Goal: Task Accomplishment & Management: Complete application form

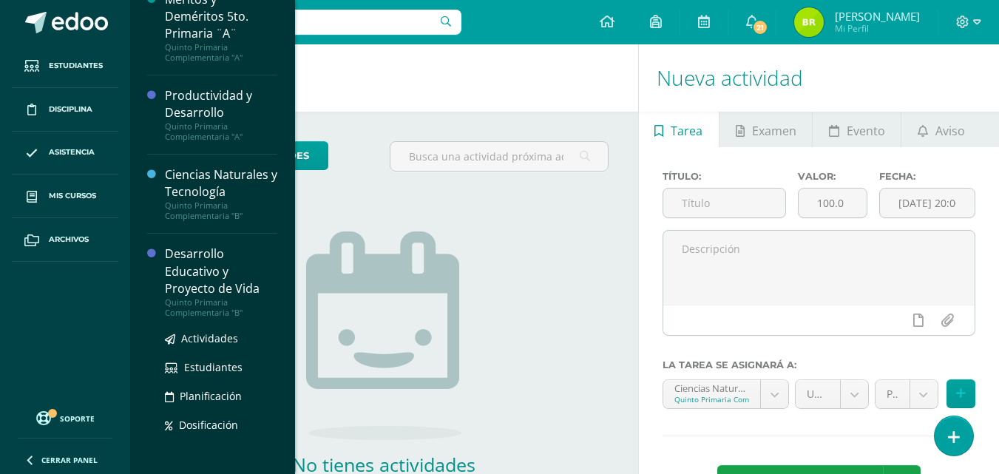
scroll to position [260, 0]
click at [200, 340] on span "Actividades" at bounding box center [209, 338] width 57 height 14
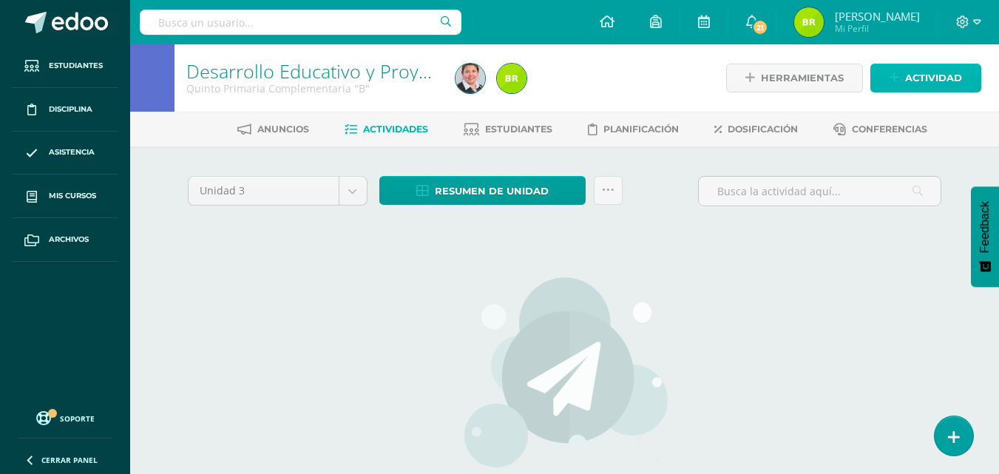
click at [917, 64] on span "Actividad" at bounding box center [934, 77] width 57 height 27
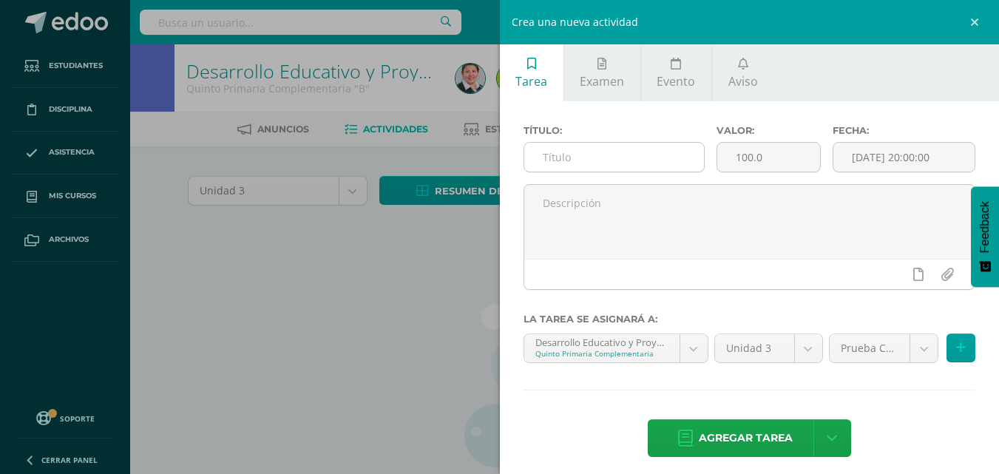
click at [670, 149] on input "text" at bounding box center [615, 157] width 180 height 29
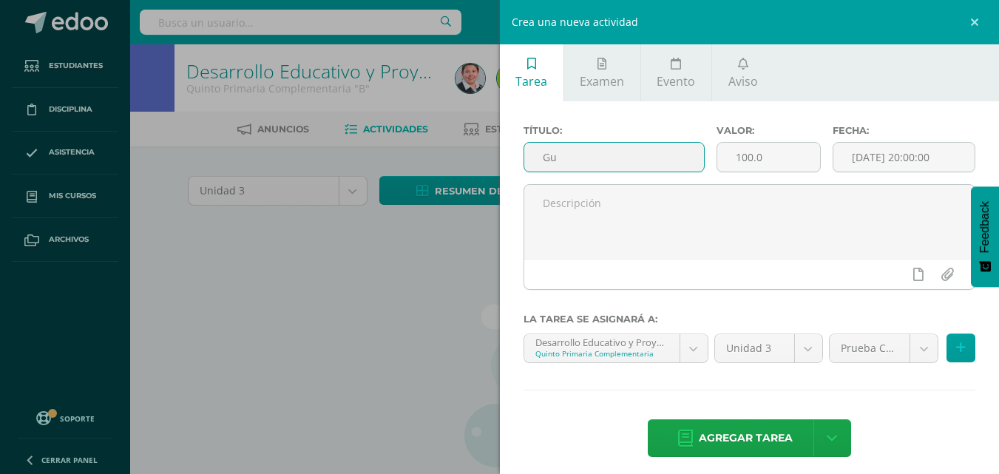
type input "G"
type input "Q"
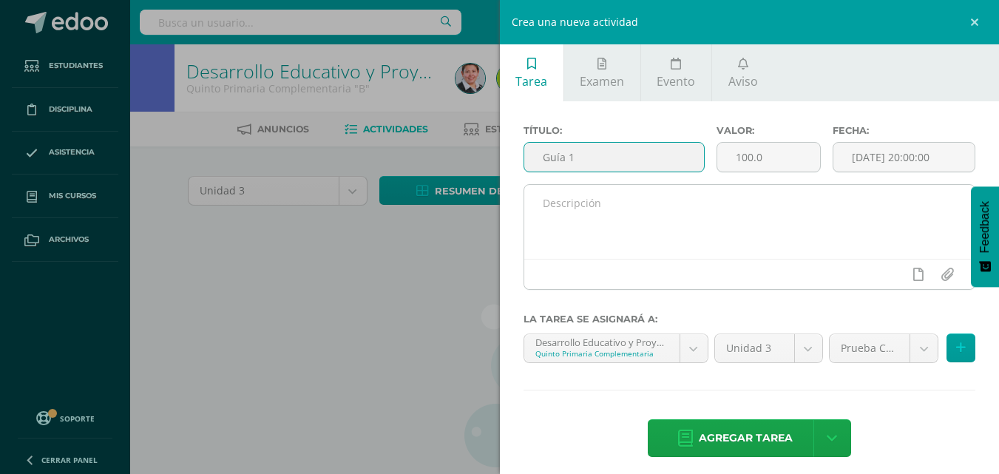
type input "Guía 1"
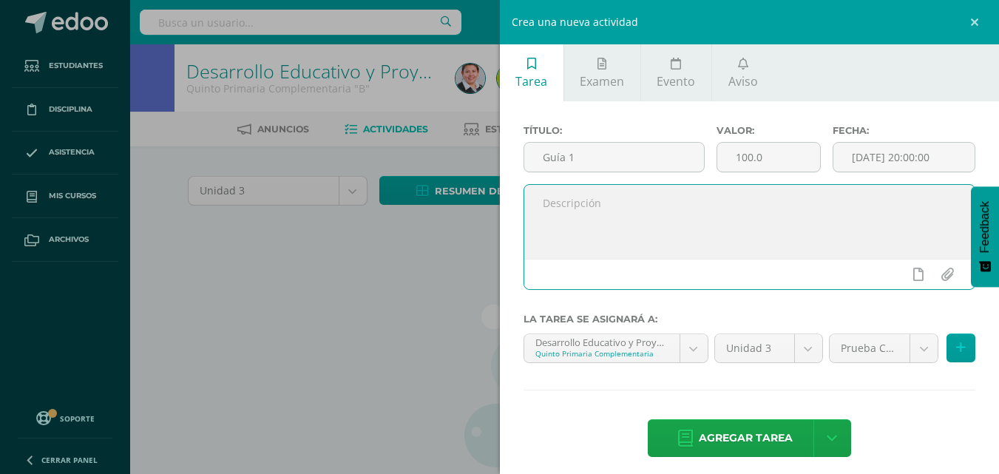
click at [625, 205] on textarea at bounding box center [750, 222] width 451 height 74
type textarea "¿Quien soy?"
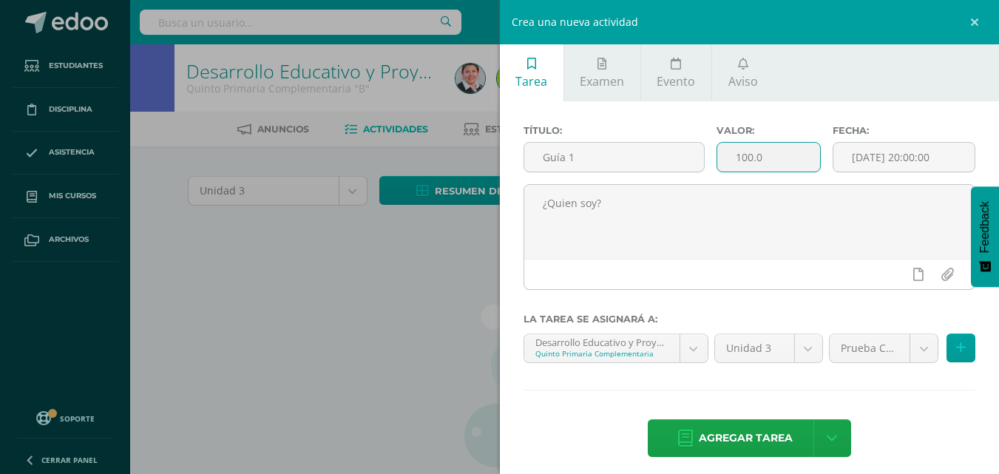
click at [780, 165] on input "100.0" at bounding box center [769, 157] width 103 height 29
type input "15"
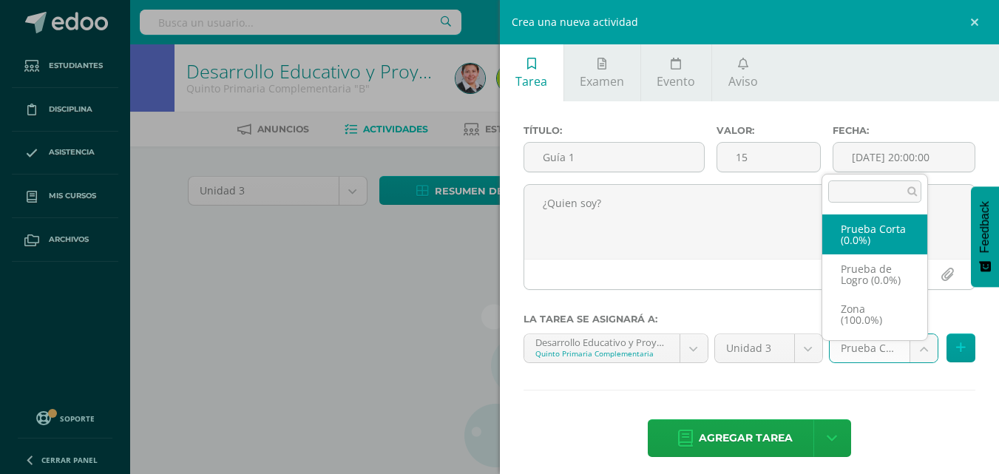
click at [915, 349] on body "Estudiantes Disciplina Asistencia Mis cursos Archivos Soporte Centro de ayuda Ú…" at bounding box center [499, 317] width 999 height 635
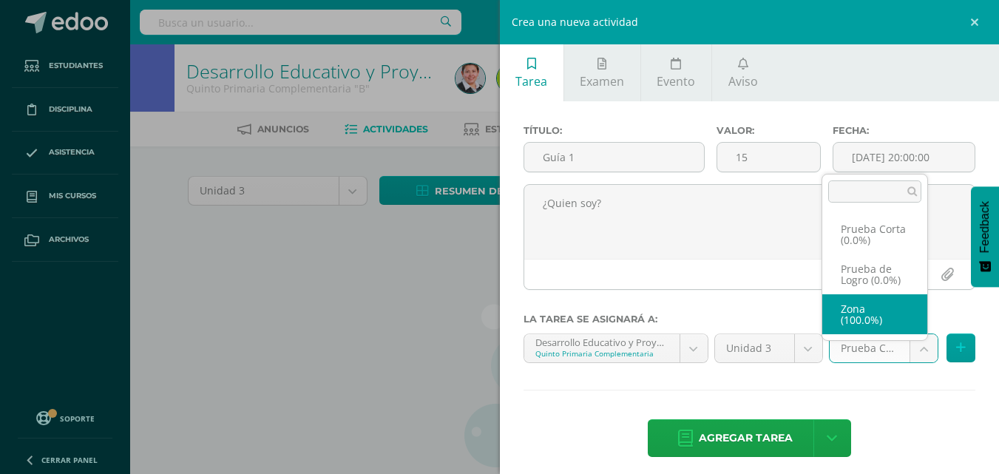
select select "155659"
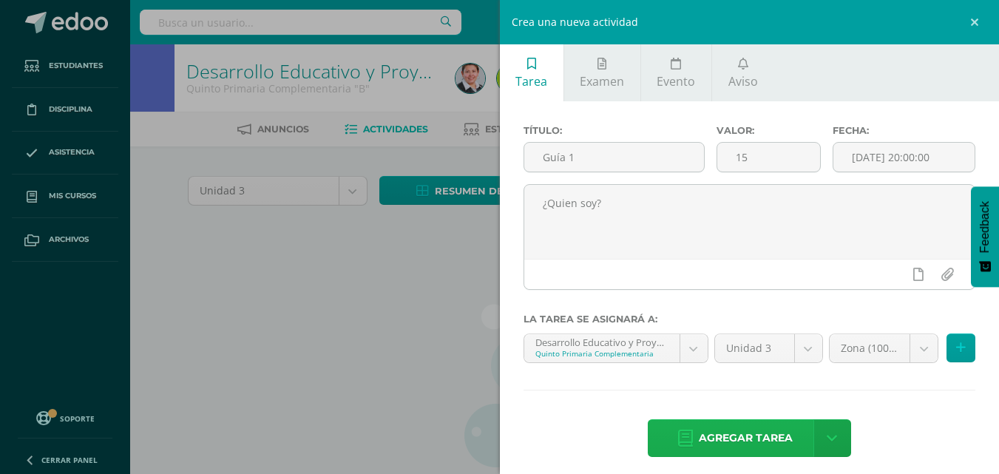
click at [766, 441] on span "Agregar tarea" at bounding box center [746, 438] width 94 height 36
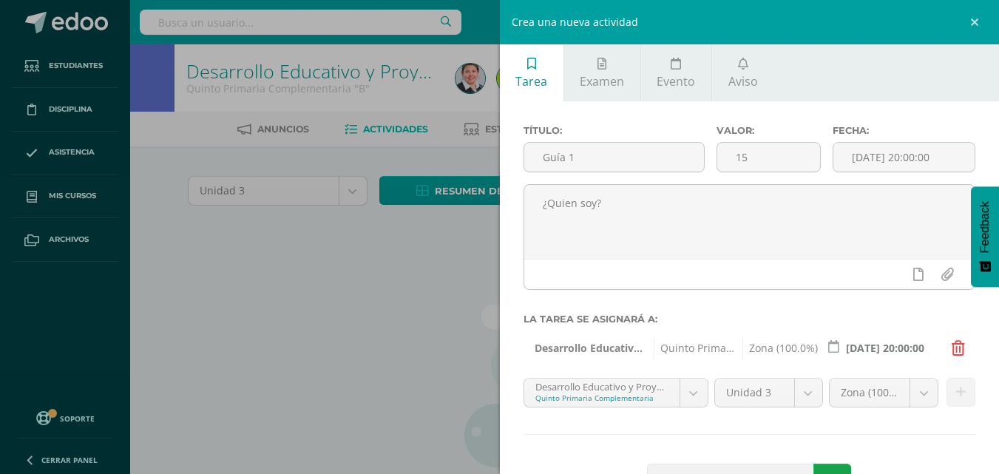
scroll to position [54, 0]
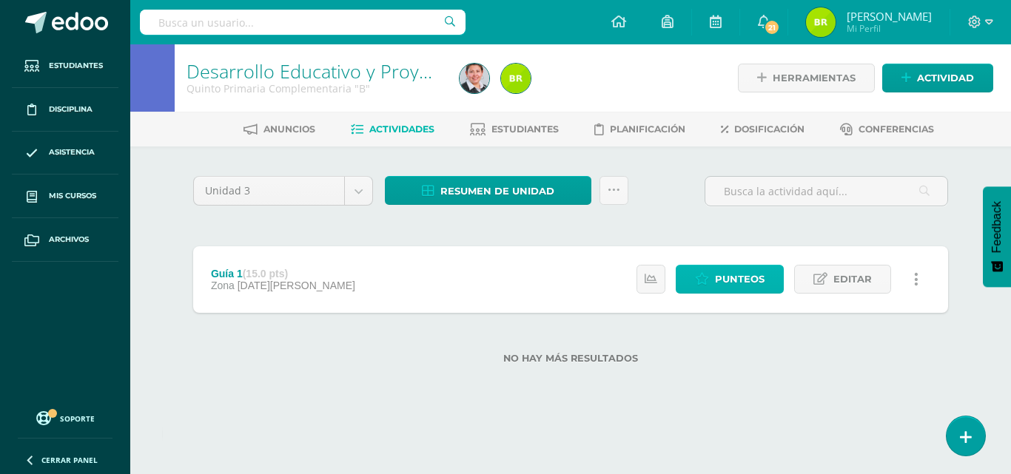
click at [740, 277] on span "Punteos" at bounding box center [740, 279] width 50 height 27
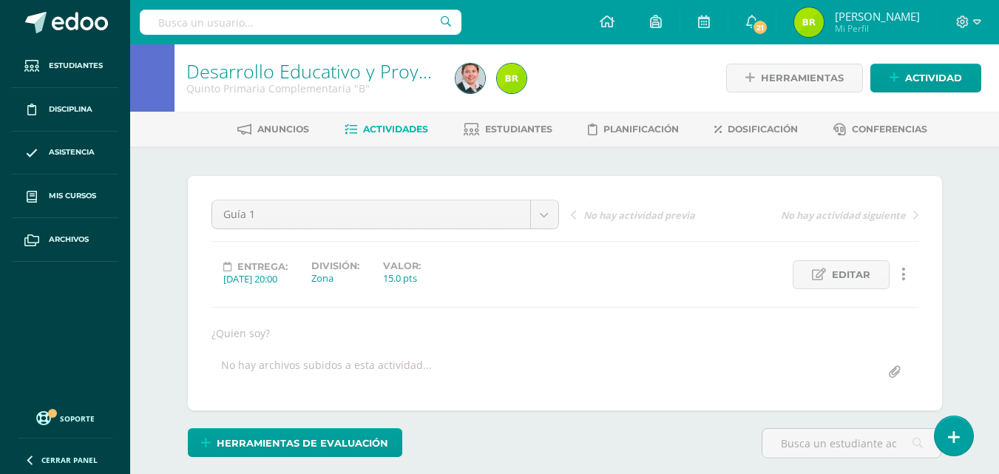
click at [741, 277] on div "Entrega: [DATE] 20:00 División: Zona Valor: 15.0 pts Editar Ocultar Historial d…" at bounding box center [565, 274] width 719 height 29
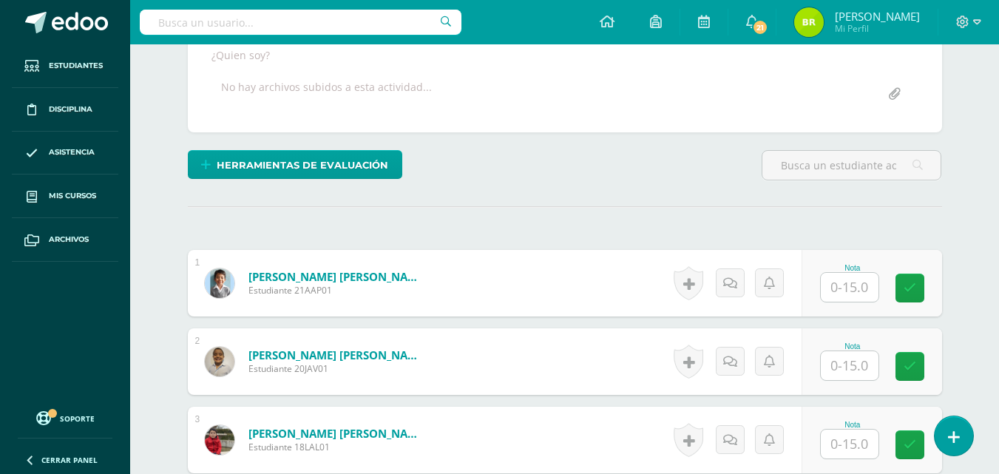
scroll to position [279, 0]
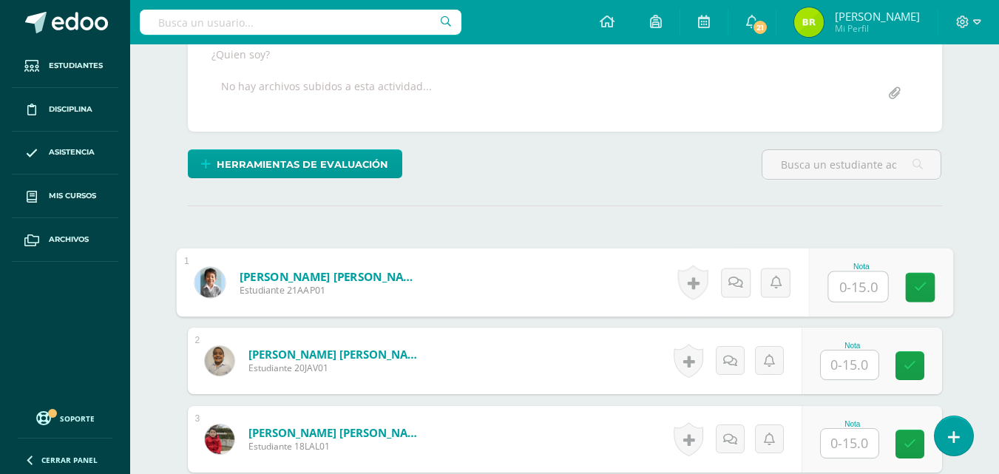
click at [846, 286] on input "text" at bounding box center [858, 287] width 59 height 30
type input "12"
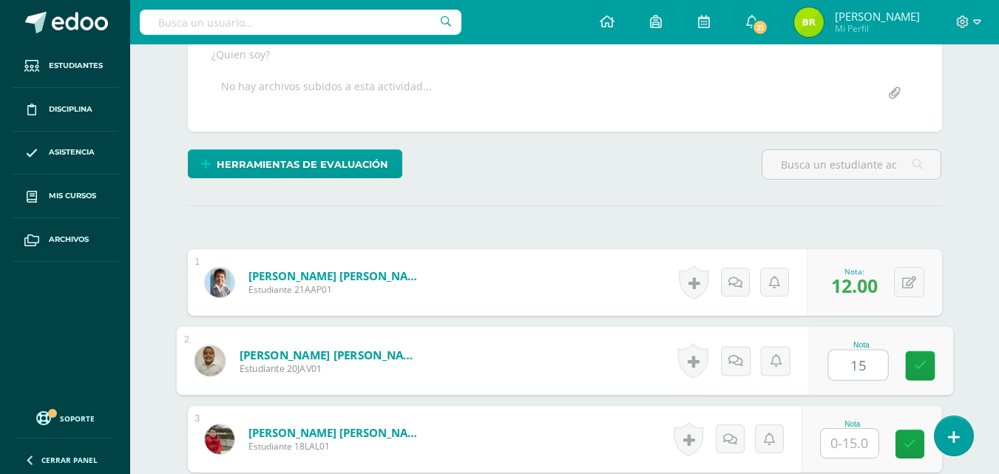
type input "15"
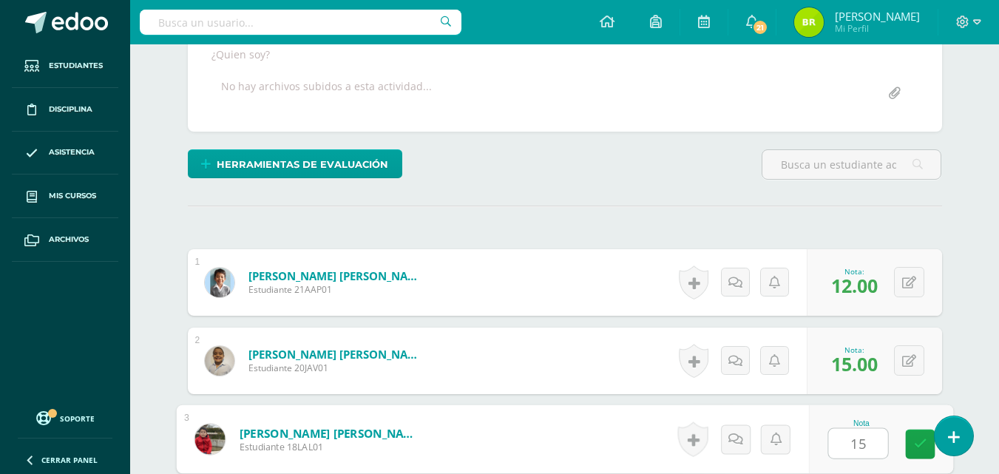
type input "15"
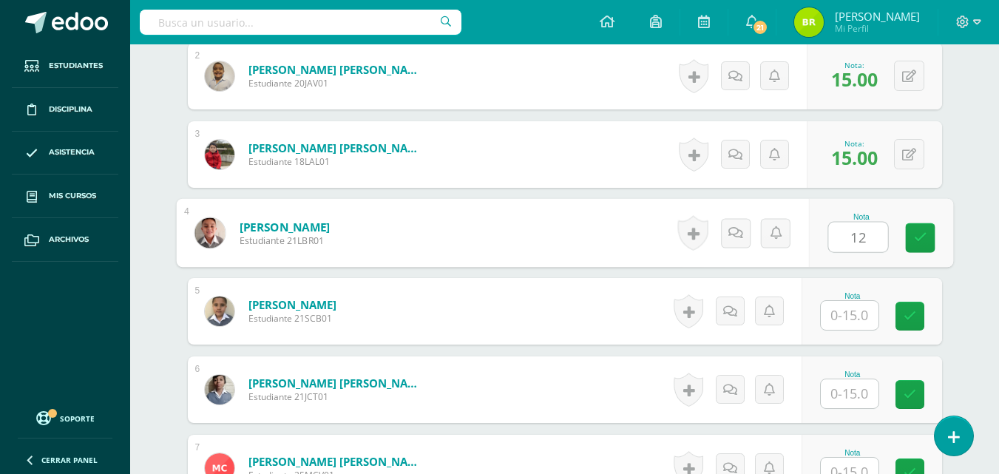
type input "12"
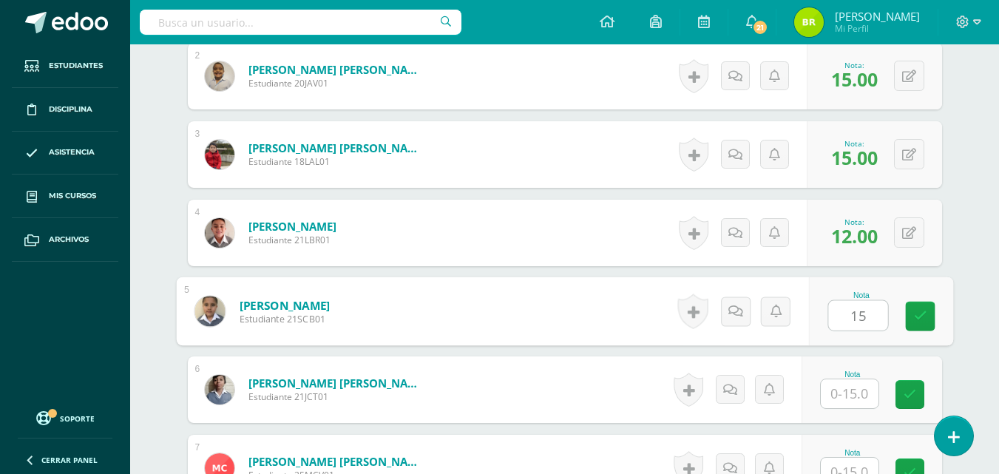
type input "15"
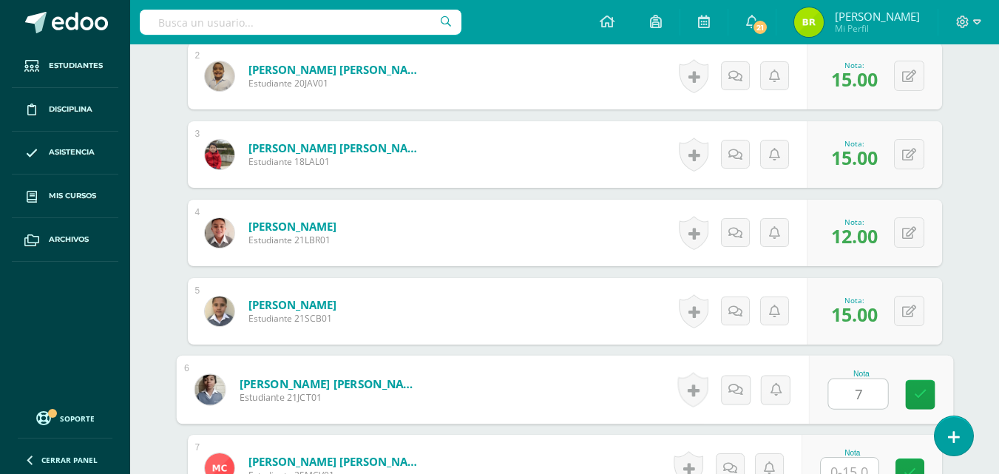
type input "7"
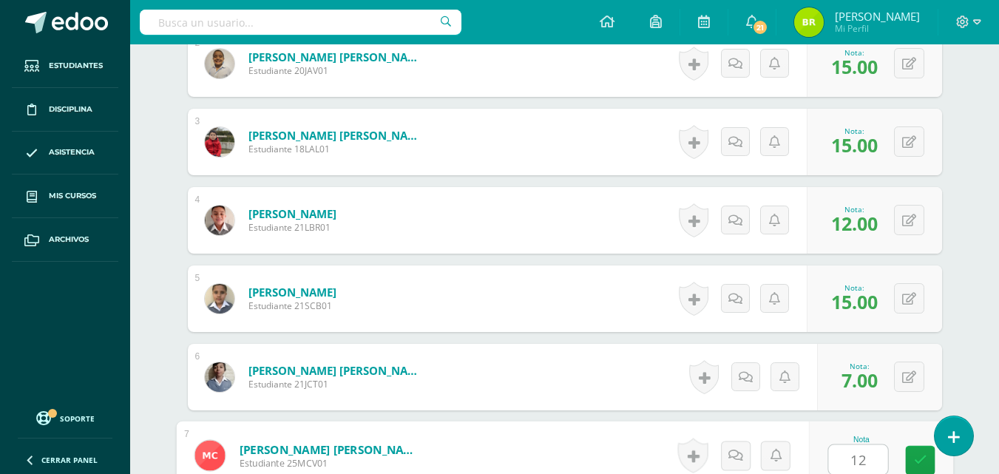
type input "12"
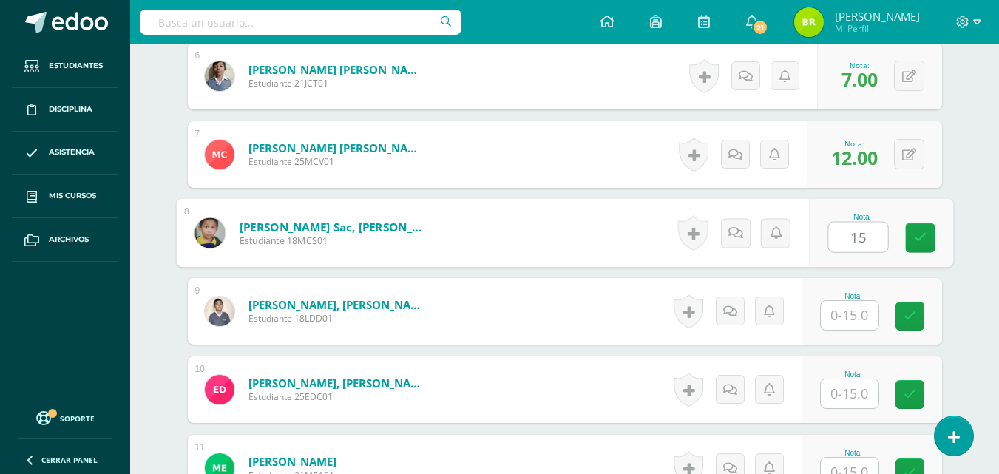
type input "15"
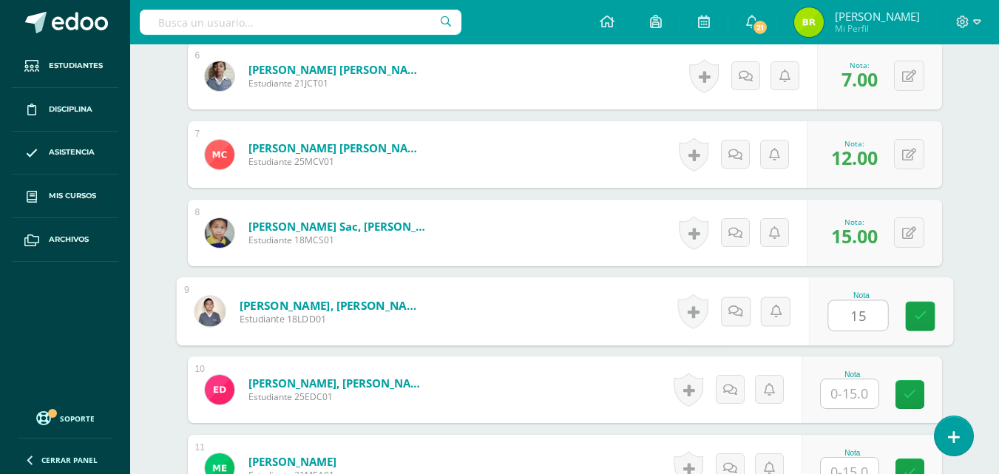
type input "15"
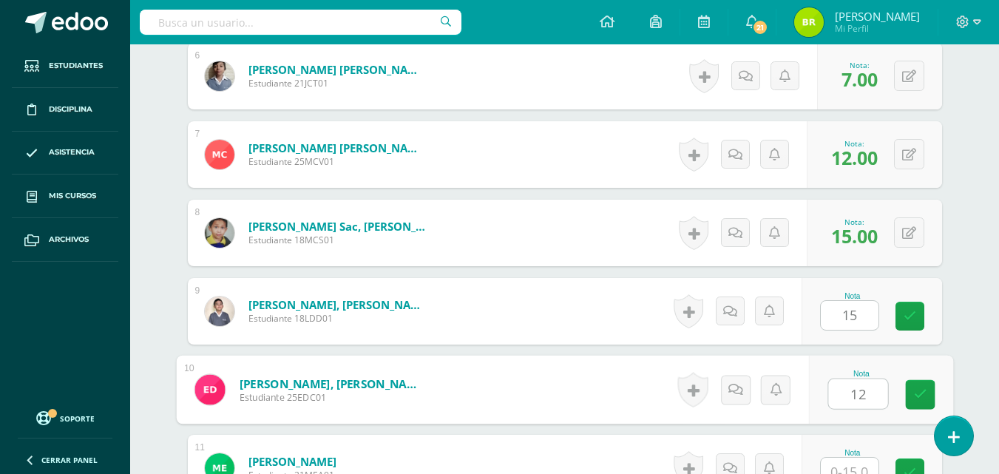
type input "12"
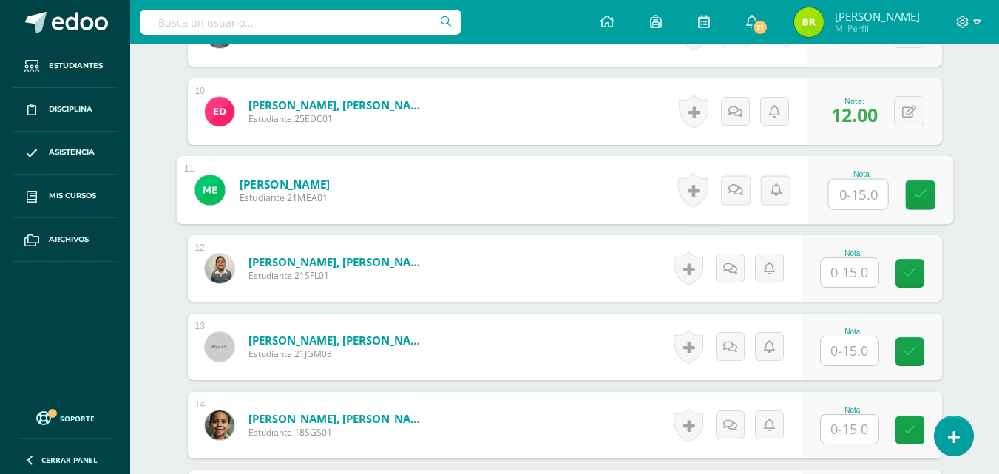
scroll to position [1161, 0]
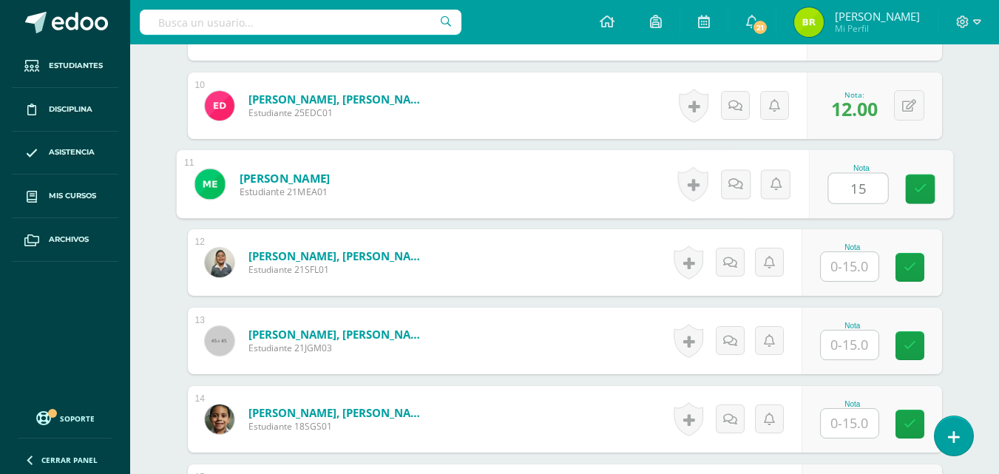
type input "15"
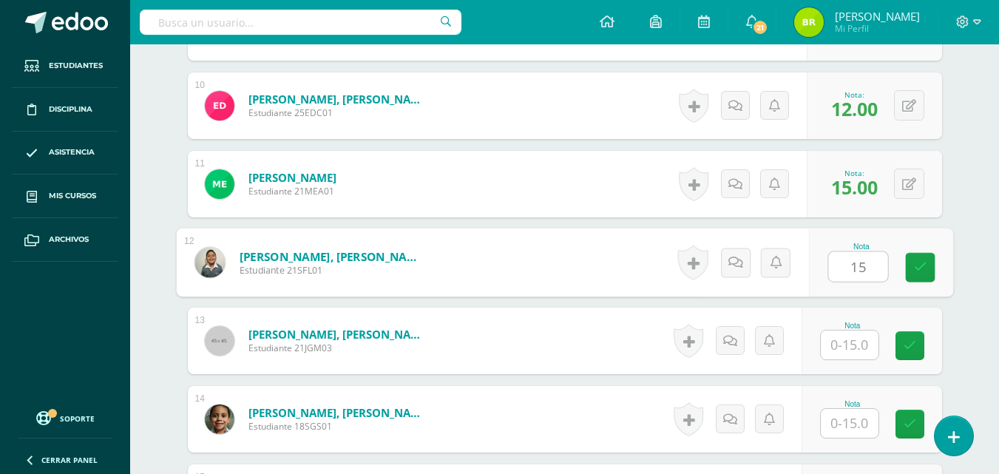
type input "15"
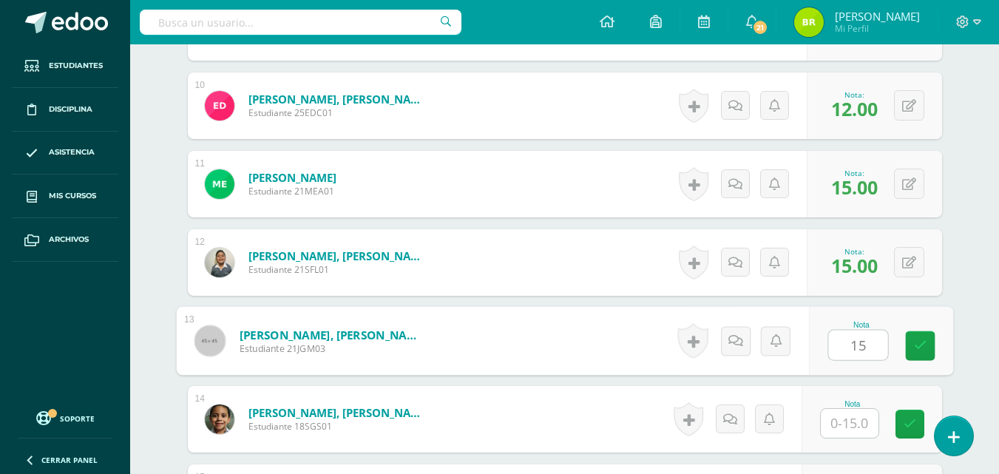
type input "15"
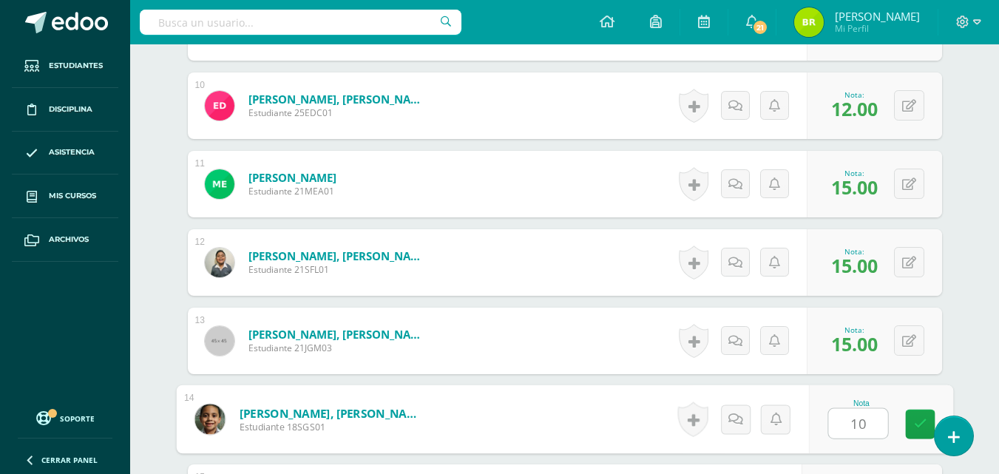
type input "10"
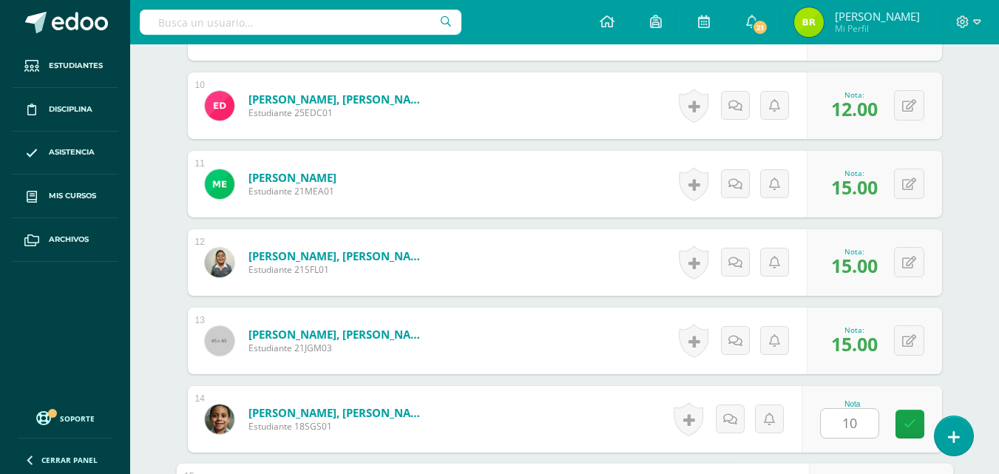
scroll to position [1426, 0]
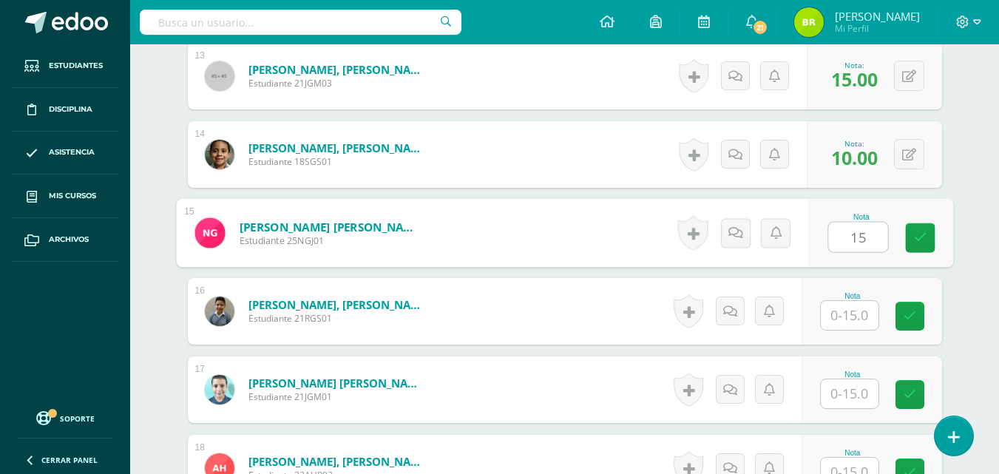
type input "15"
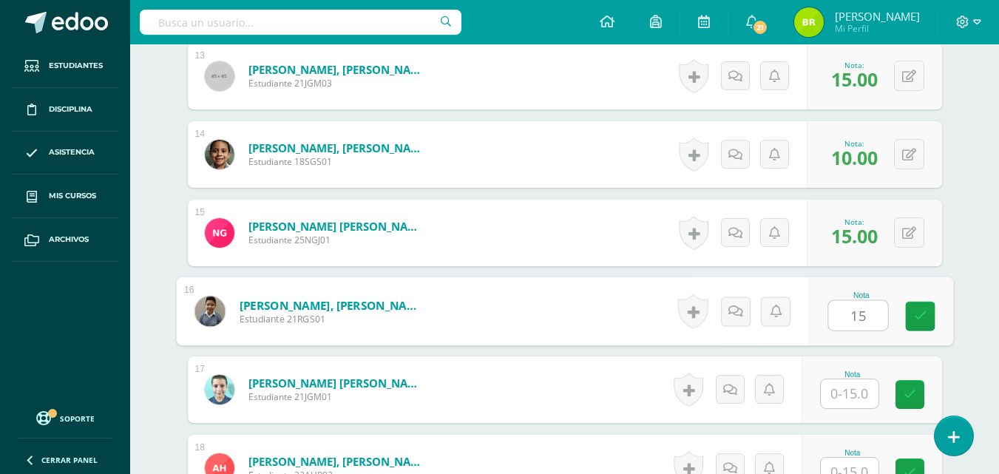
type input "15"
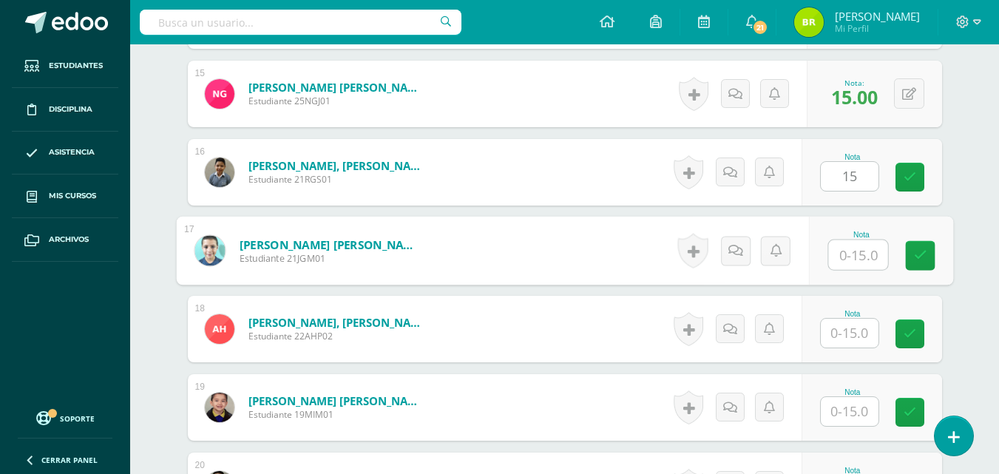
scroll to position [1572, 0]
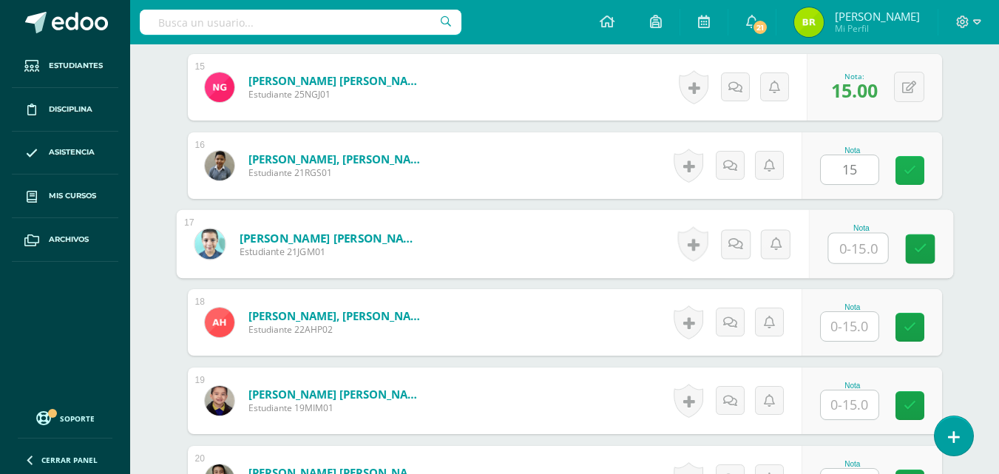
click at [904, 171] on icon at bounding box center [910, 170] width 13 height 13
type input "7"
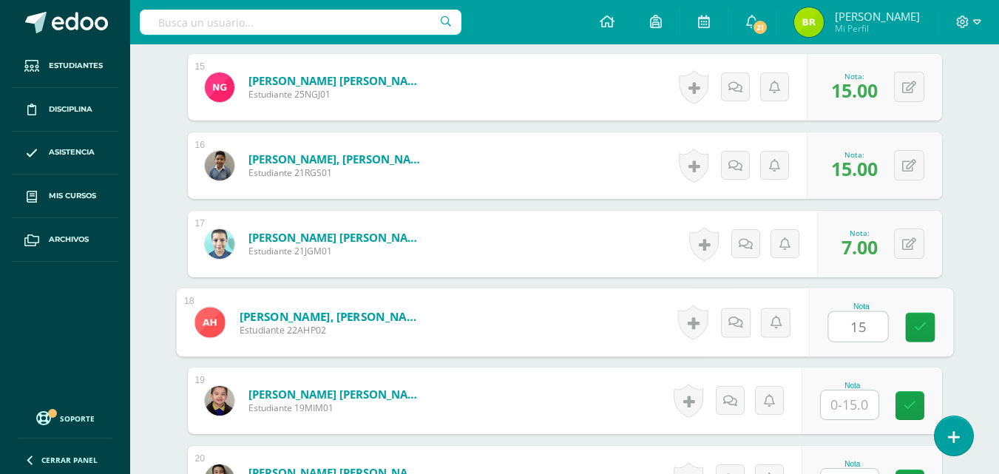
type input "15"
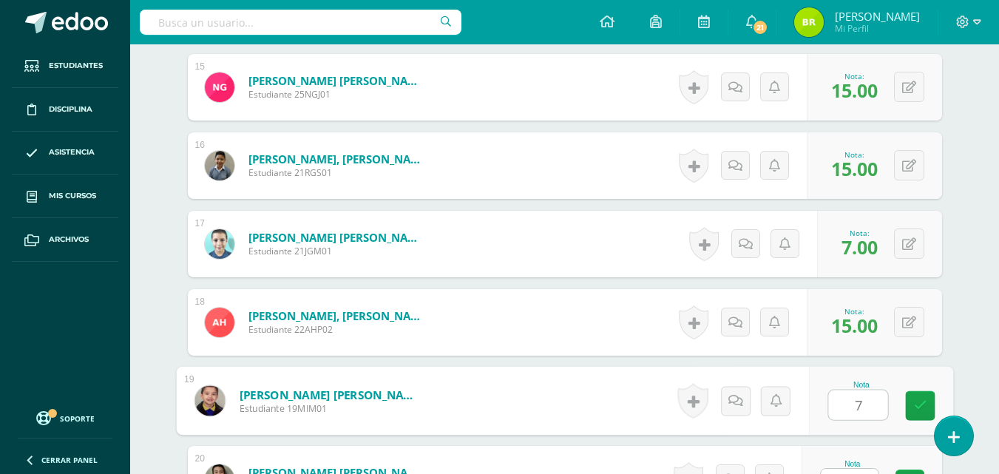
type input "7"
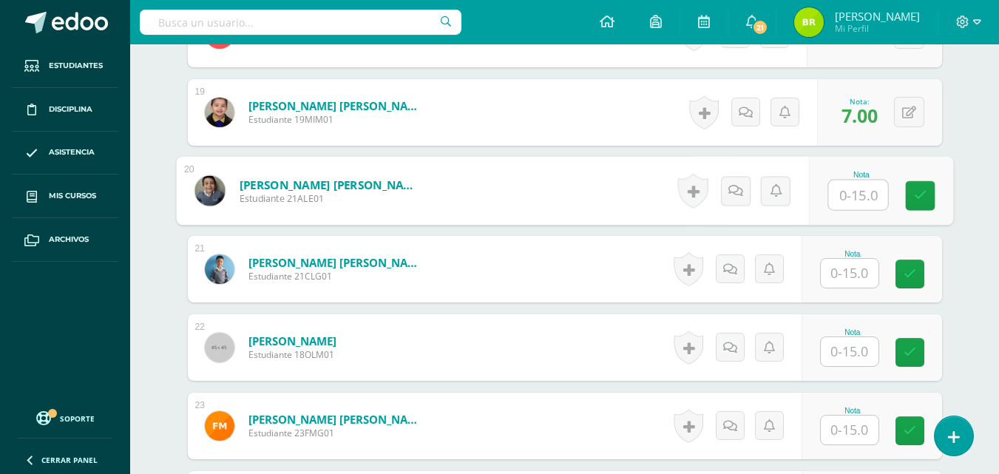
scroll to position [1867, 0]
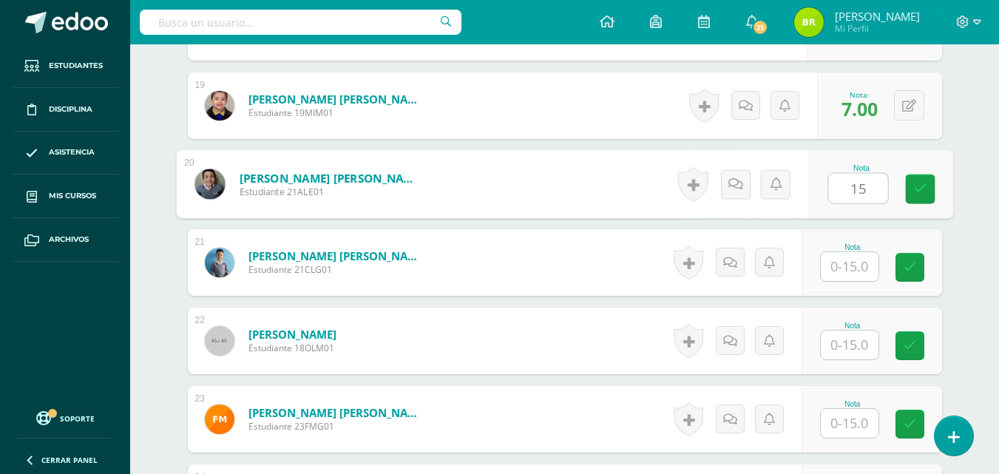
type input "15"
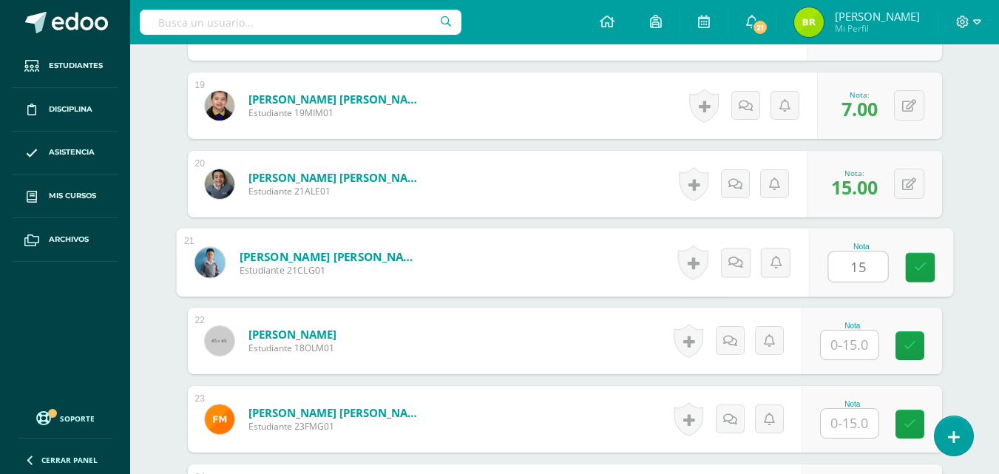
type input "15"
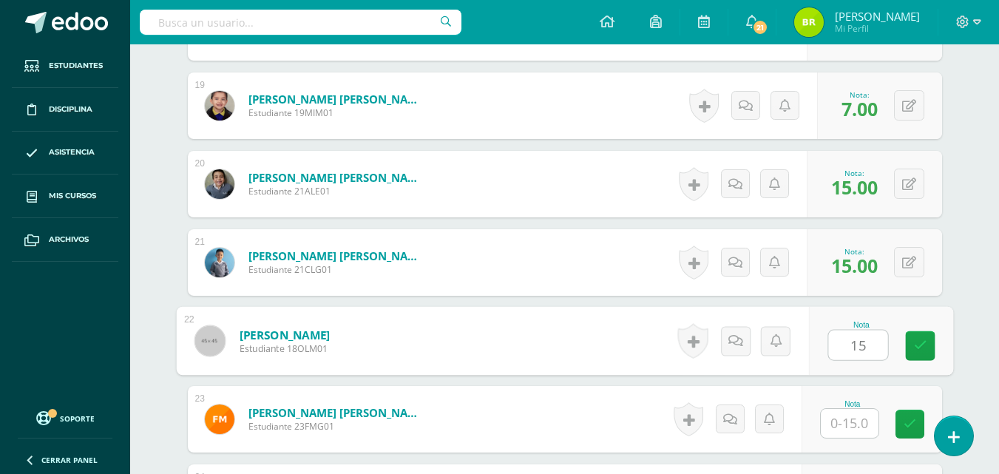
type input "15"
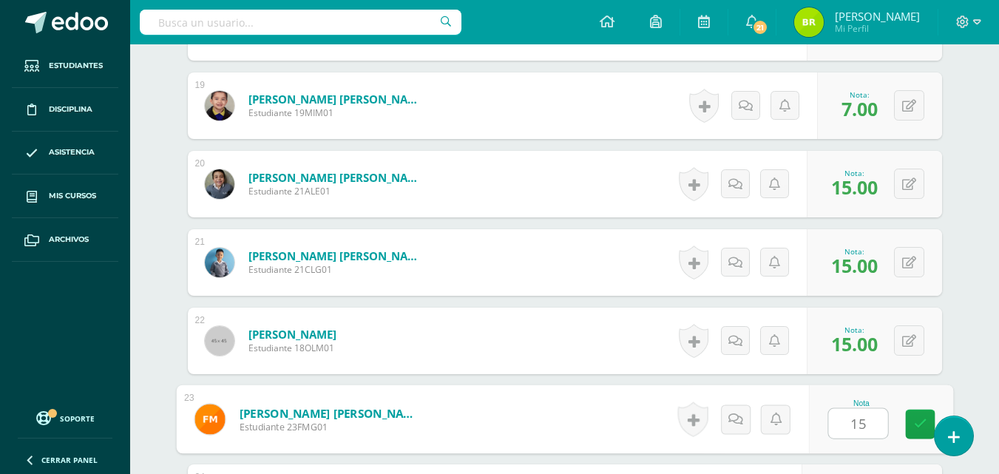
type input "15"
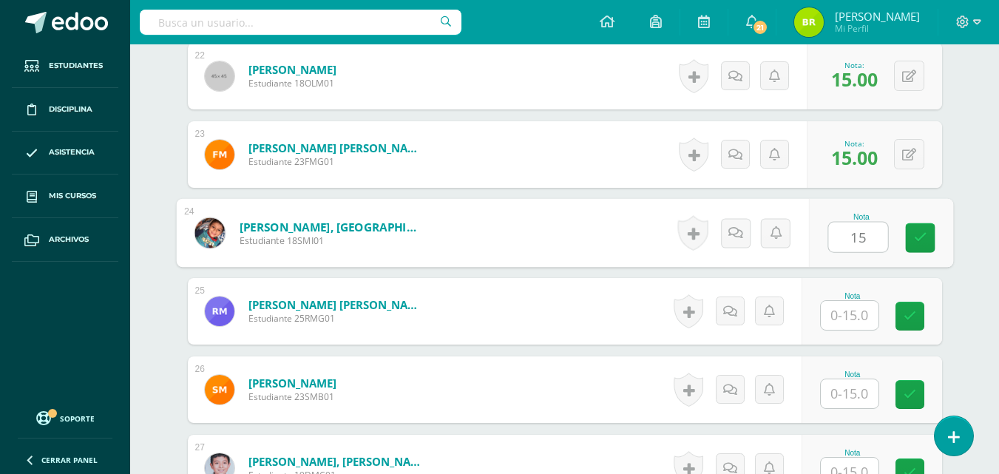
type input "15"
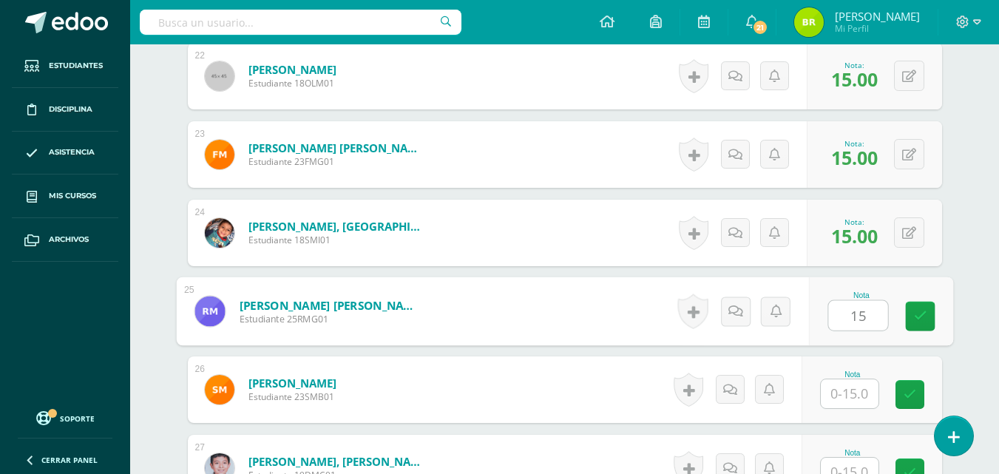
type input "15"
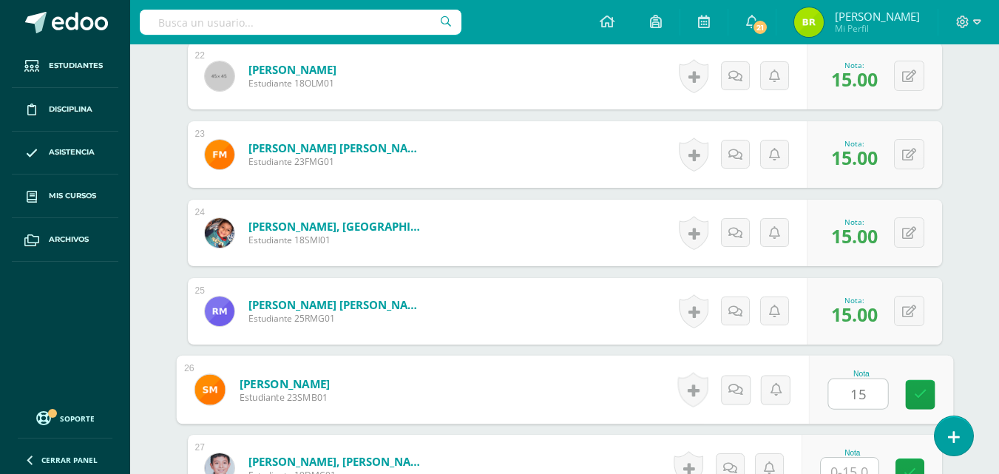
type input "15"
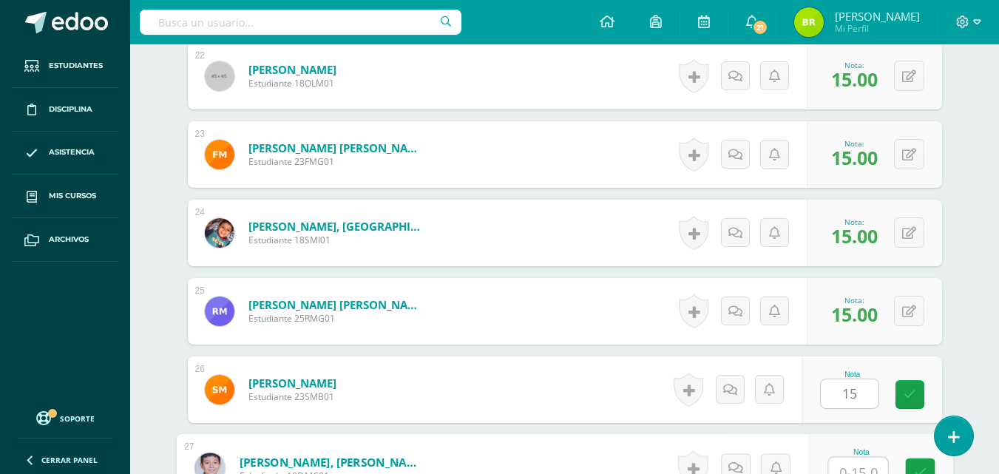
scroll to position [2145, 0]
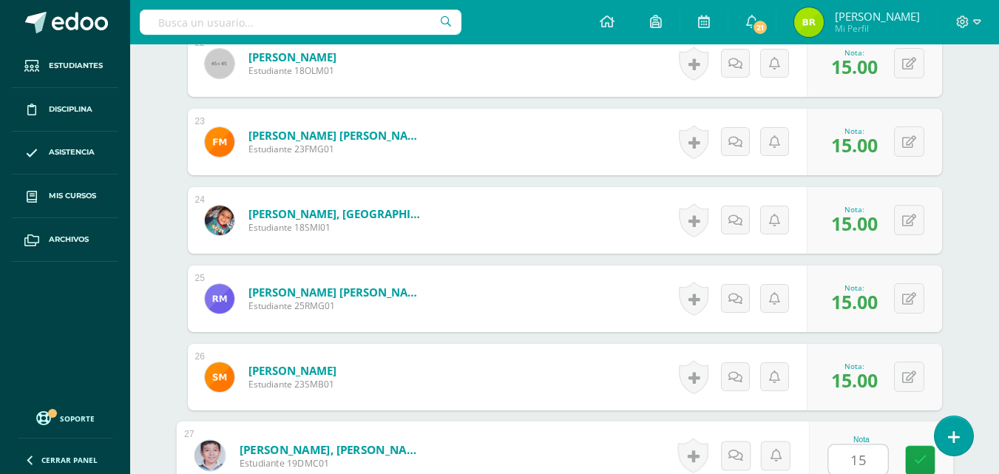
type input "15"
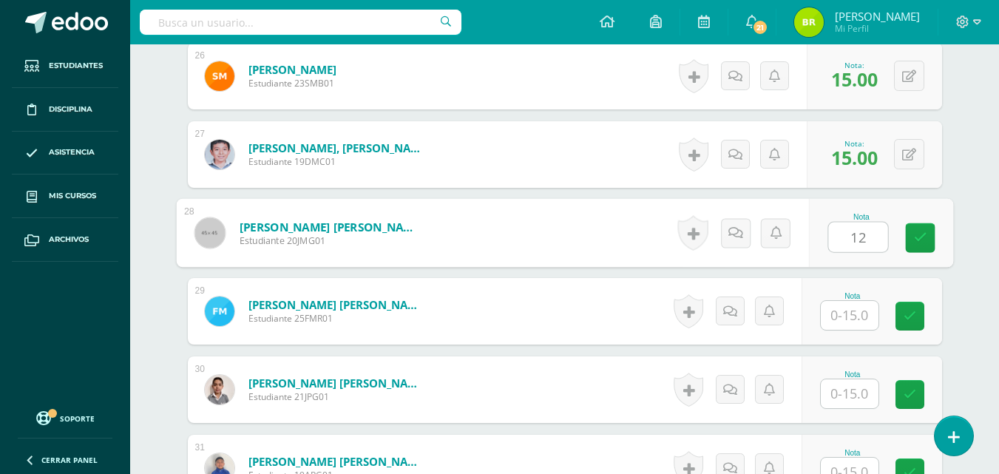
type input "12"
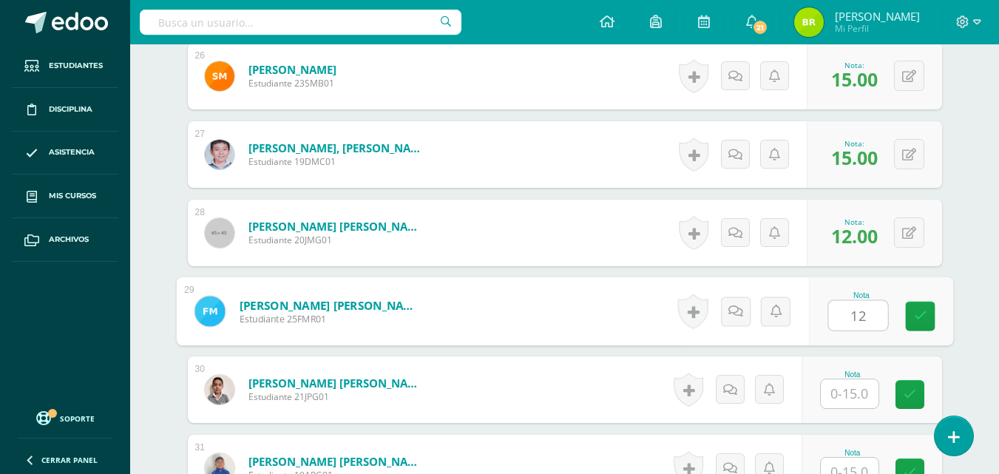
type input "12"
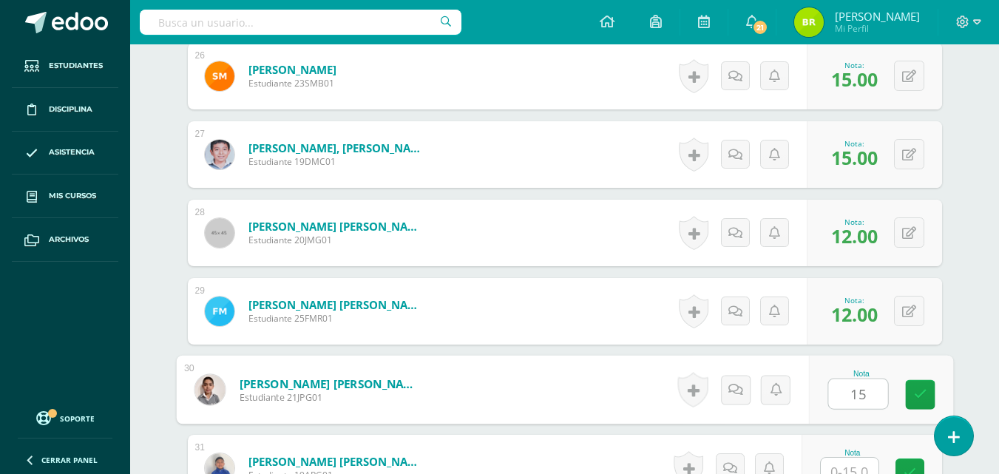
type input "15"
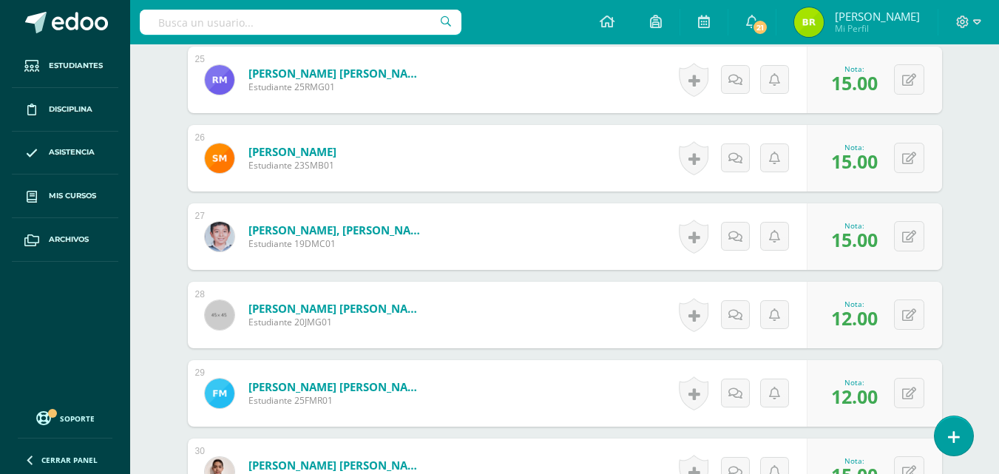
scroll to position [2382, 0]
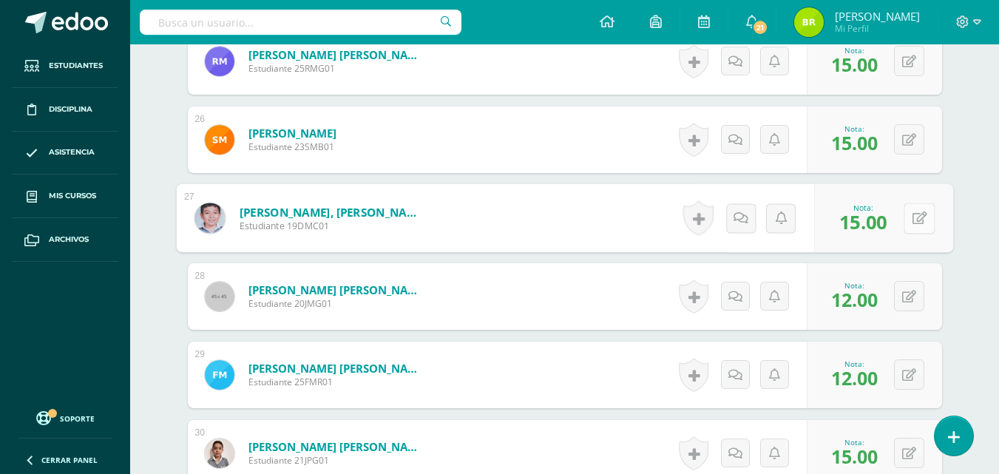
click at [923, 228] on button at bounding box center [919, 218] width 31 height 31
type input "12"
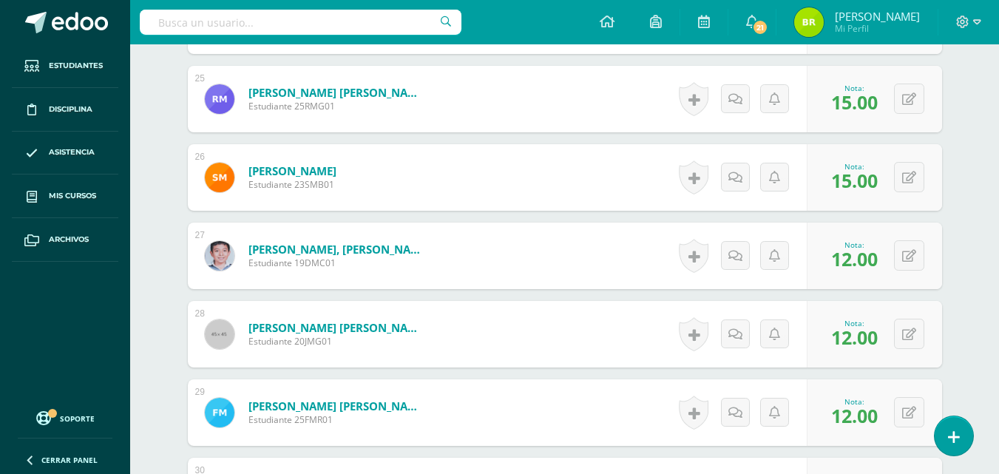
scroll to position [2357, 0]
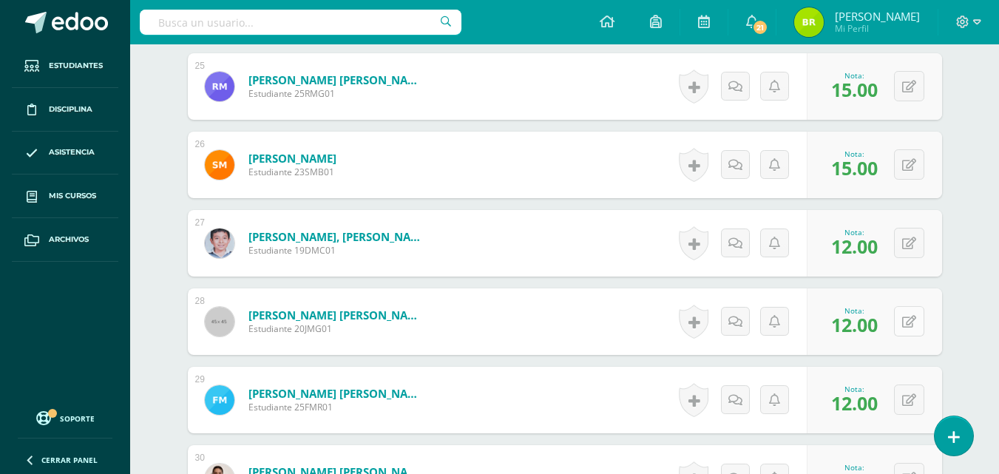
click at [908, 326] on button at bounding box center [909, 321] width 30 height 30
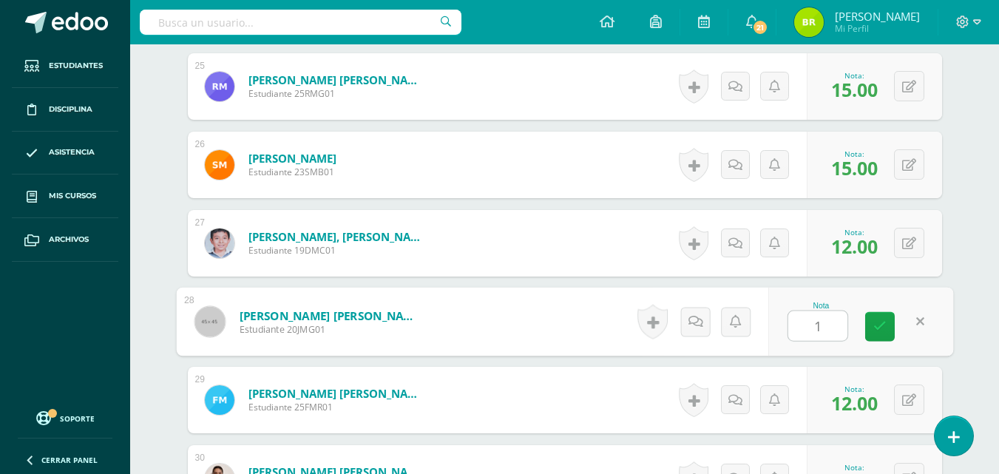
type input "15"
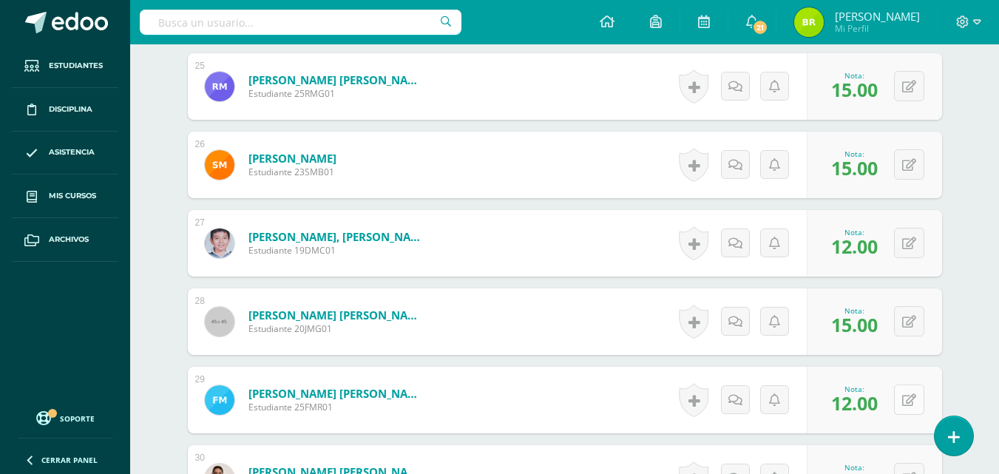
click at [908, 399] on icon at bounding box center [910, 400] width 14 height 13
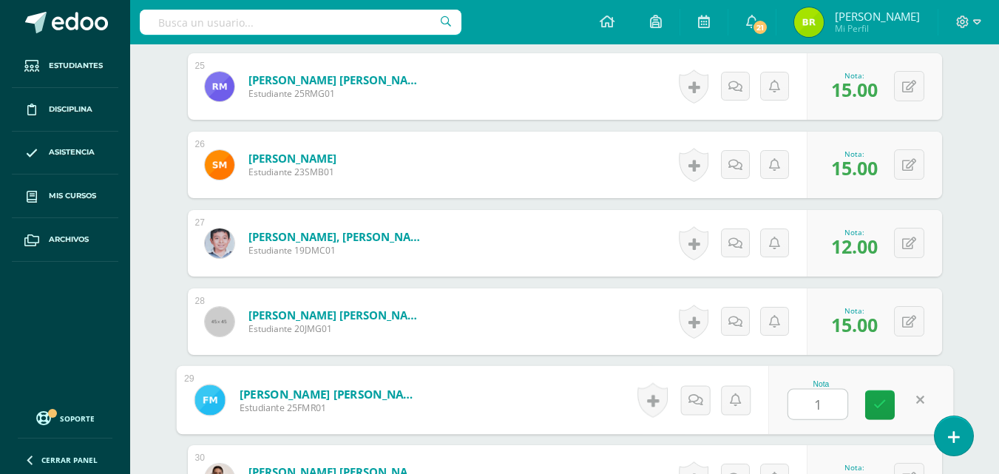
type input "15"
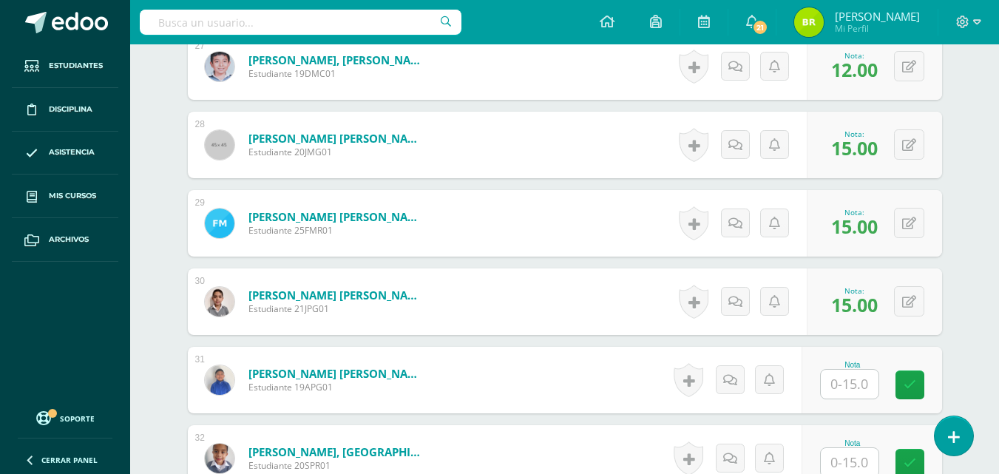
scroll to position [2540, 0]
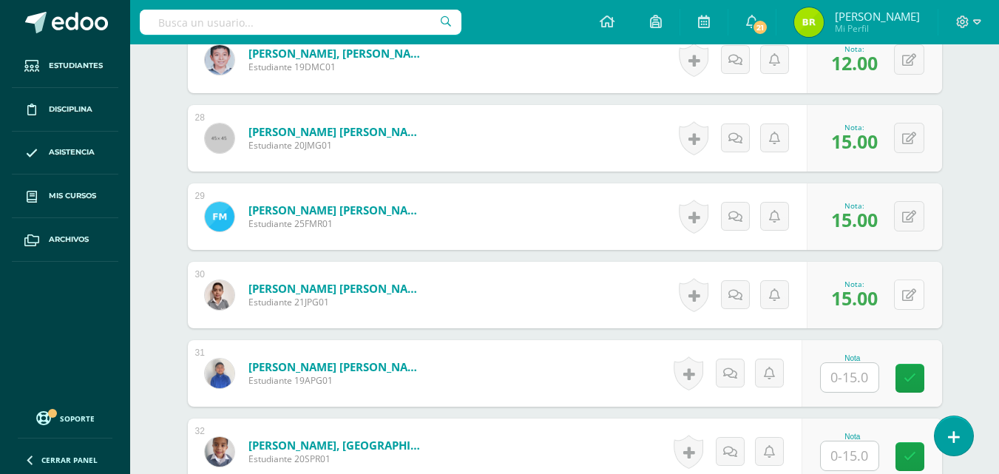
click at [910, 298] on icon at bounding box center [910, 295] width 14 height 13
click at [910, 298] on button at bounding box center [919, 295] width 31 height 31
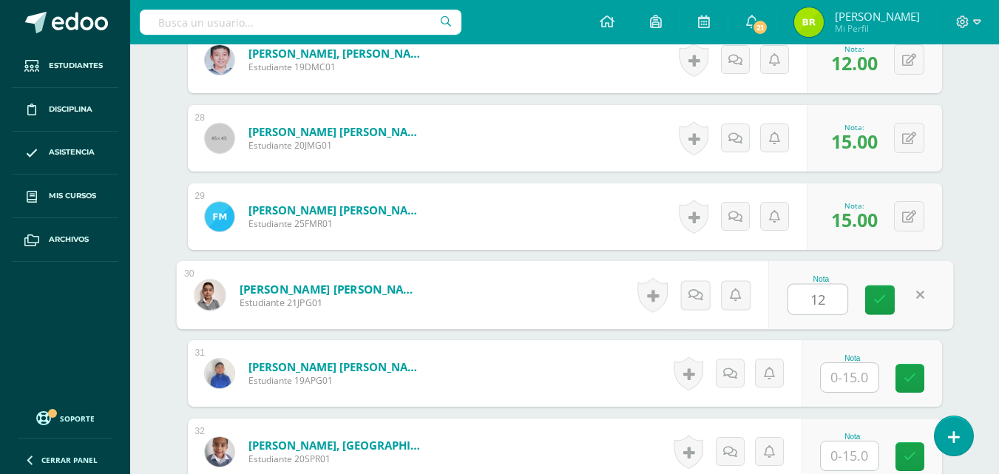
type input "12"
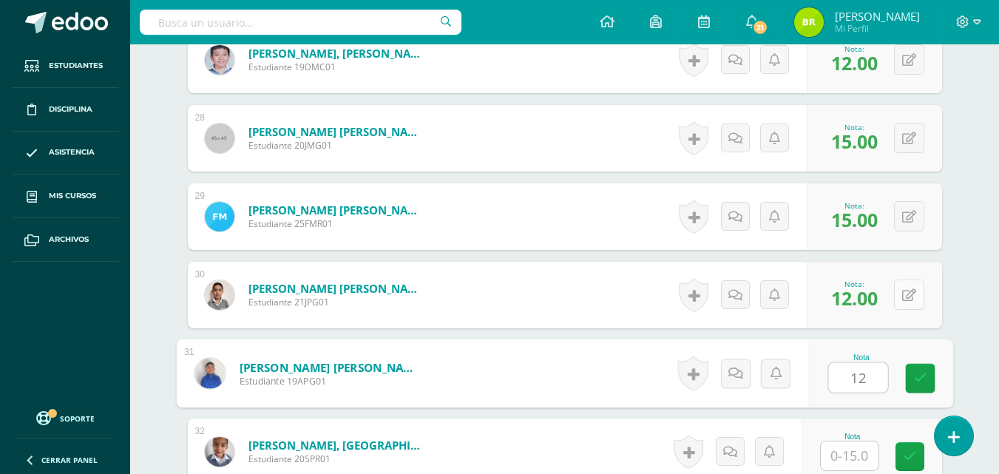
type input "12"
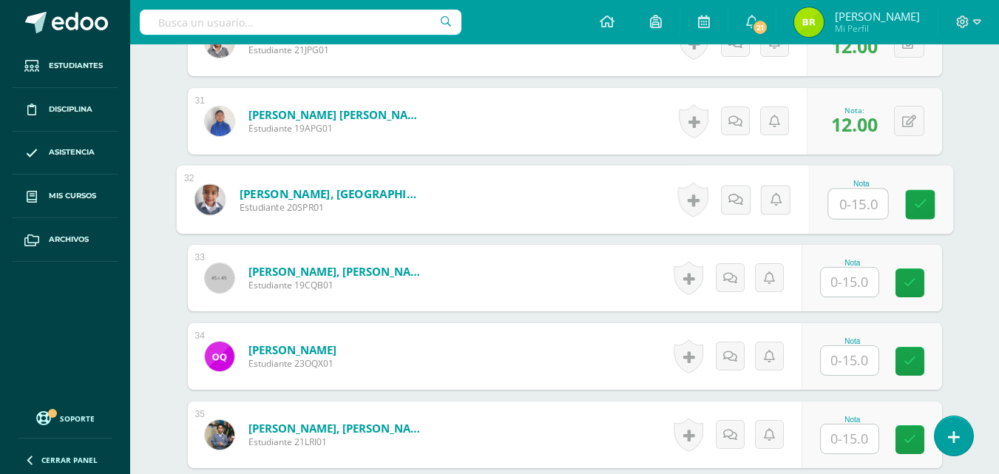
scroll to position [2805, 0]
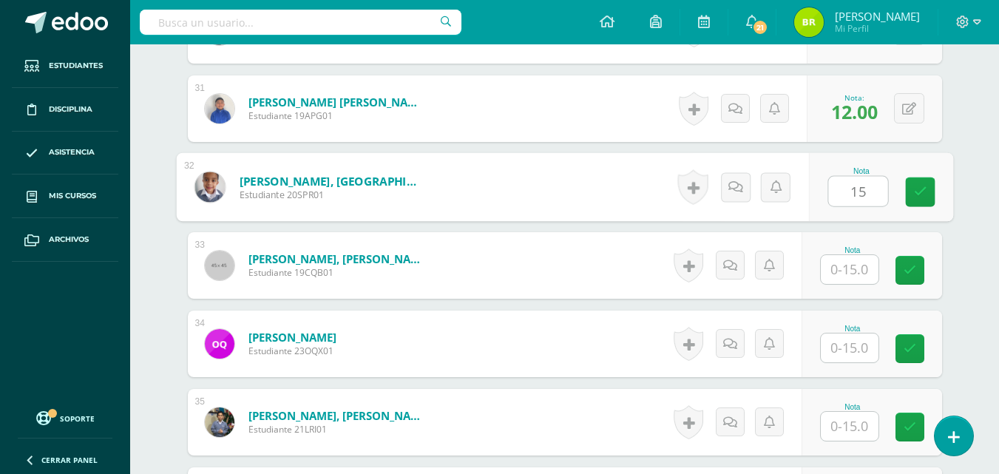
type input "15"
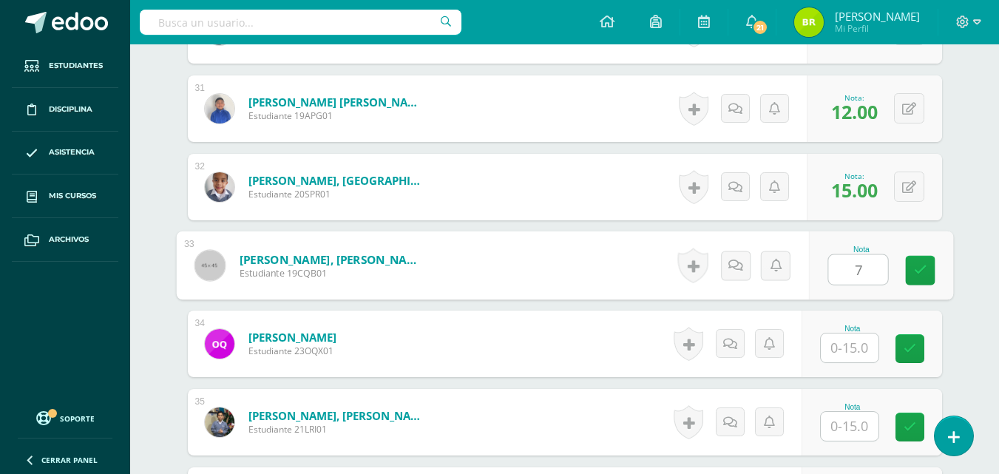
type input "7"
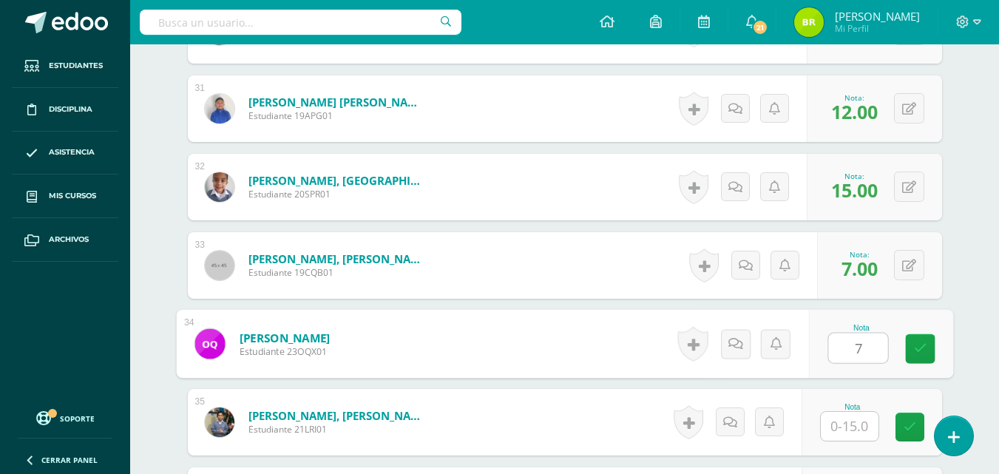
type input "7"
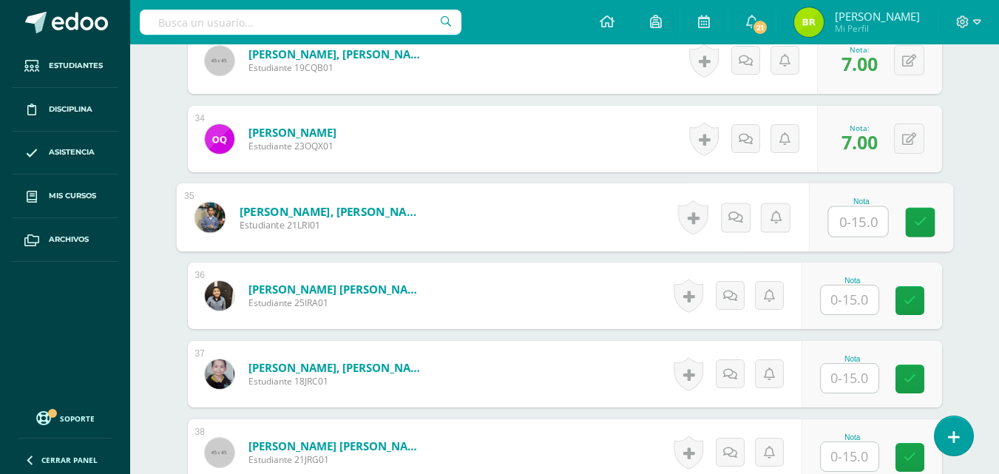
scroll to position [3017, 0]
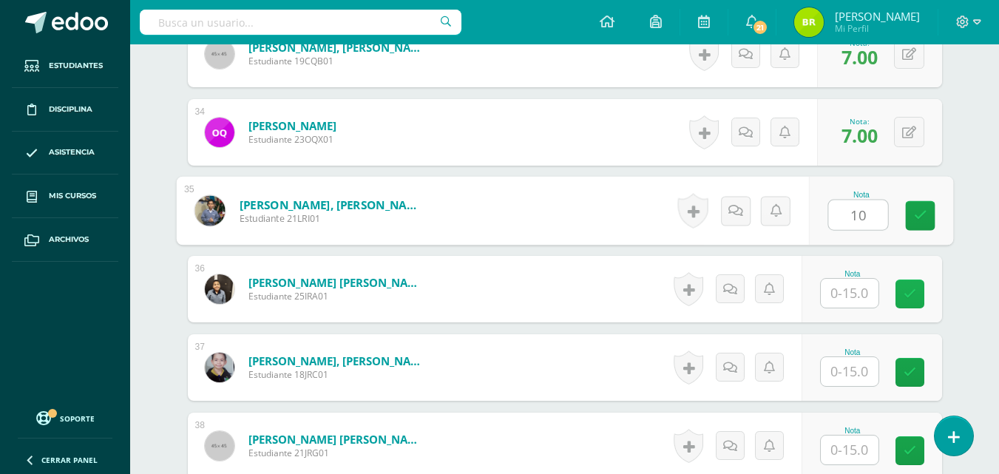
type input "10"
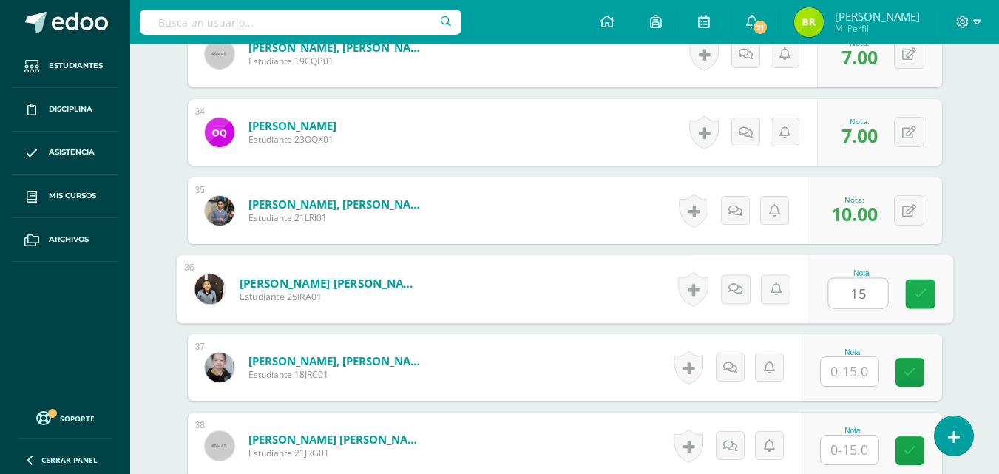
type input "15"
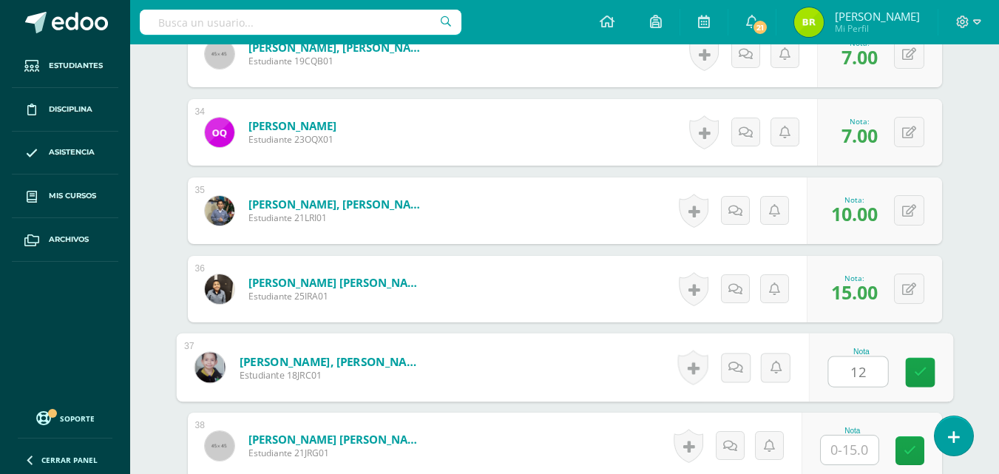
type input "12"
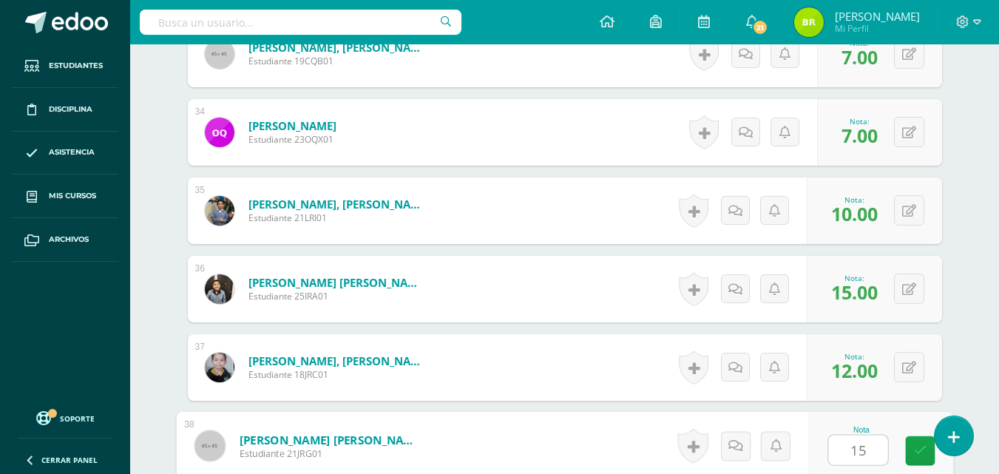
type input "15"
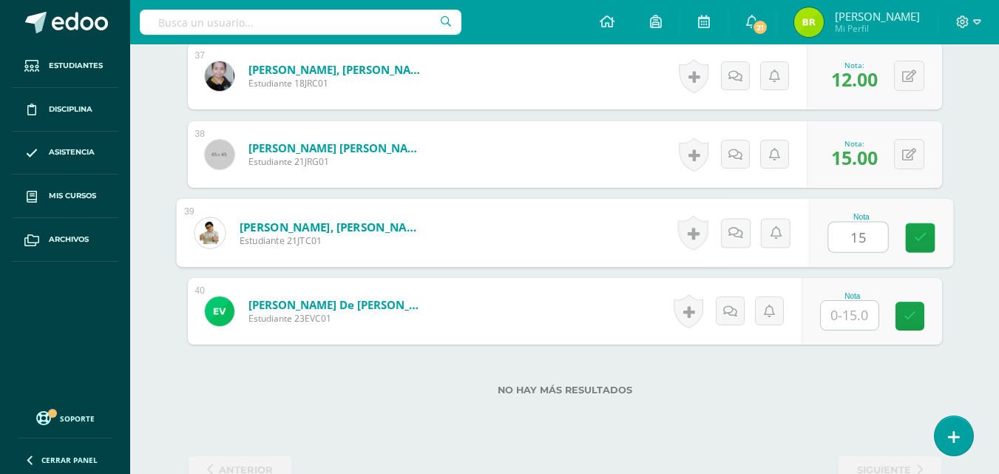
type input "15"
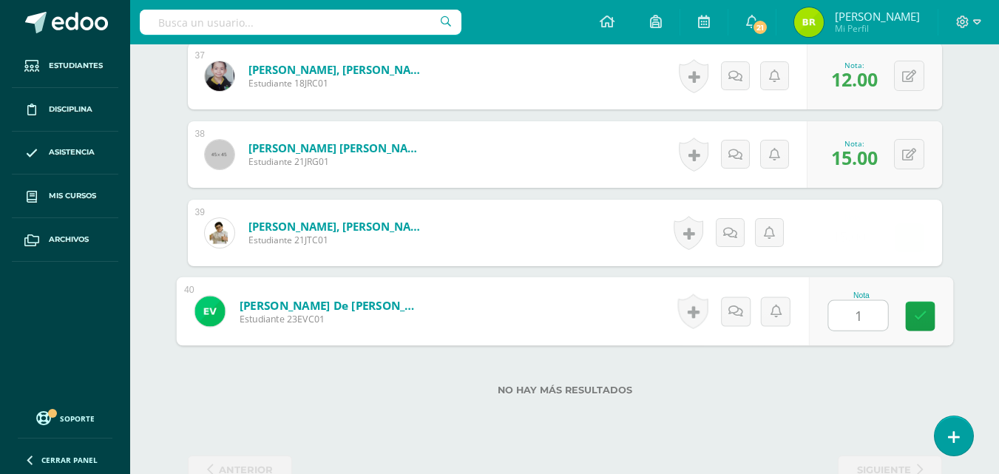
type input "15"
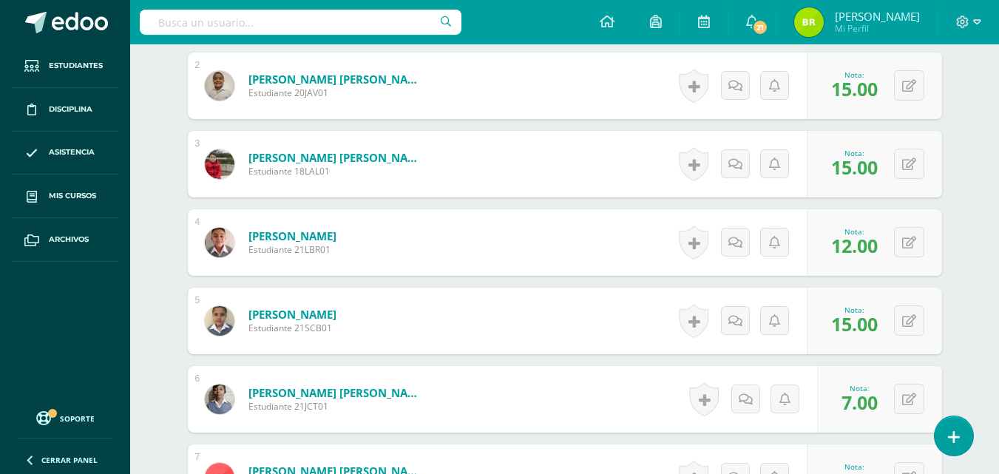
scroll to position [0, 0]
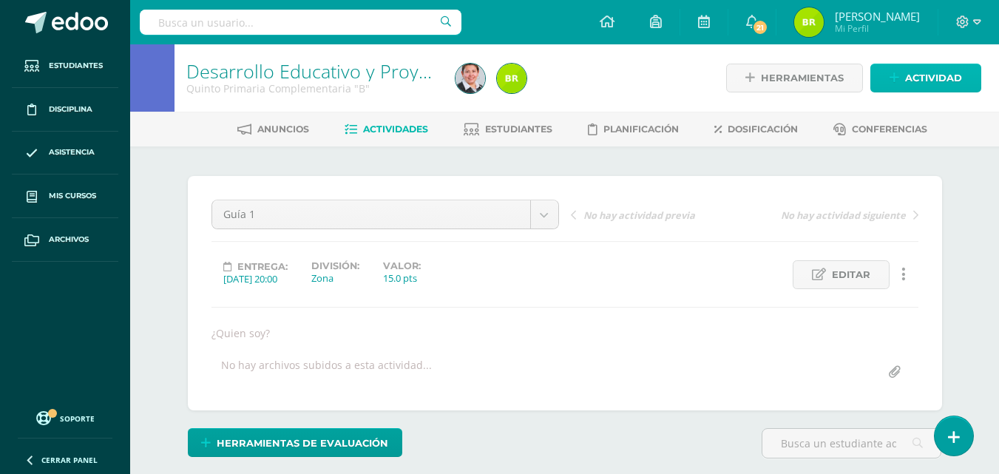
click at [941, 66] on span "Actividad" at bounding box center [934, 77] width 57 height 27
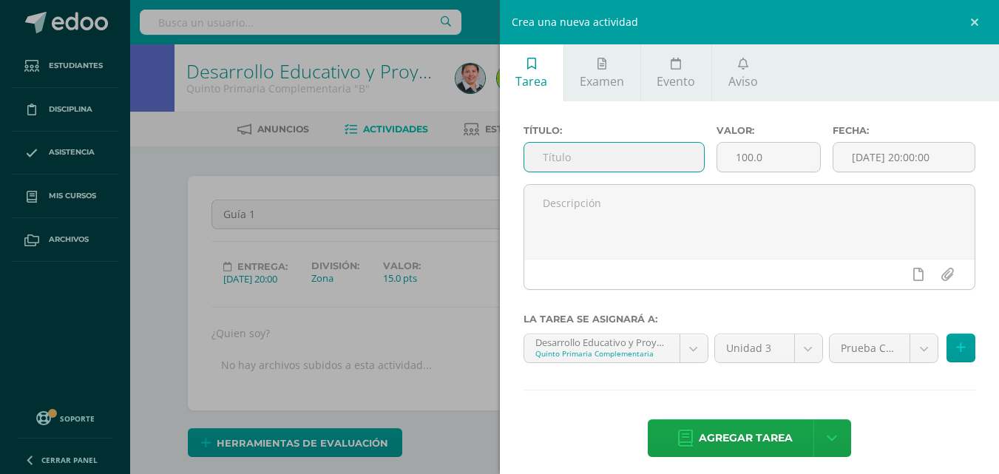
click at [651, 158] on input "text" at bounding box center [615, 157] width 180 height 29
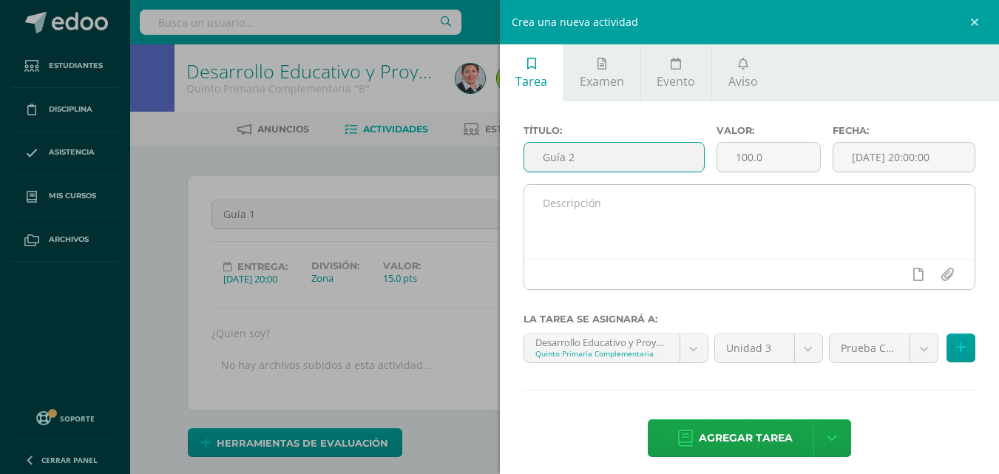
type input "Guía 2"
click at [614, 208] on textarea at bounding box center [750, 222] width 451 height 74
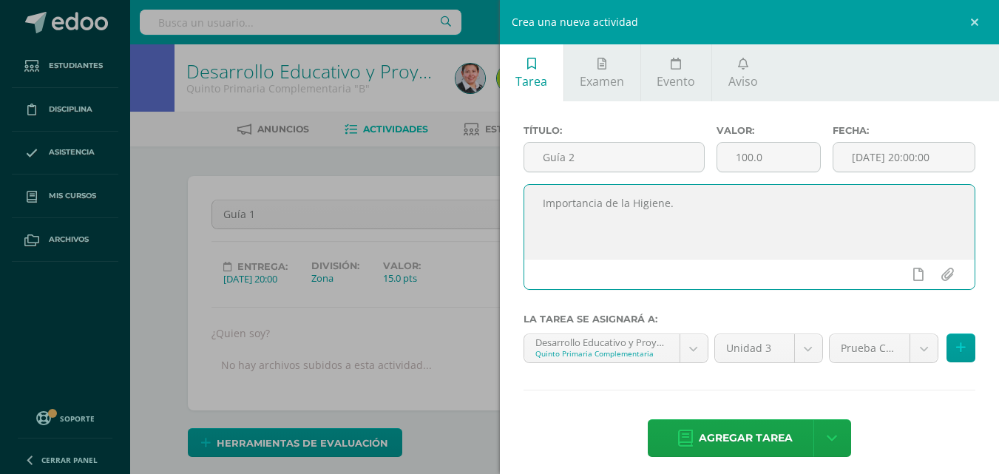
click at [634, 210] on textarea "Importancia de la Higiene." at bounding box center [750, 222] width 451 height 74
type textarea "Importancia de la higiene."
click at [786, 154] on input "100.0" at bounding box center [769, 157] width 103 height 29
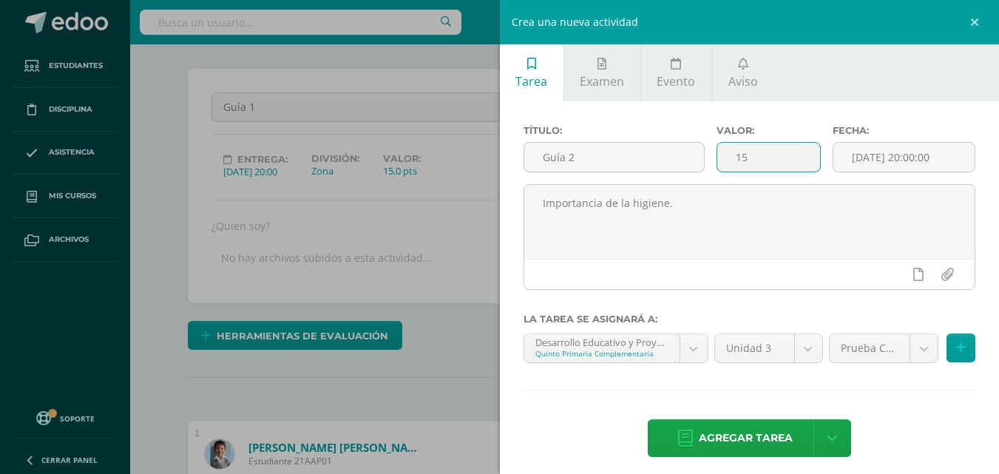
scroll to position [127, 0]
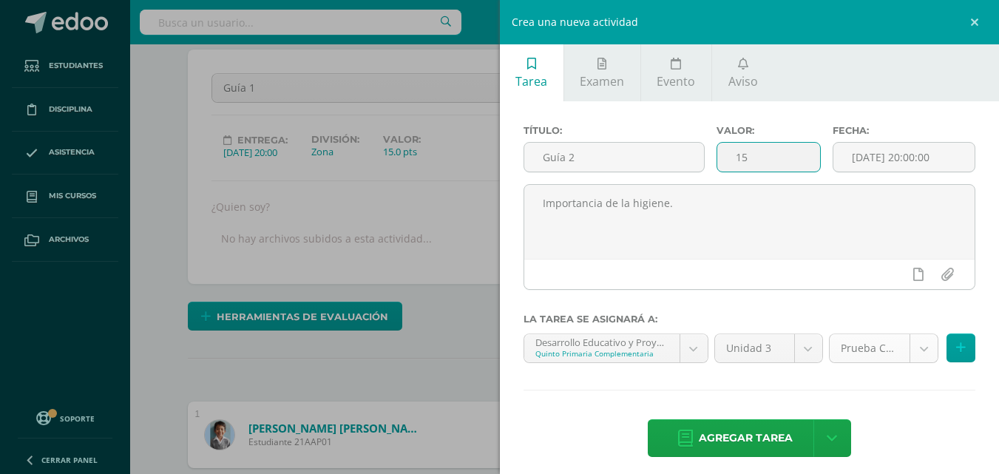
type input "15"
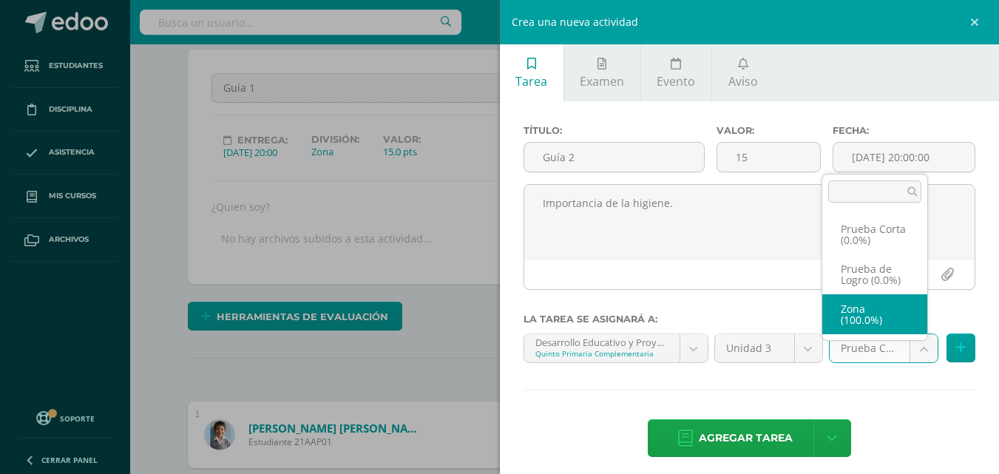
select select "155659"
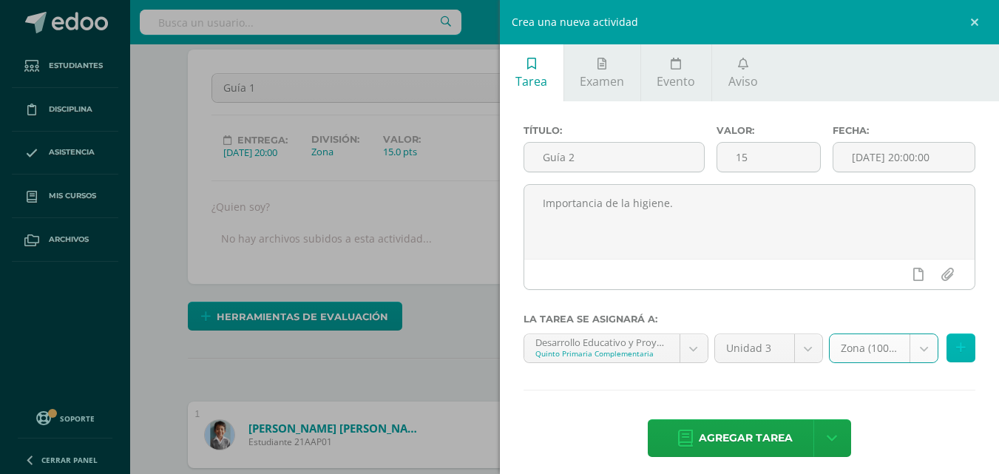
click at [947, 355] on button at bounding box center [961, 348] width 29 height 29
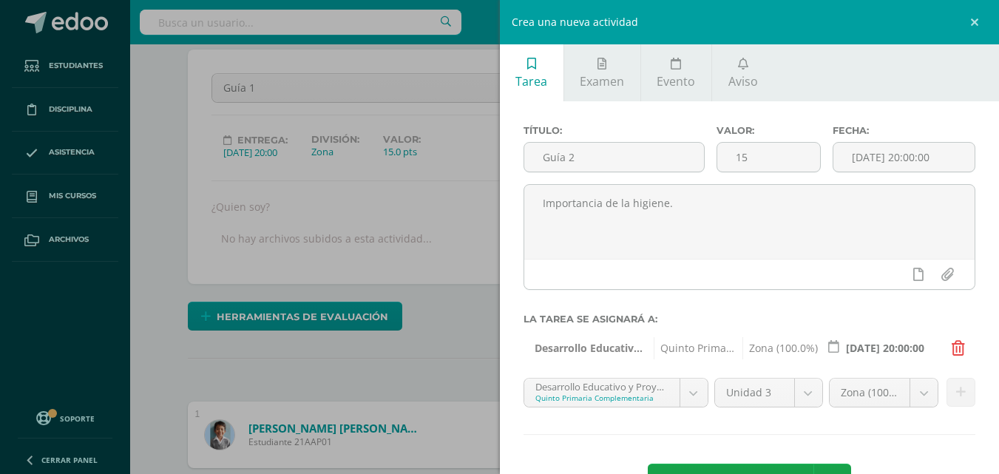
click at [962, 345] on icon at bounding box center [958, 348] width 13 height 15
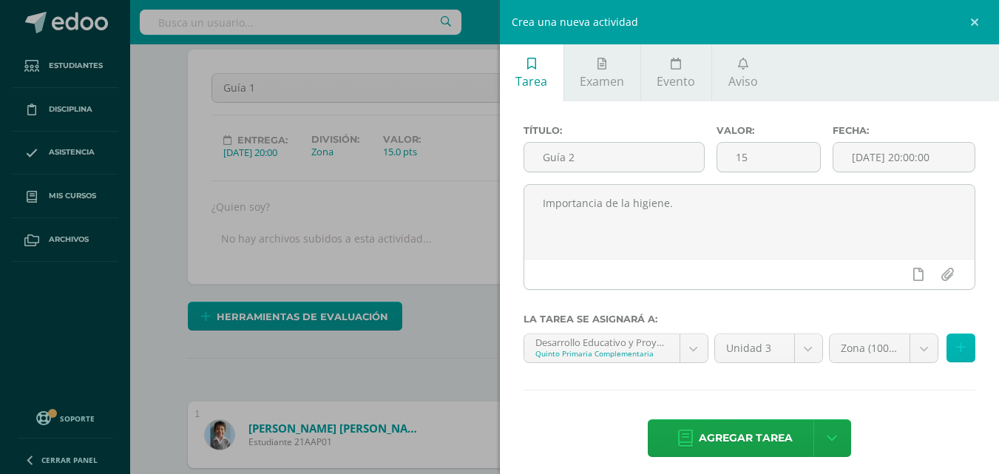
click at [957, 343] on icon at bounding box center [962, 348] width 10 height 13
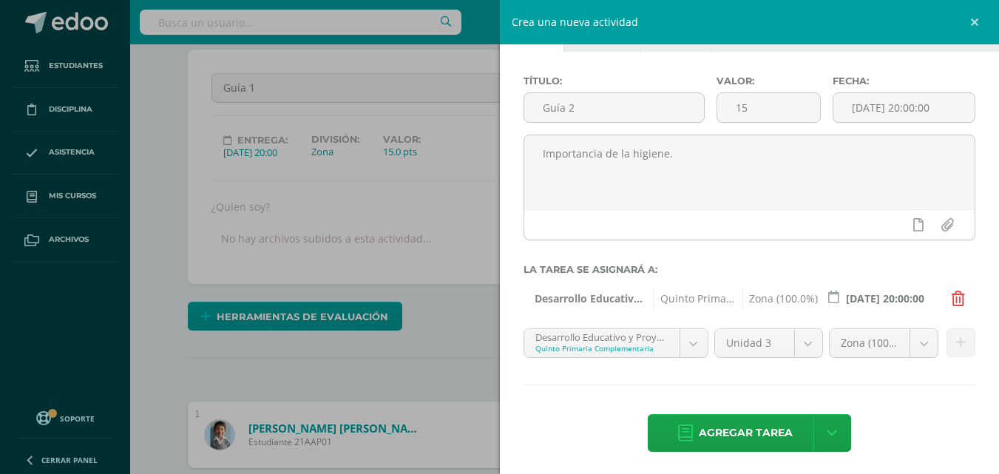
scroll to position [54, 0]
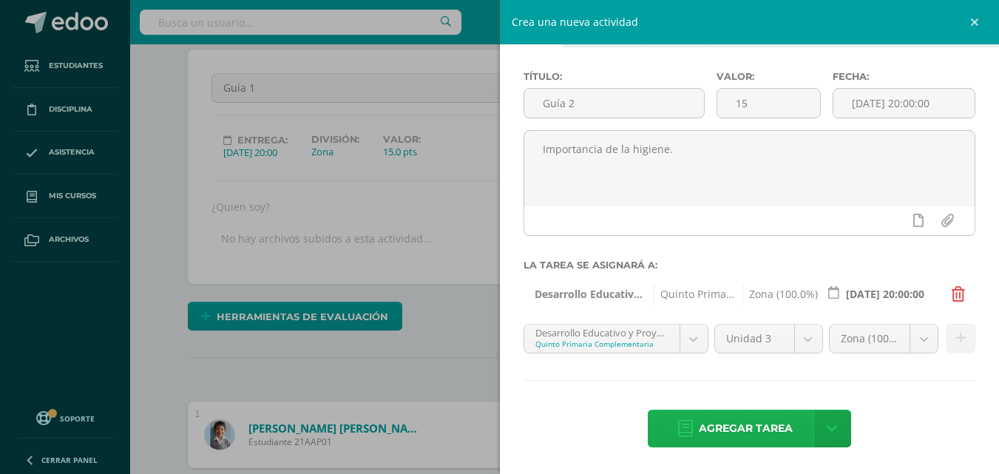
click at [724, 424] on span "Agregar tarea" at bounding box center [746, 429] width 94 height 36
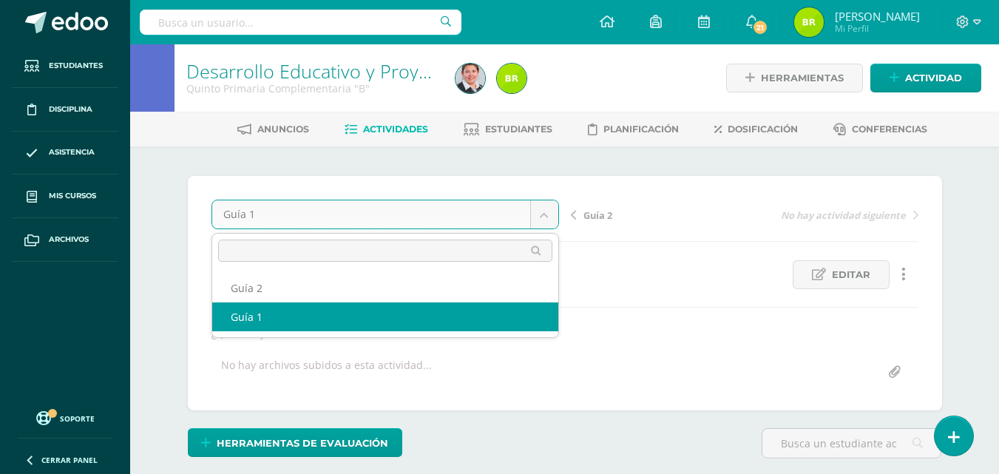
scroll to position [1, 0]
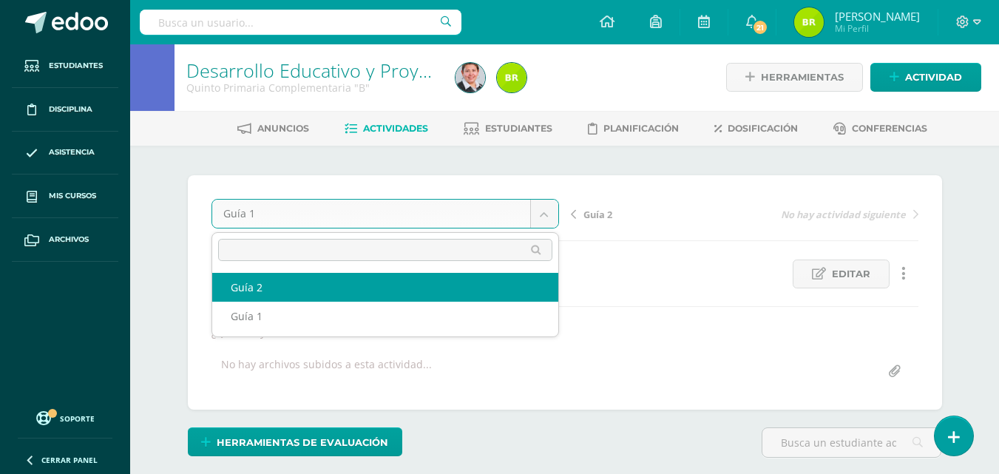
select select "/dashboard/teacher/grade-activity/177499/"
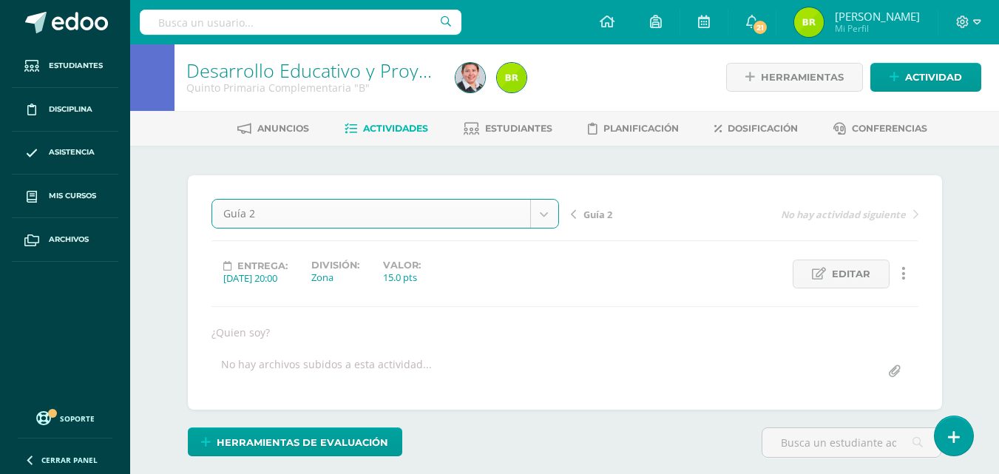
scroll to position [1, 0]
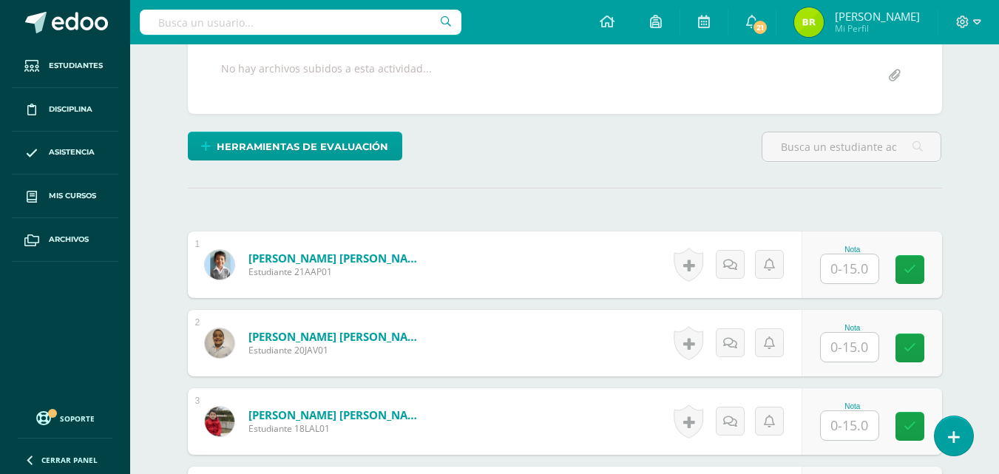
scroll to position [297, 0]
click at [861, 270] on input "text" at bounding box center [850, 268] width 58 height 29
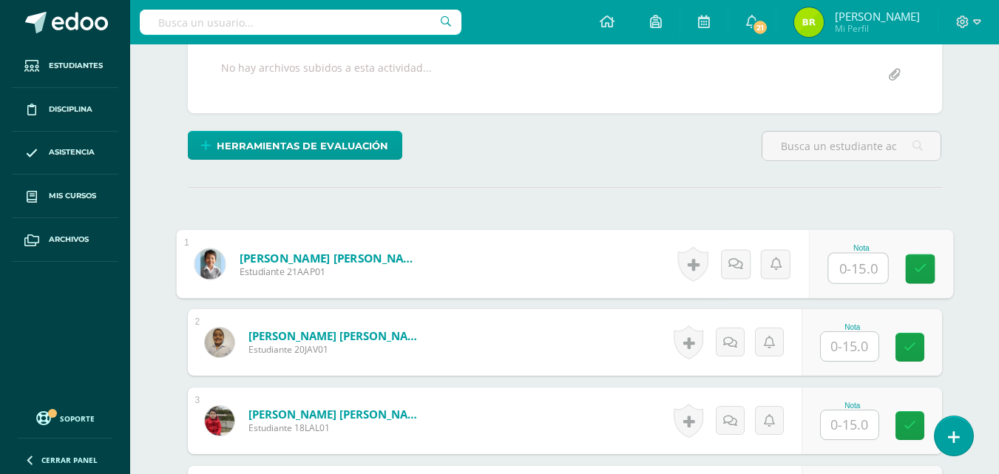
scroll to position [298, 0]
type input "15"
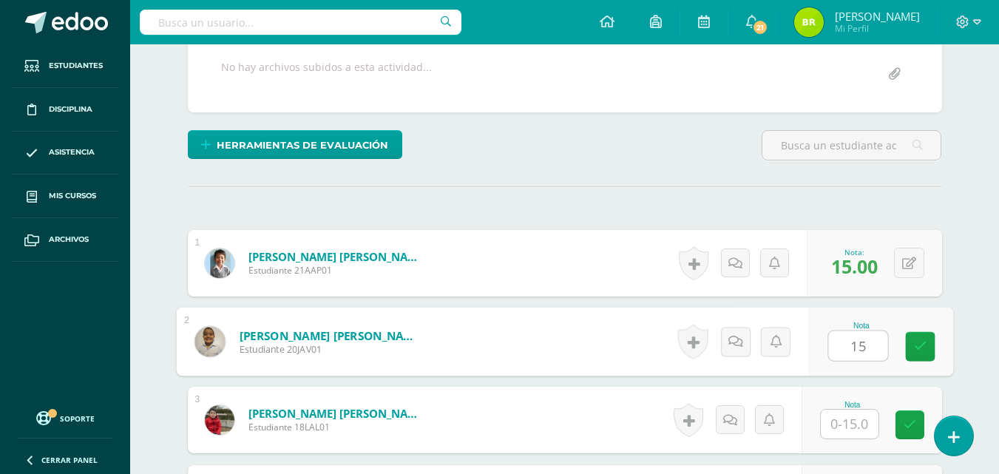
type input "15"
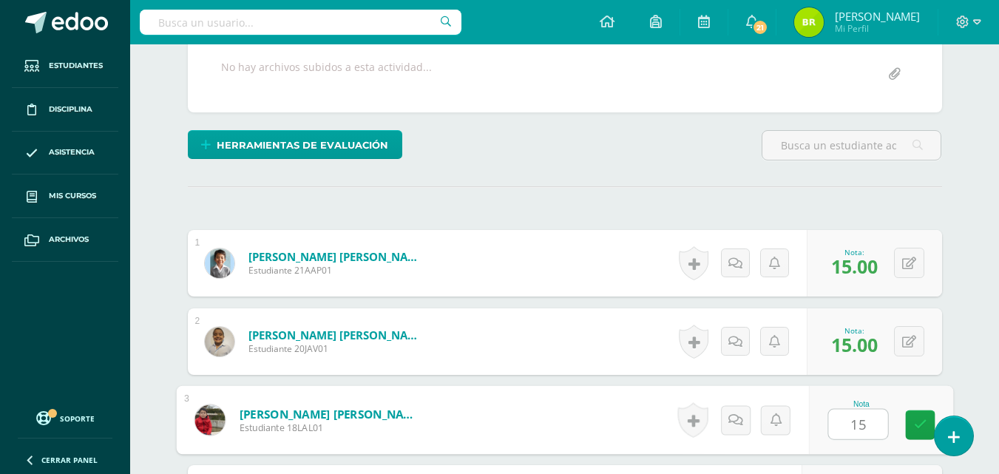
type input "15"
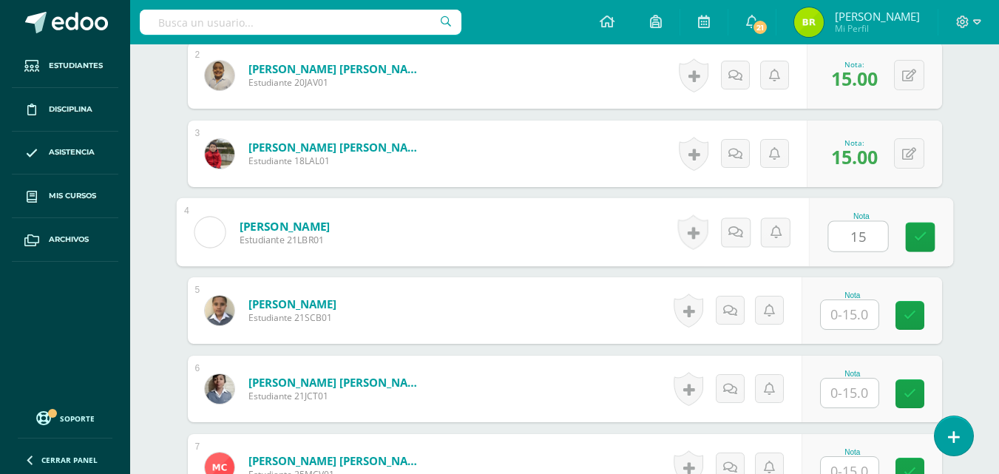
type input "15"
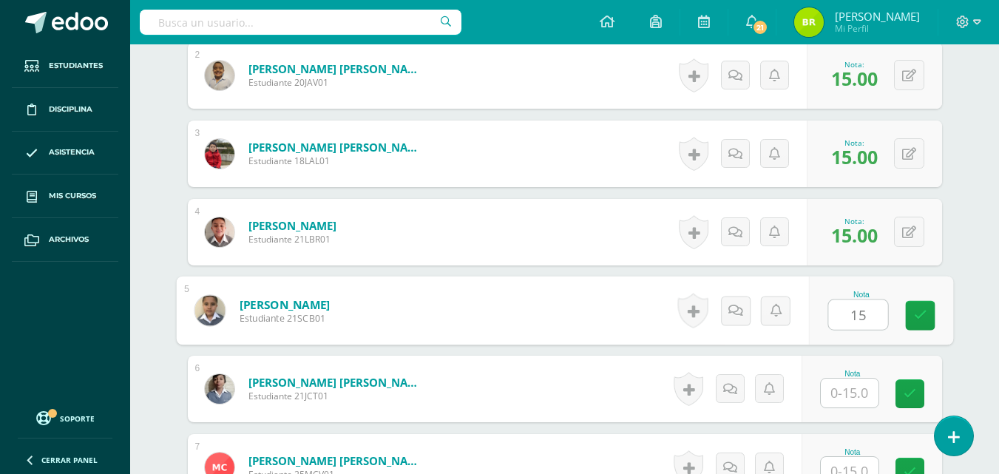
type input "15"
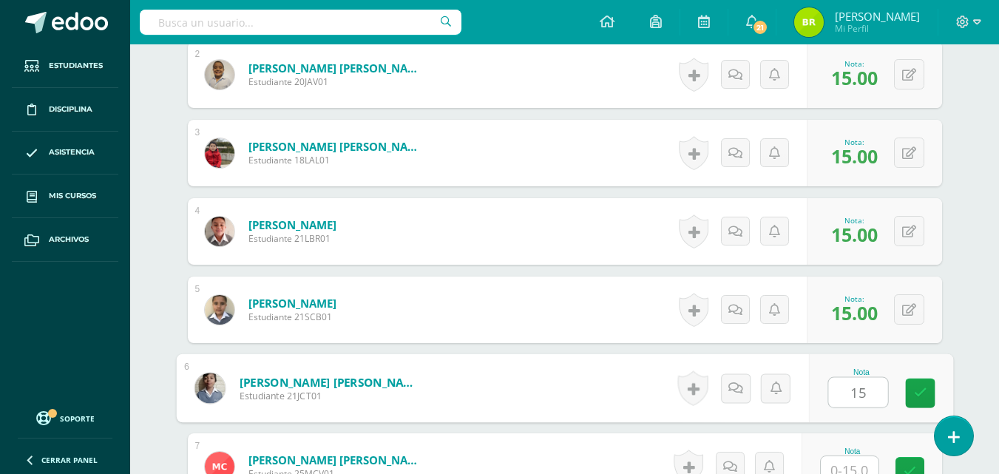
type input "15"
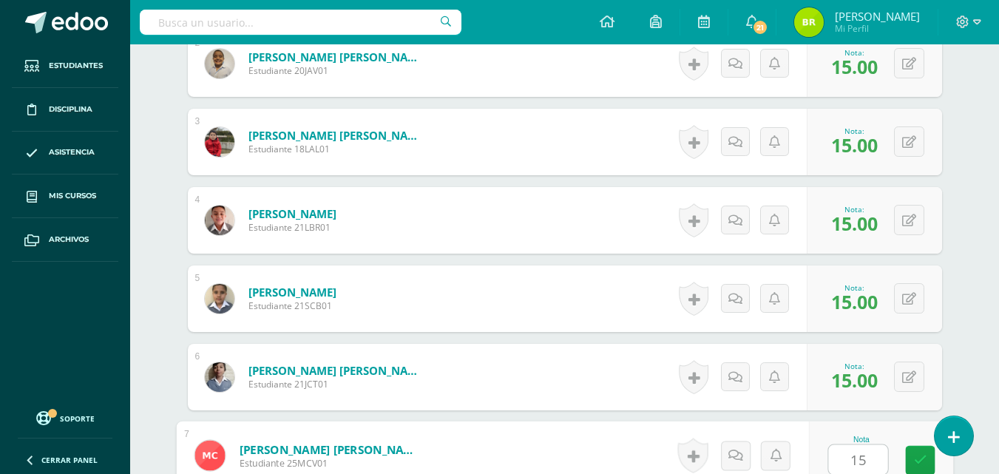
type input "15"
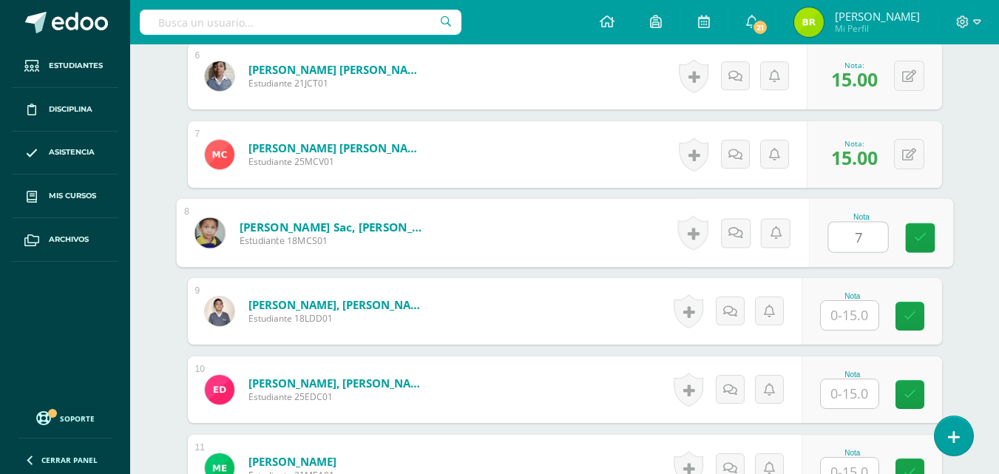
type input "7"
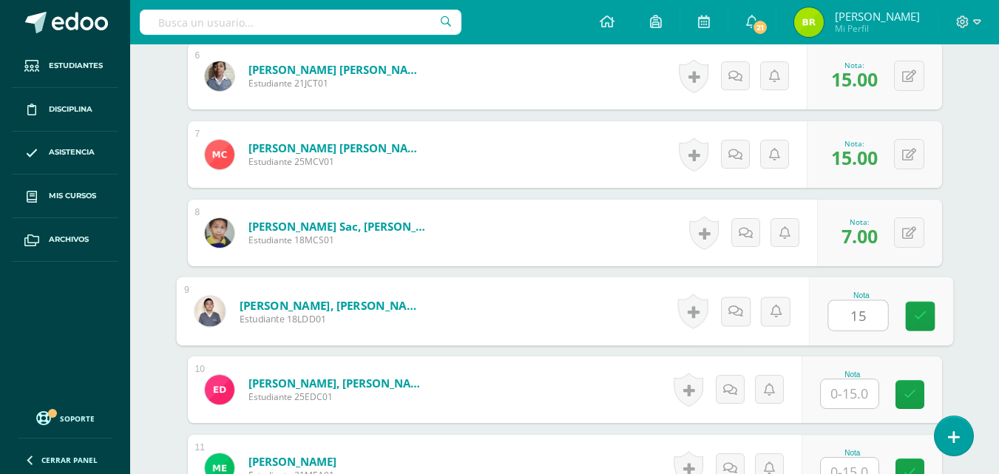
type input "15"
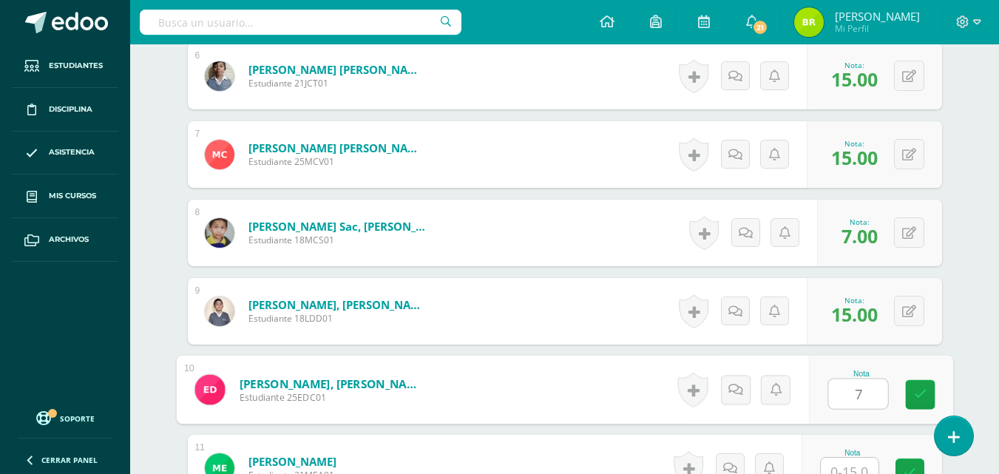
type input "7"
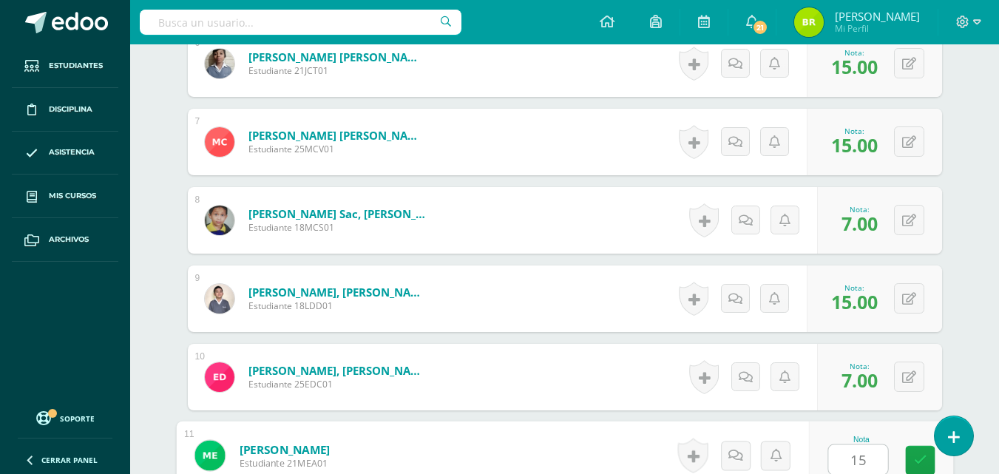
type input "15"
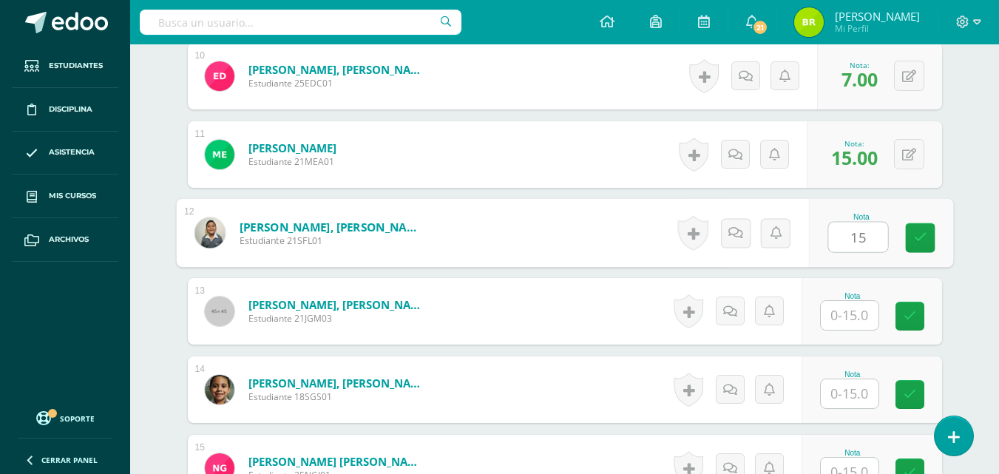
type input "15"
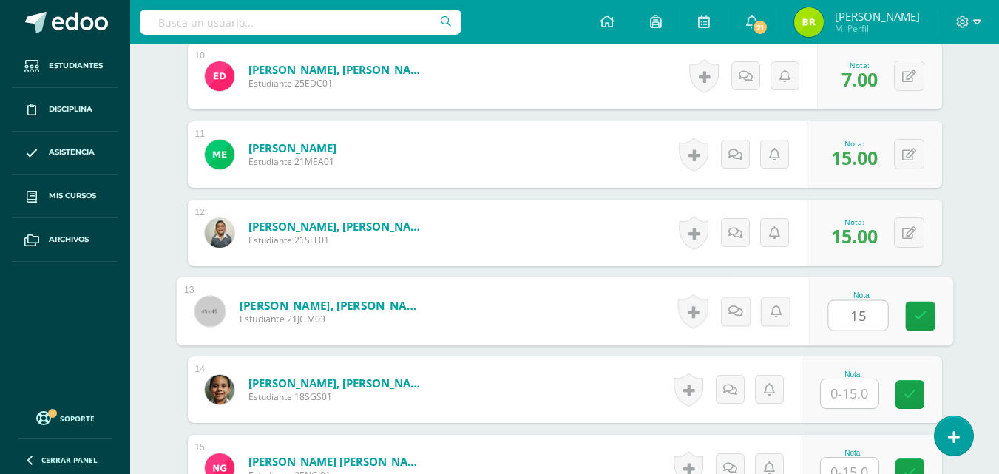
type input "15"
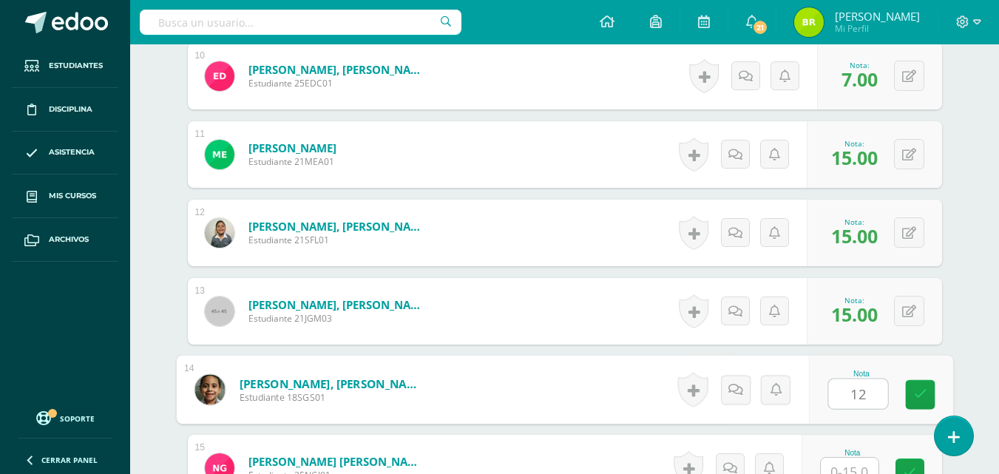
type input "12"
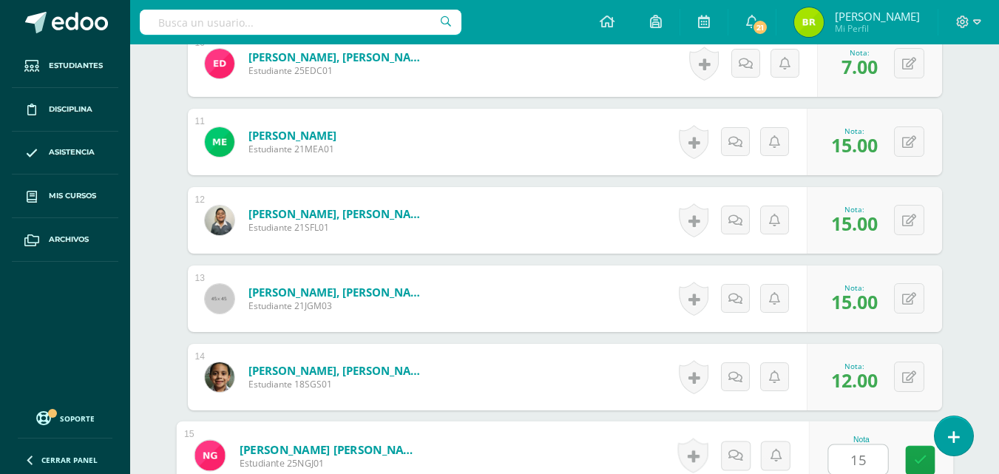
type input "15"
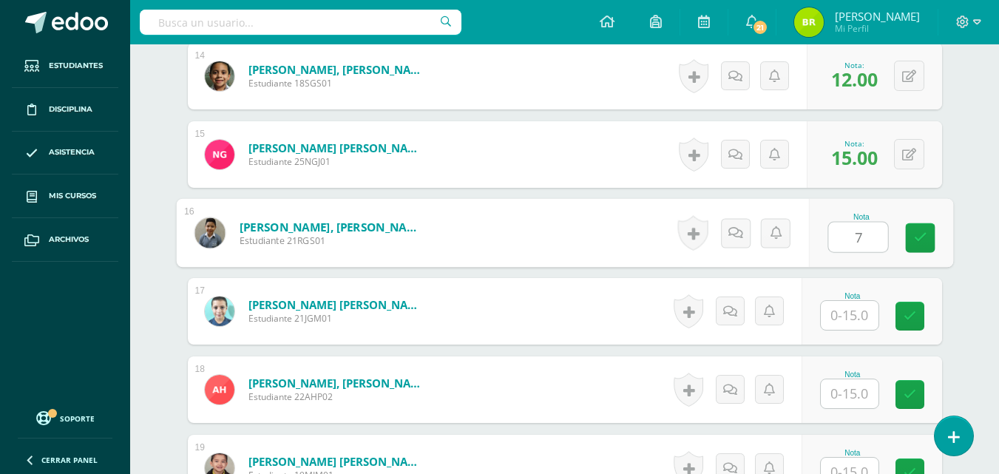
type input "7"
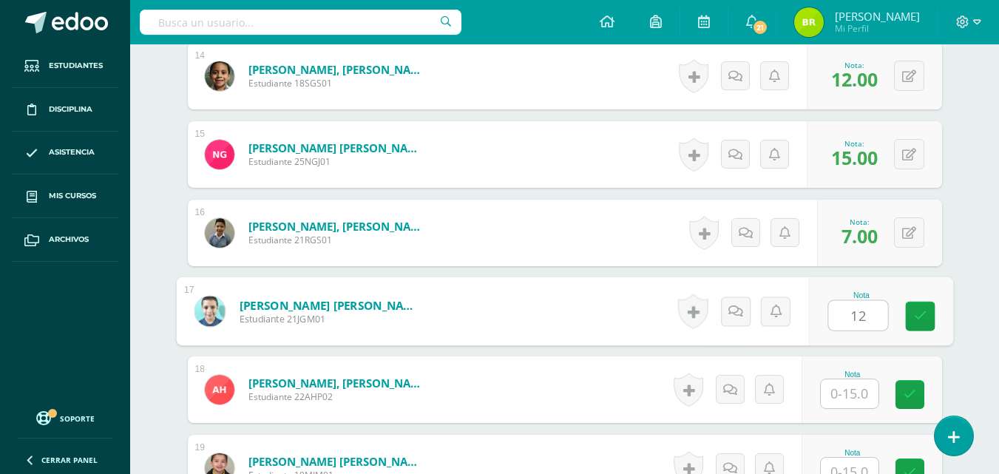
type input "12"
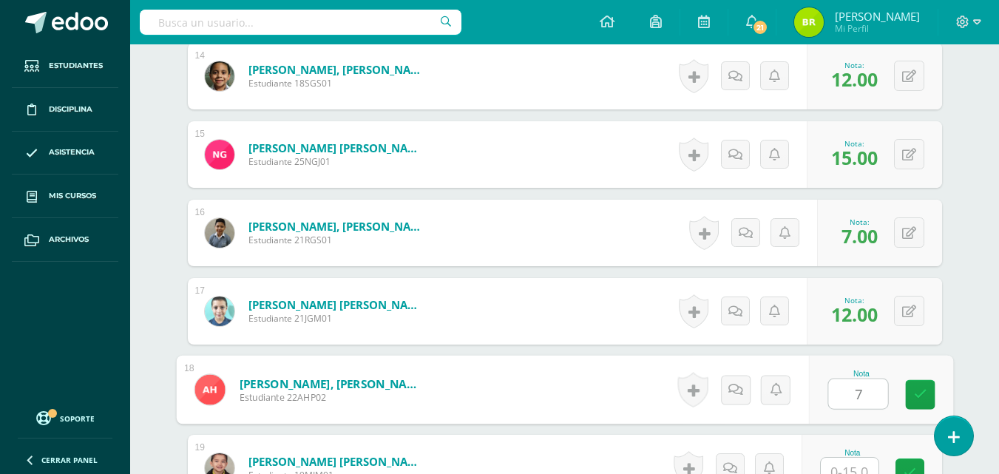
type input "7"
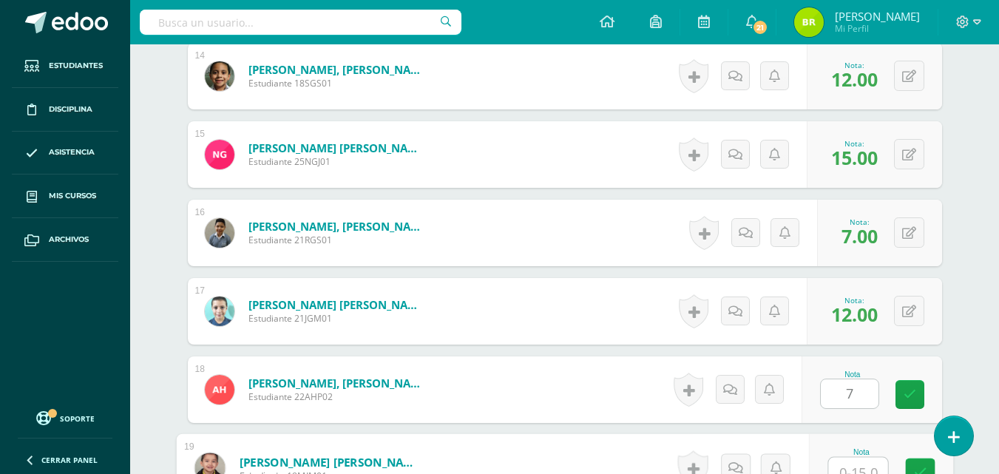
scroll to position [1517, 0]
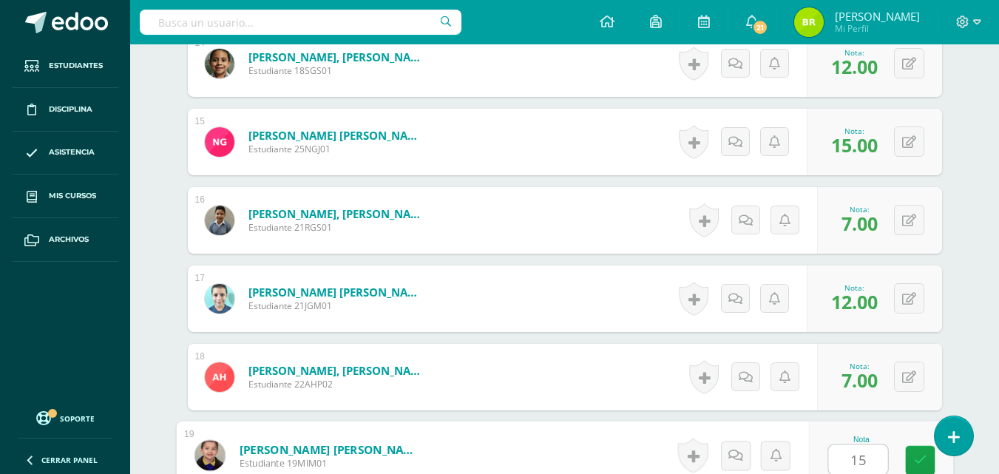
type input "15"
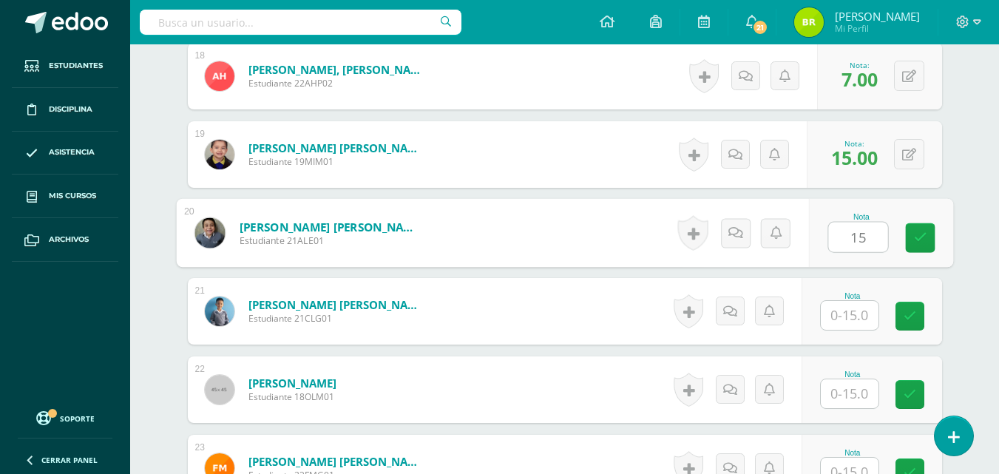
type input "15"
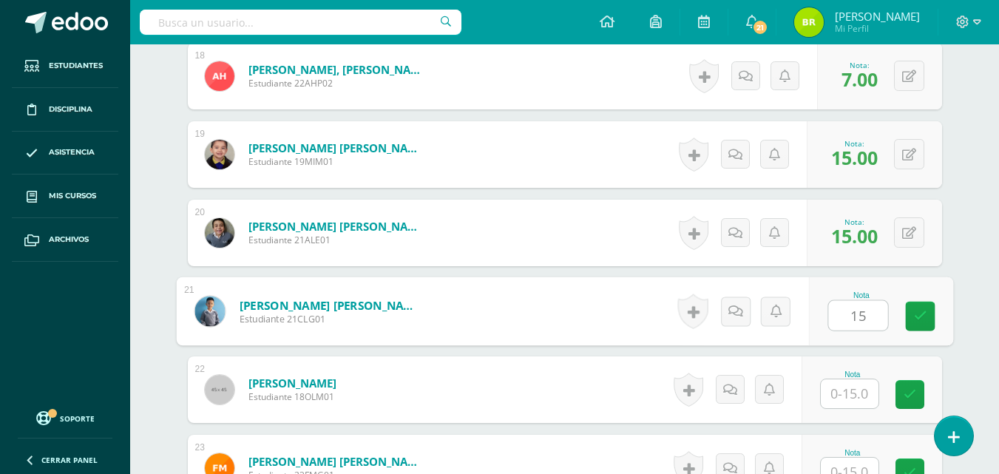
type input "15"
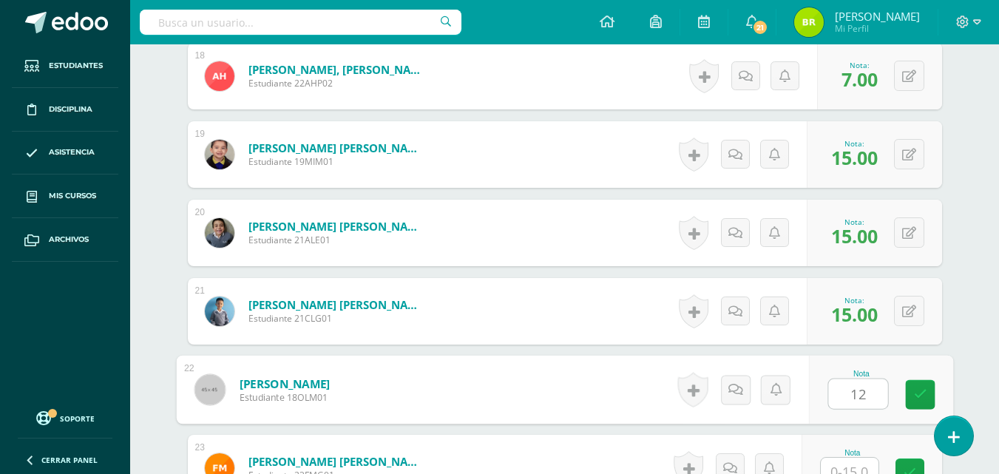
type input "12"
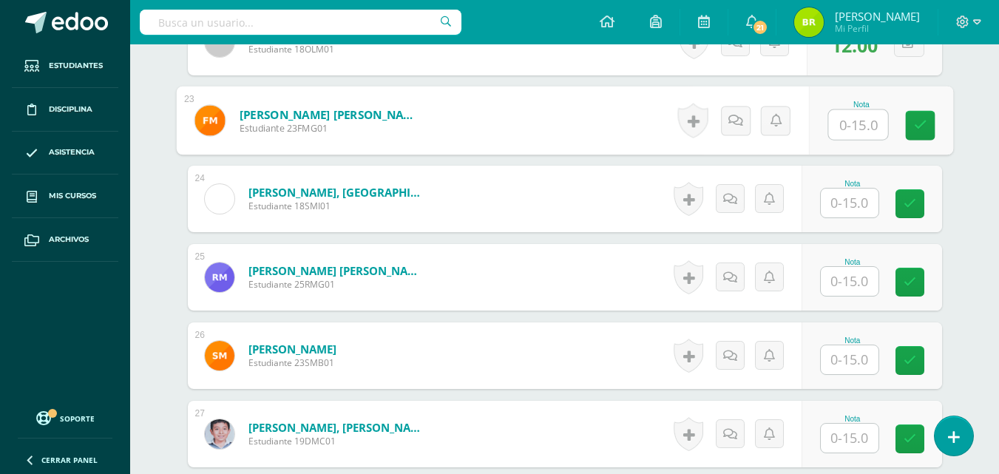
scroll to position [2172, 0]
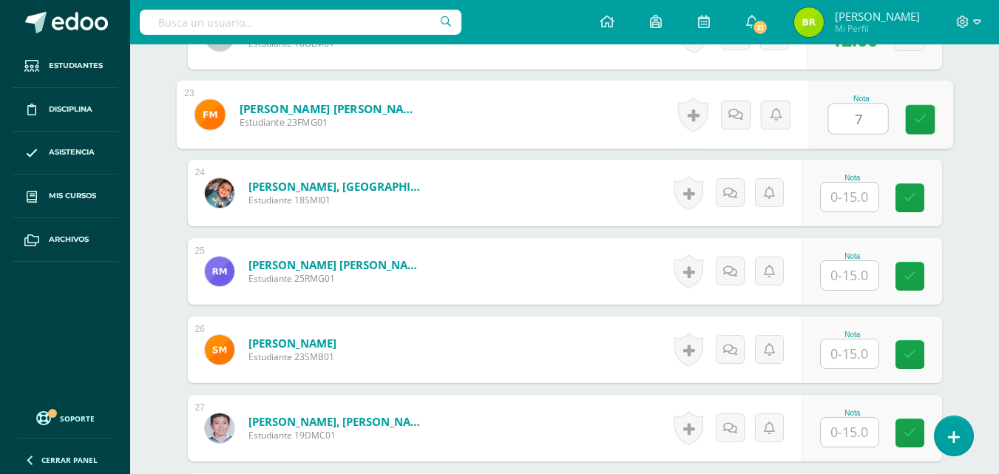
type input "7"
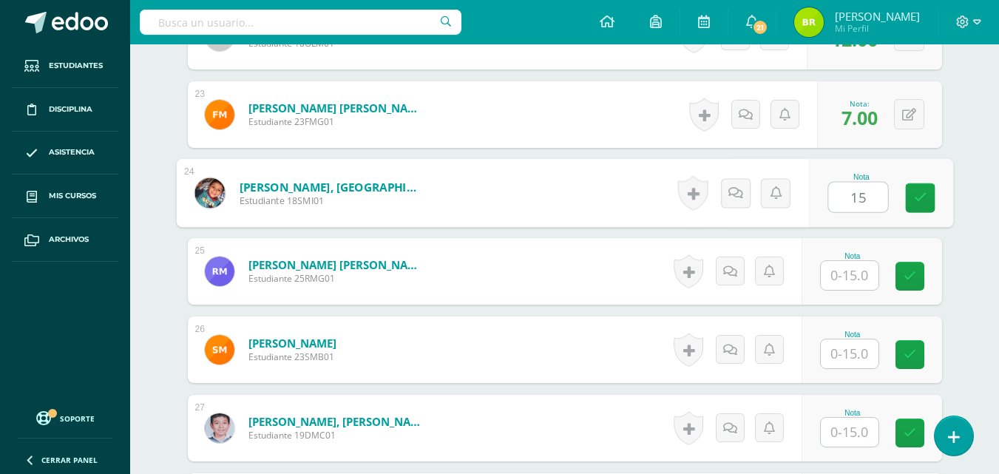
type input "15"
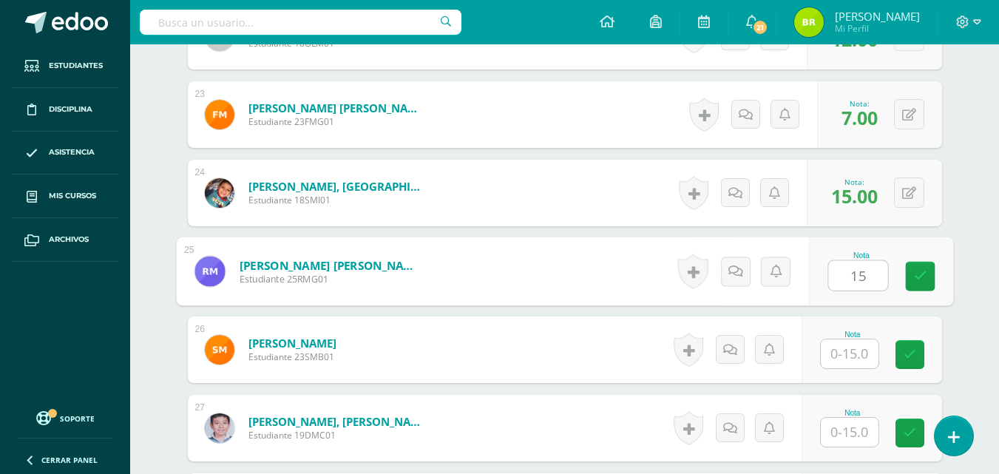
type input "15"
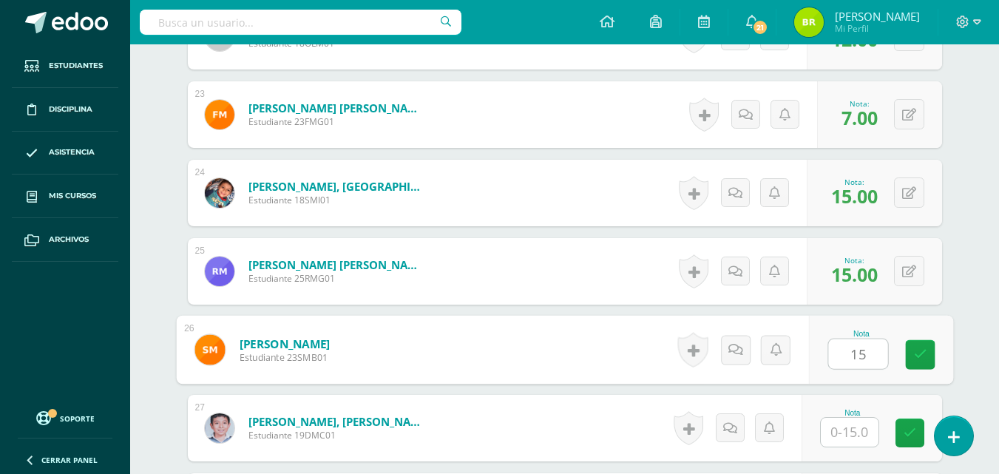
type input "15"
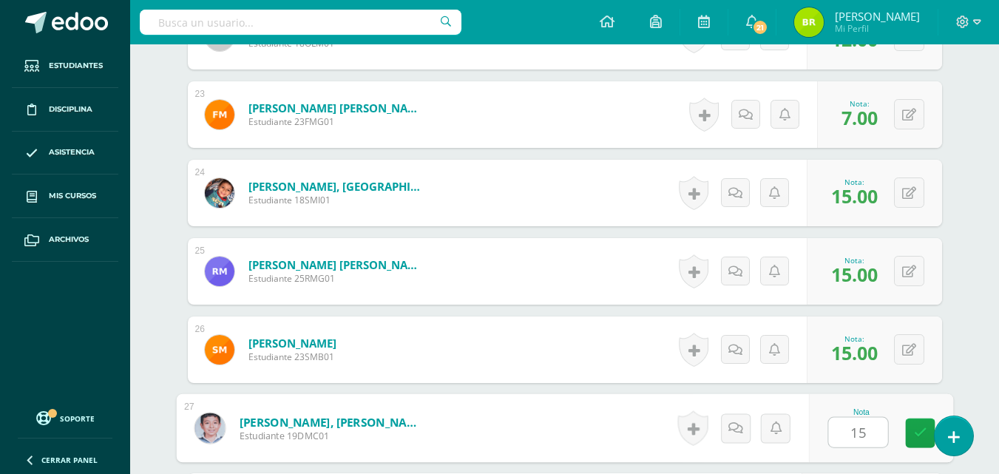
type input "15"
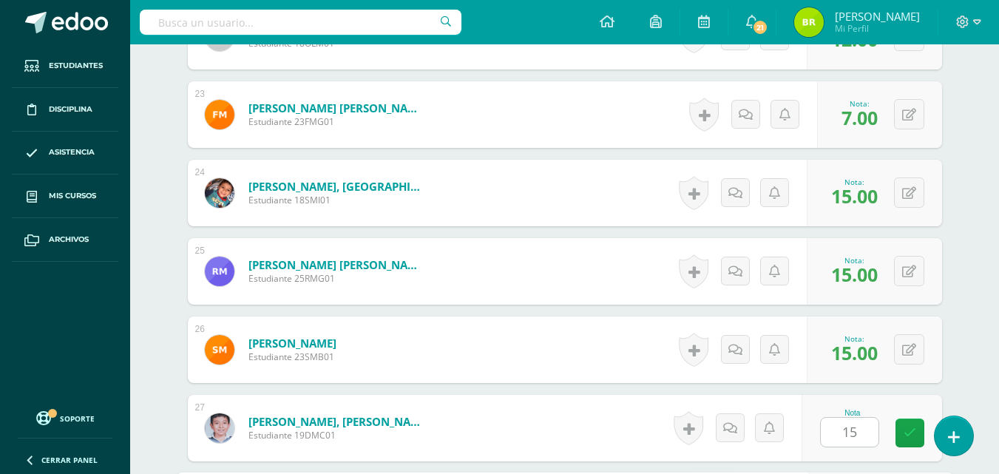
scroll to position [2446, 0]
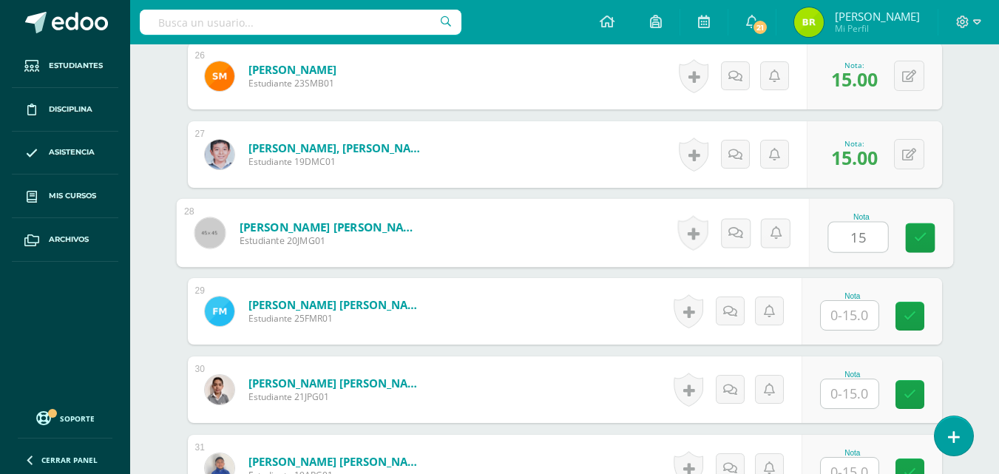
type input "15"
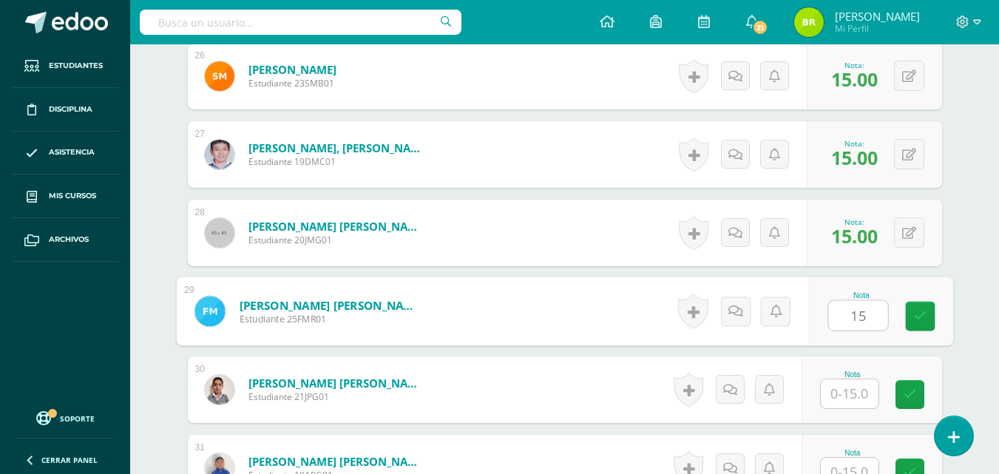
type input "15"
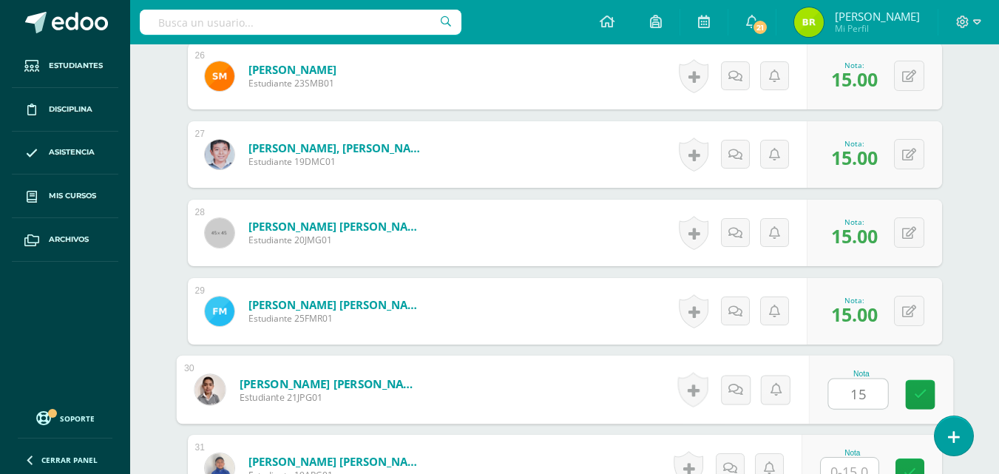
type input "15"
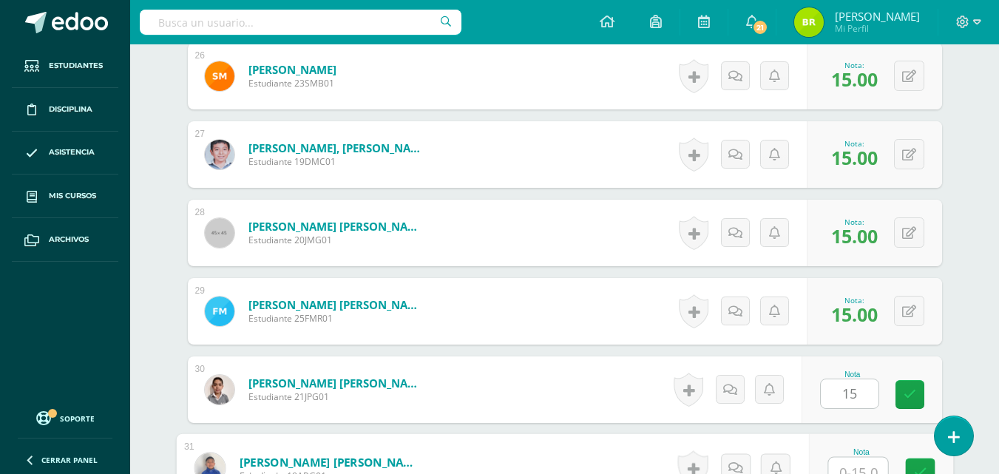
scroll to position [2458, 0]
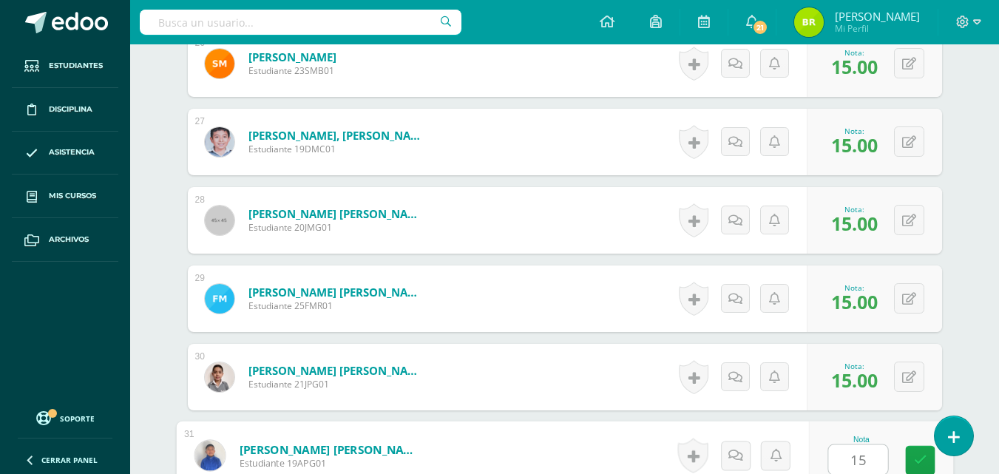
type input "15"
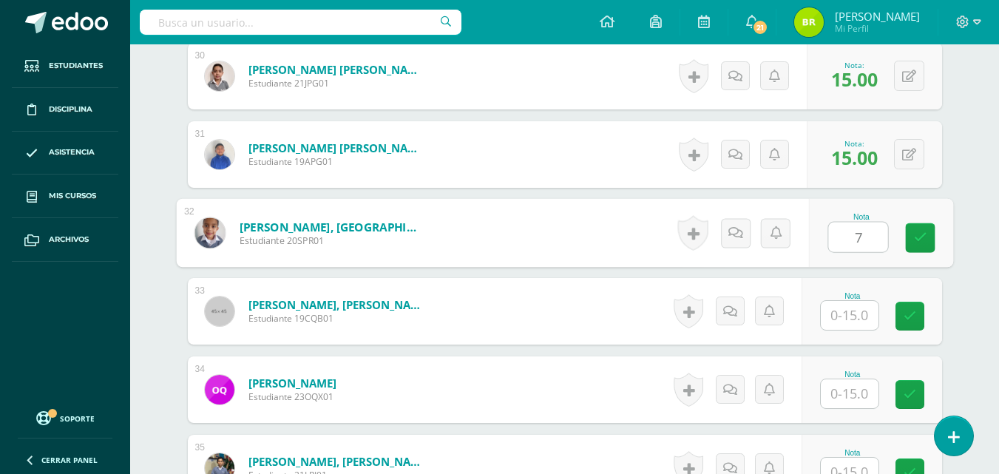
type input "7"
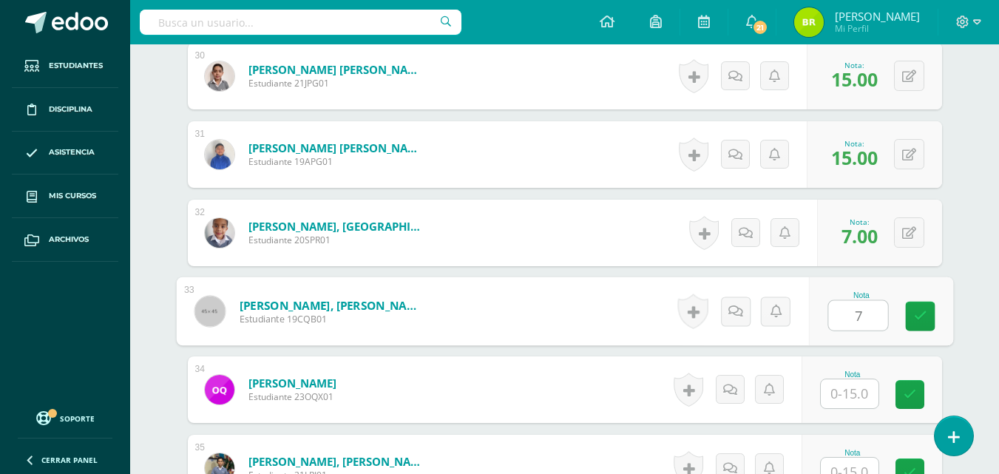
type input "7"
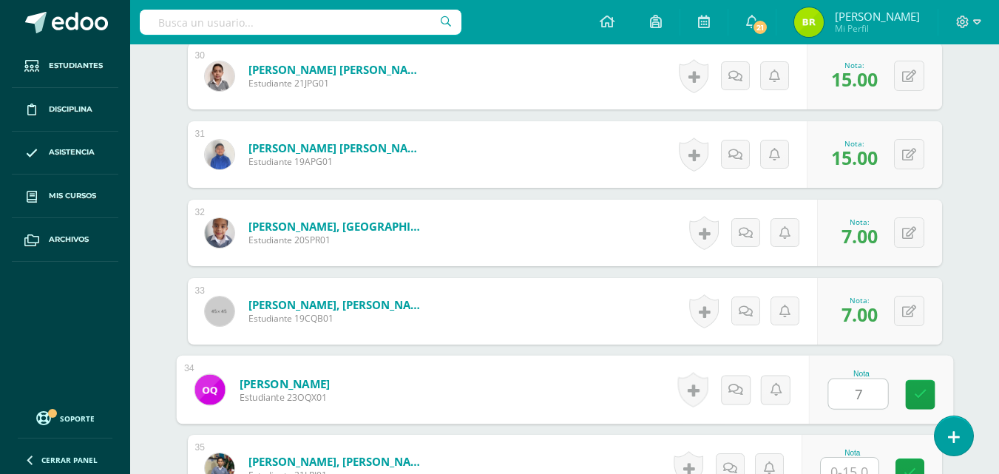
type input "7"
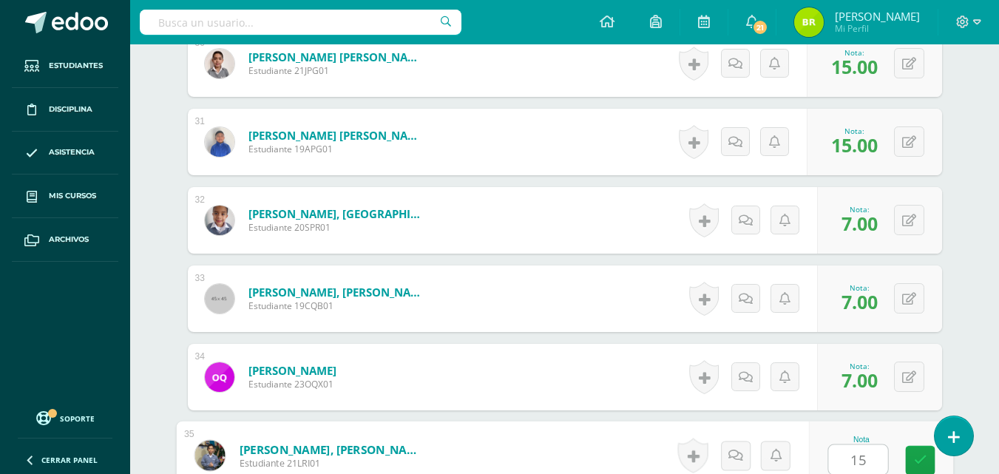
type input "15"
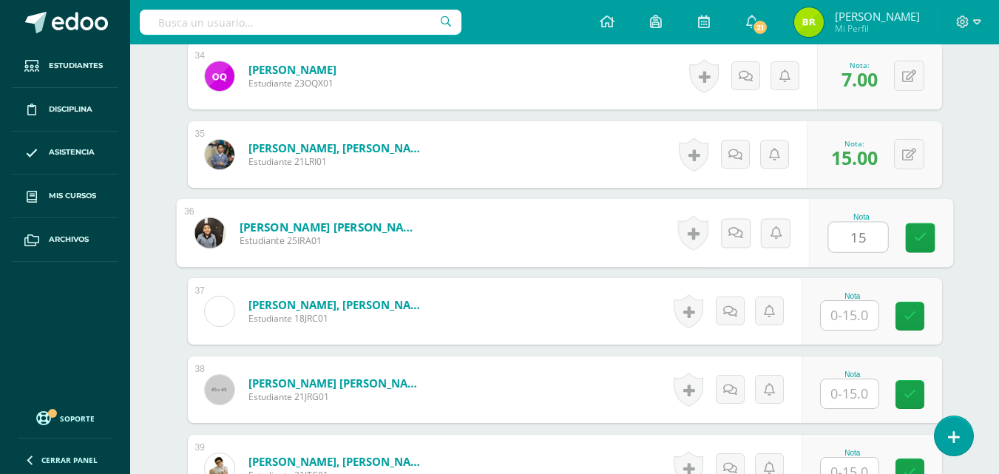
type input "15"
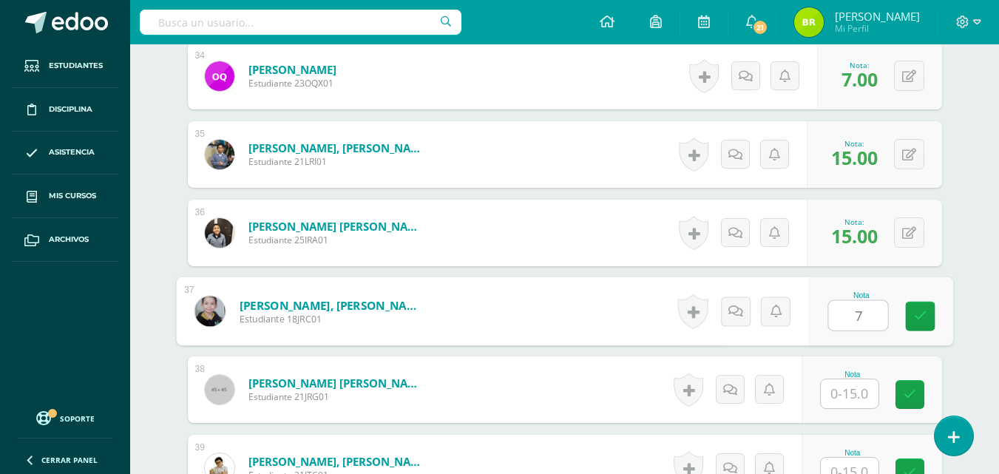
type input "7"
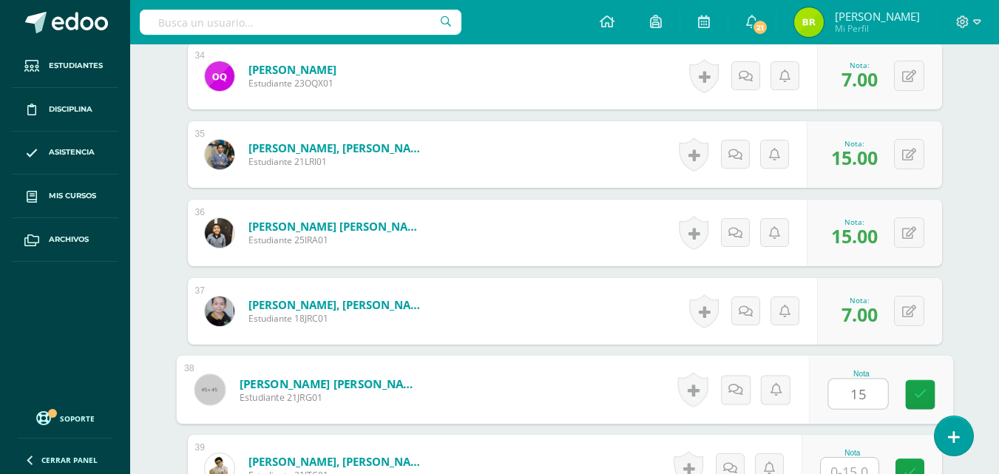
type input "15"
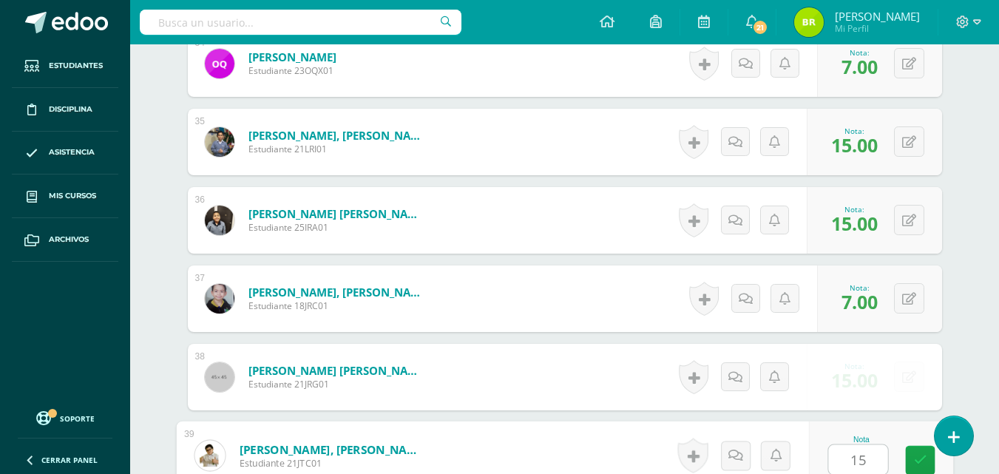
type input "15"
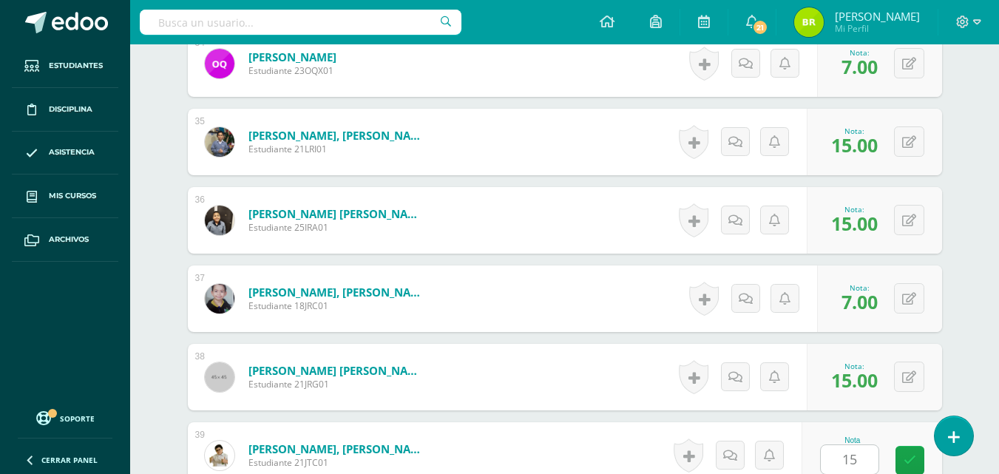
scroll to position [3348, 0]
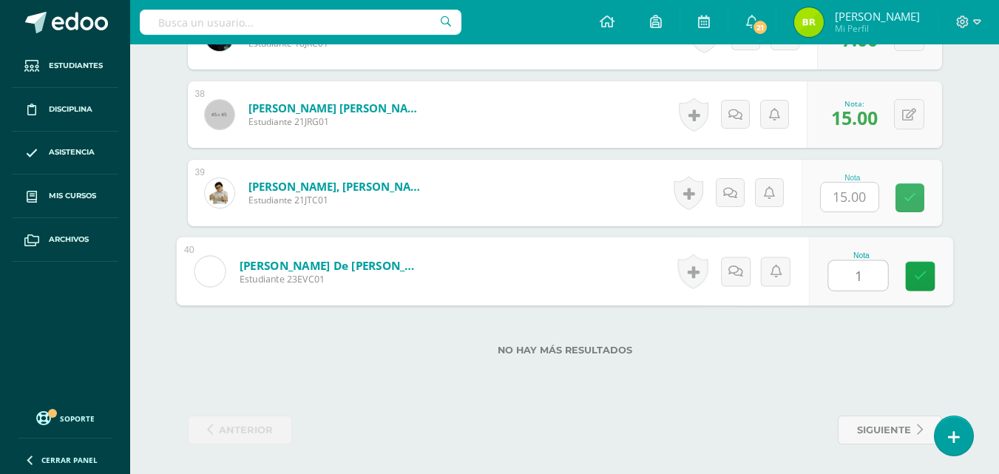
type input "15"
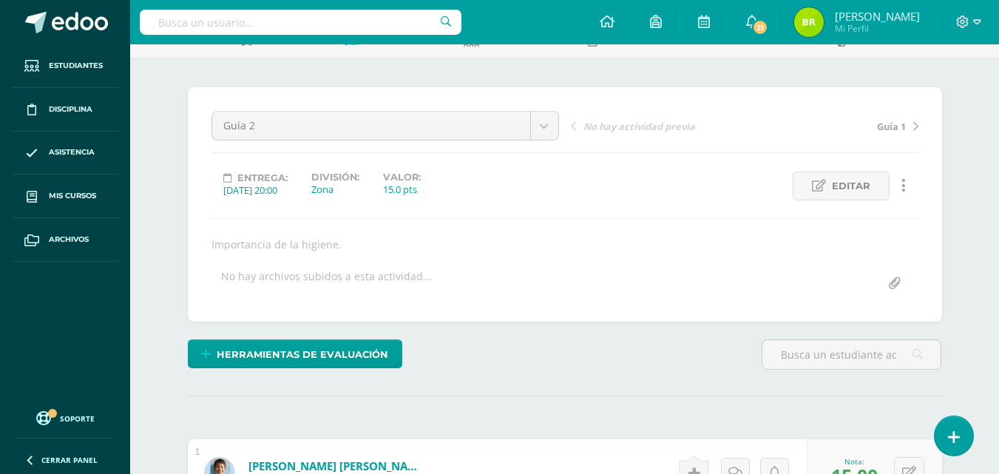
scroll to position [0, 0]
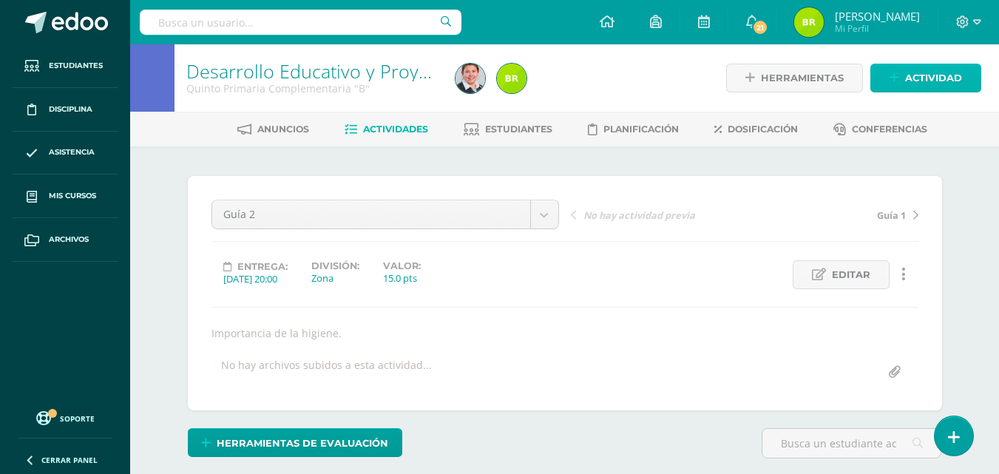
click at [888, 70] on link "Actividad" at bounding box center [926, 78] width 111 height 29
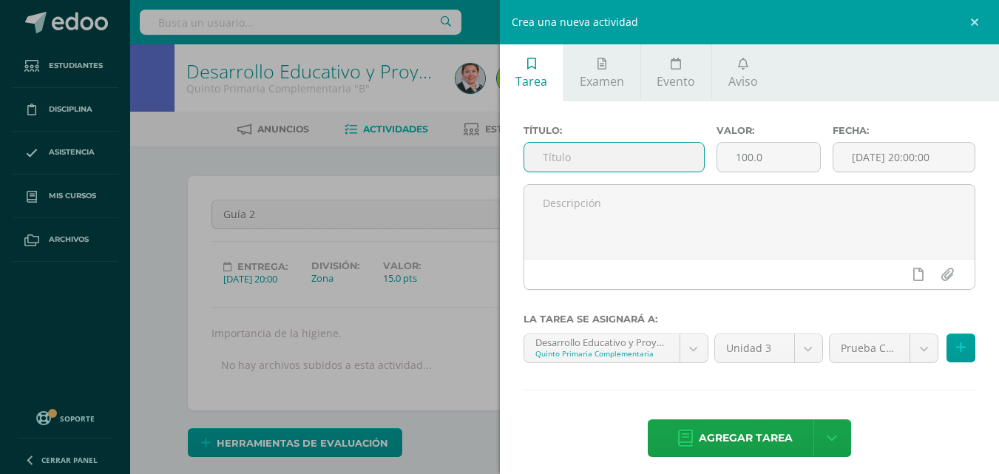
click at [670, 161] on input "text" at bounding box center [615, 157] width 180 height 29
type input "Guía 3"
drag, startPoint x: 756, startPoint y: 158, endPoint x: 712, endPoint y: 162, distance: 43.8
click at [718, 162] on input "100.0" at bounding box center [769, 157] width 103 height 29
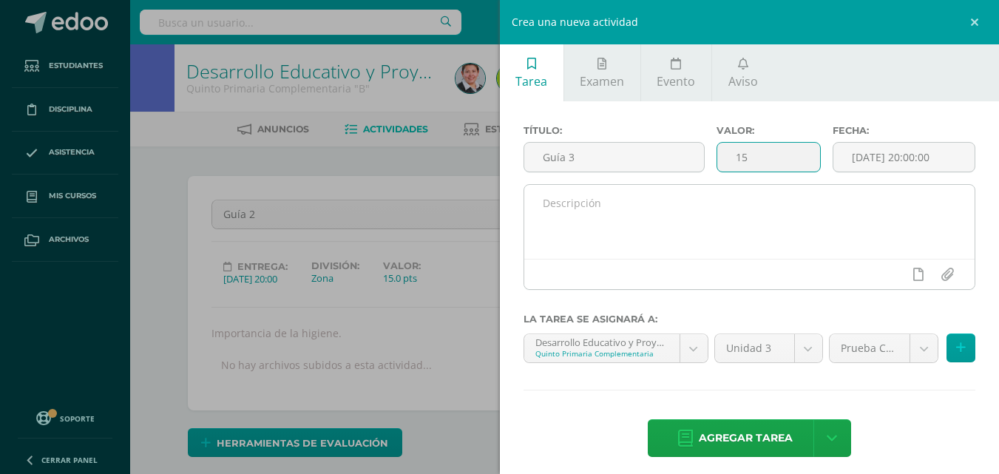
type input "15"
click at [722, 221] on textarea at bounding box center [750, 222] width 451 height 74
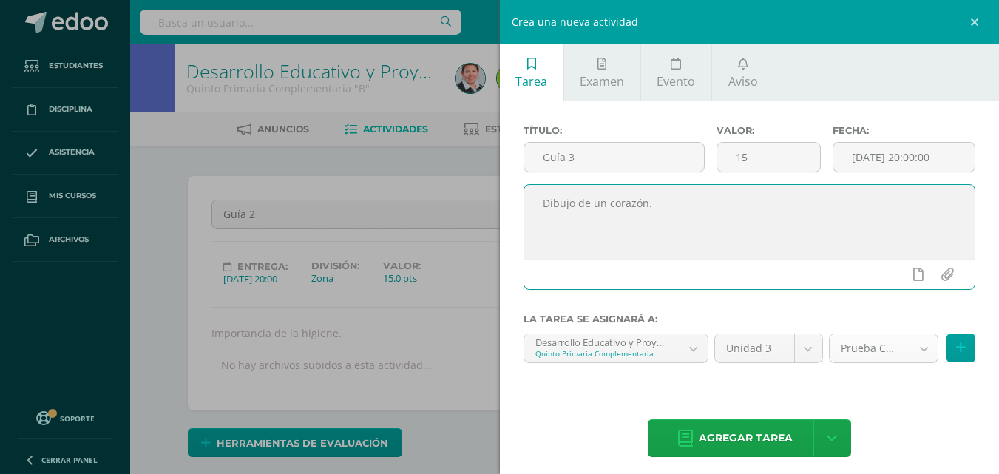
type textarea "Dibujo de un corazón."
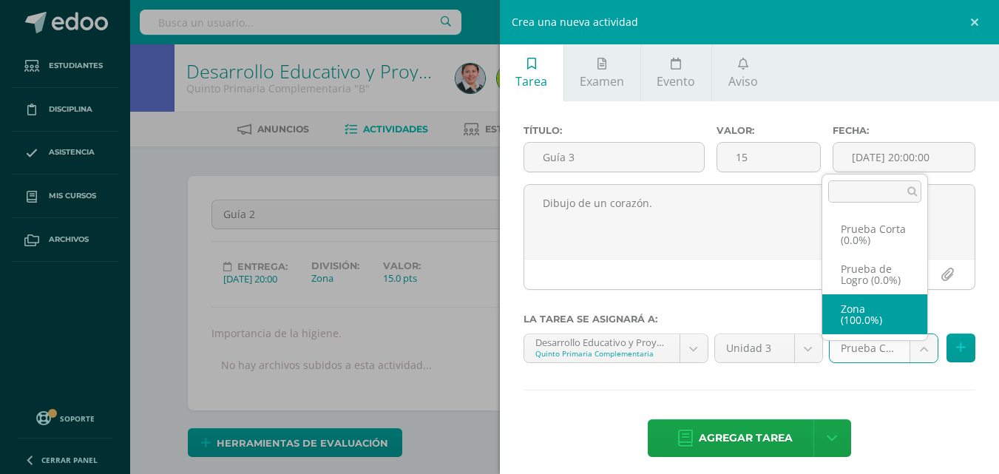
select select "155659"
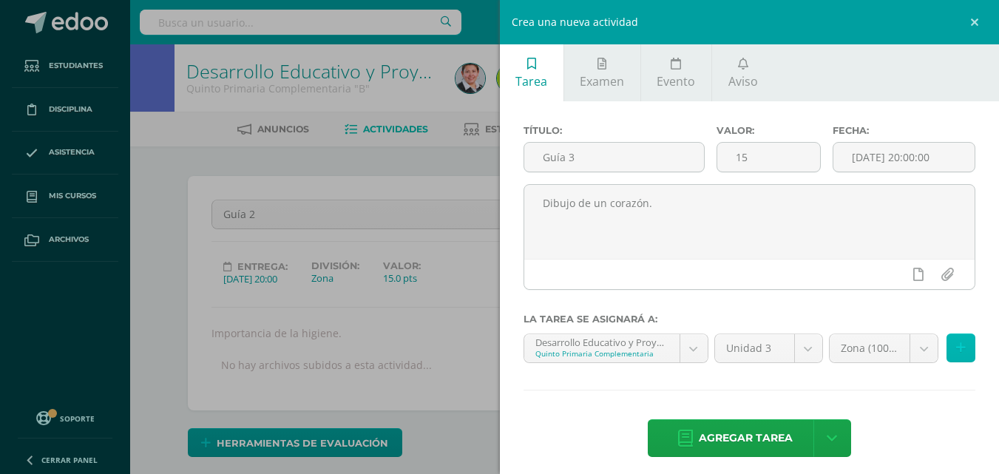
click at [957, 351] on icon at bounding box center [962, 348] width 10 height 13
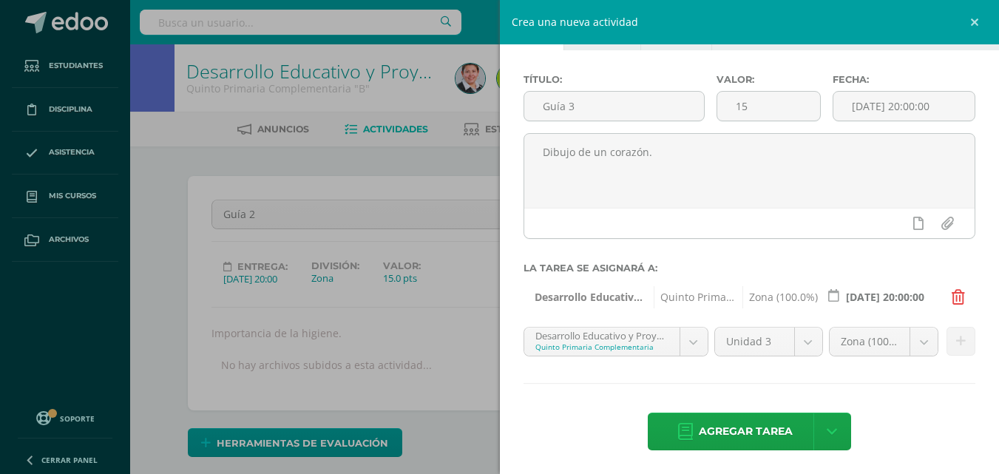
scroll to position [53, 0]
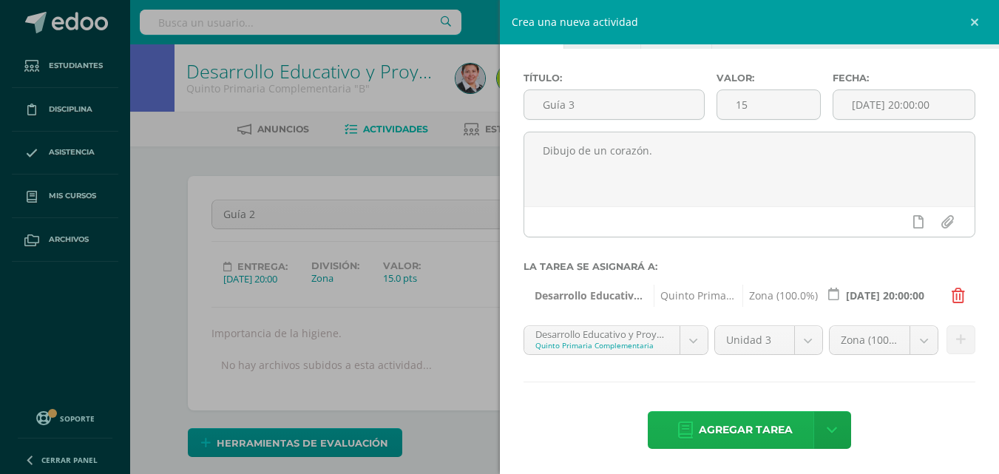
click at [751, 418] on span "Agregar tarea" at bounding box center [746, 430] width 94 height 36
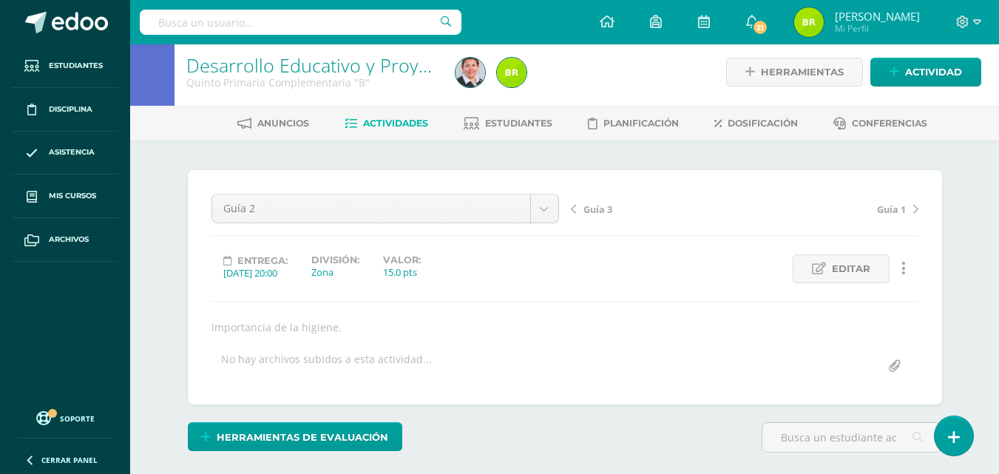
scroll to position [1, 0]
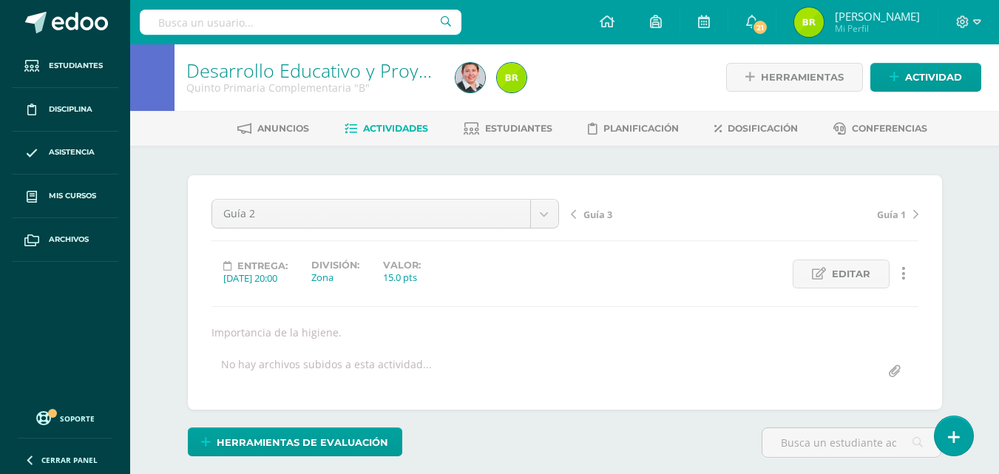
click at [585, 209] on span "Guía 3" at bounding box center [598, 214] width 29 height 13
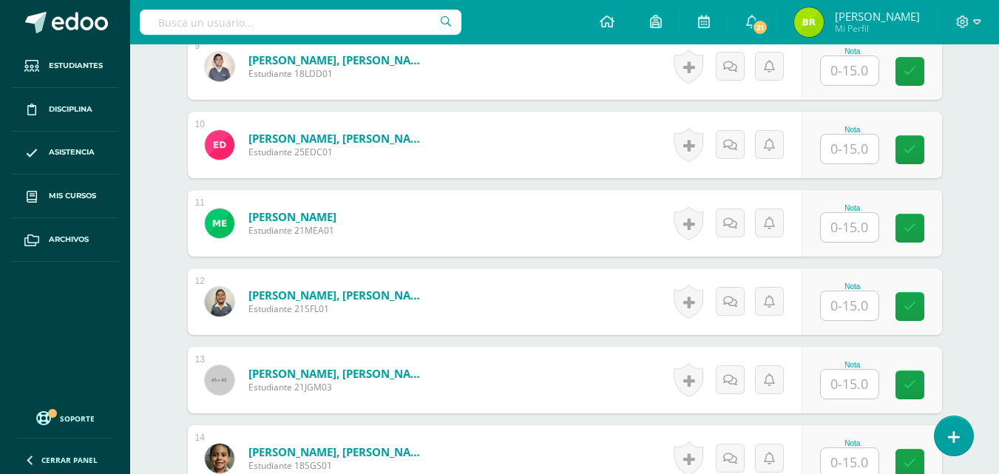
scroll to position [1141, 0]
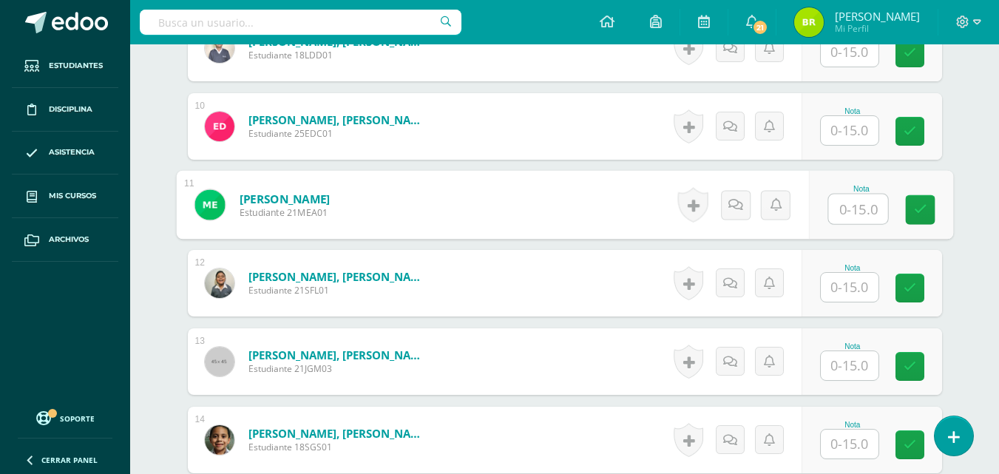
click at [852, 209] on input "text" at bounding box center [858, 210] width 59 height 30
type input "14"
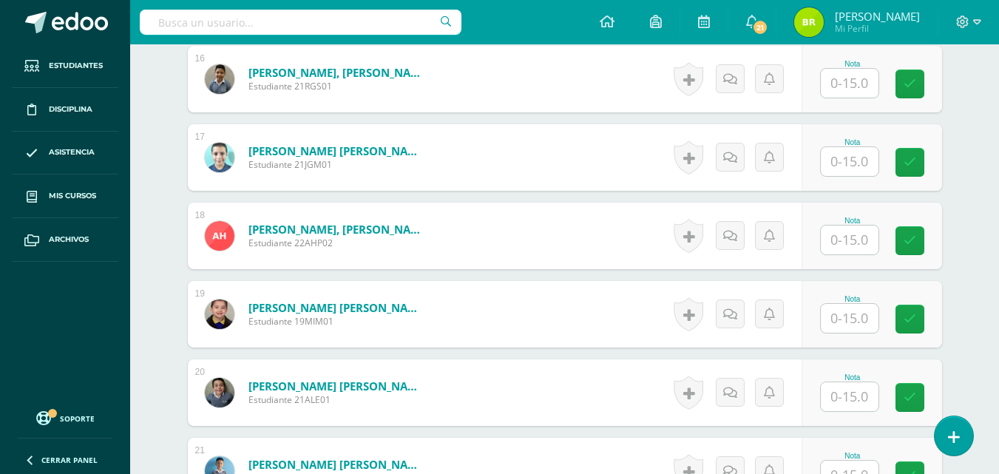
scroll to position [1697, 0]
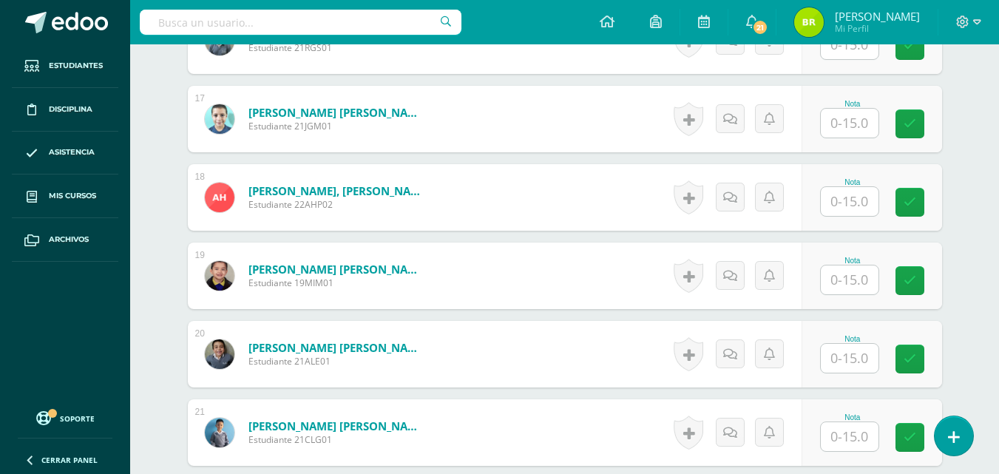
click at [874, 277] on input "text" at bounding box center [850, 280] width 58 height 29
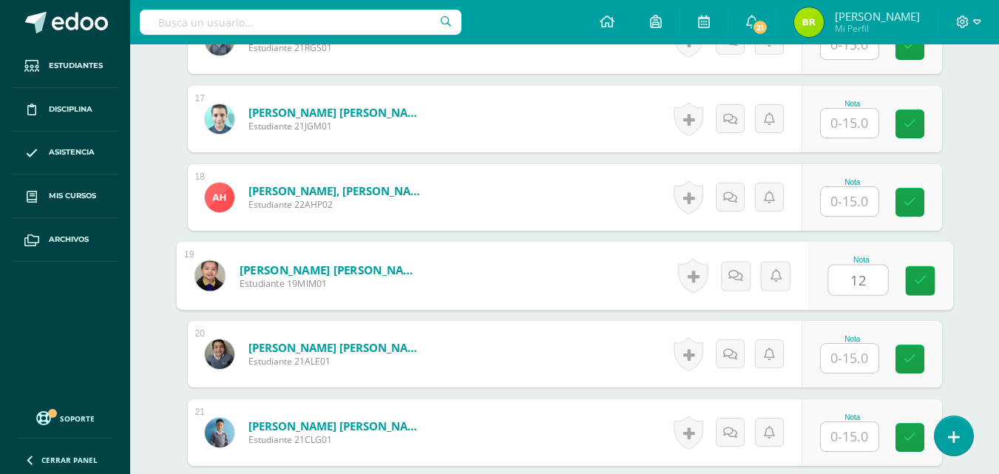
type input "12"
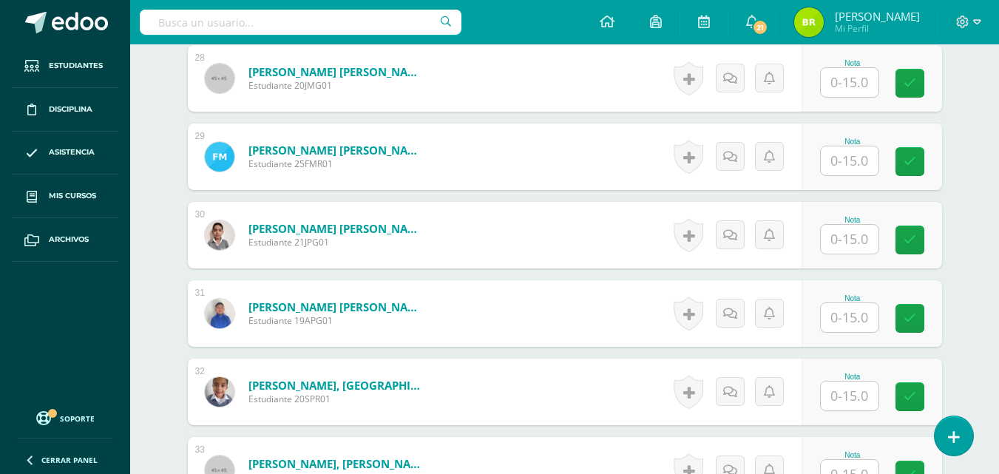
scroll to position [2638, 0]
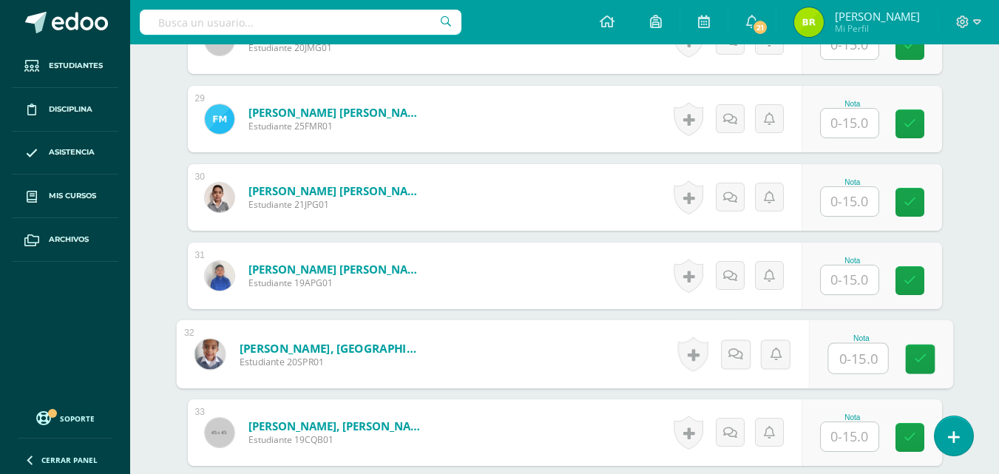
click at [858, 351] on input "text" at bounding box center [858, 359] width 59 height 30
type input "12"
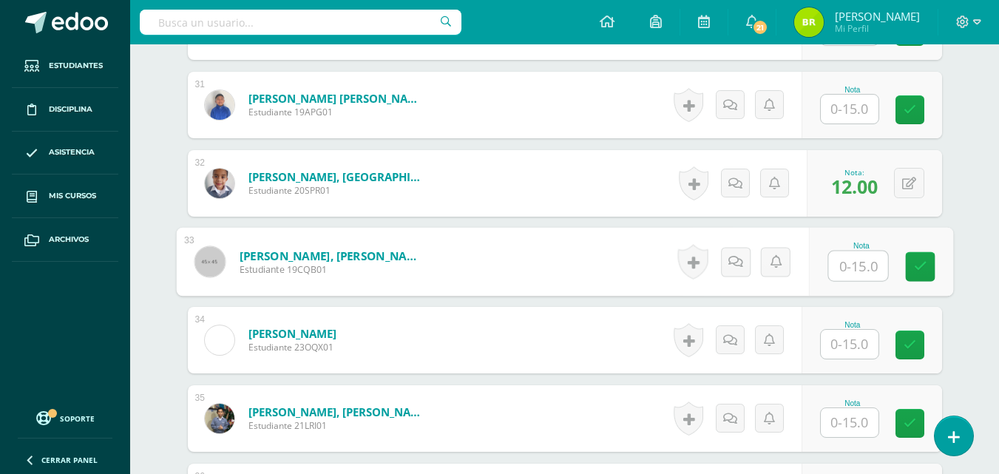
scroll to position [2822, 0]
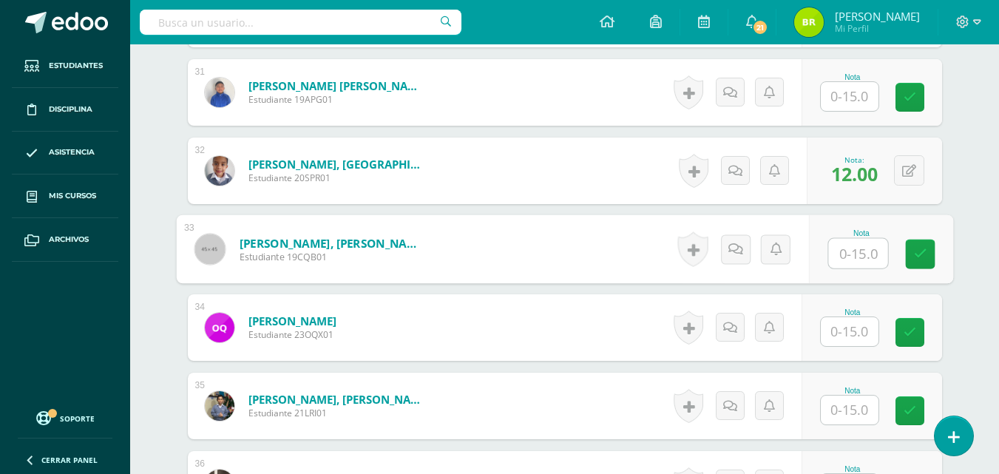
click at [863, 333] on input "text" at bounding box center [850, 331] width 58 height 29
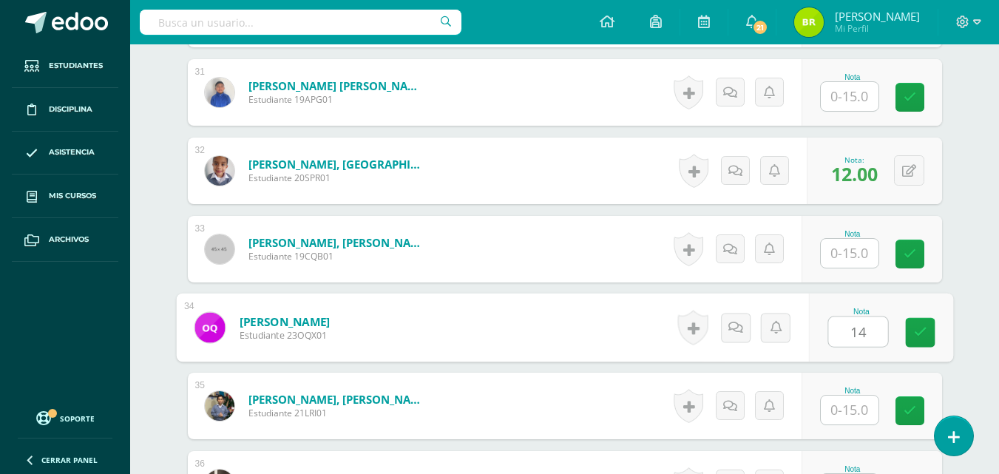
type input "14"
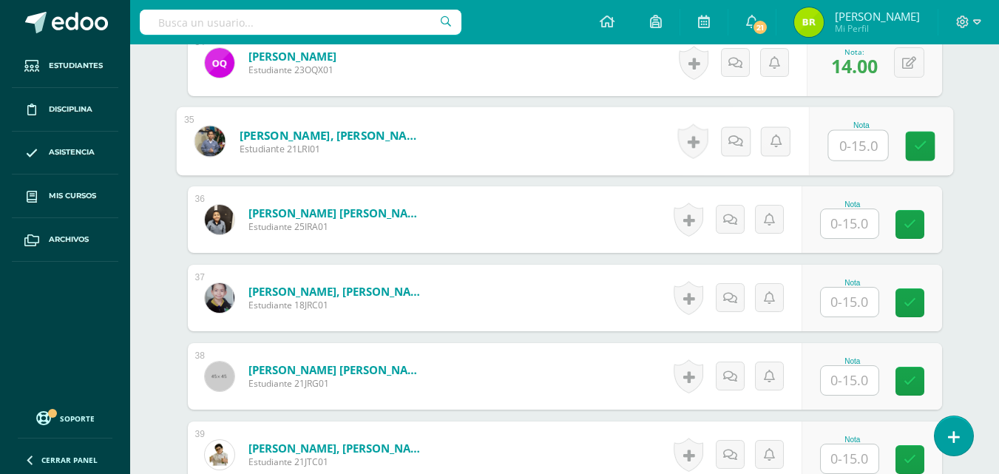
scroll to position [3112, 0]
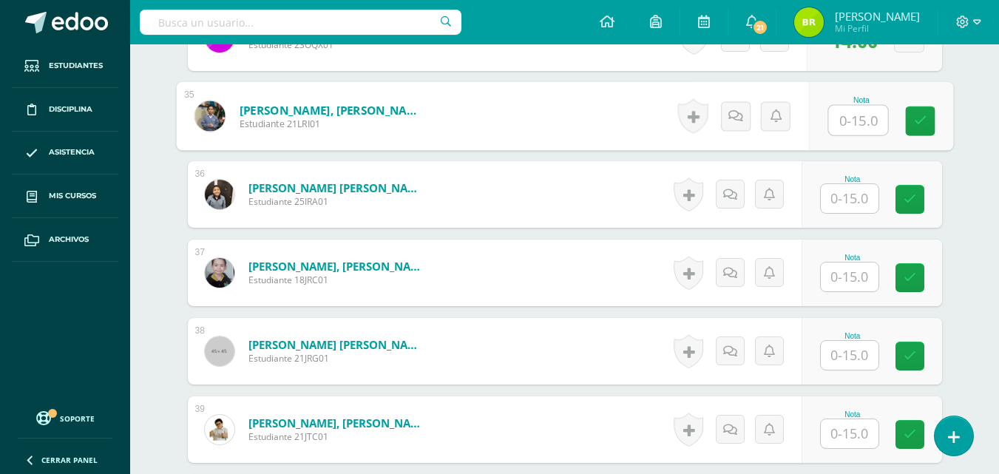
click at [850, 355] on input "text" at bounding box center [850, 355] width 58 height 29
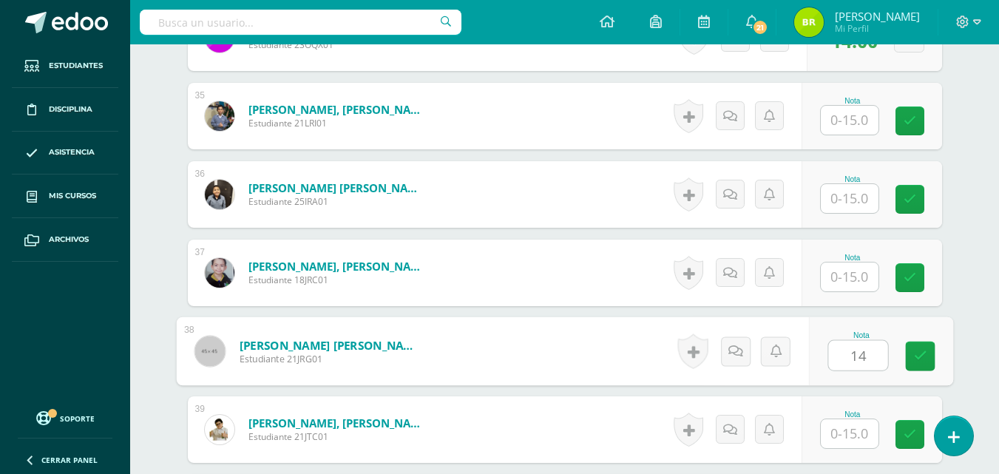
type input "14"
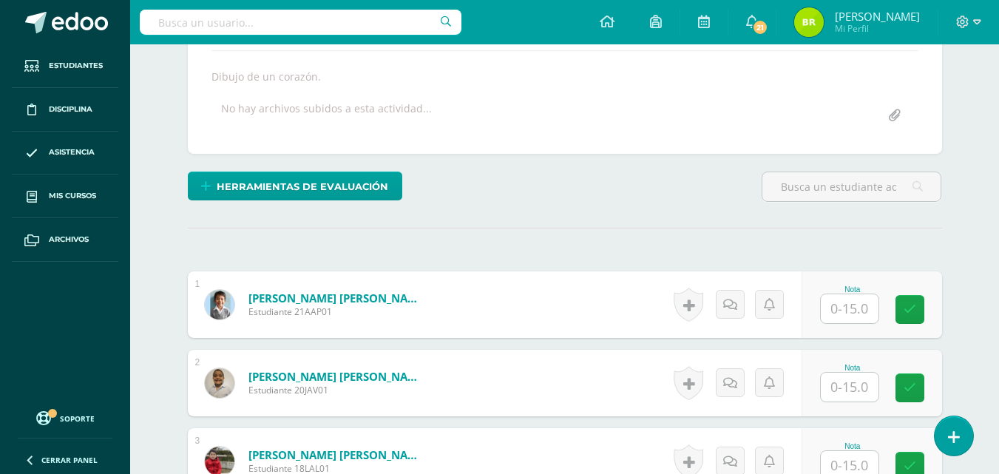
scroll to position [269, 0]
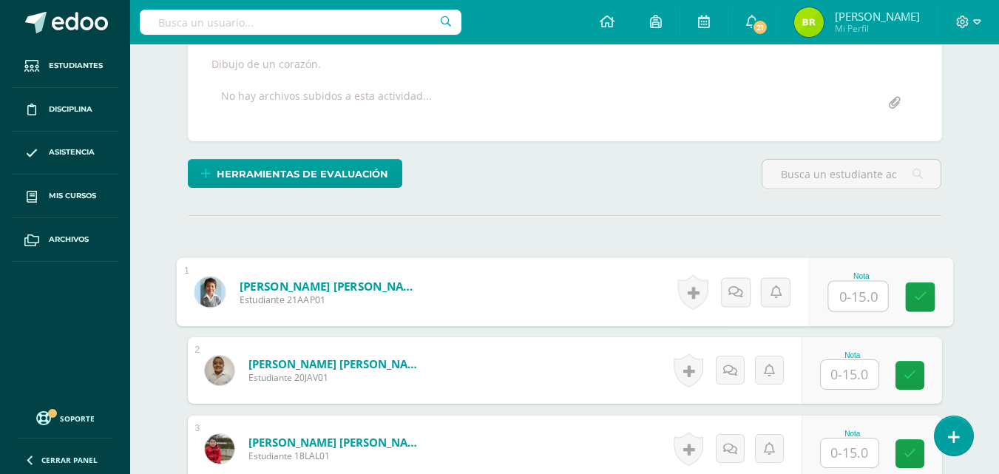
click at [862, 294] on input "text" at bounding box center [858, 297] width 59 height 30
type input "15"
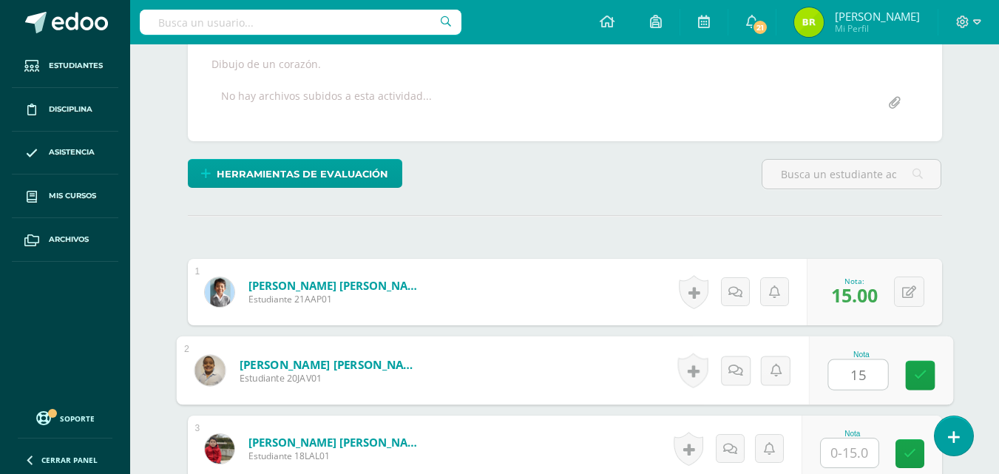
type input "15"
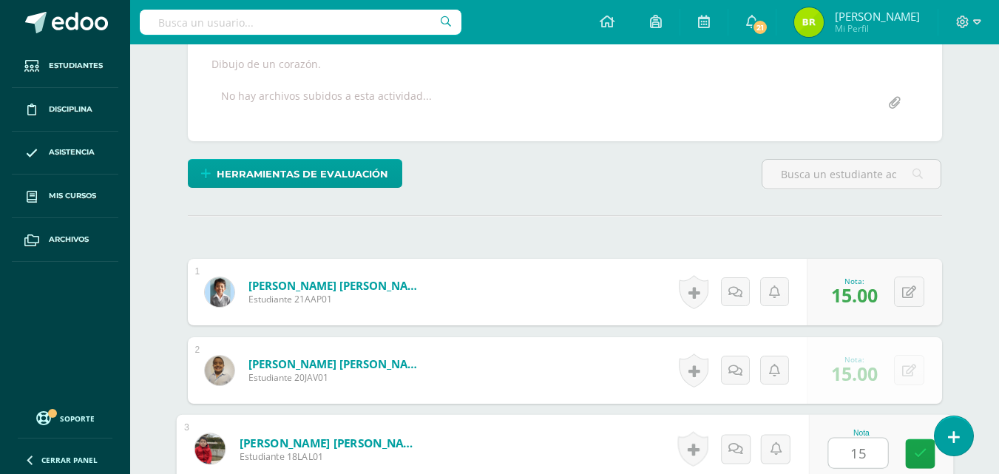
type input "15"
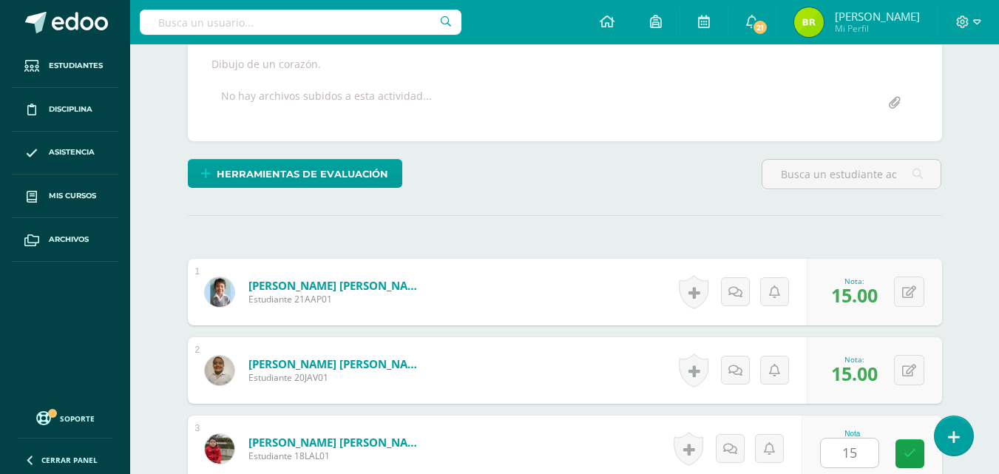
scroll to position [564, 0]
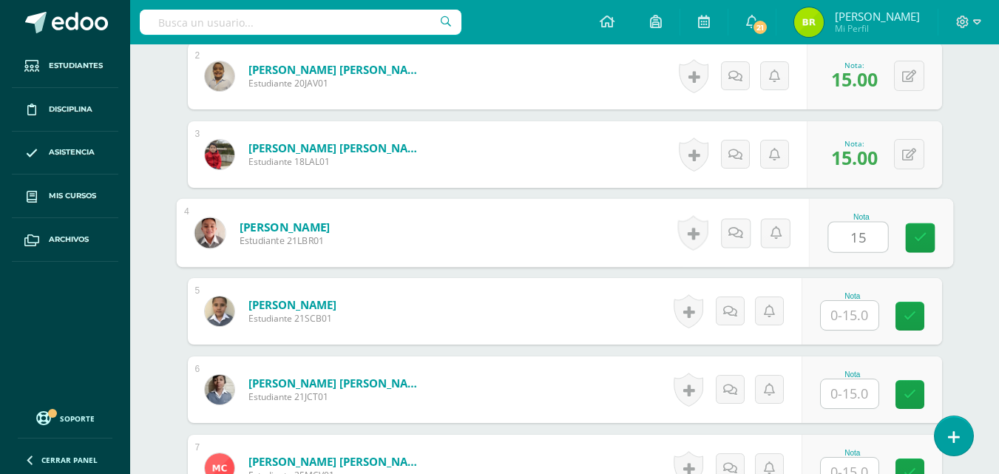
type input "15"
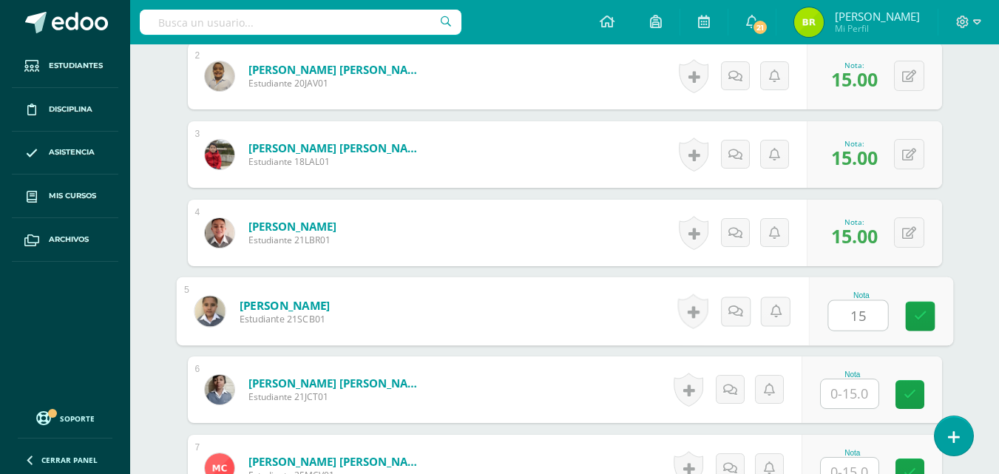
type input "15"
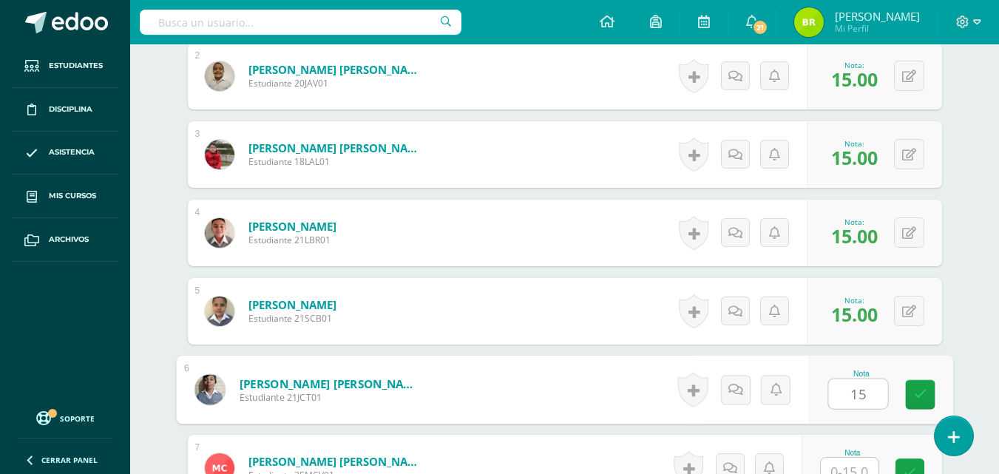
type input "15"
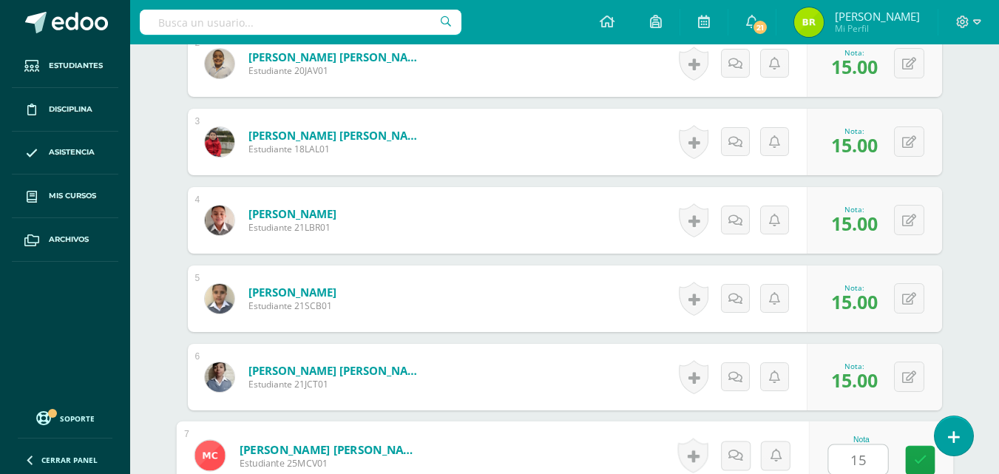
type input "15"
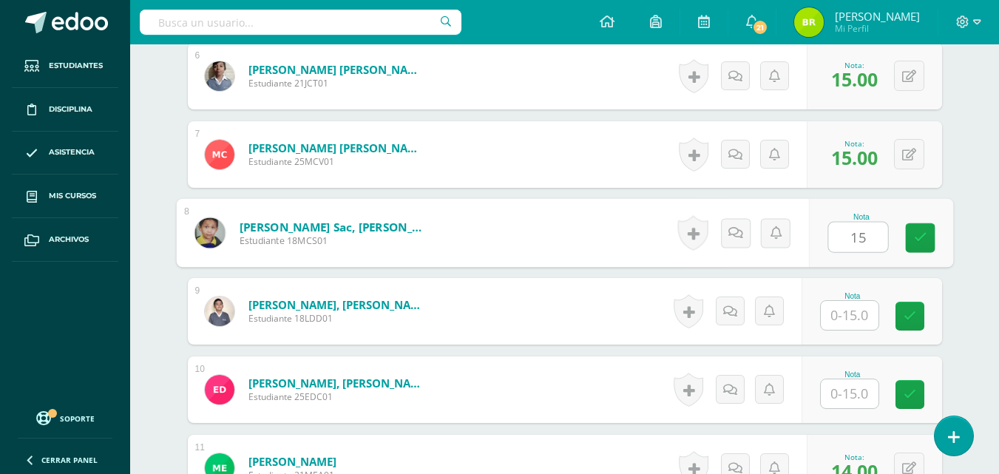
type input "15"
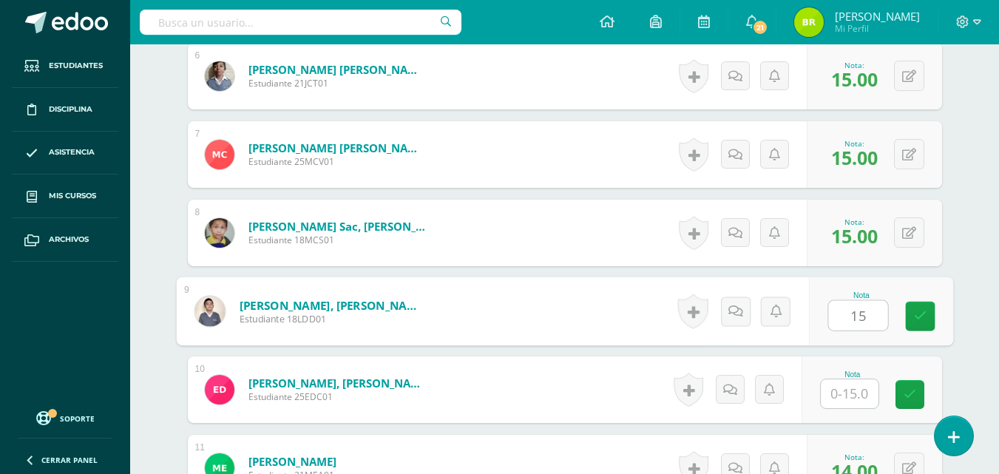
type input "15"
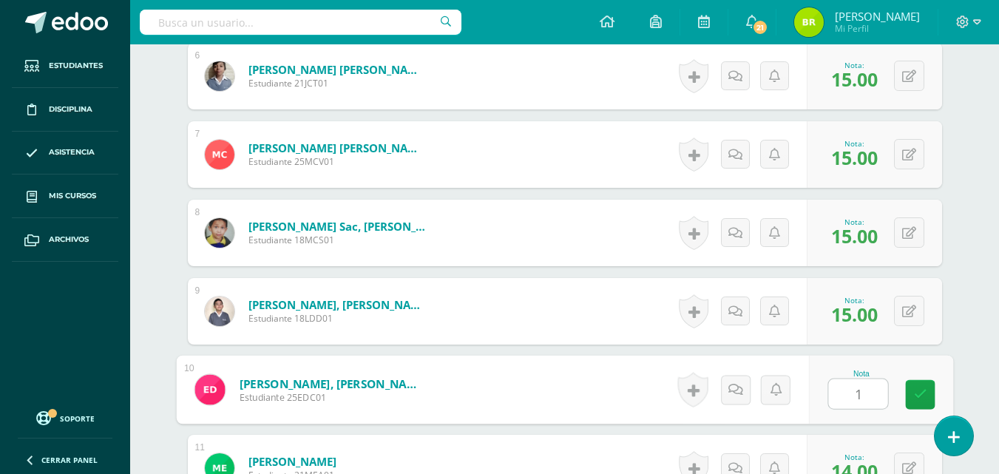
type input "15"
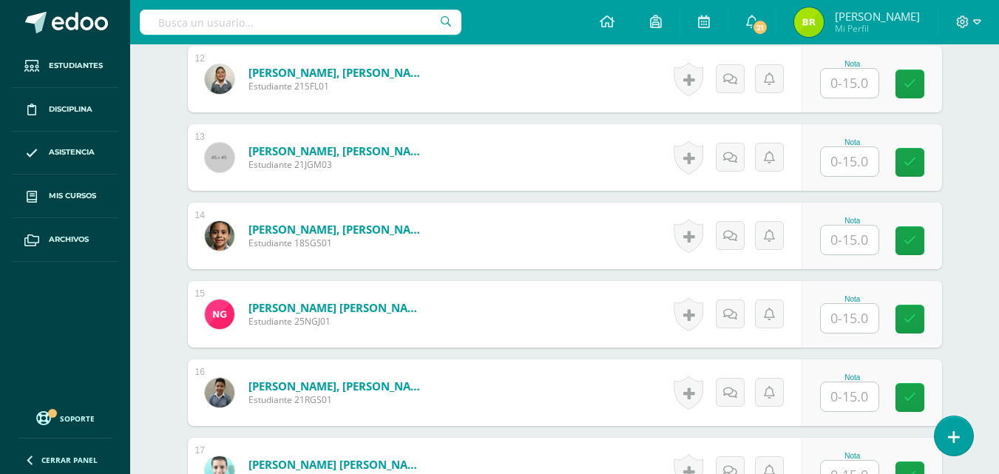
scroll to position [1343, 0]
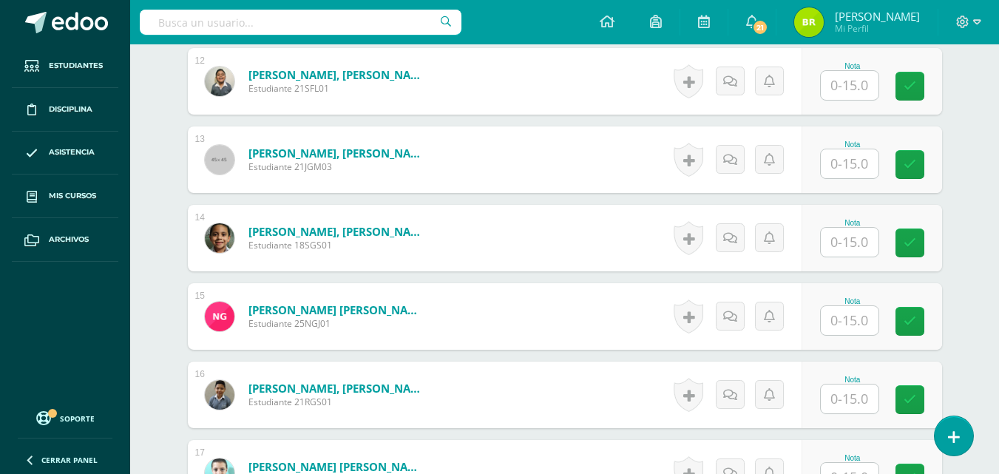
click at [857, 92] on input "text" at bounding box center [850, 85] width 58 height 29
type input "15"
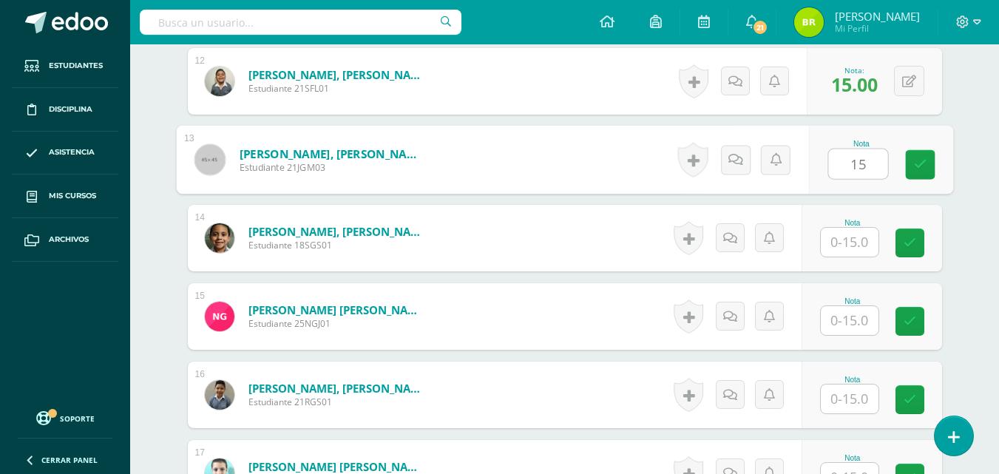
type input "15"
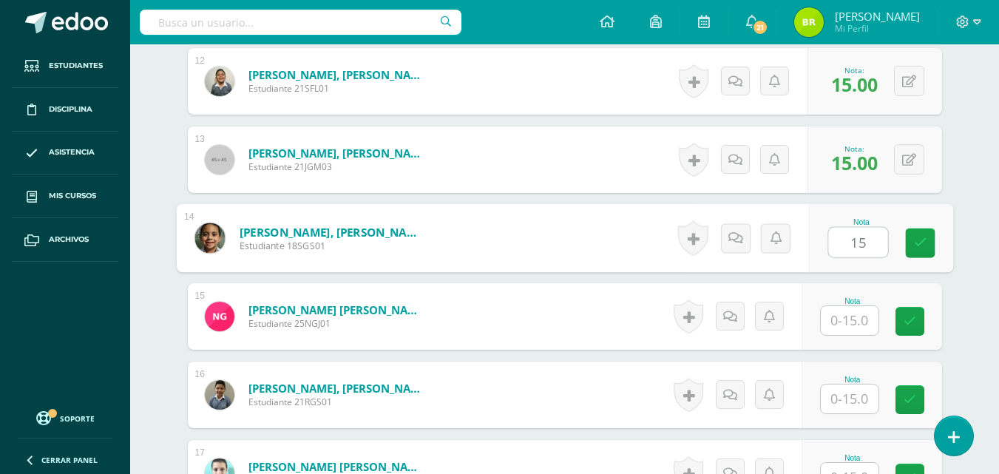
type input "15"
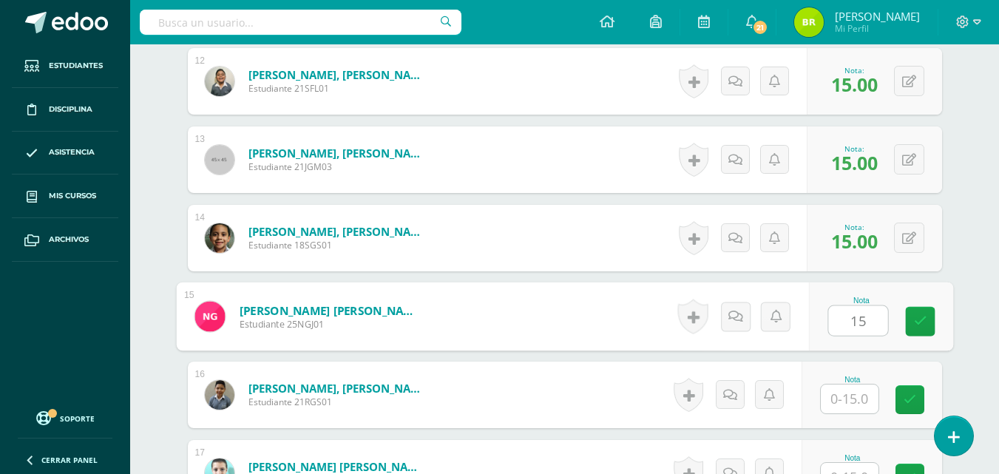
type input "15"
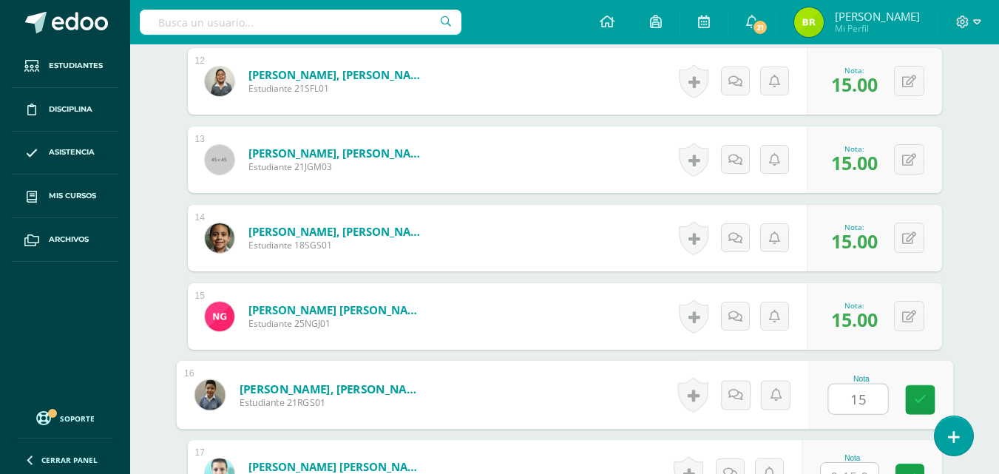
type input "15"
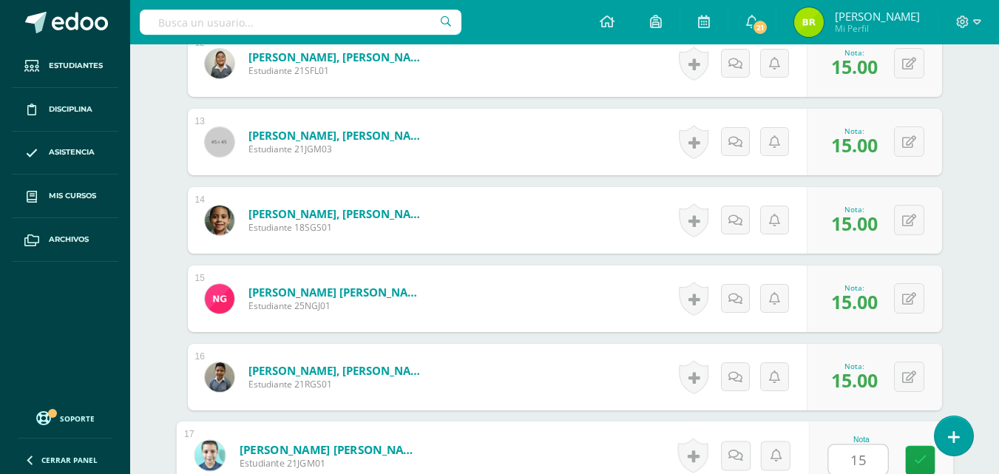
type input "15"
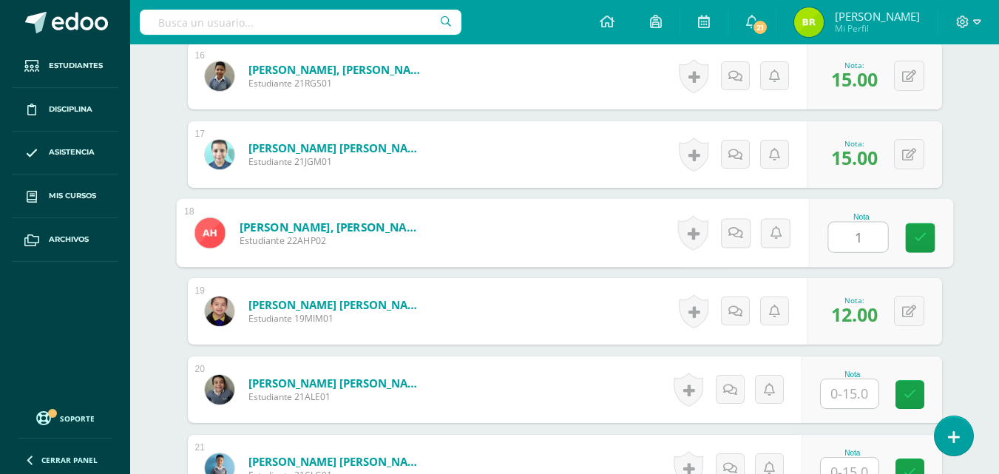
type input "15"
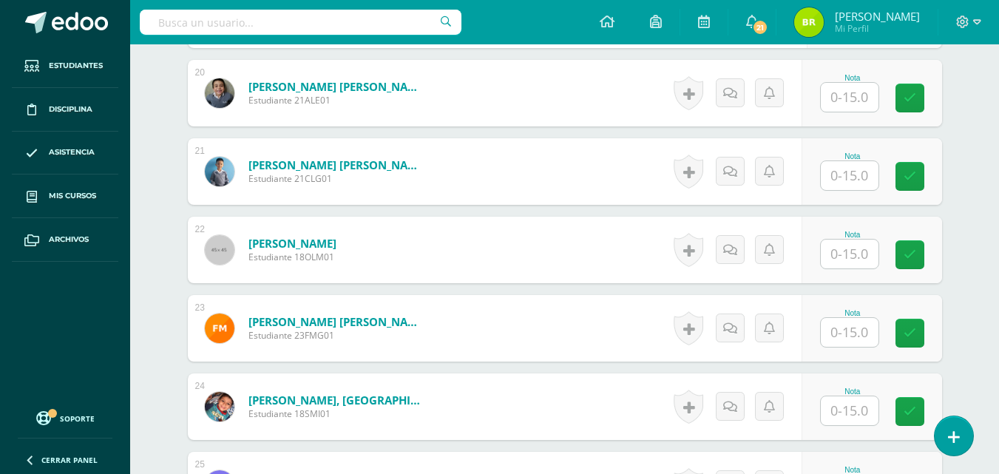
scroll to position [1977, 0]
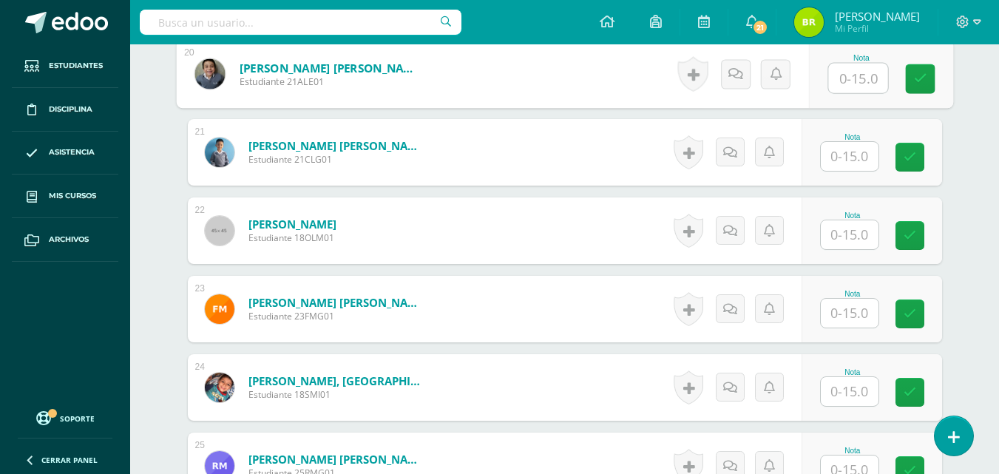
click at [844, 87] on input "text" at bounding box center [858, 79] width 59 height 30
type input "15"
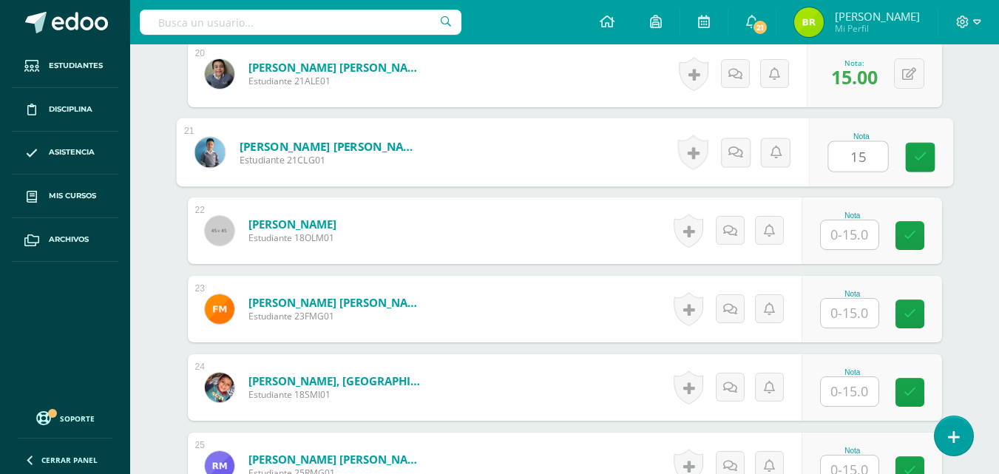
type input "15"
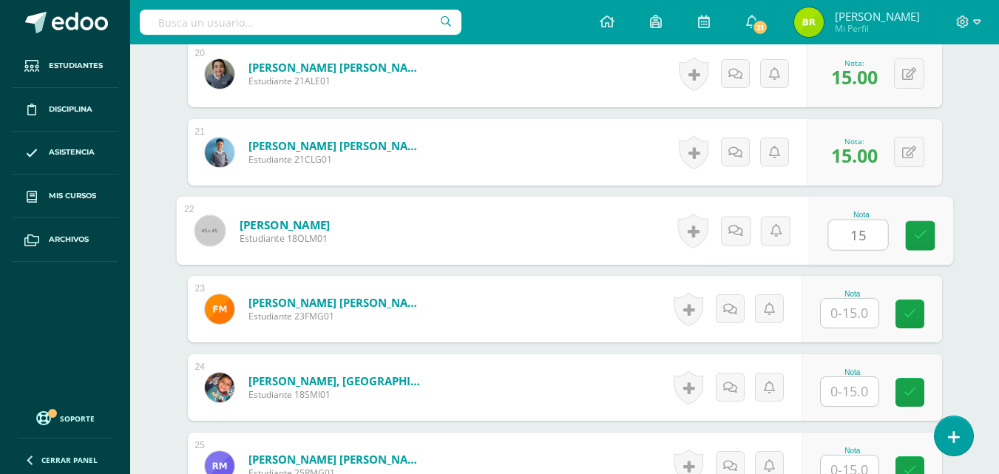
type input "15"
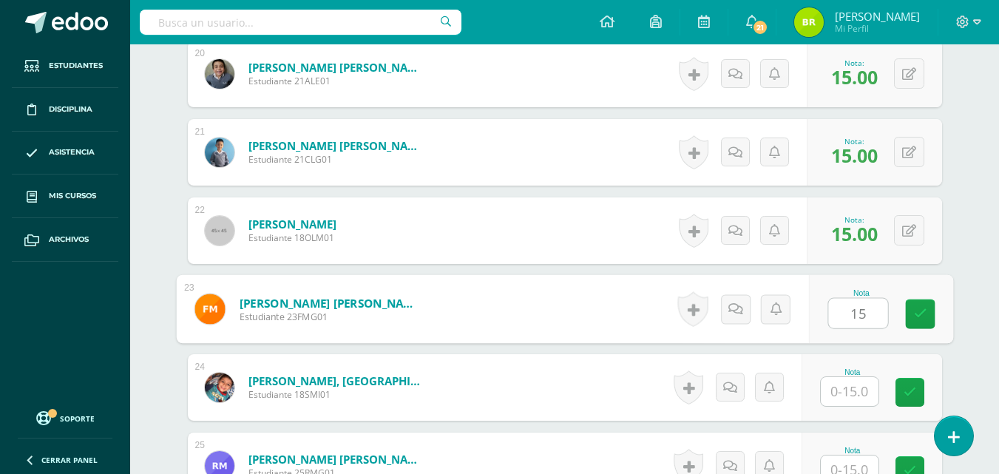
type input "15"
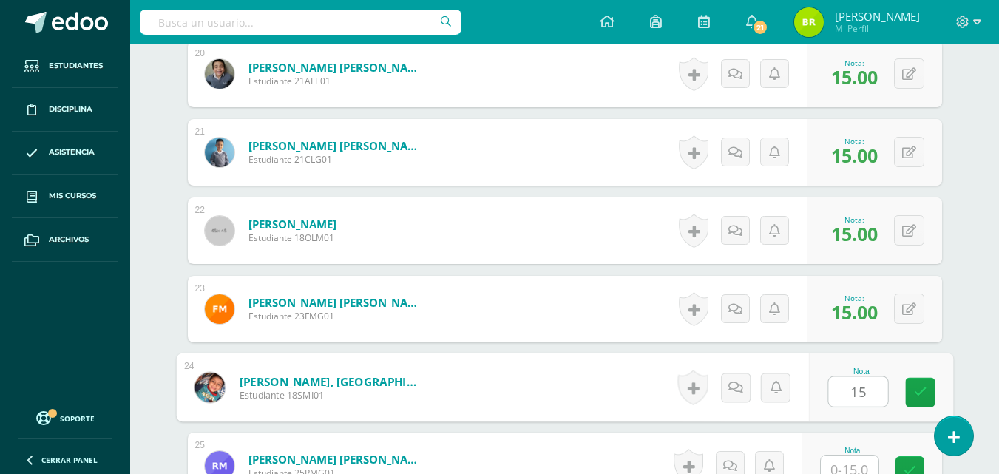
type input "15"
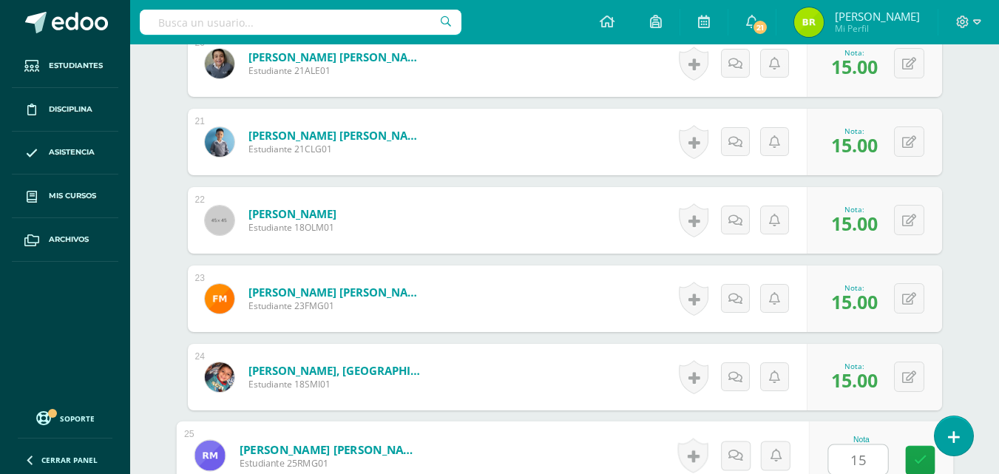
type input "15"
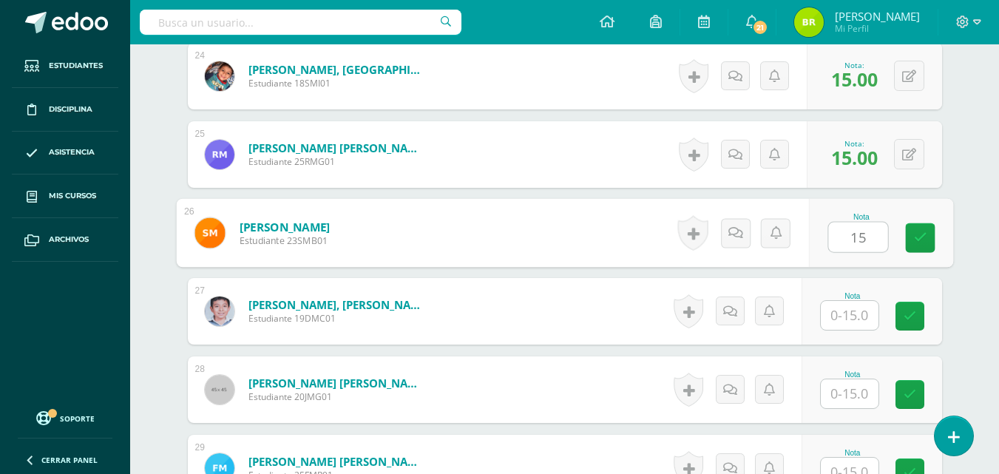
type input "15"
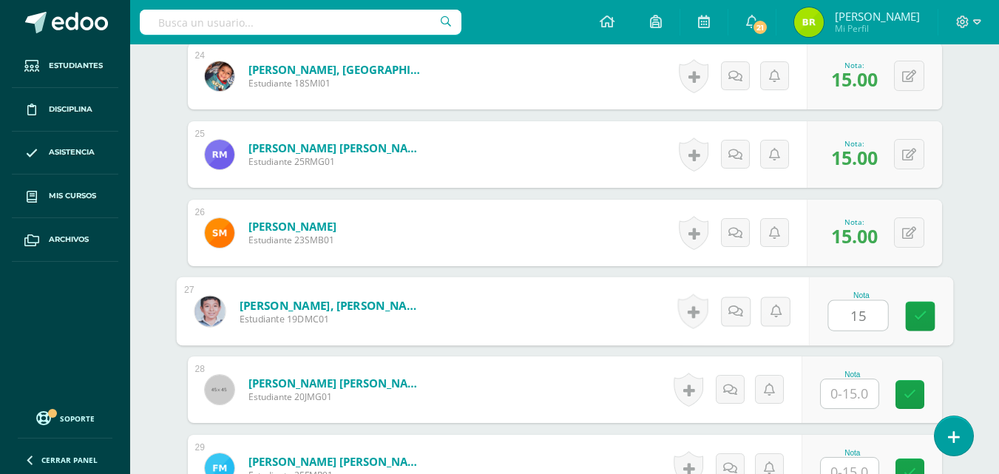
type input "15"
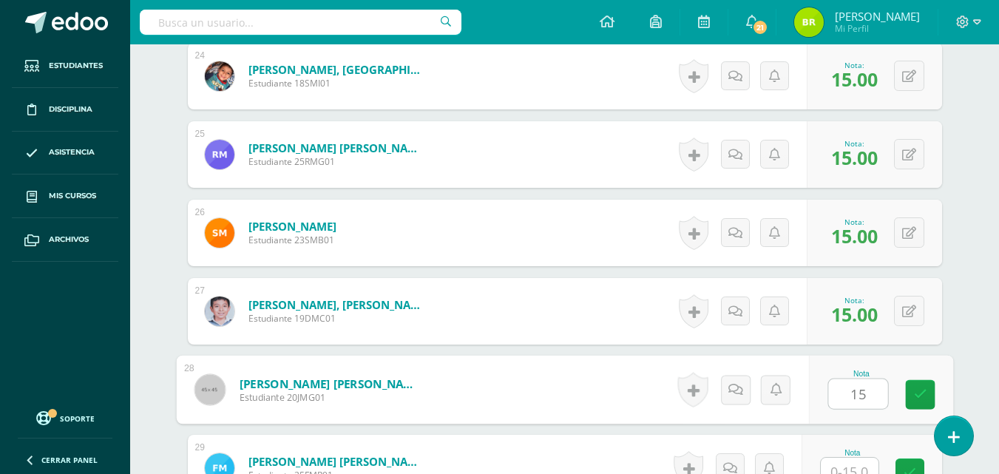
type input "15"
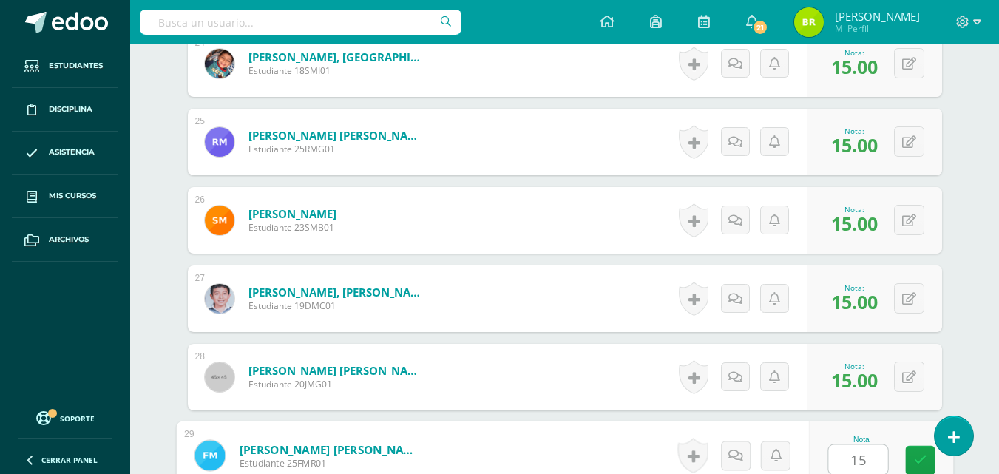
type input "15"
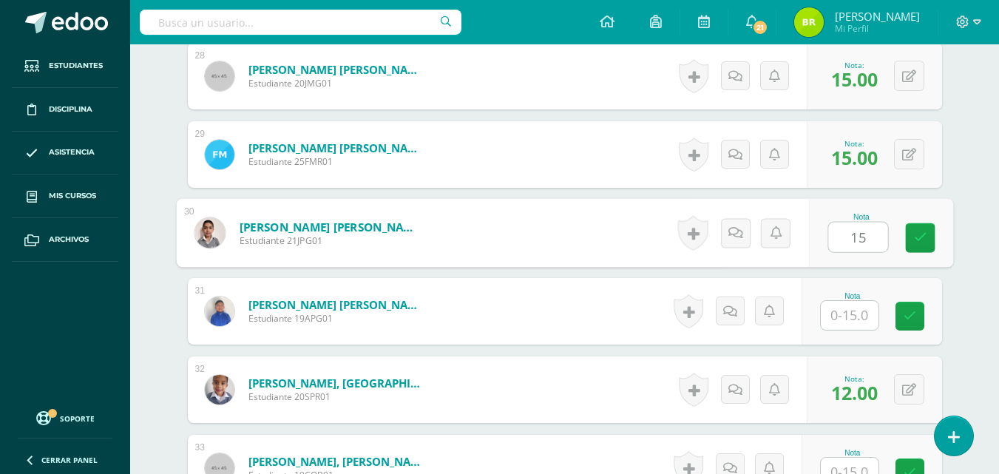
type input "15"
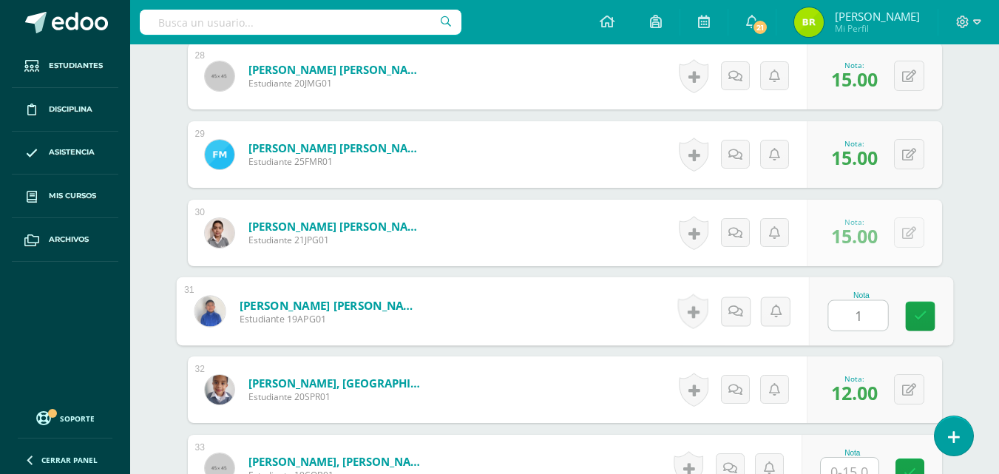
type input "15"
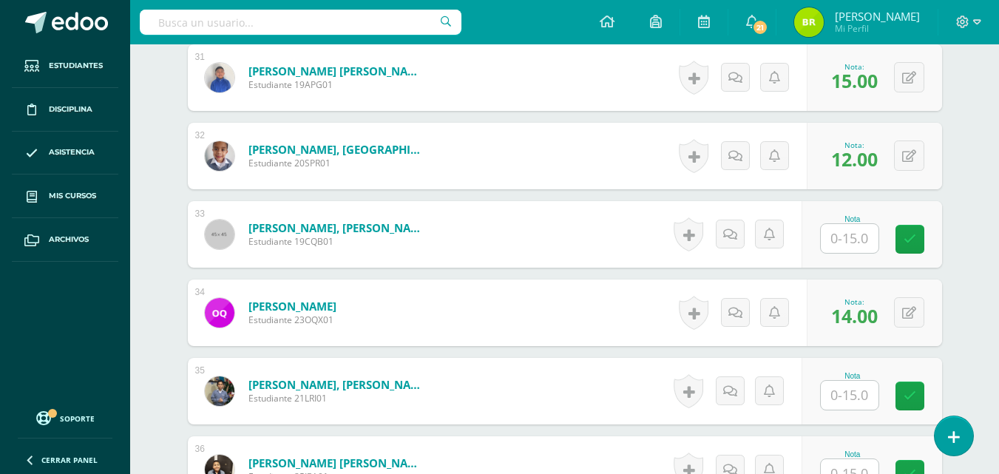
scroll to position [2867, 0]
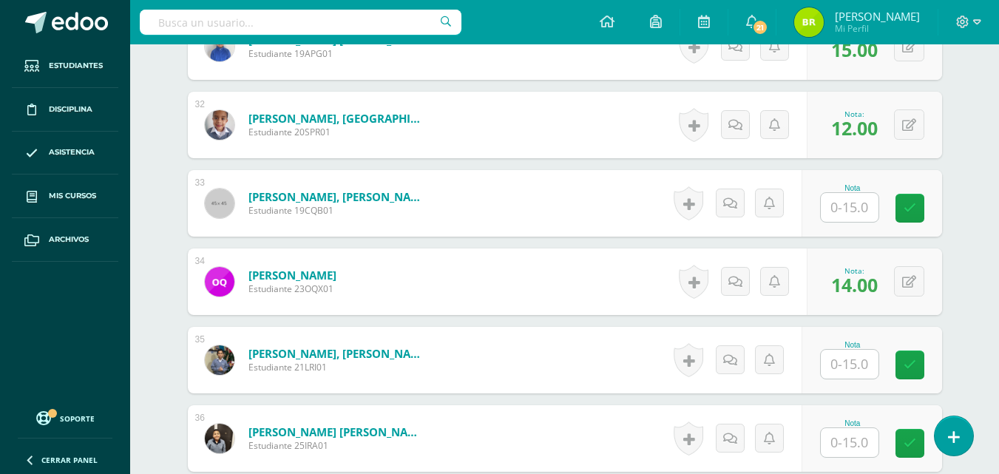
click at [860, 209] on input "text" at bounding box center [850, 207] width 58 height 29
type input "15"
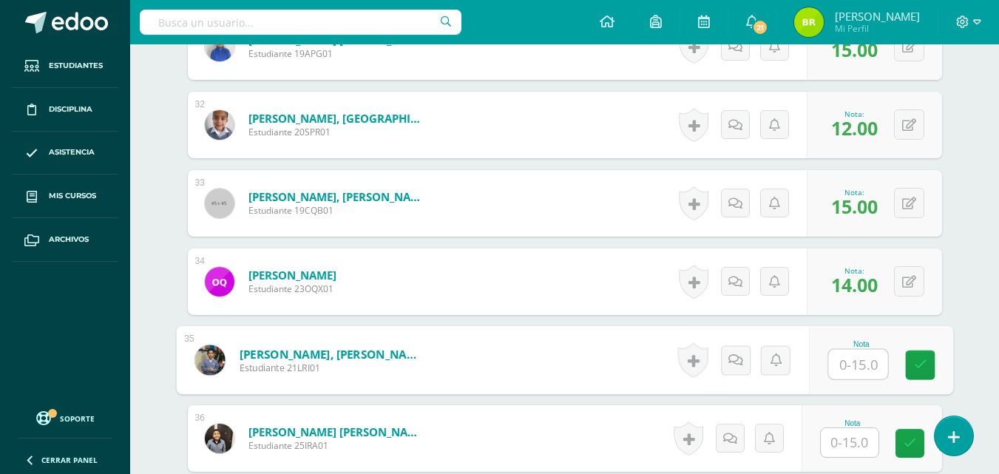
click at [844, 367] on input "text" at bounding box center [858, 365] width 59 height 30
type input "15"
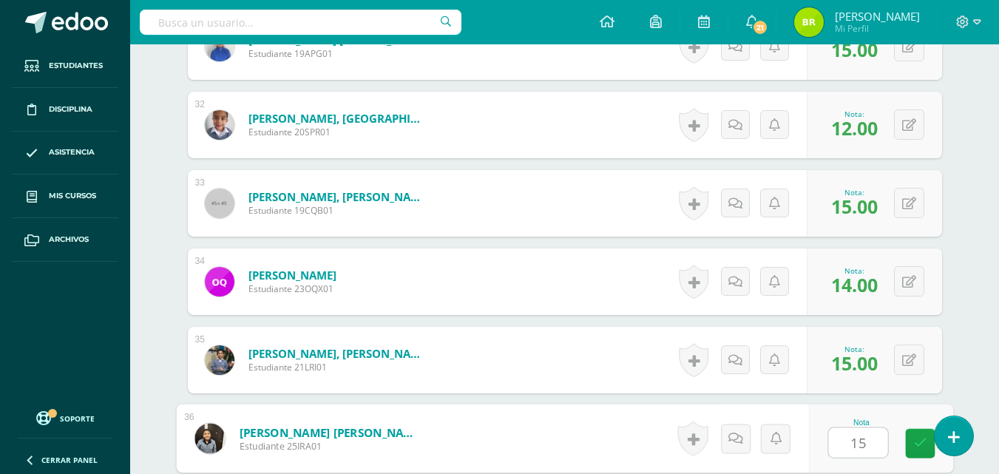
type input "15"
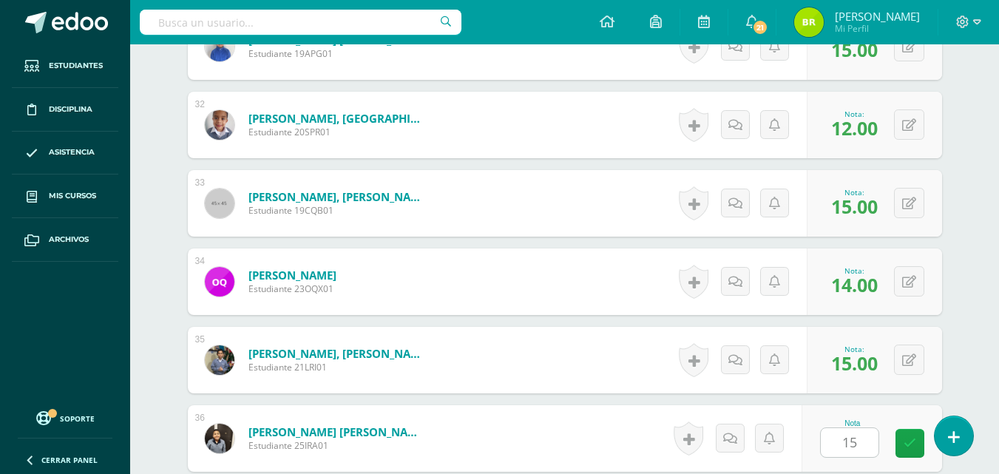
scroll to position [3152, 0]
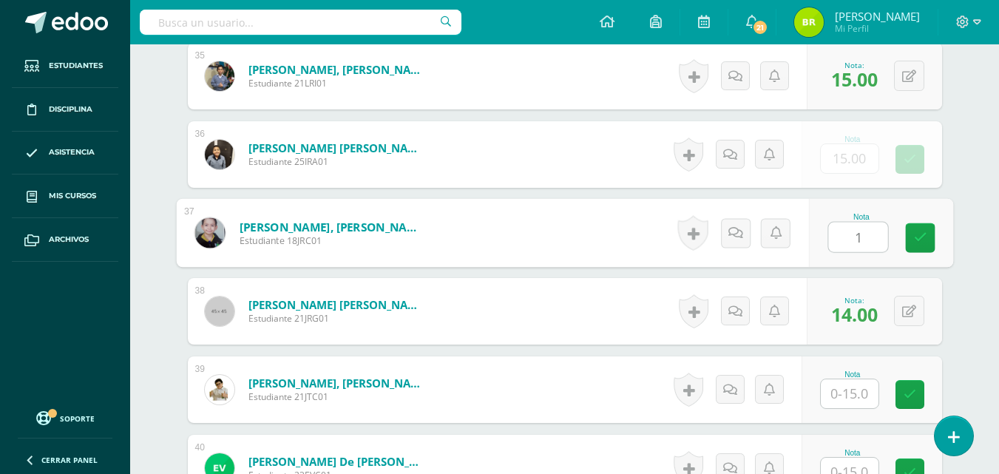
type input "15"
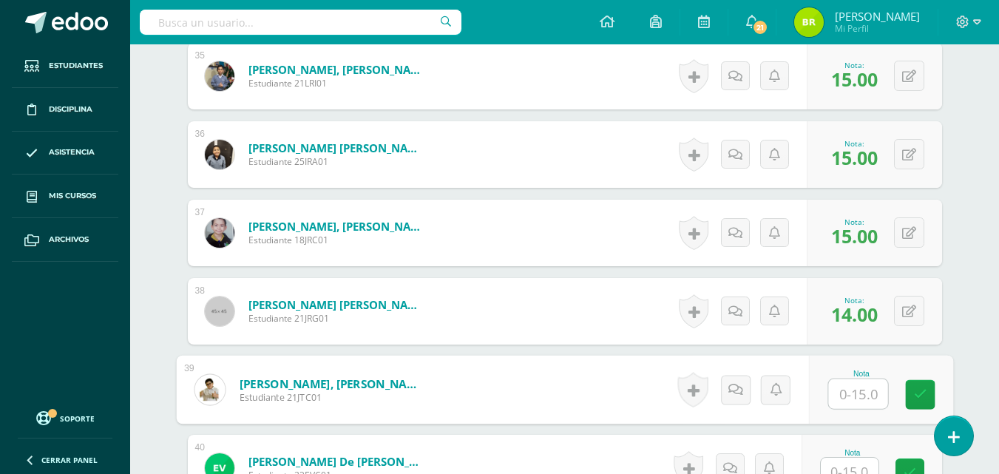
click at [852, 397] on input "text" at bounding box center [858, 395] width 59 height 30
type input "15"
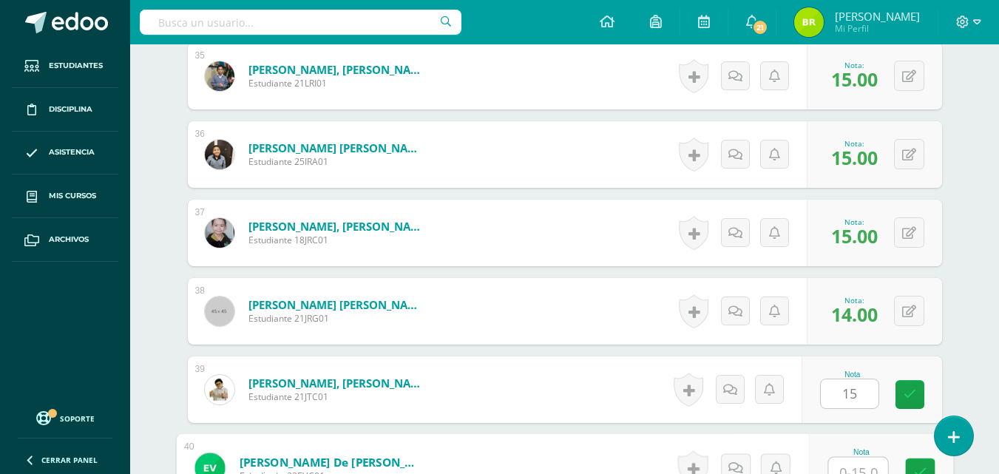
scroll to position [3164, 0]
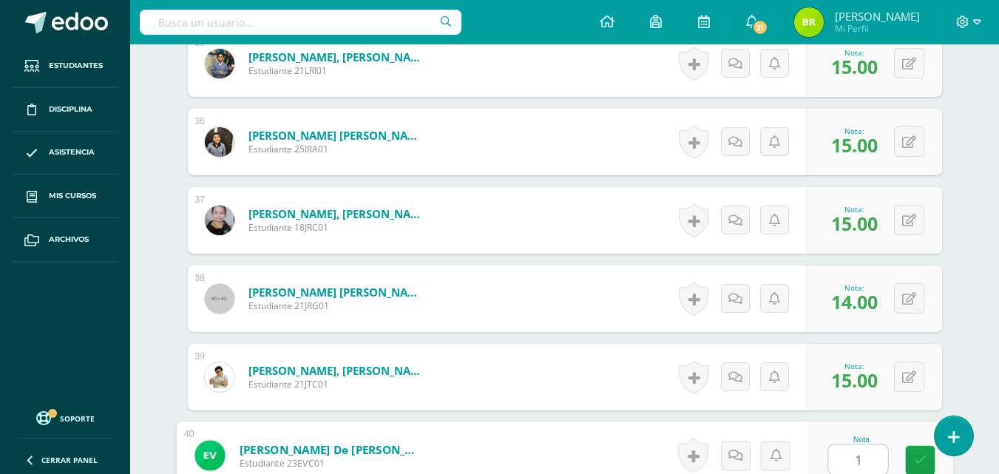
type input "15"
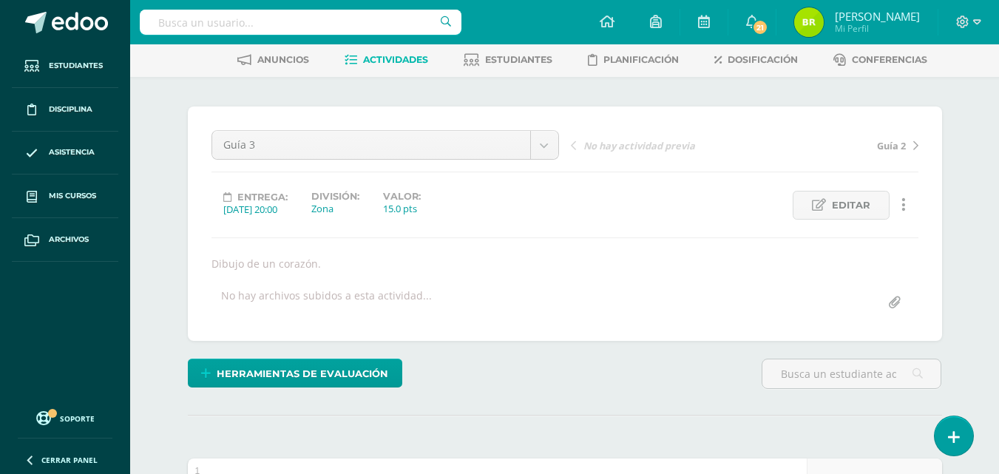
scroll to position [0, 0]
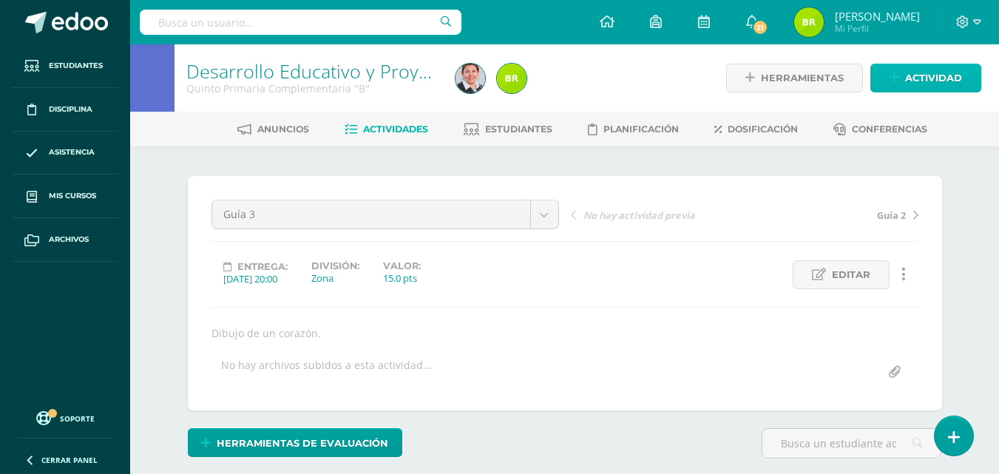
click at [913, 69] on span "Actividad" at bounding box center [934, 77] width 57 height 27
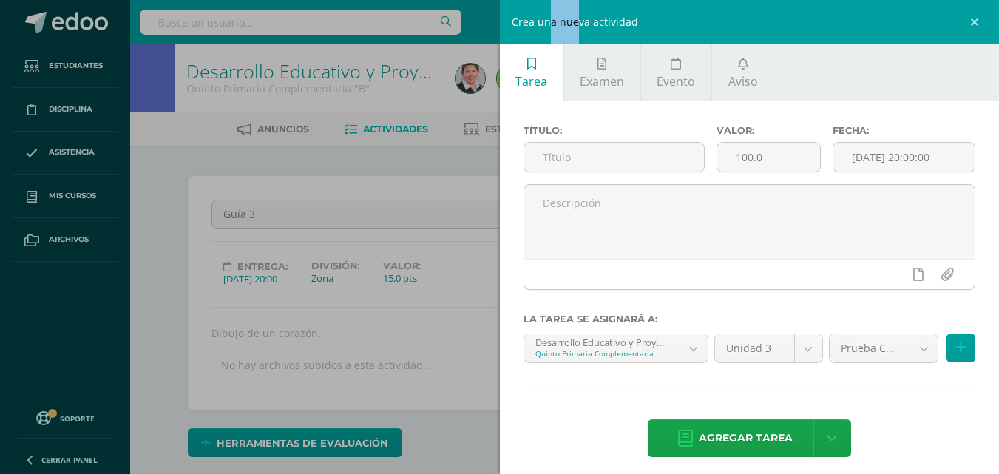
click at [913, 69] on div "Crea una nueva actividad Tarea Examen Evento Aviso Título: Valor: 100.0 Fecha: …" at bounding box center [499, 237] width 999 height 474
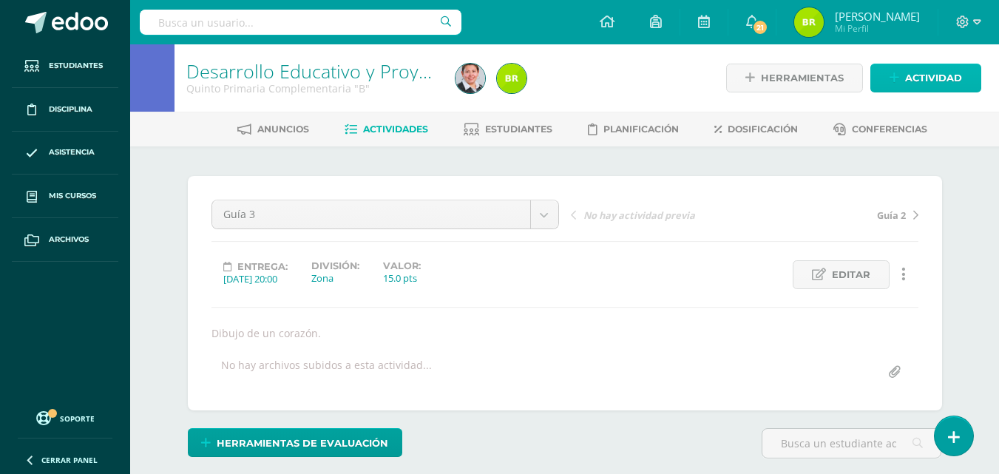
click at [914, 74] on span "Actividad" at bounding box center [934, 77] width 57 height 27
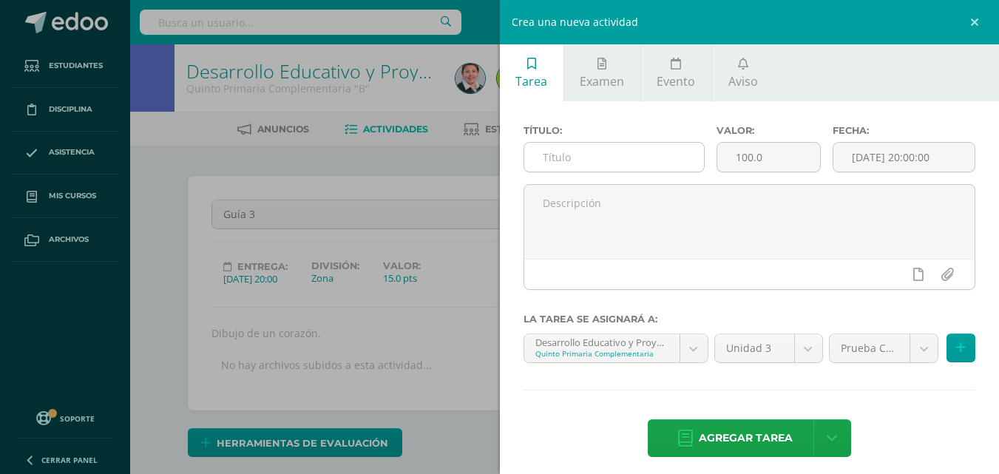
click at [675, 169] on input "text" at bounding box center [615, 157] width 180 height 29
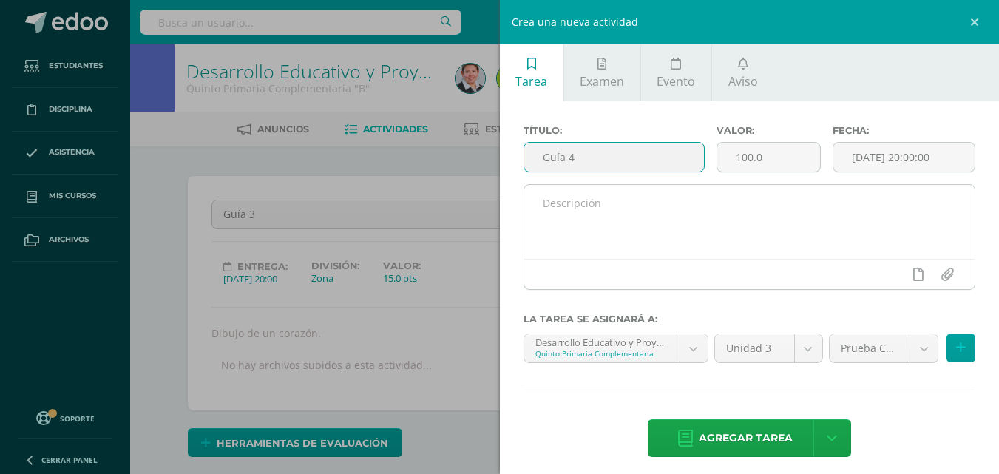
type input "Guía 4"
click at [613, 209] on textarea at bounding box center [750, 222] width 451 height 74
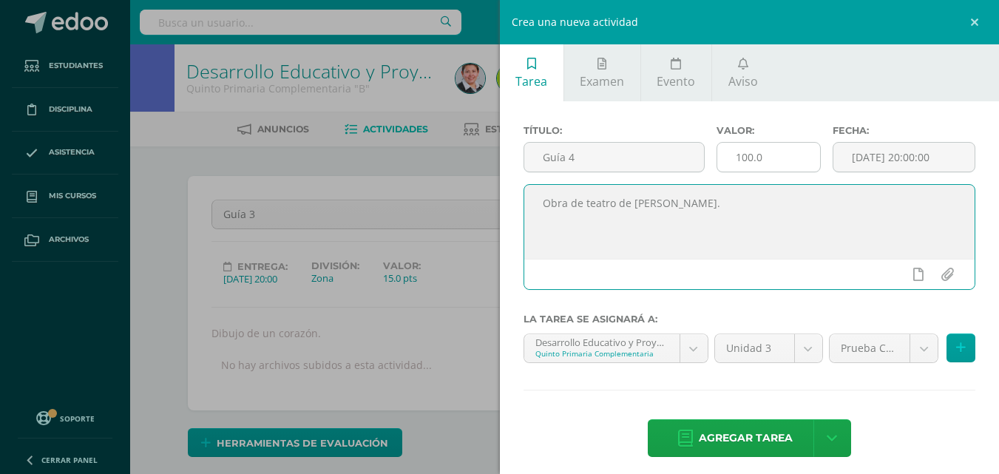
type textarea "Obra de teatro de Matilda."
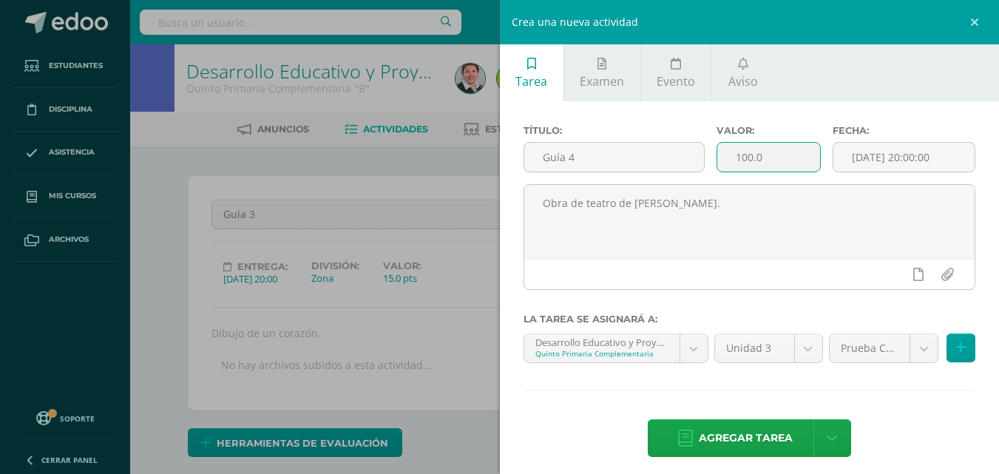
click at [783, 158] on input "100.0" at bounding box center [769, 157] width 103 height 29
type input "1"
type input "15"
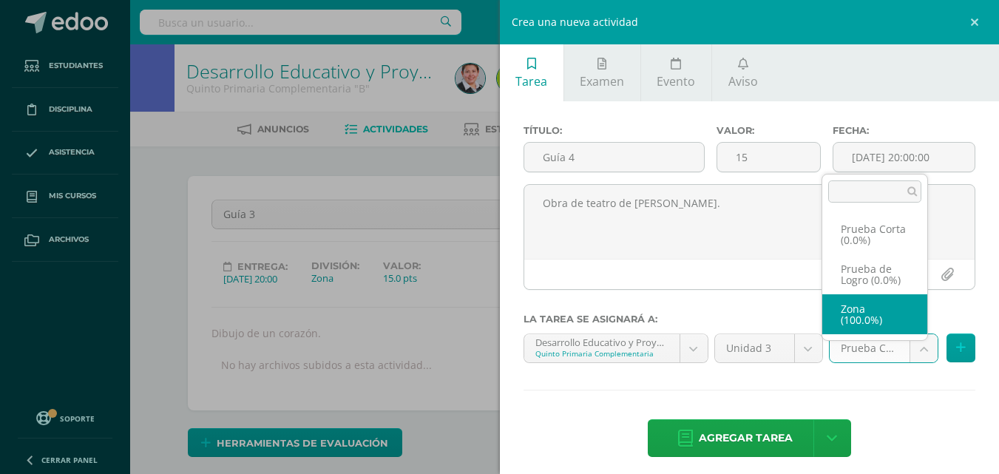
select select "155659"
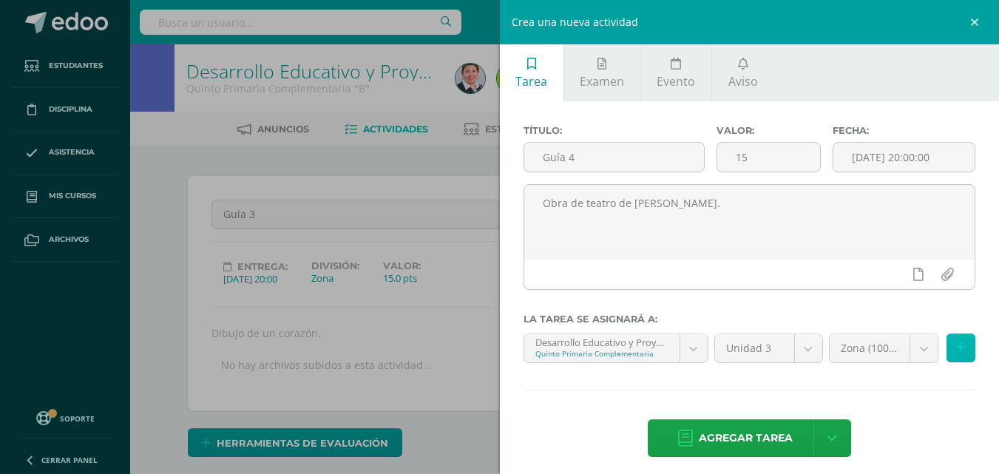
click at [957, 349] on icon at bounding box center [962, 348] width 10 height 13
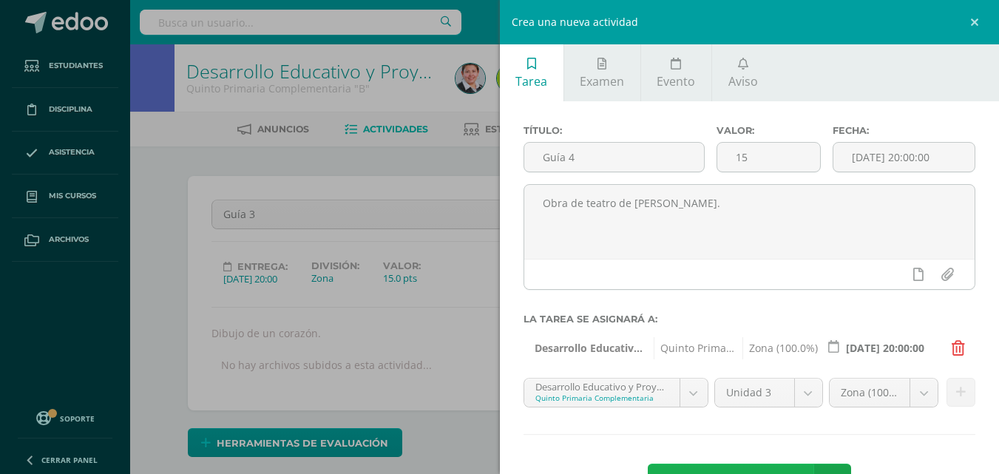
click at [783, 468] on span "Agregar tarea" at bounding box center [746, 483] width 94 height 36
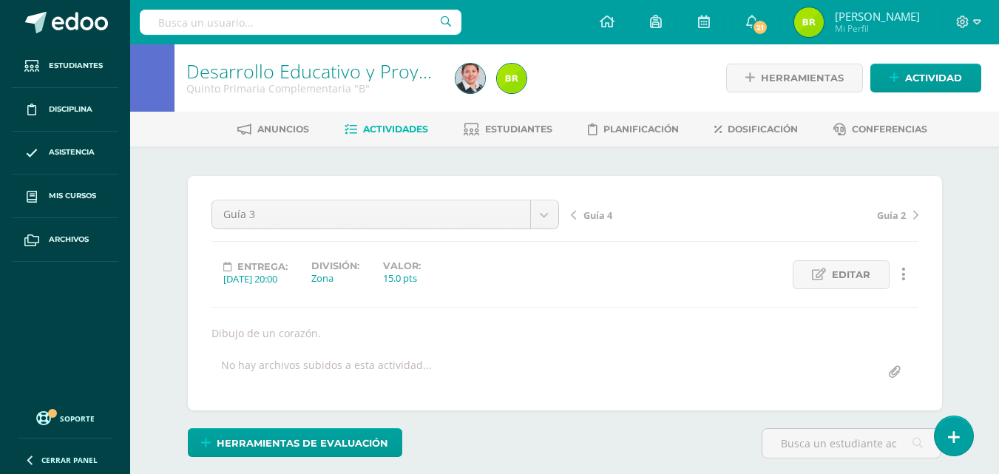
click at [597, 216] on span "Guía 4" at bounding box center [598, 215] width 29 height 13
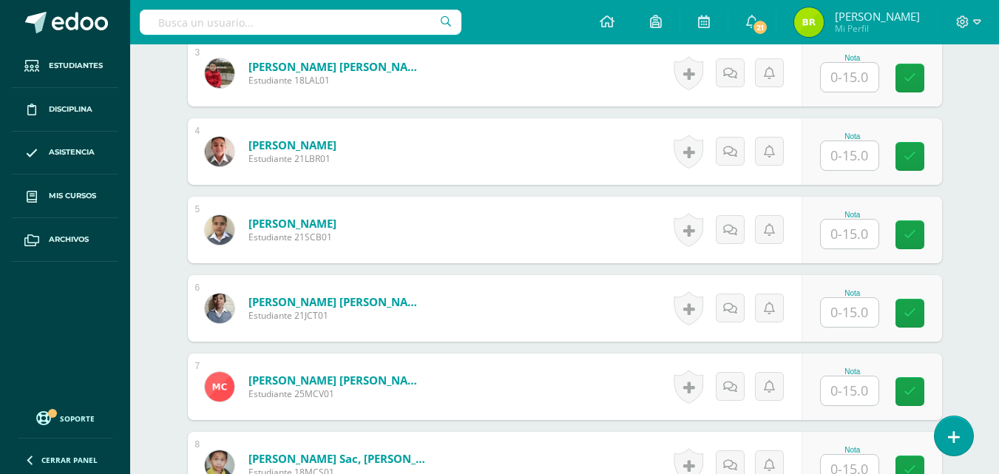
scroll to position [639, 0]
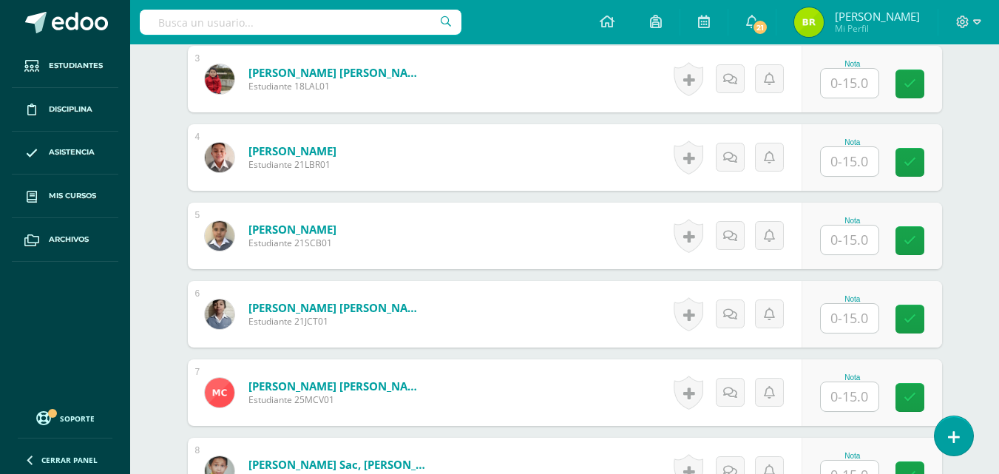
click at [836, 81] on input "text" at bounding box center [850, 83] width 58 height 29
type input "15"
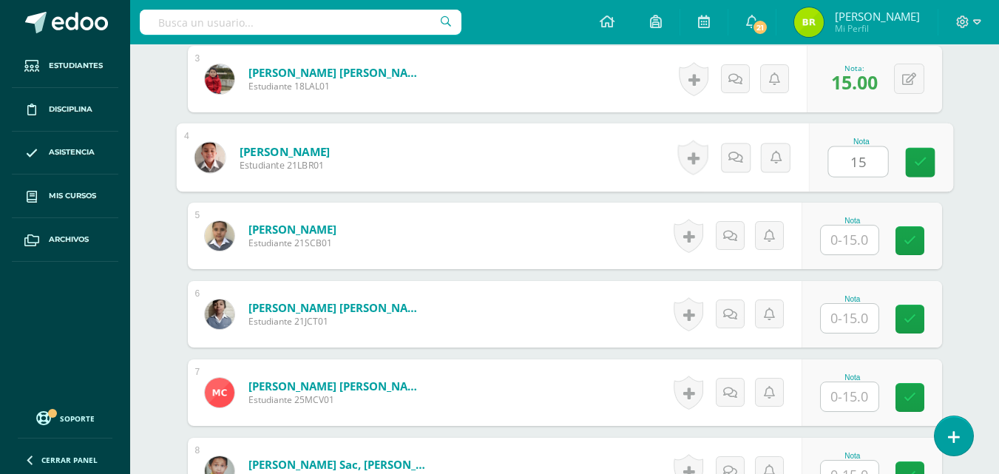
type input "15"
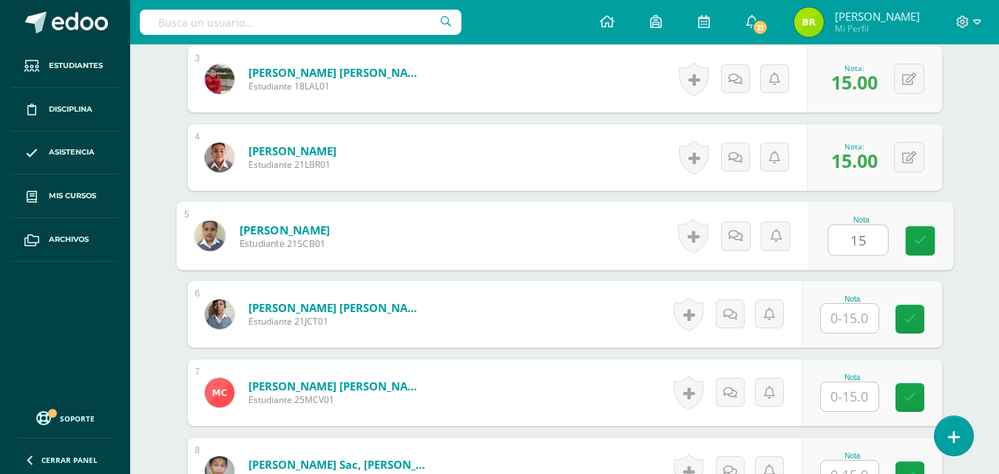
type input "15"
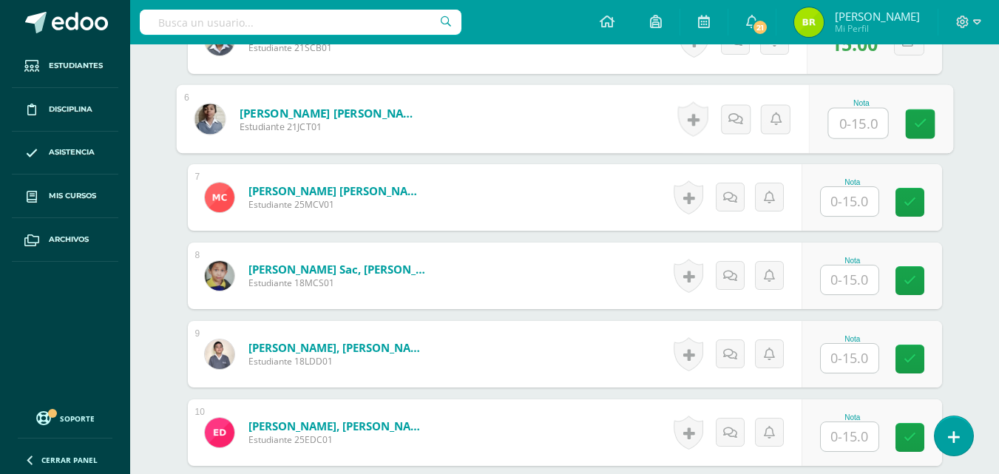
scroll to position [809, 0]
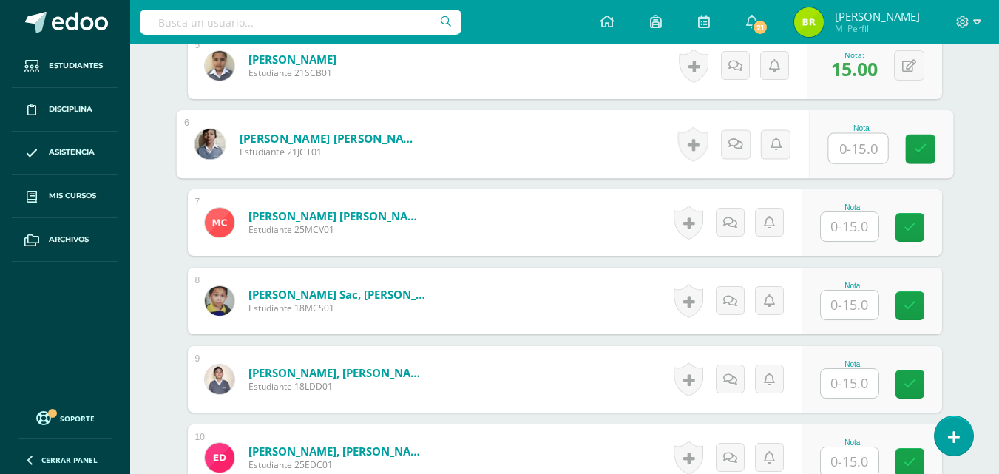
click at [863, 224] on input "text" at bounding box center [850, 226] width 58 height 29
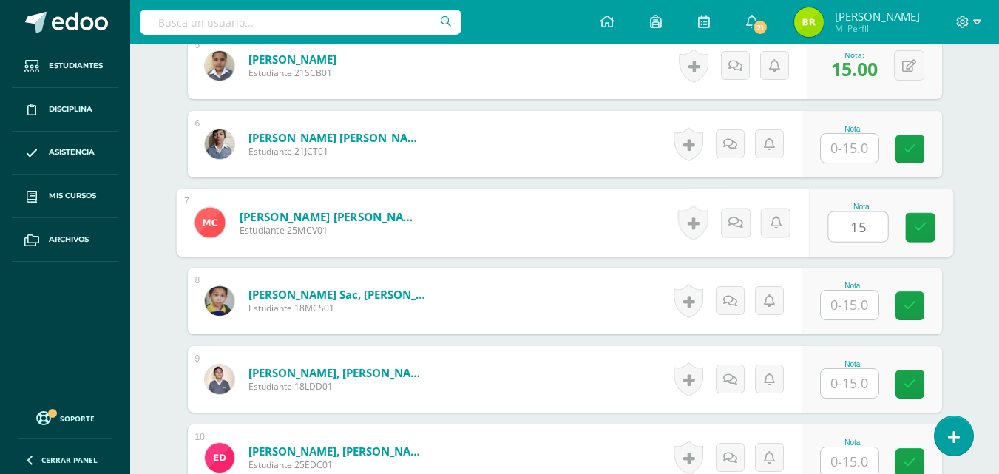
type input "15"
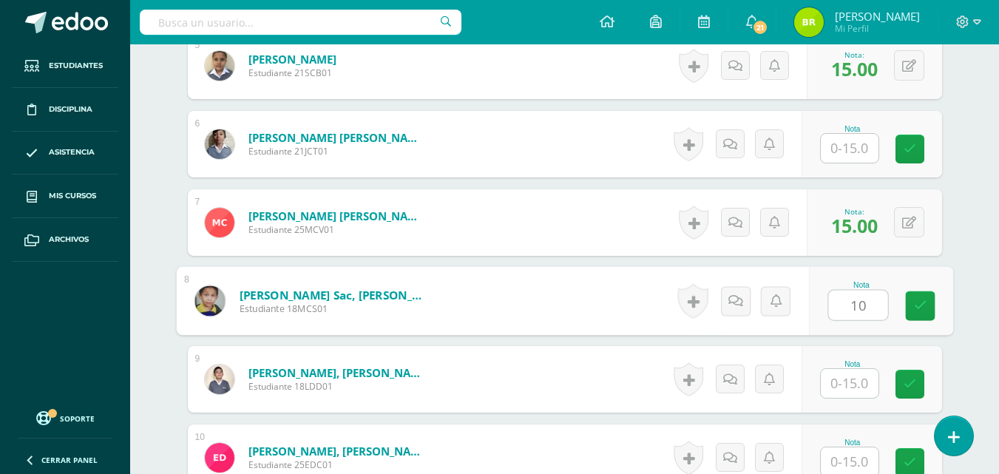
type input "10"
click at [863, 224] on span "15.00" at bounding box center [855, 225] width 47 height 25
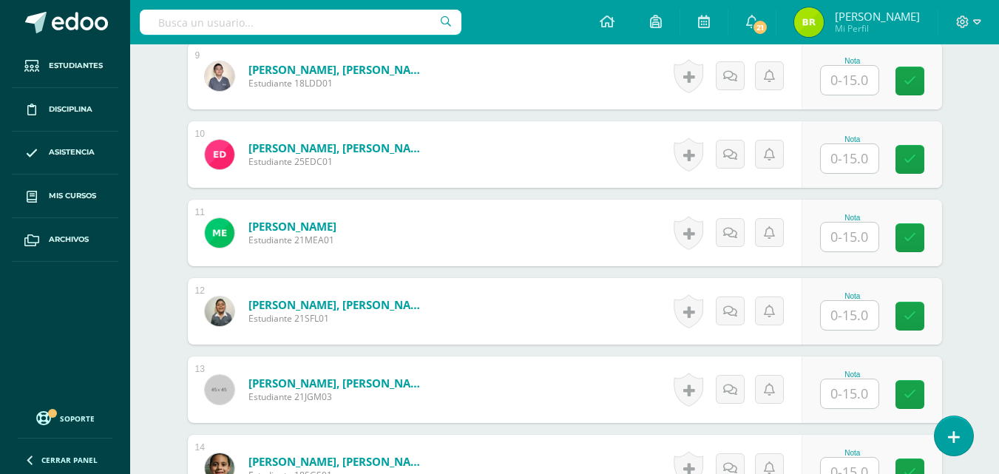
scroll to position [1136, 0]
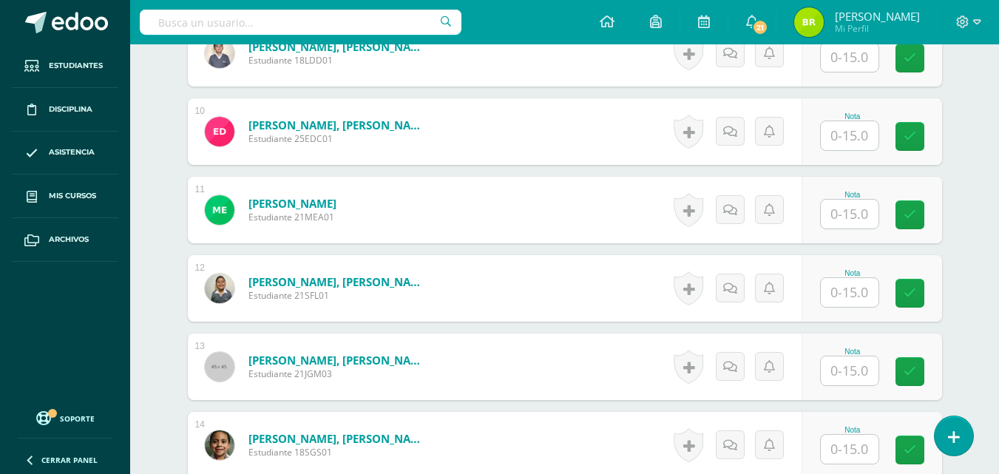
click at [863, 207] on input "text" at bounding box center [850, 214] width 58 height 29
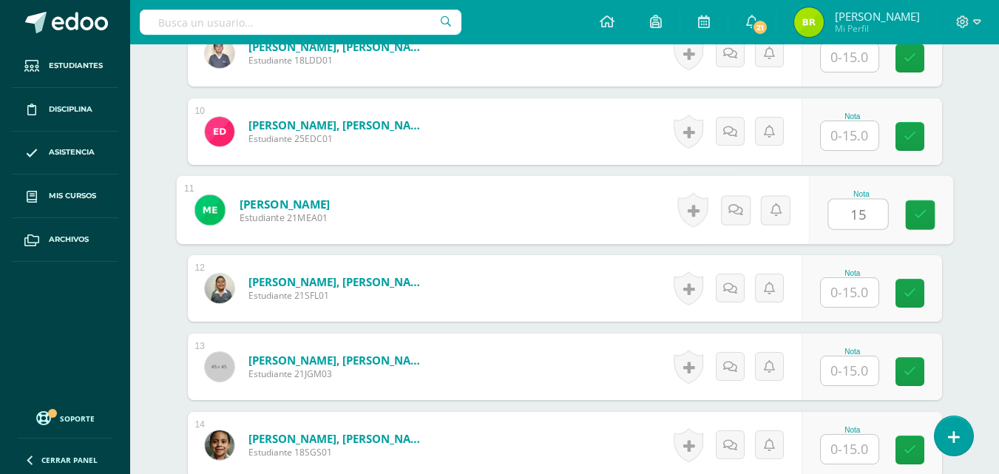
type input "15"
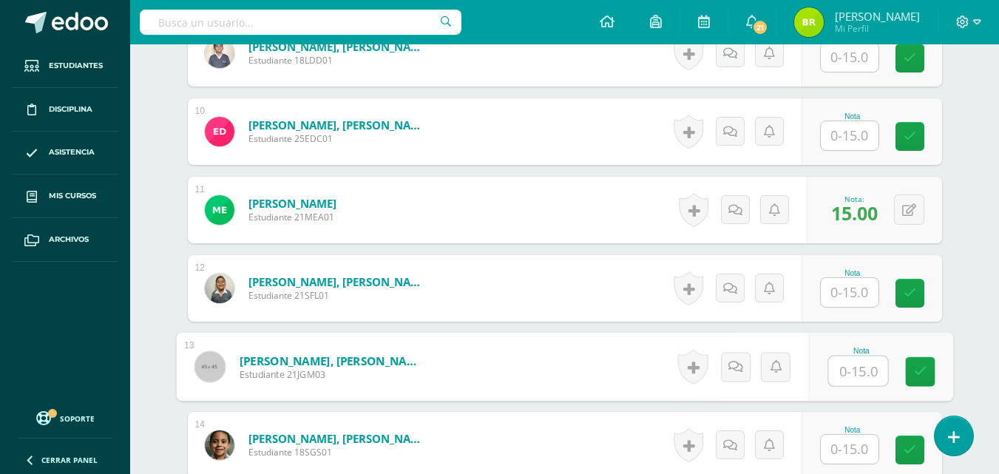
click at [855, 369] on input "text" at bounding box center [858, 372] width 59 height 30
type input "15"
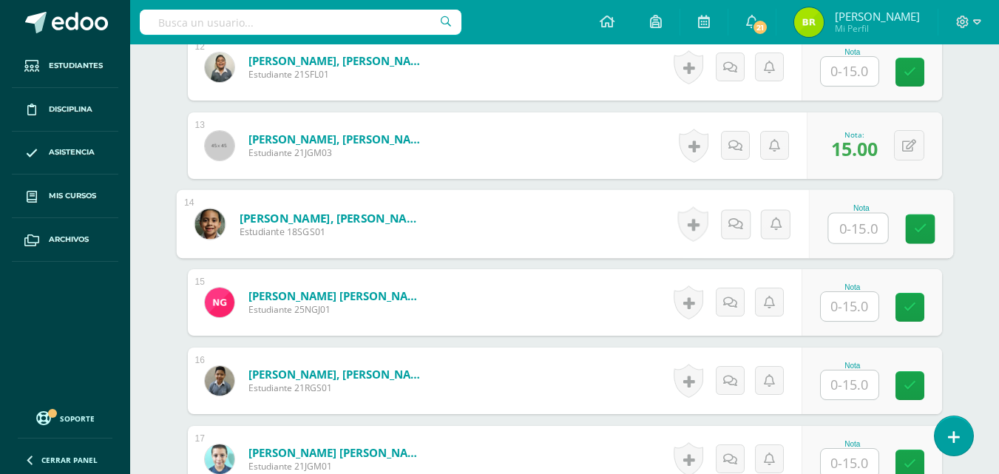
scroll to position [1369, 0]
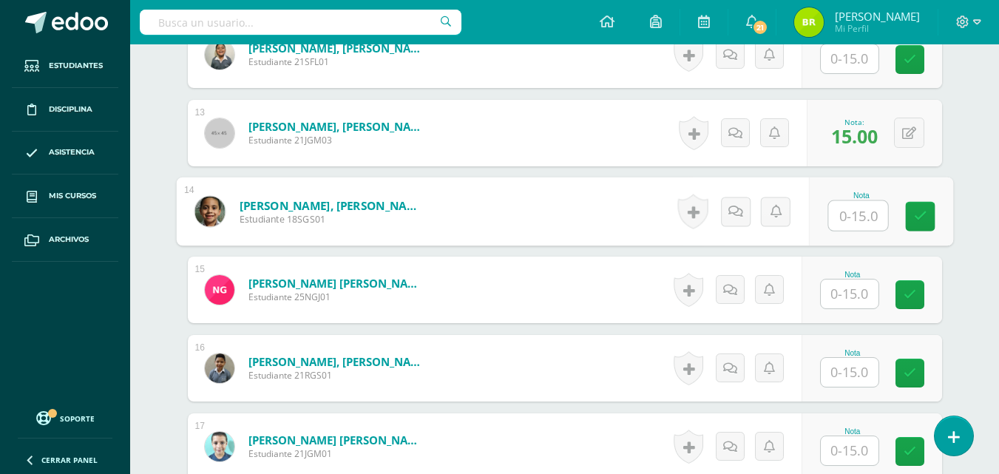
click at [860, 289] on input "text" at bounding box center [850, 294] width 58 height 29
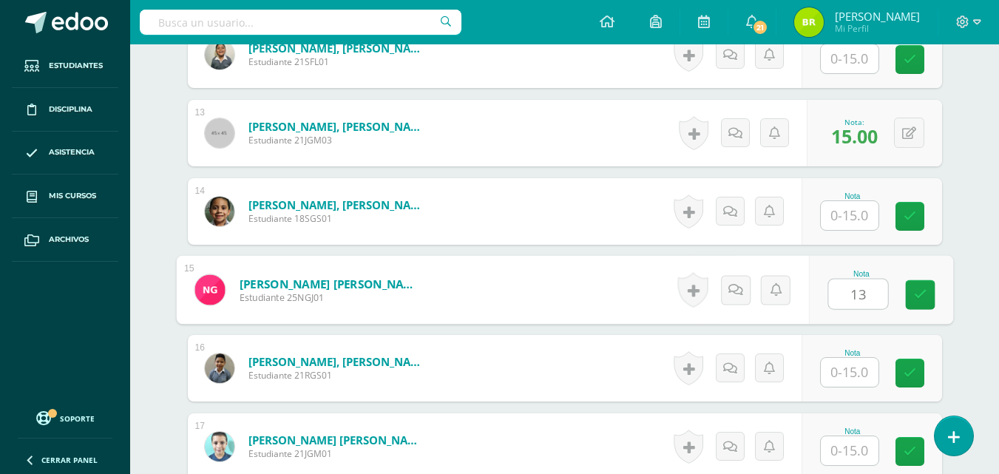
type input "13"
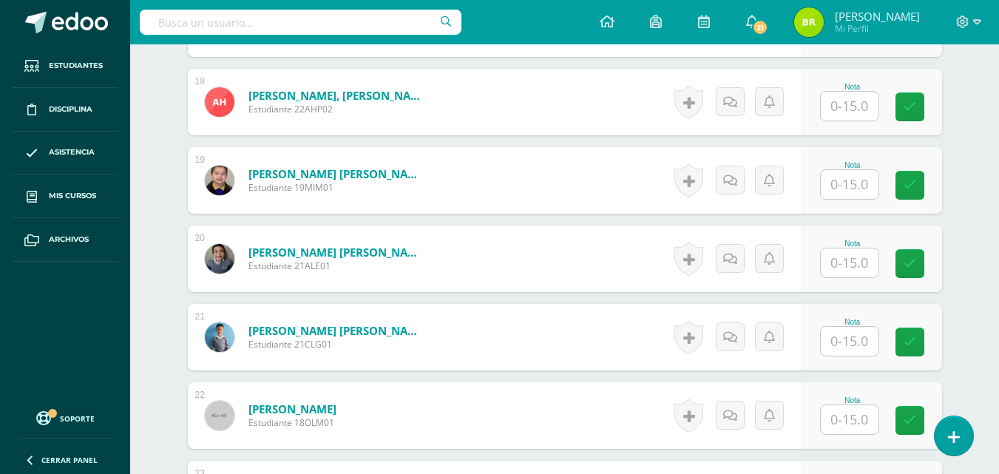
scroll to position [1812, 0]
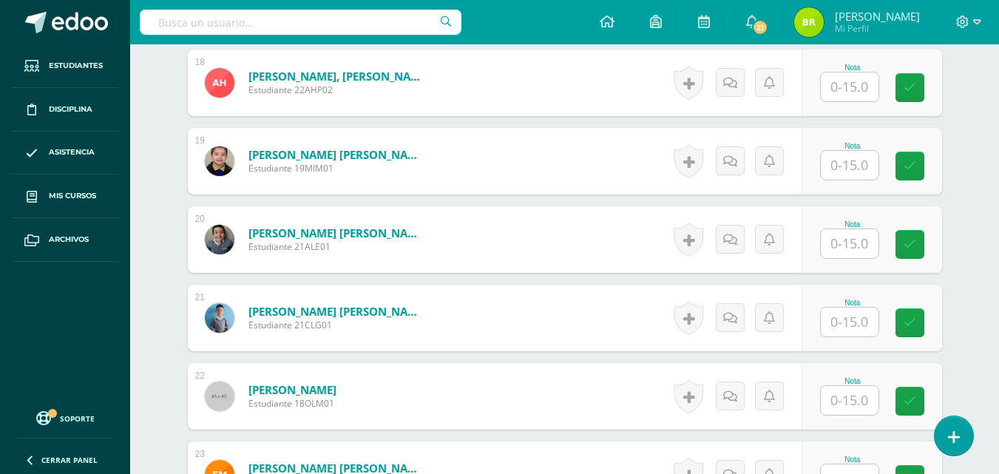
click at [853, 244] on input "text" at bounding box center [850, 243] width 58 height 29
type input "15"
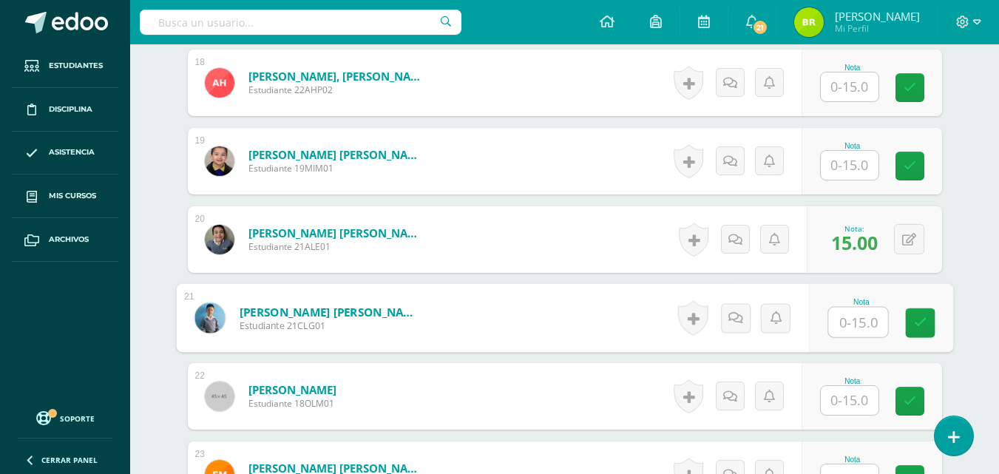
click at [863, 323] on input "text" at bounding box center [858, 323] width 59 height 30
type input "15"
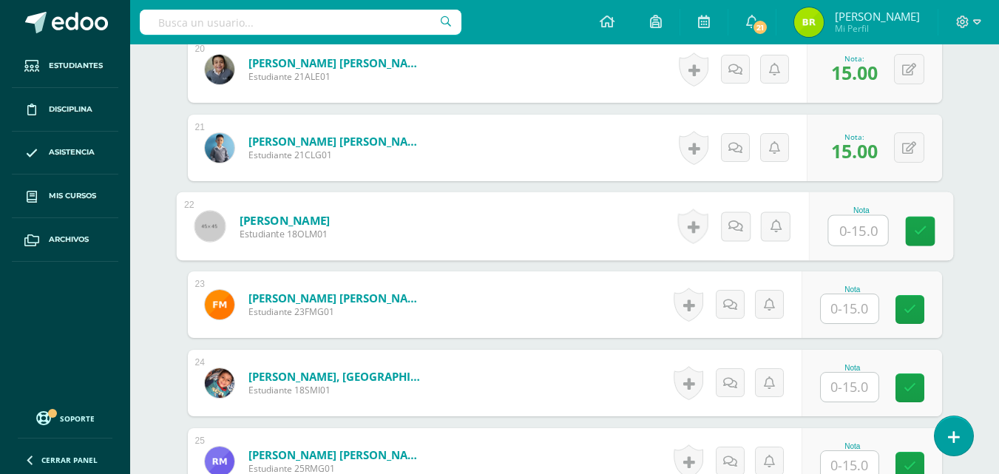
scroll to position [1995, 0]
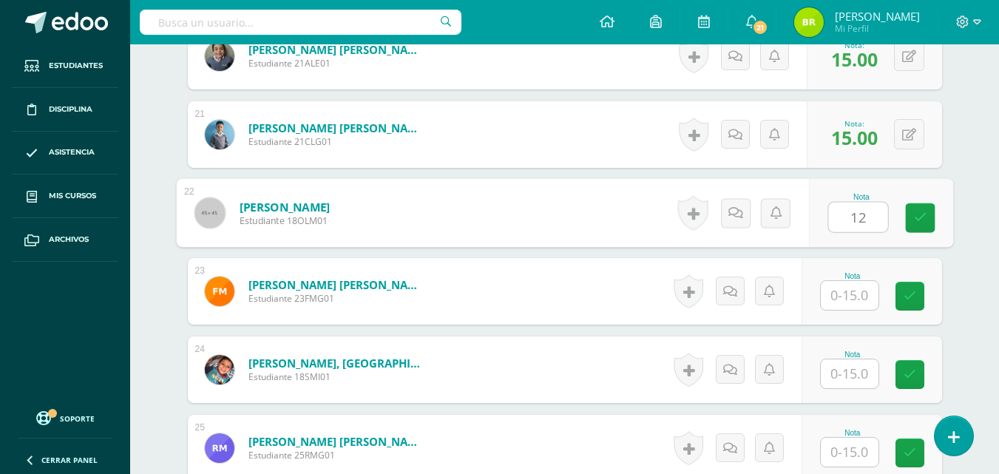
type input "12"
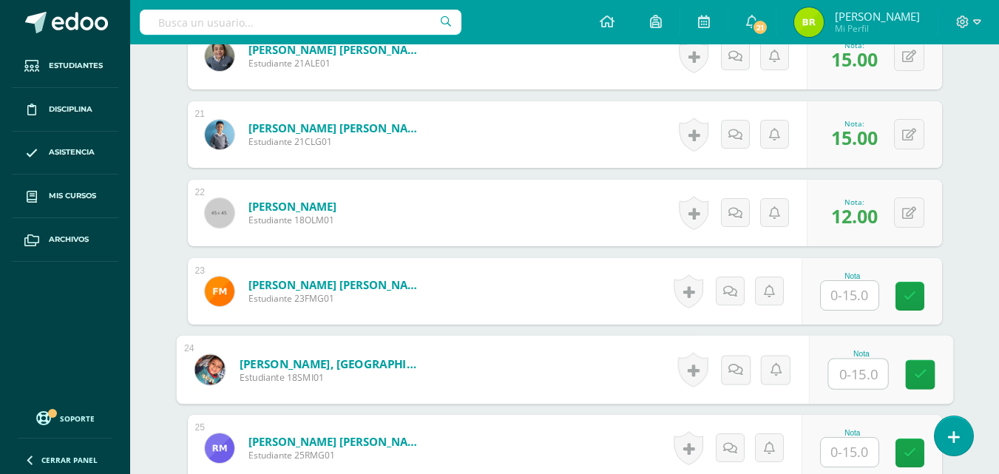
click at [866, 369] on input "text" at bounding box center [858, 375] width 59 height 30
type input "15"
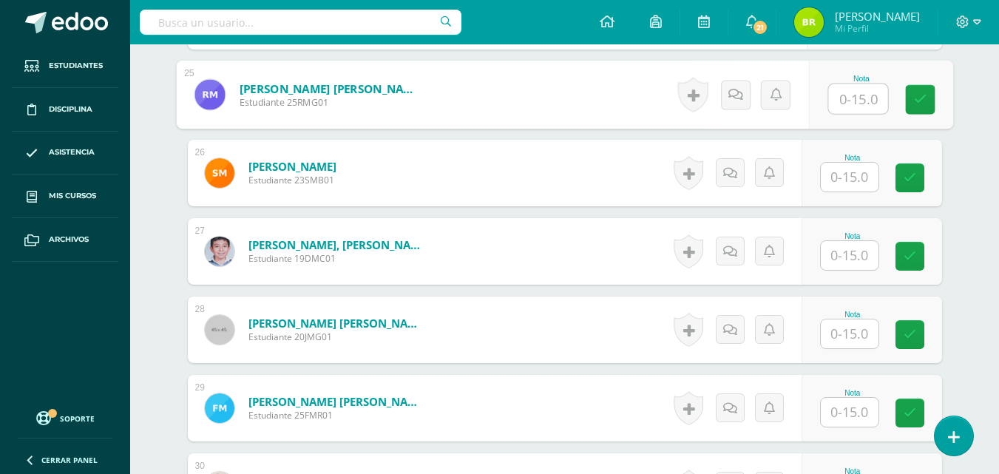
scroll to position [2336, 0]
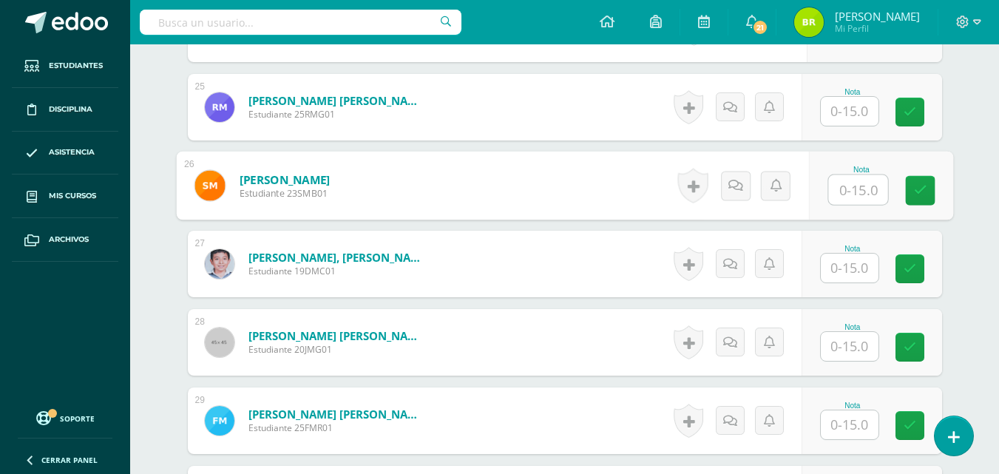
click at [852, 197] on input "text" at bounding box center [858, 190] width 59 height 30
type input "14"
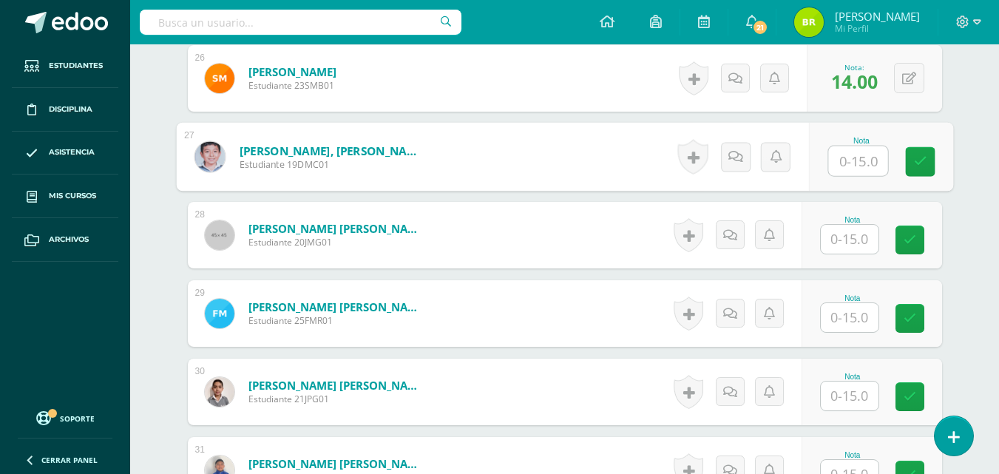
scroll to position [2462, 0]
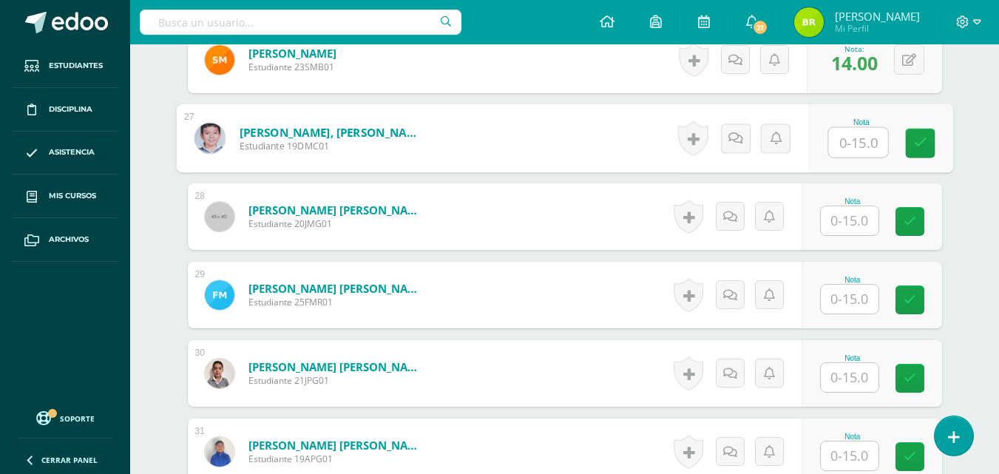
click at [841, 214] on input "text" at bounding box center [850, 220] width 58 height 29
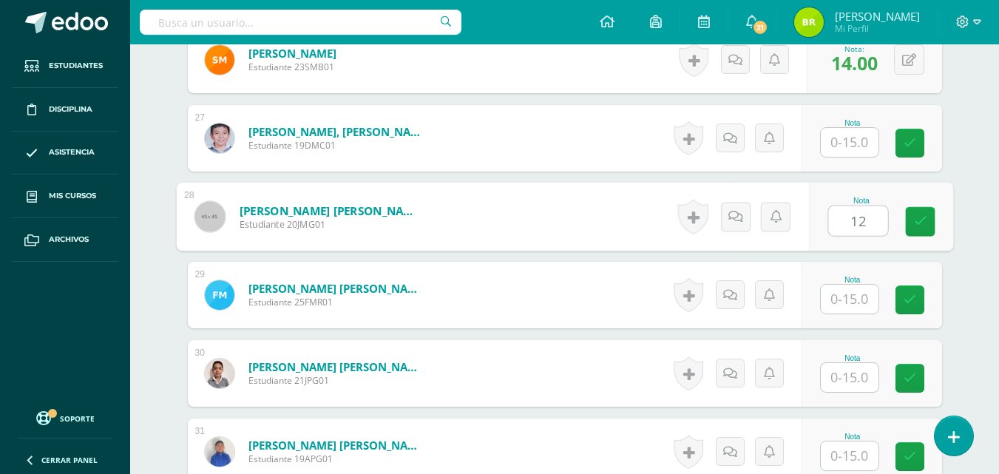
type input "12"
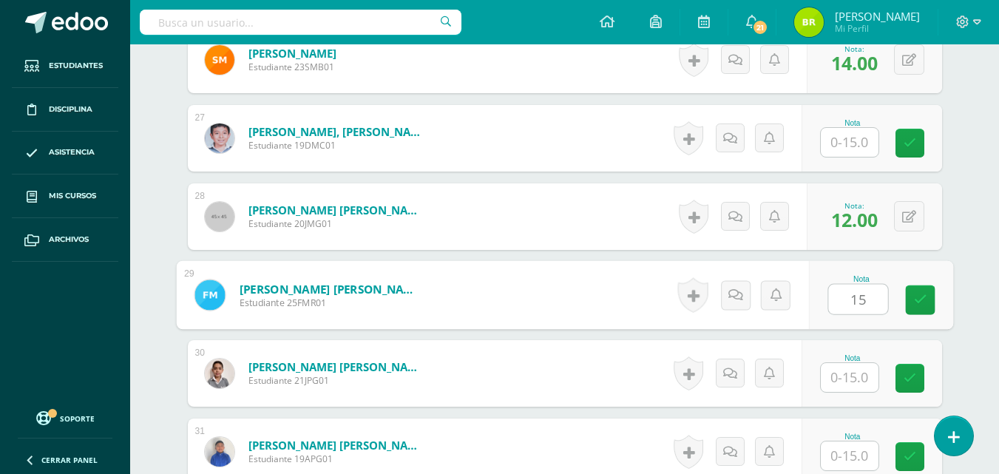
type input "15"
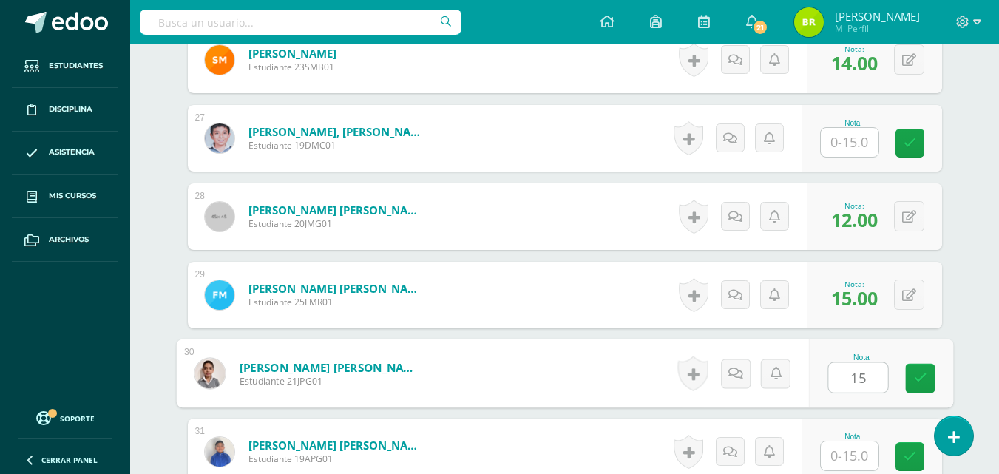
type input "15"
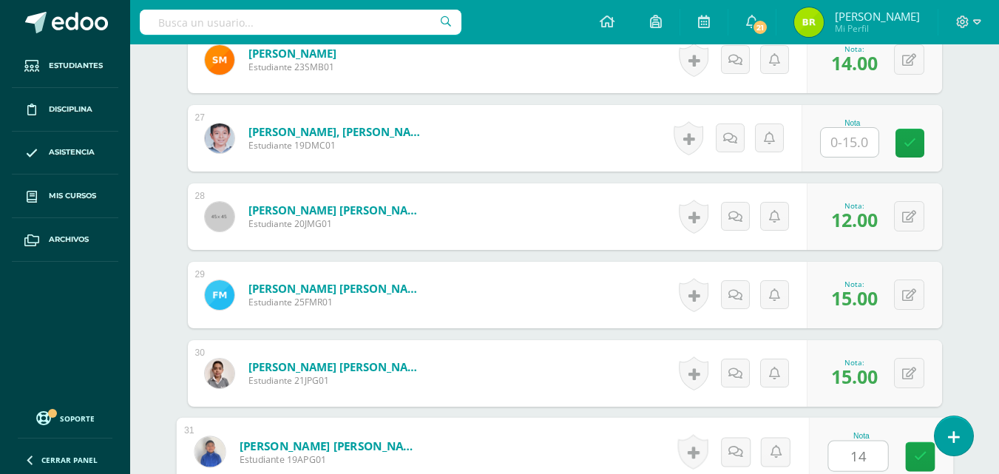
type input "14"
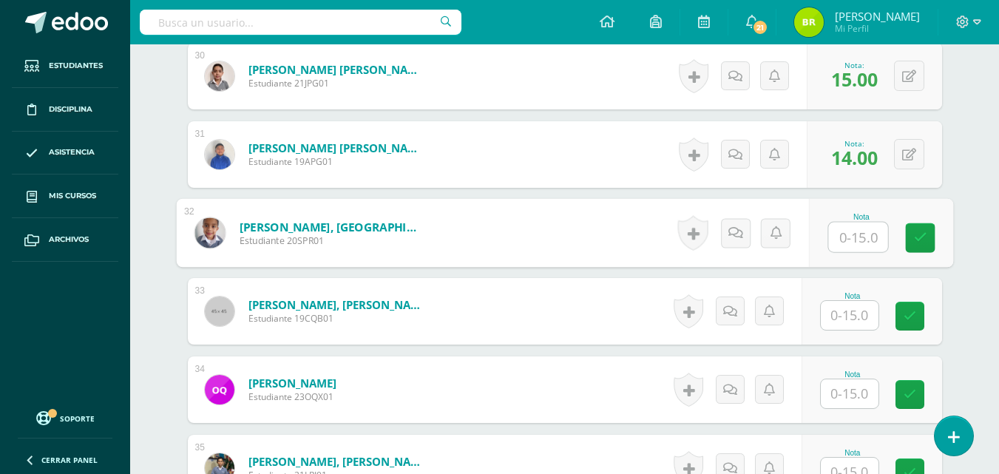
click at [870, 321] on input "text" at bounding box center [850, 315] width 58 height 29
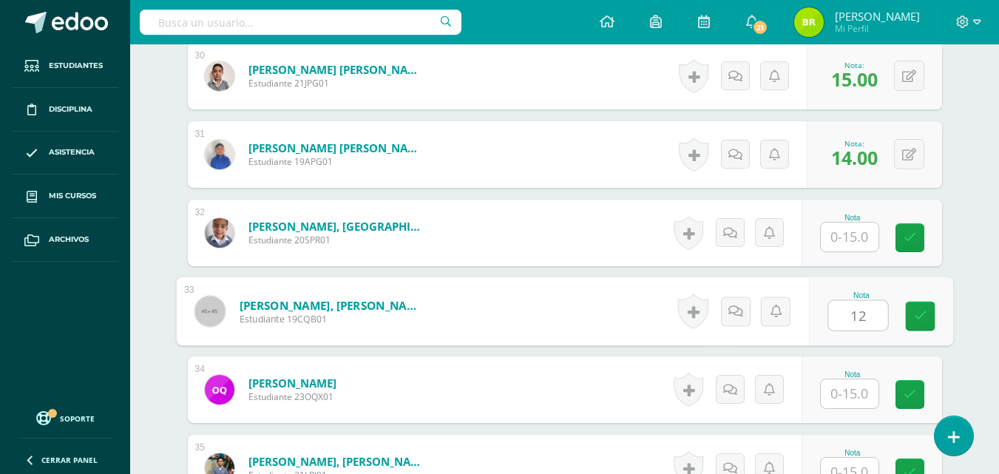
type input "12"
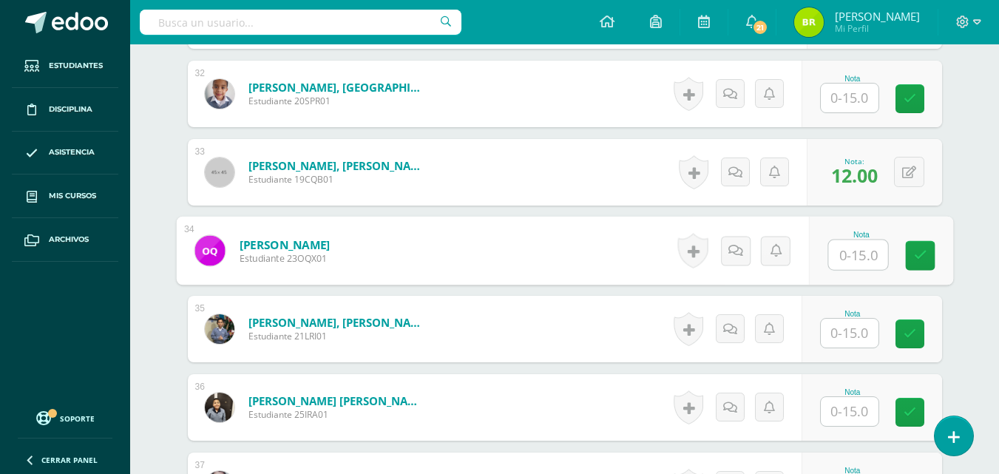
scroll to position [2918, 0]
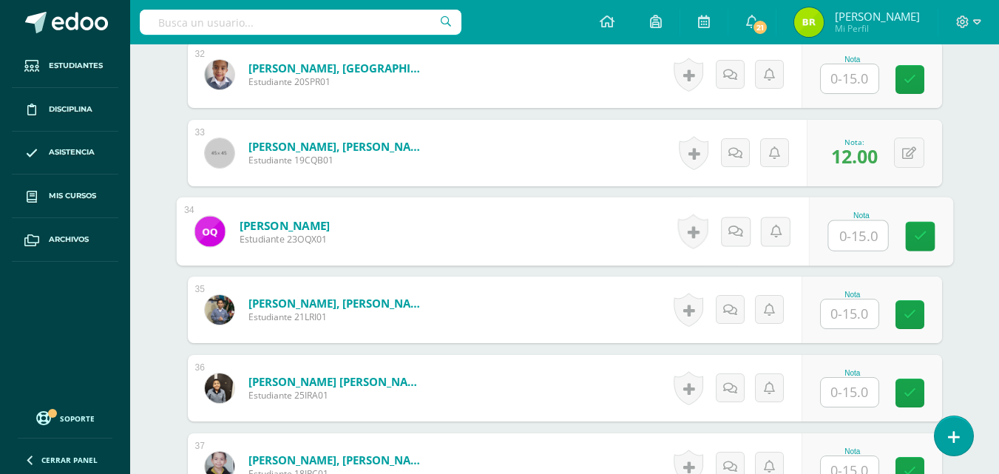
click at [871, 315] on input "text" at bounding box center [850, 314] width 58 height 29
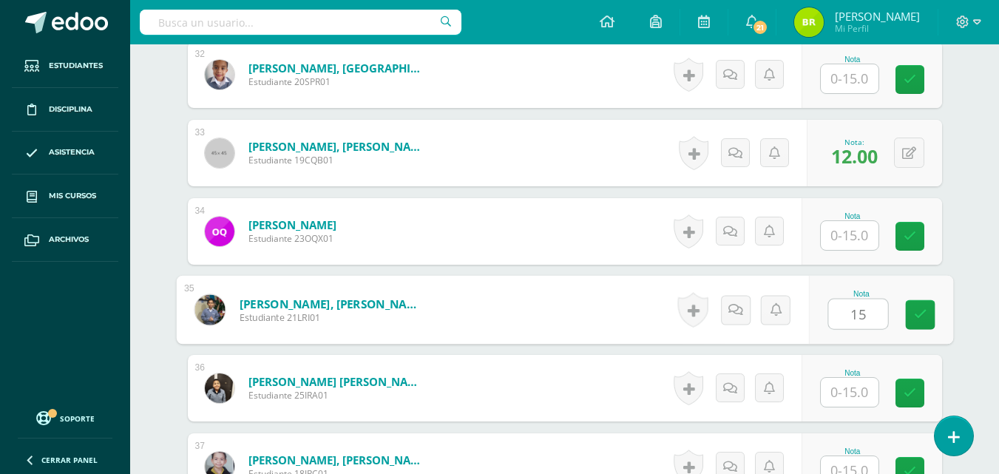
type input "15"
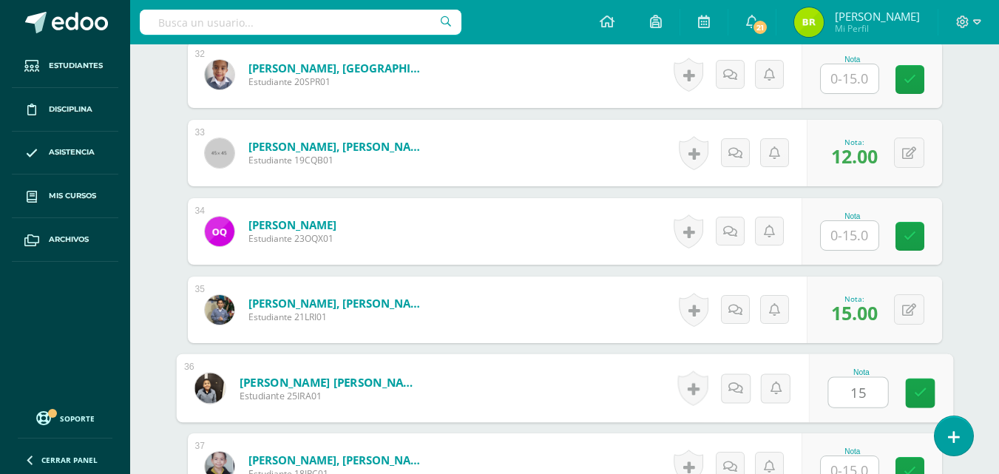
type input "15"
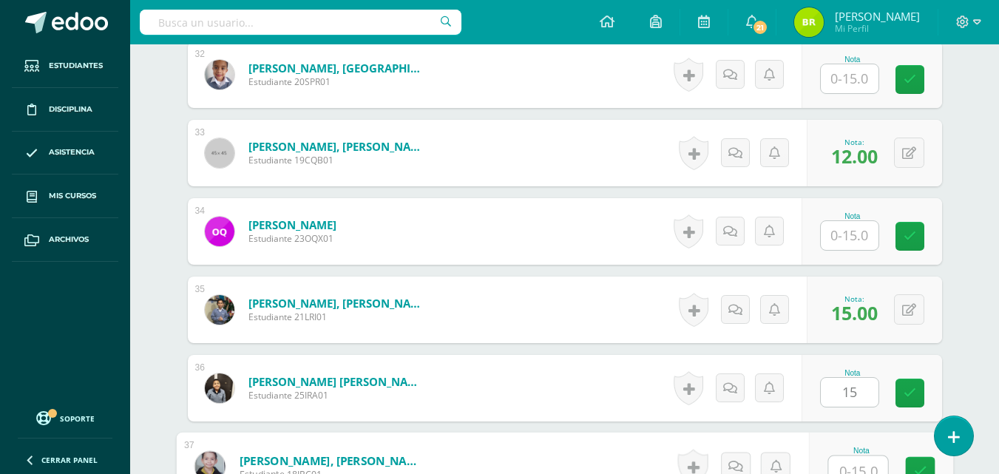
scroll to position [2929, 0]
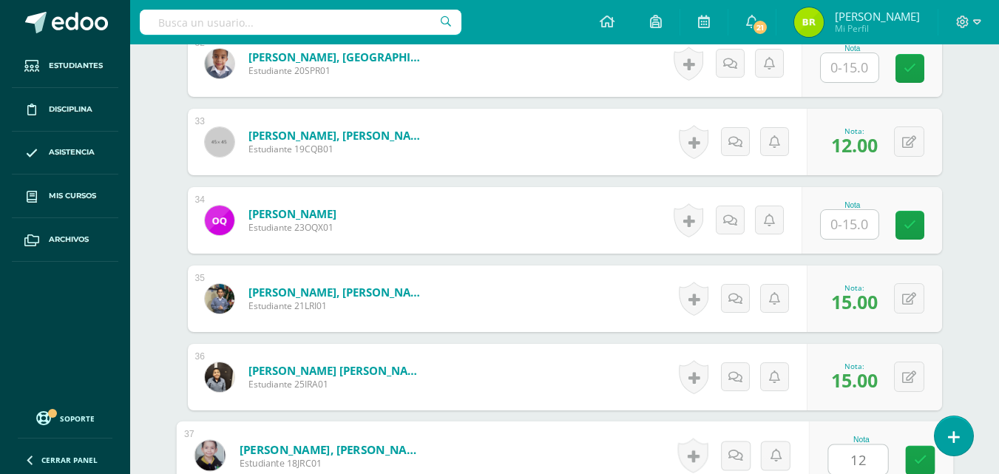
type input "12"
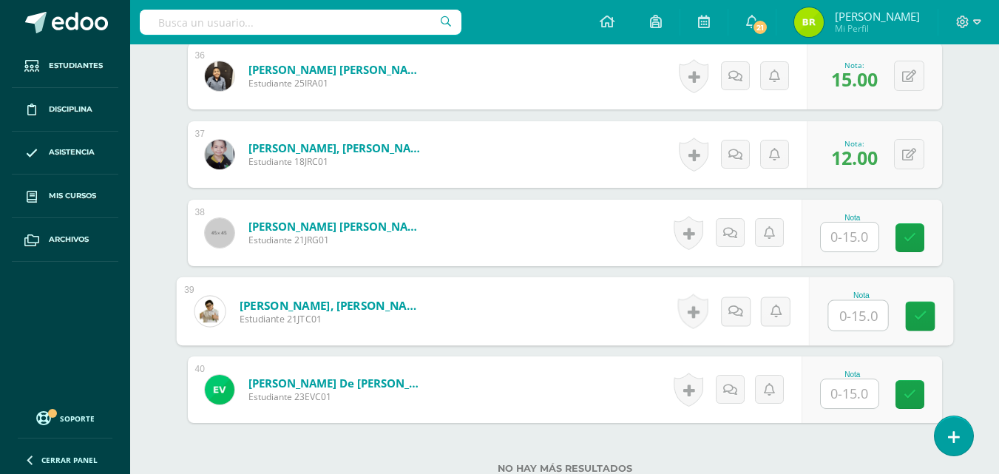
click at [858, 321] on input "text" at bounding box center [858, 316] width 59 height 30
type input "13"
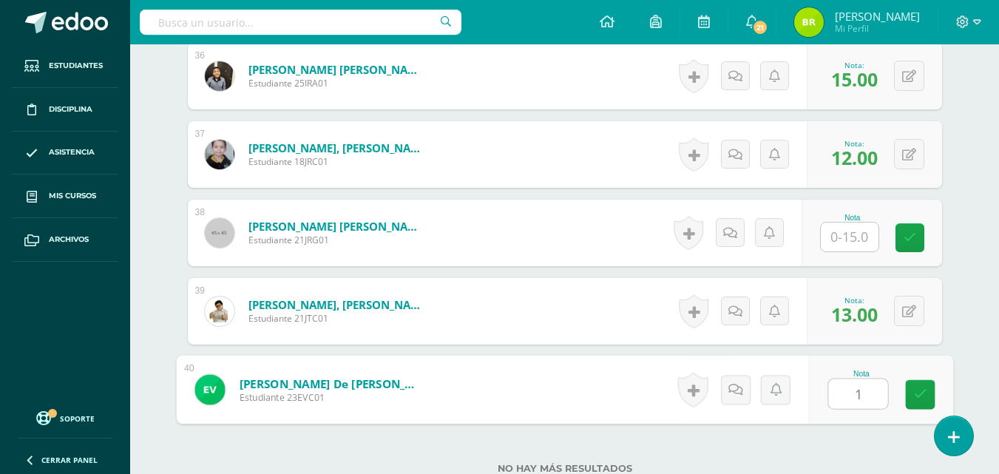
type input "13"
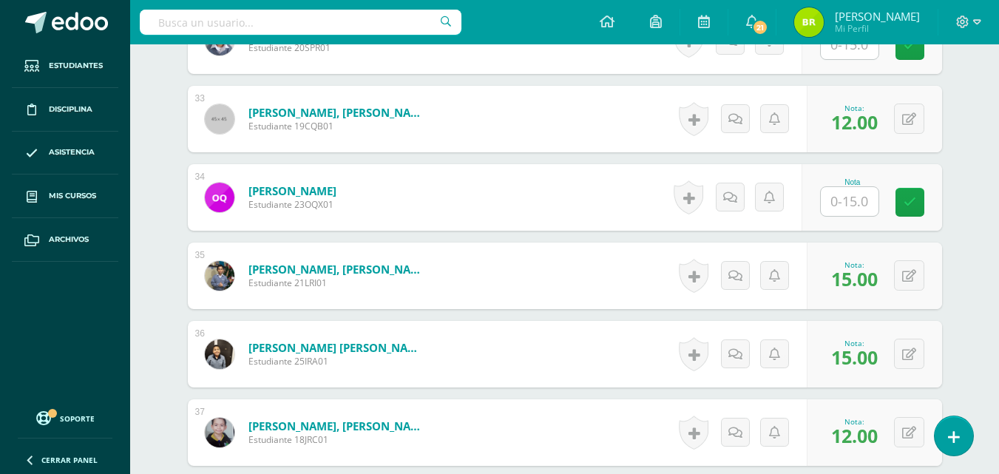
scroll to position [2946, 0]
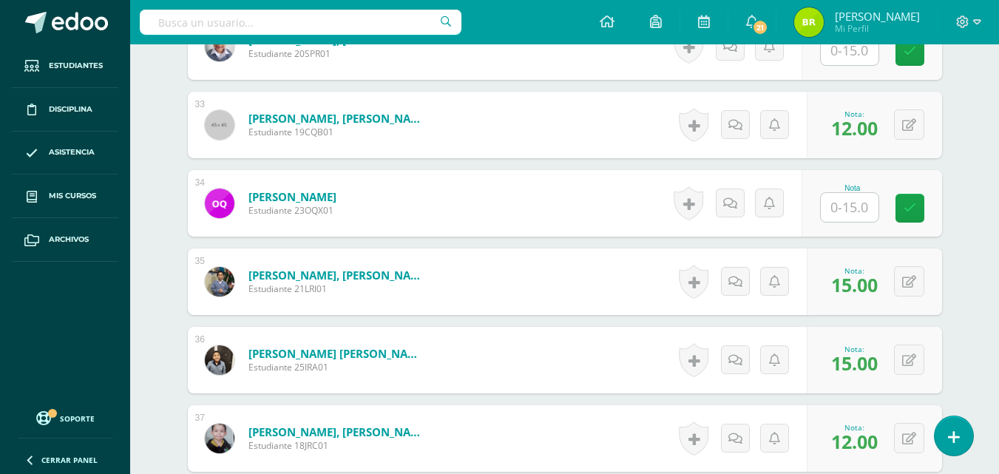
click at [851, 212] on input "text" at bounding box center [850, 207] width 58 height 29
type input "5"
click at [912, 215] on link at bounding box center [921, 209] width 30 height 30
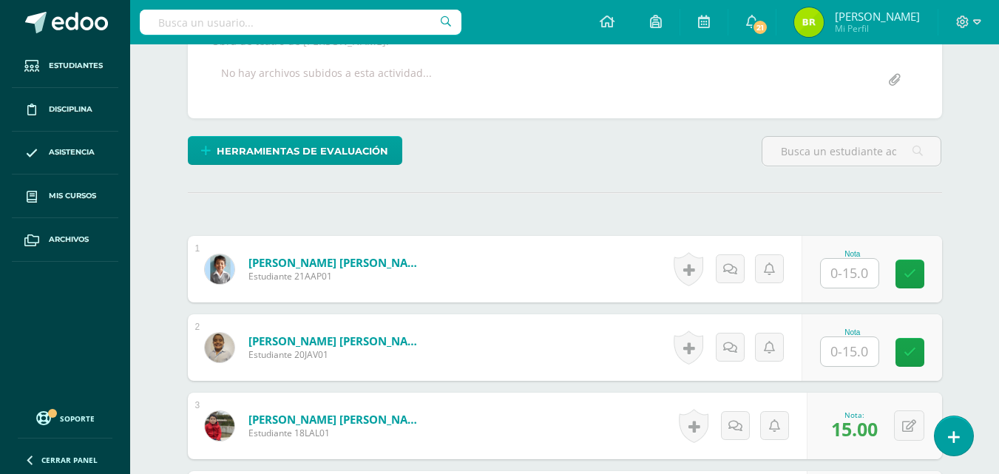
scroll to position [286, 0]
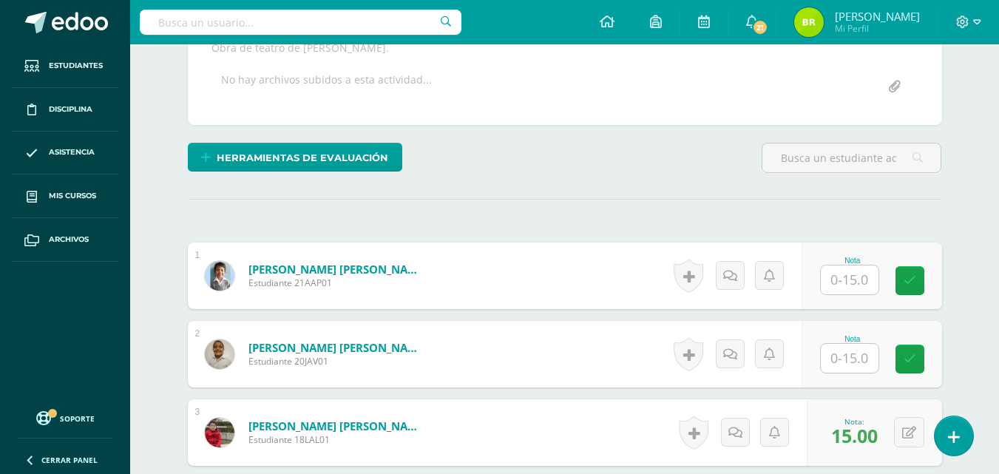
click at [858, 291] on input "text" at bounding box center [850, 280] width 58 height 29
type input "7"
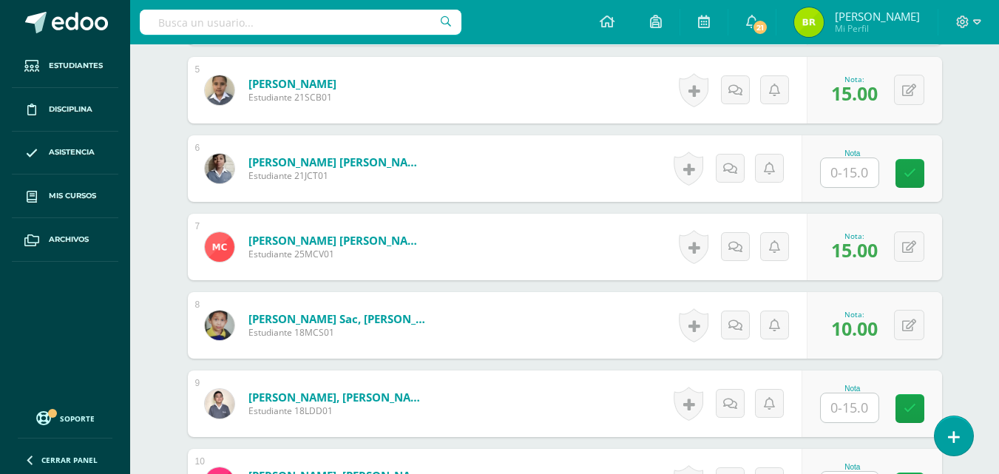
scroll to position [810, 0]
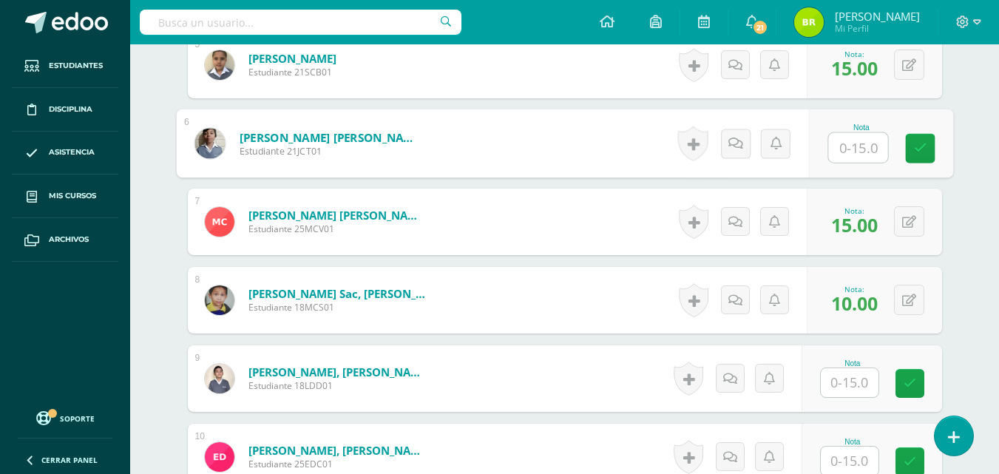
click at [861, 150] on input "text" at bounding box center [858, 148] width 59 height 30
type input "7"
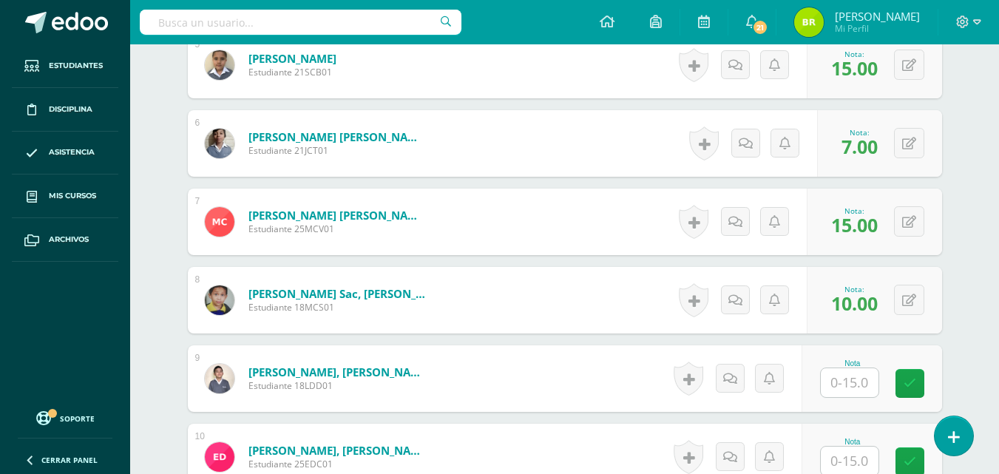
click at [860, 402] on div "Nota" at bounding box center [872, 378] width 141 height 67
click at [852, 385] on input "text" at bounding box center [850, 382] width 58 height 29
type input "7"
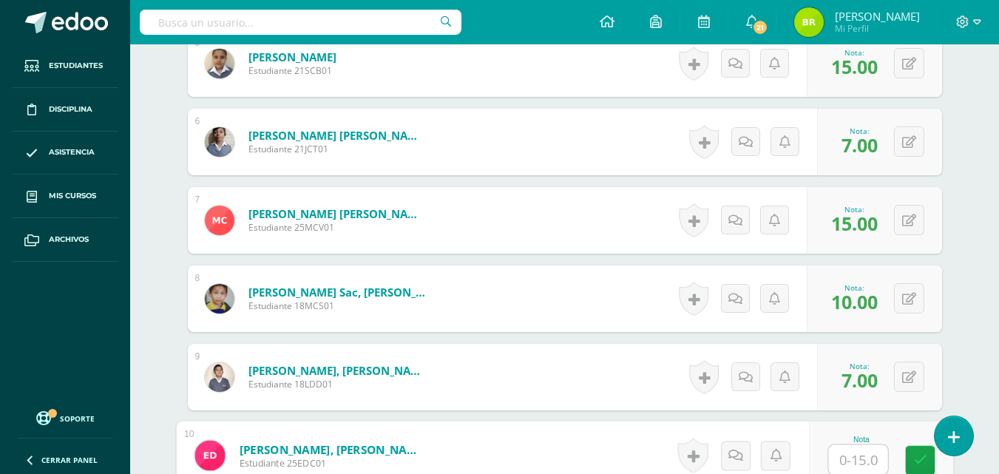
type input "7"
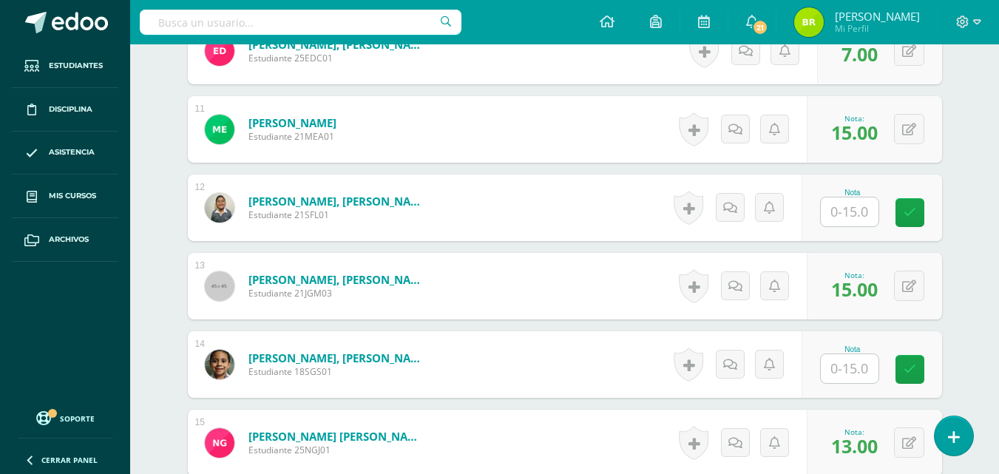
scroll to position [1222, 0]
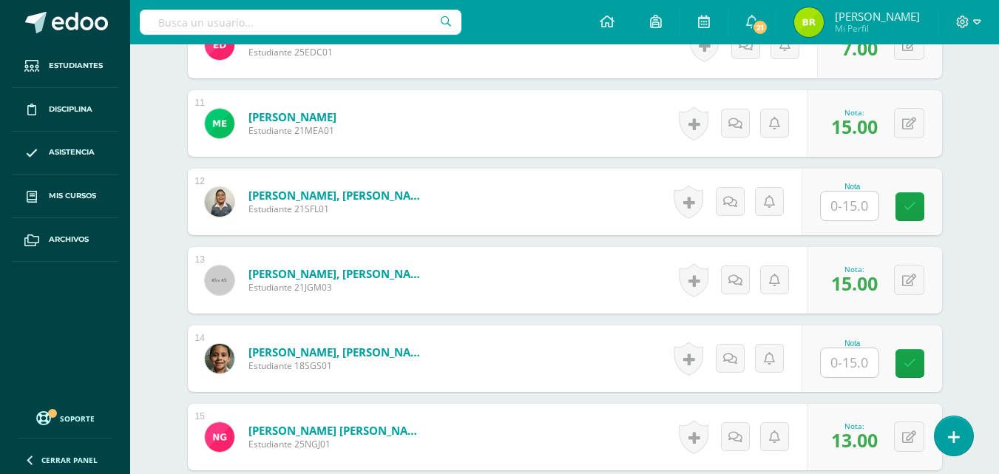
click at [853, 200] on input "text" at bounding box center [850, 206] width 58 height 29
type input "7"
click at [840, 371] on input "text" at bounding box center [850, 362] width 58 height 29
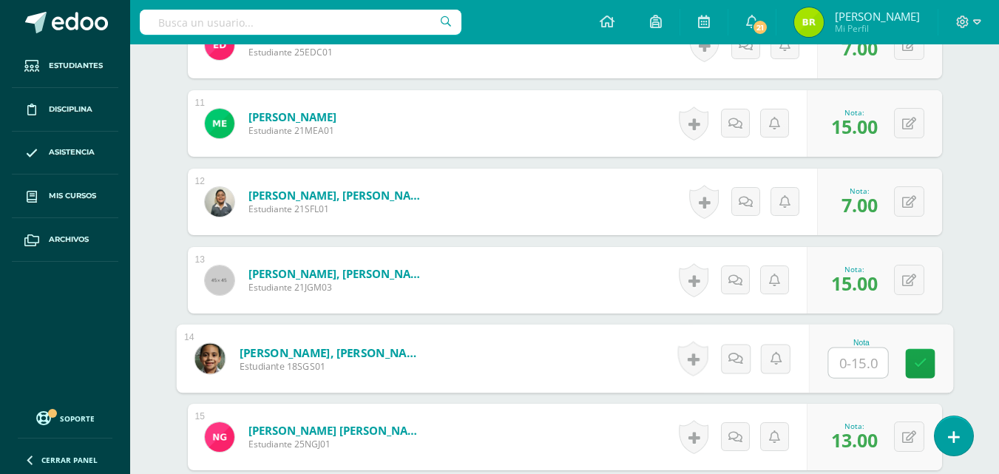
type input "7"
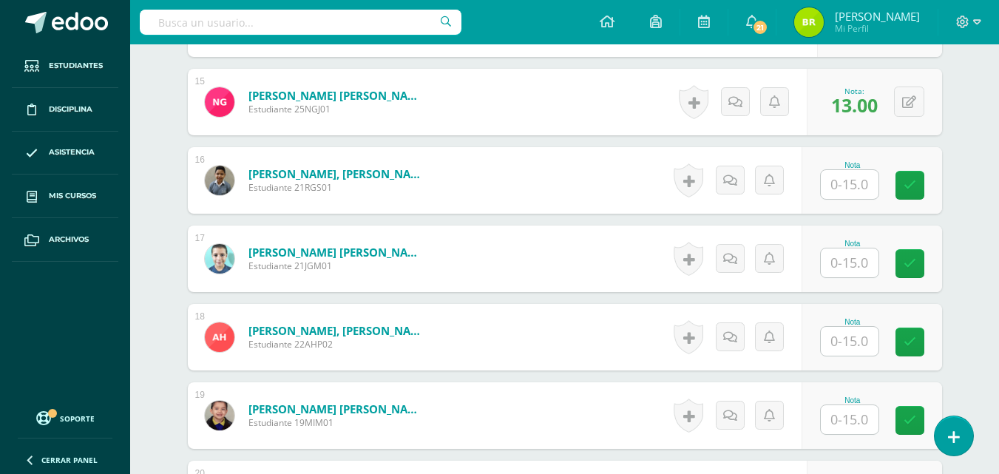
scroll to position [1633, 0]
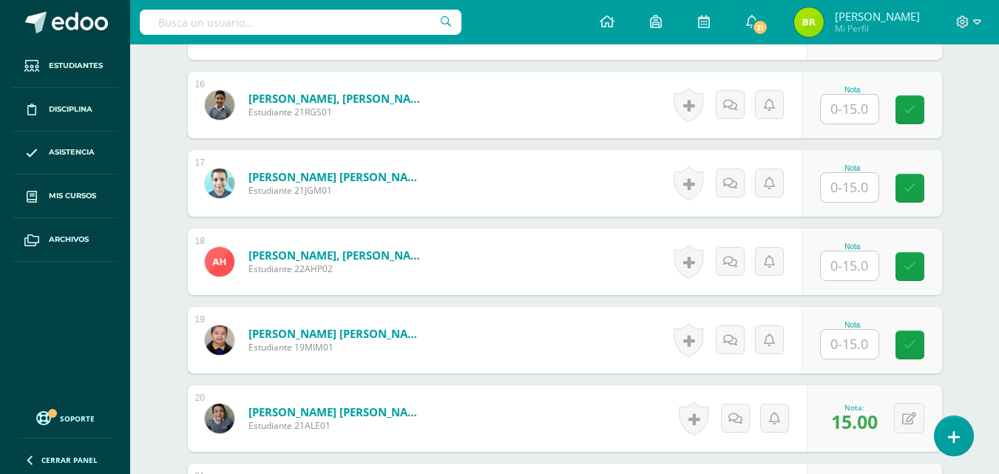
click at [846, 109] on input "text" at bounding box center [850, 109] width 58 height 29
type input "7"
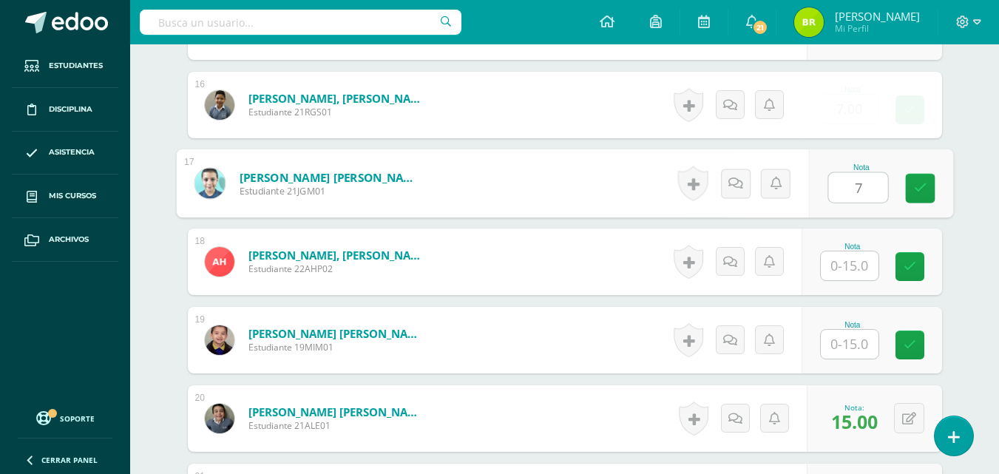
type input "7"
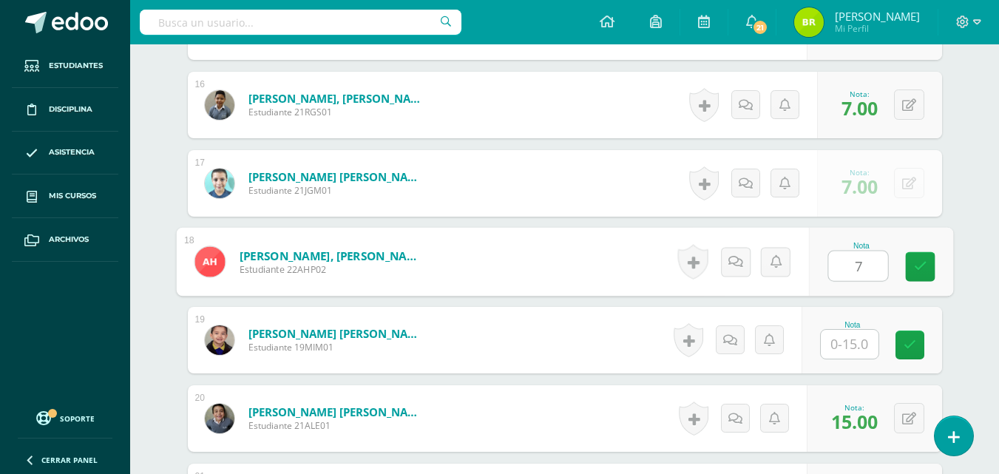
type input "7"
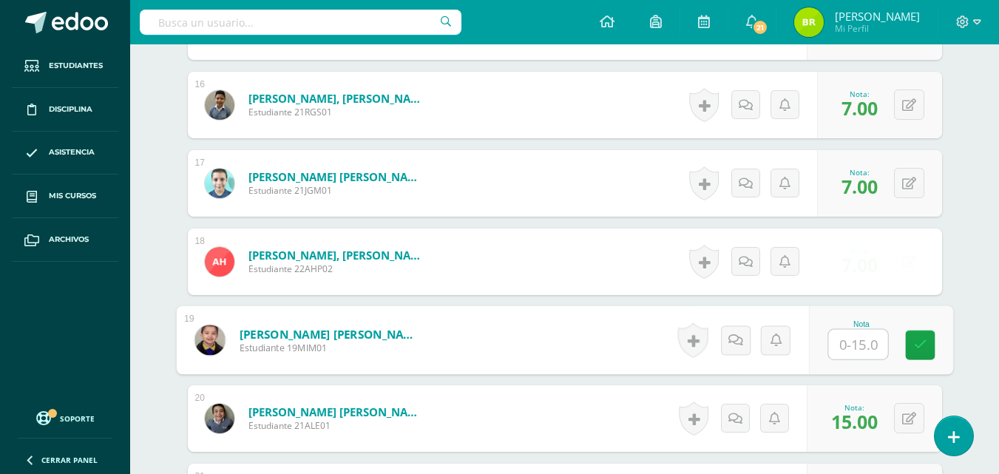
type input "7"
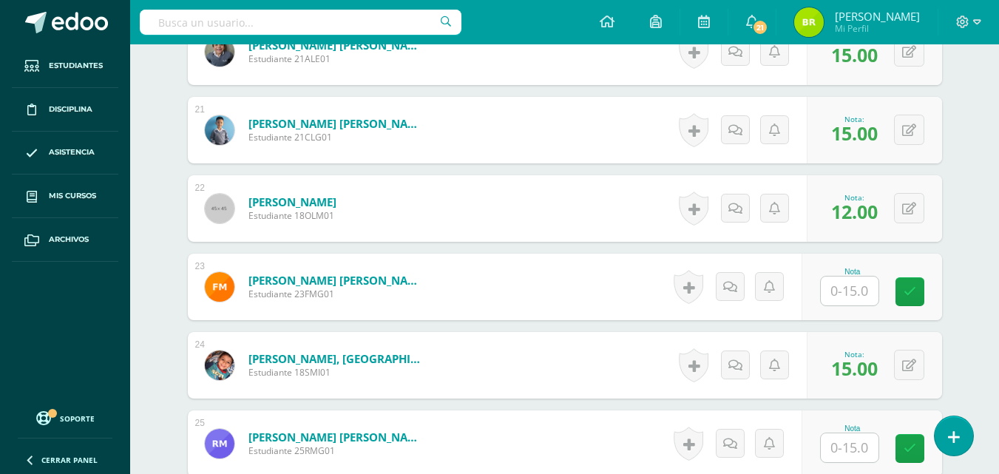
scroll to position [2170, 0]
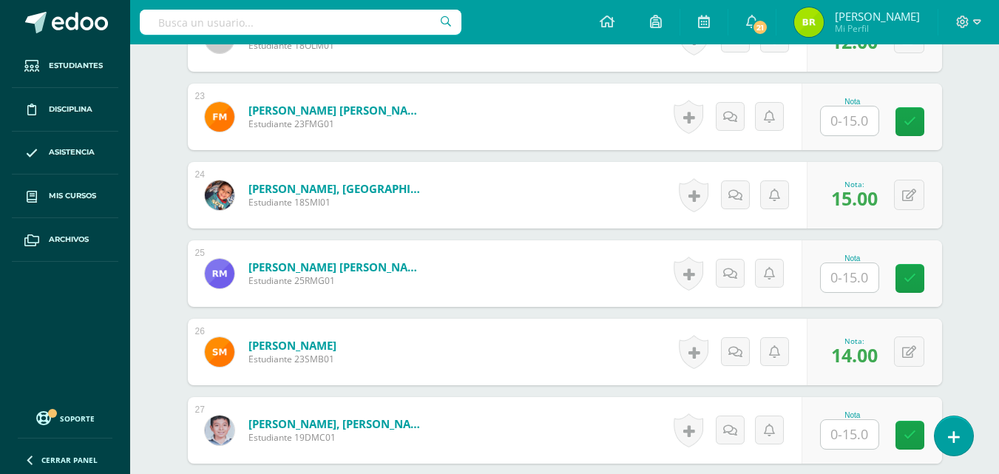
click at [846, 119] on input "text" at bounding box center [850, 121] width 58 height 29
type input "7"
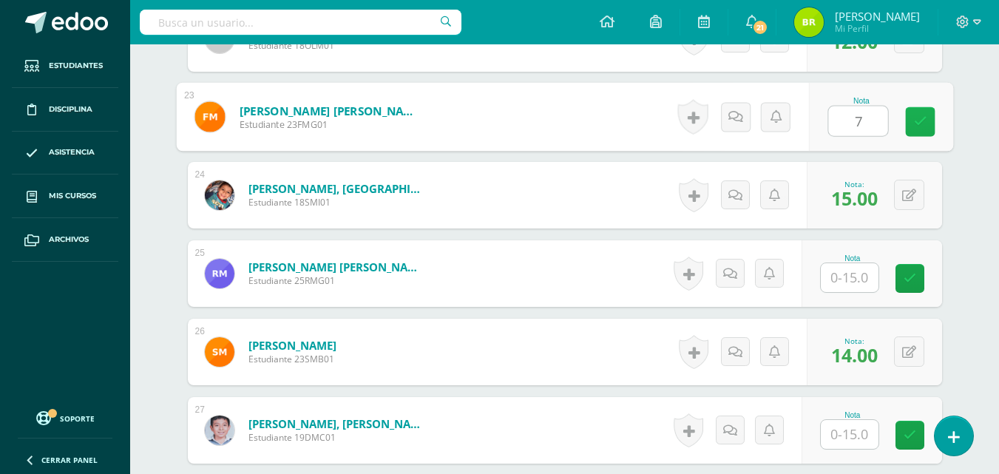
click at [914, 118] on icon at bounding box center [920, 121] width 13 height 13
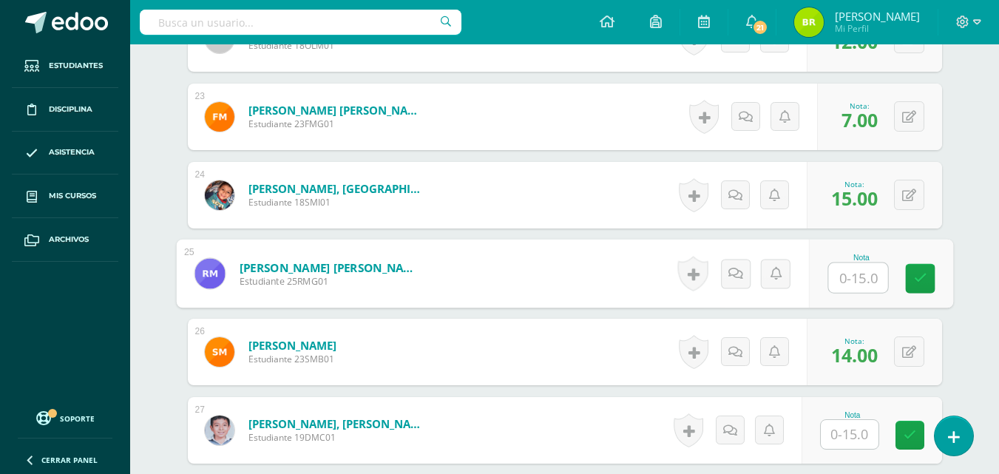
click at [852, 274] on input "text" at bounding box center [858, 278] width 59 height 30
type input "7"
click at [918, 275] on icon at bounding box center [920, 278] width 13 height 13
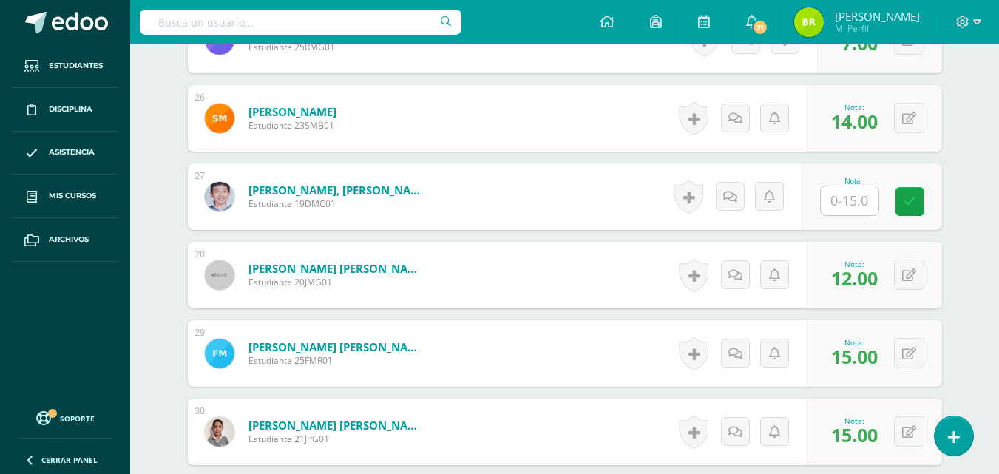
scroll to position [2429, 0]
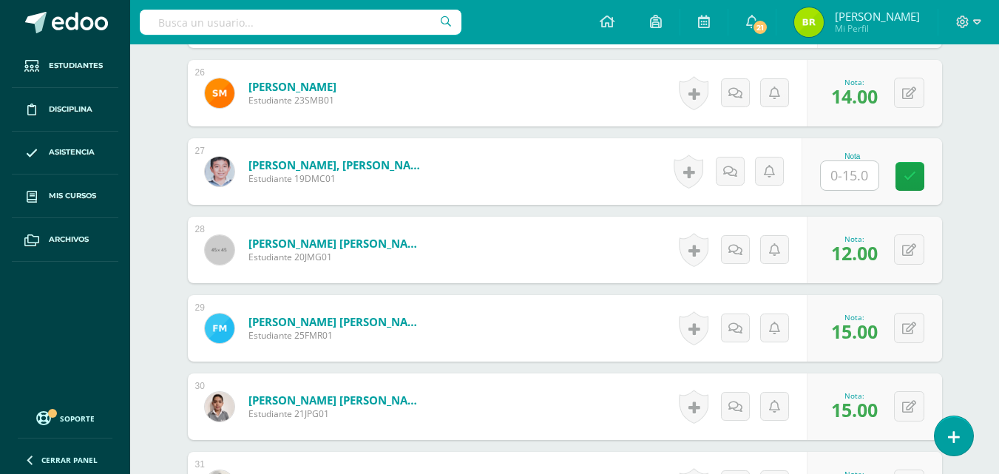
click at [862, 184] on input "text" at bounding box center [850, 175] width 58 height 29
type input "7"
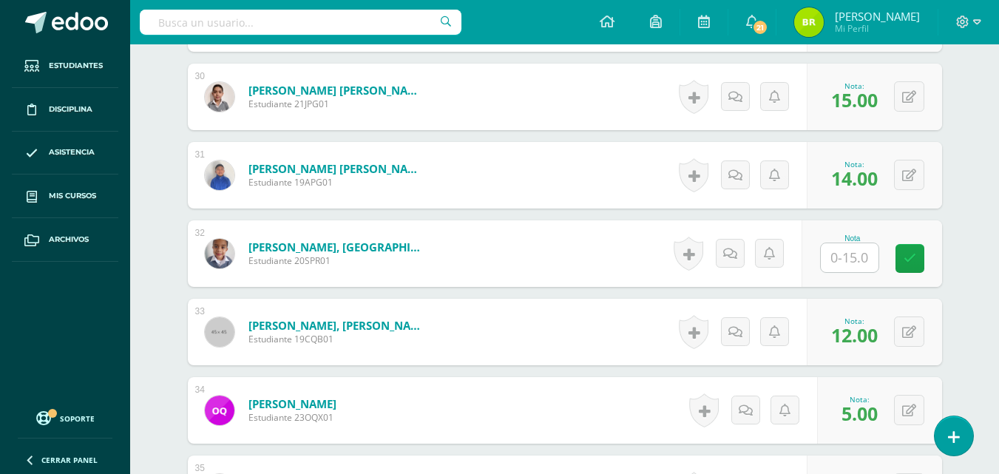
scroll to position [2796, 0]
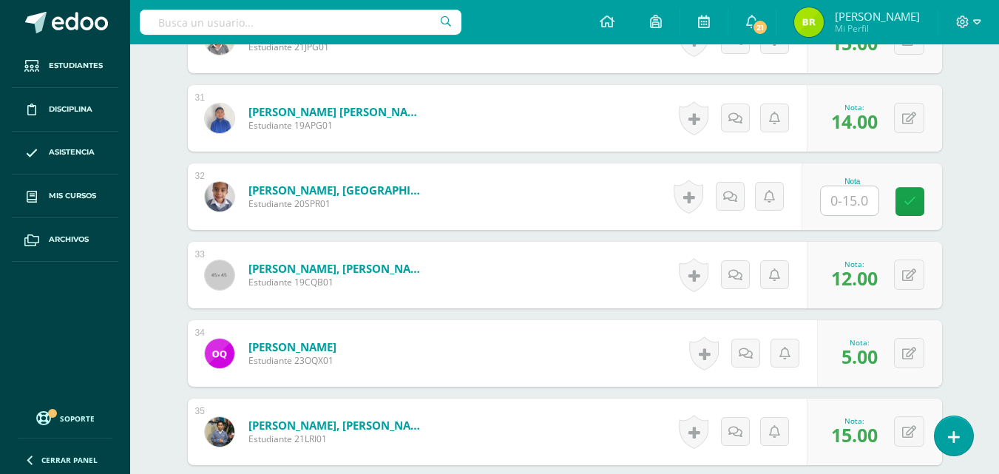
click at [842, 209] on input "text" at bounding box center [850, 200] width 58 height 29
type input "7"
click at [927, 206] on link at bounding box center [921, 202] width 30 height 30
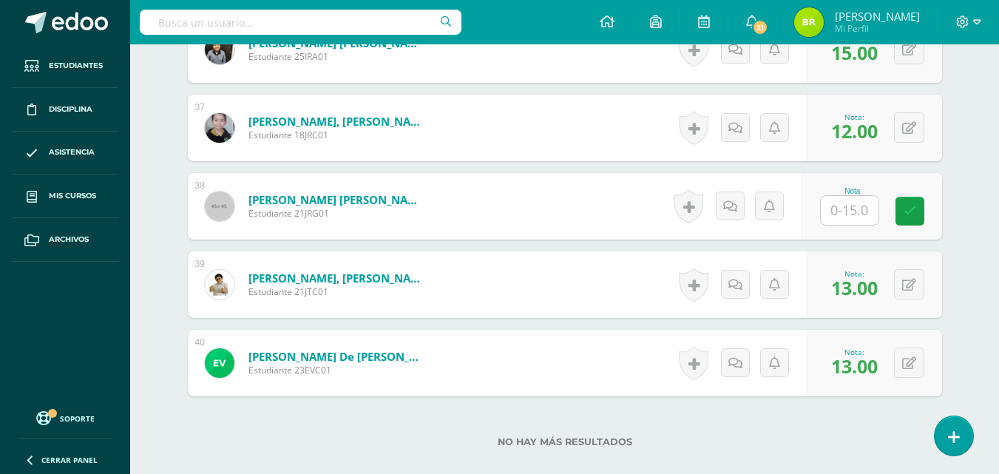
scroll to position [3263, 0]
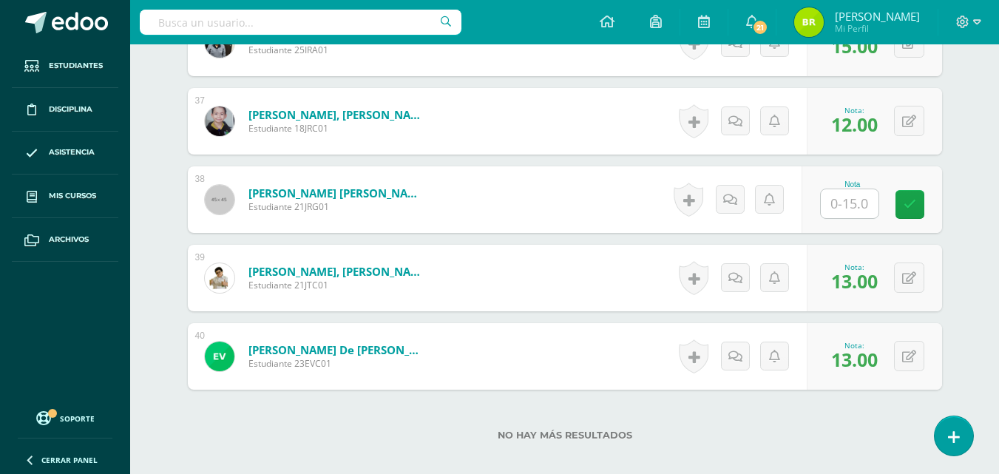
click at [871, 208] on input "text" at bounding box center [850, 203] width 58 height 29
type input "7"
click at [923, 206] on icon at bounding box center [920, 204] width 13 height 13
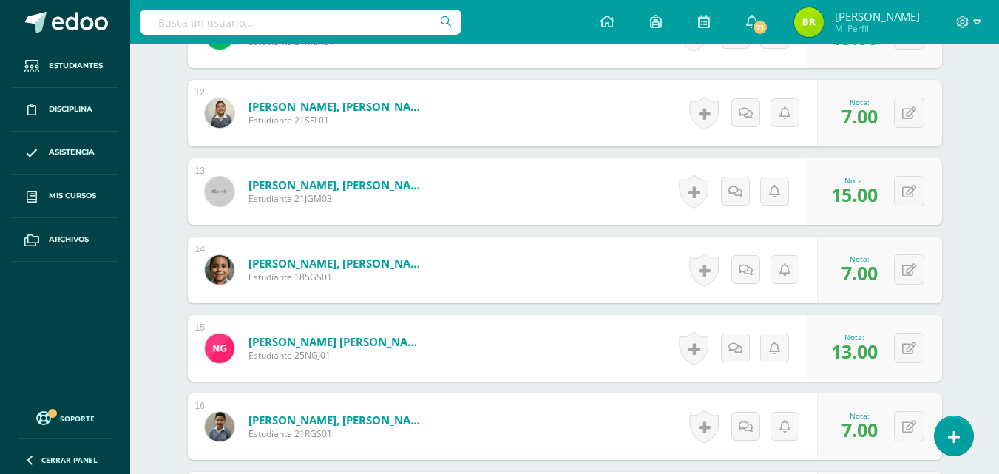
scroll to position [0, 0]
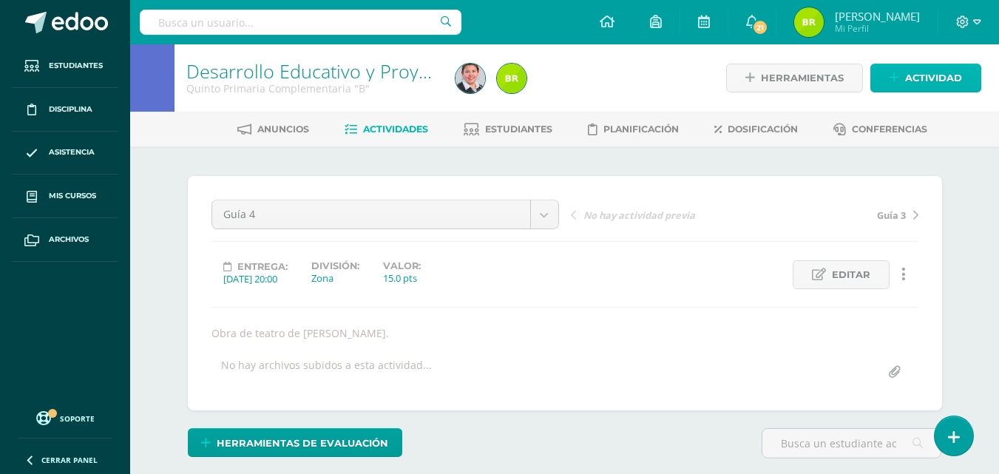
click at [927, 82] on span "Actividad" at bounding box center [934, 77] width 57 height 27
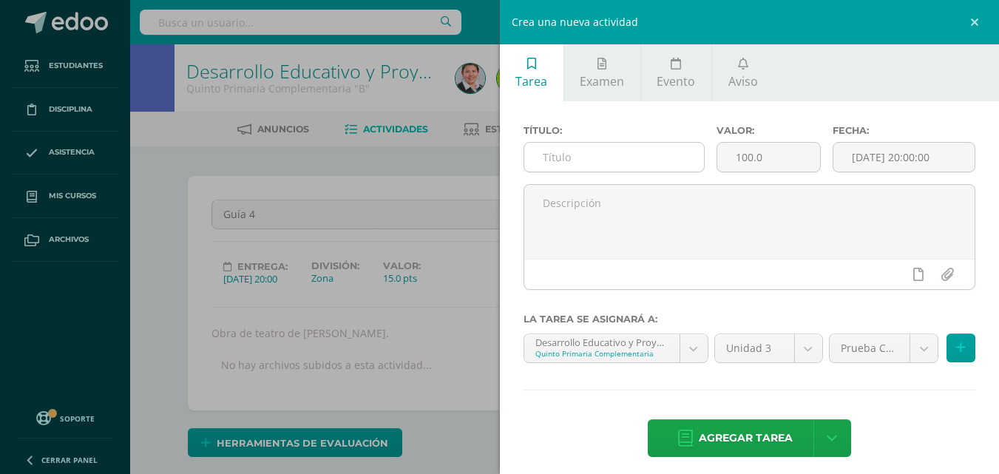
click at [637, 169] on input "text" at bounding box center [615, 157] width 180 height 29
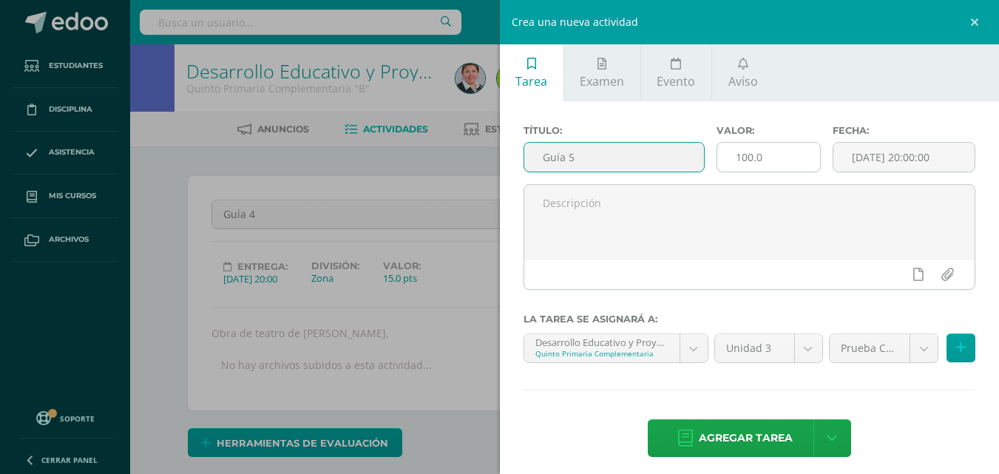
type input "Guía 5"
click at [778, 163] on input "100.0" at bounding box center [769, 157] width 103 height 29
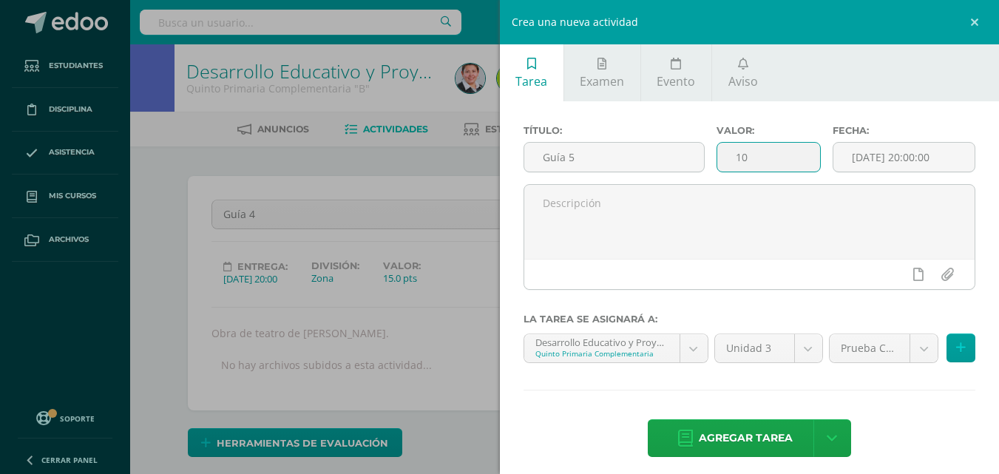
type input "1"
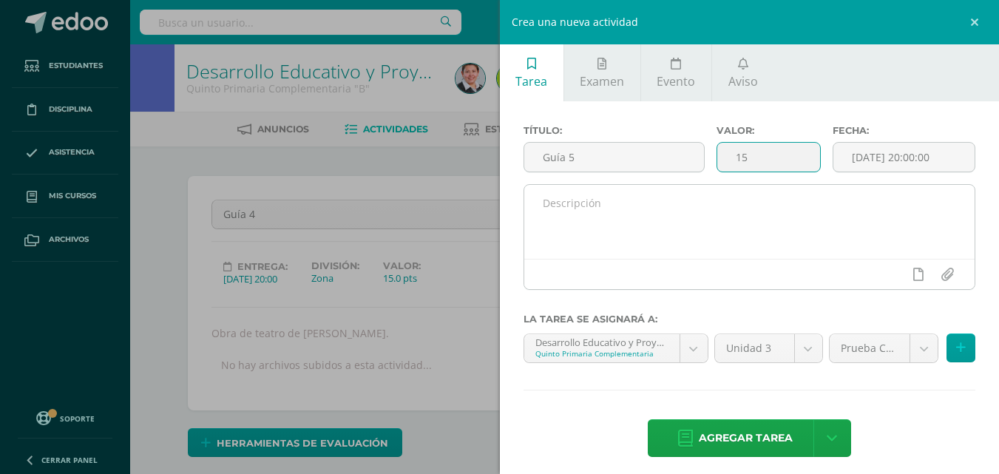
type input "15"
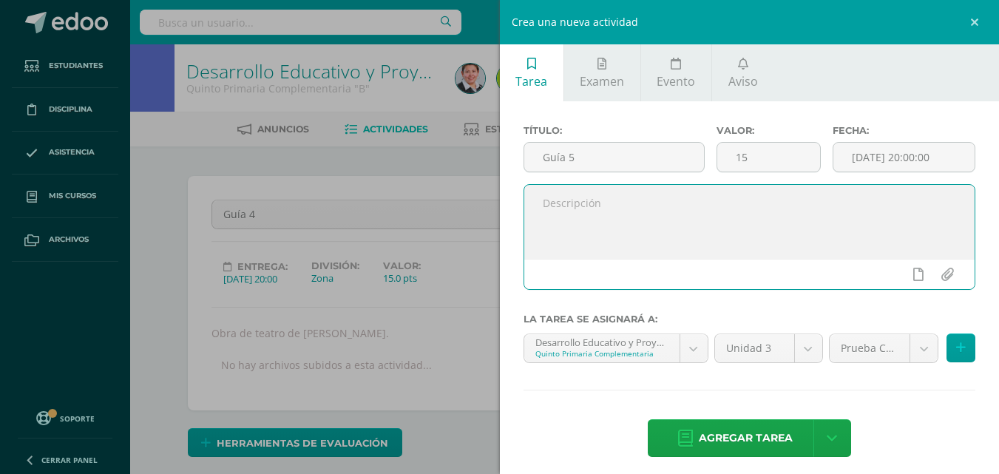
click at [713, 209] on textarea at bounding box center [750, 222] width 451 height 74
type textarea "Dibujo de aguacate."
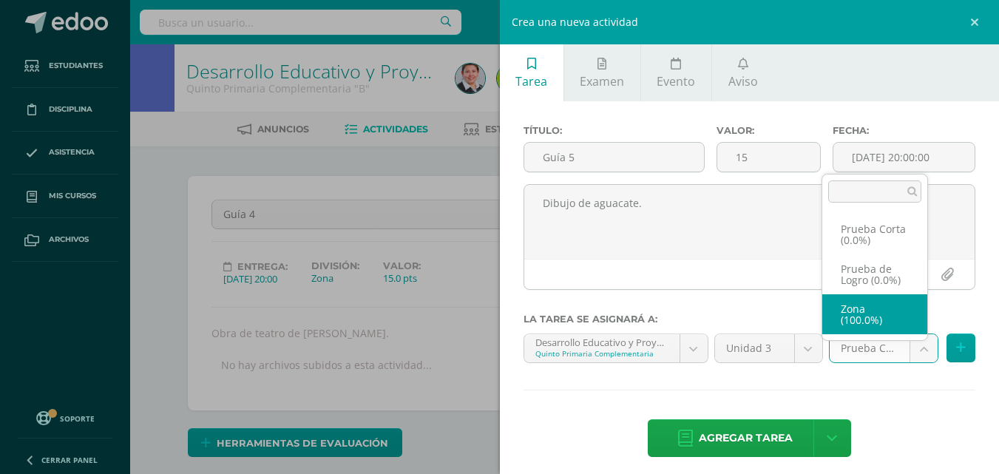
select select "155659"
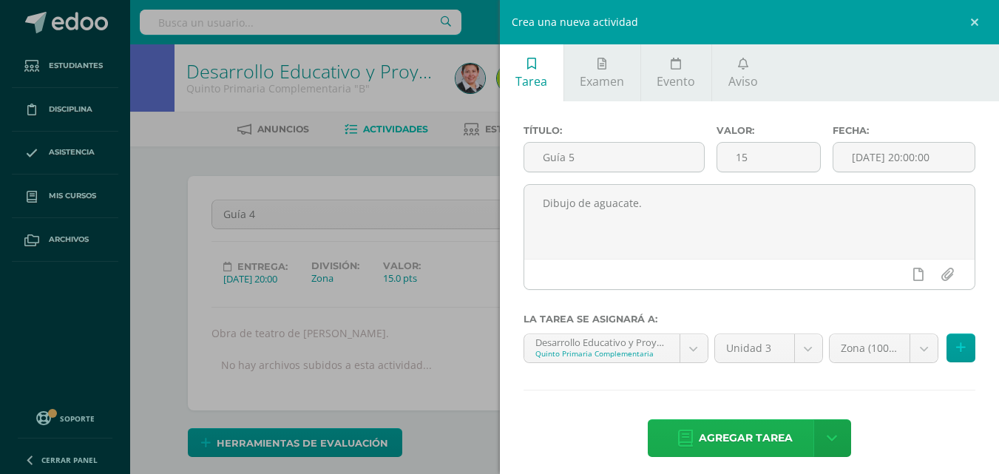
click at [763, 431] on span "Agregar tarea" at bounding box center [746, 438] width 94 height 36
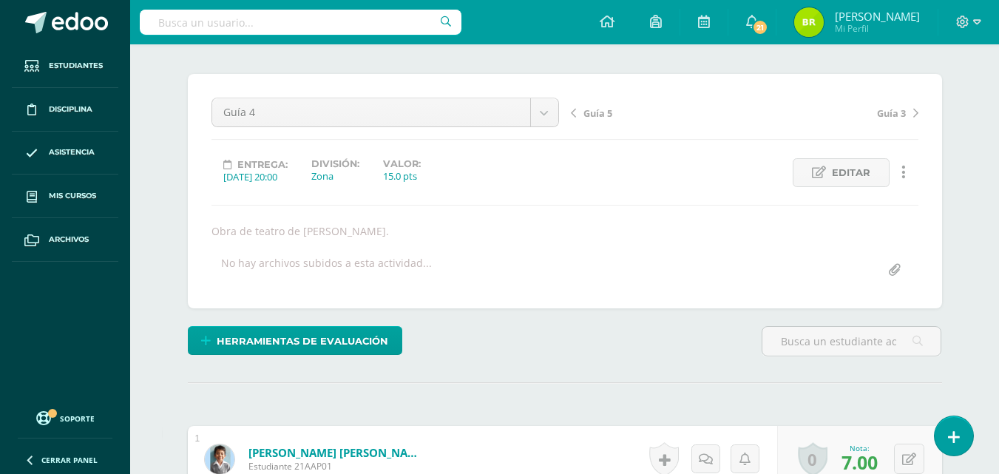
scroll to position [97, 0]
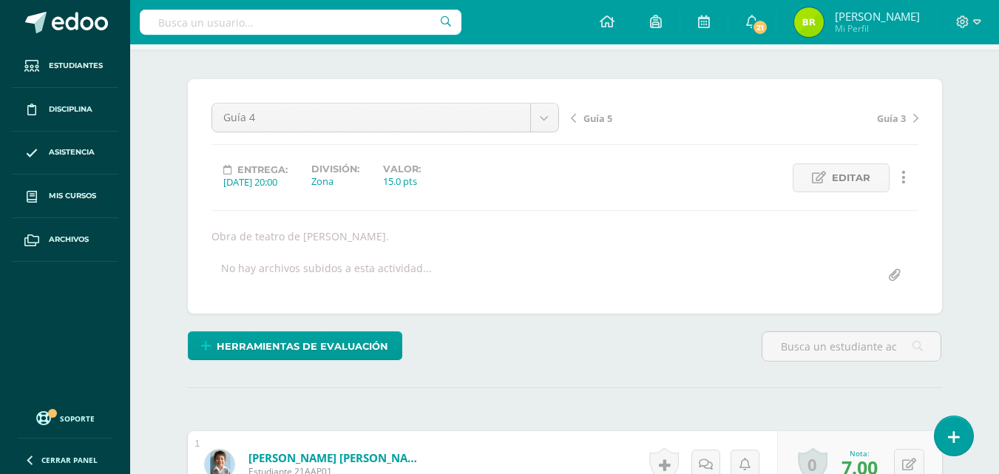
click at [578, 112] on link "Guía 5" at bounding box center [658, 117] width 174 height 15
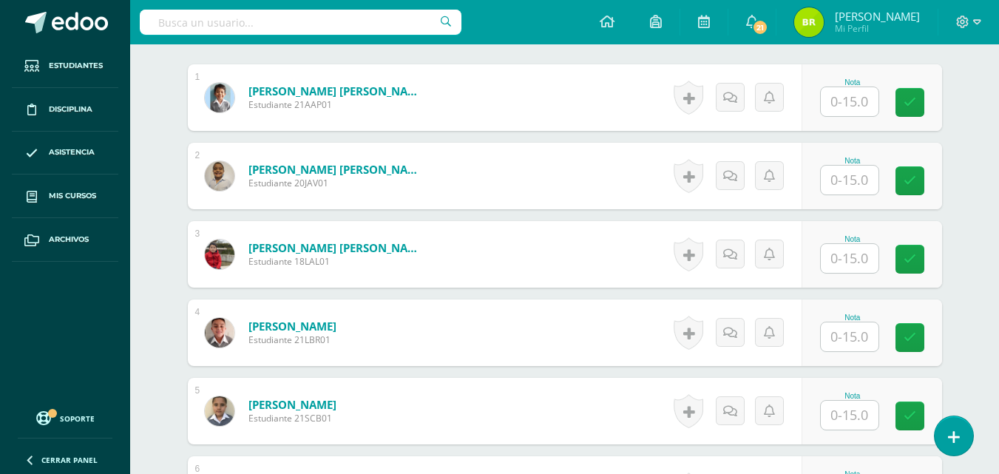
scroll to position [533, 0]
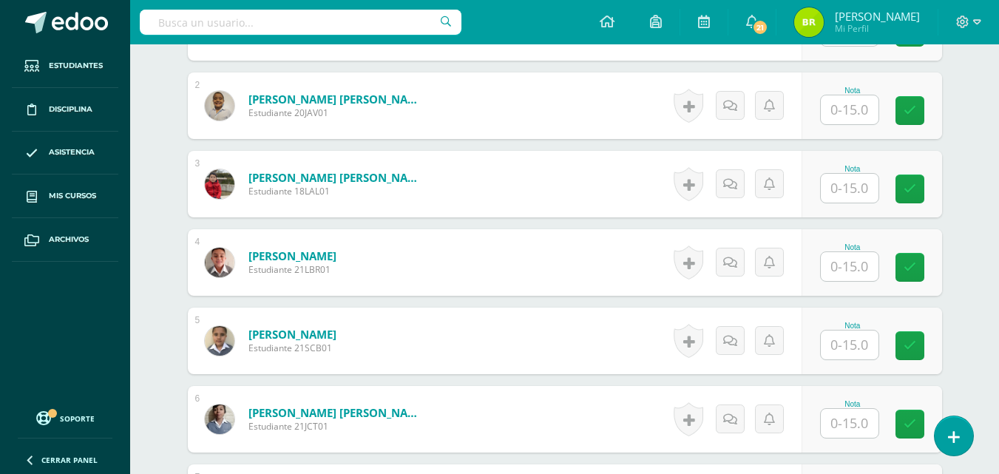
click at [844, 337] on input "text" at bounding box center [850, 345] width 58 height 29
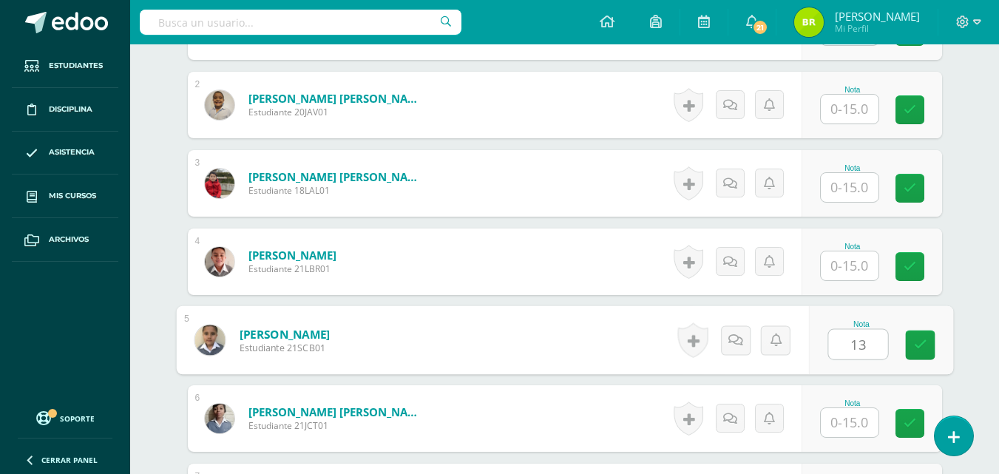
type input "13"
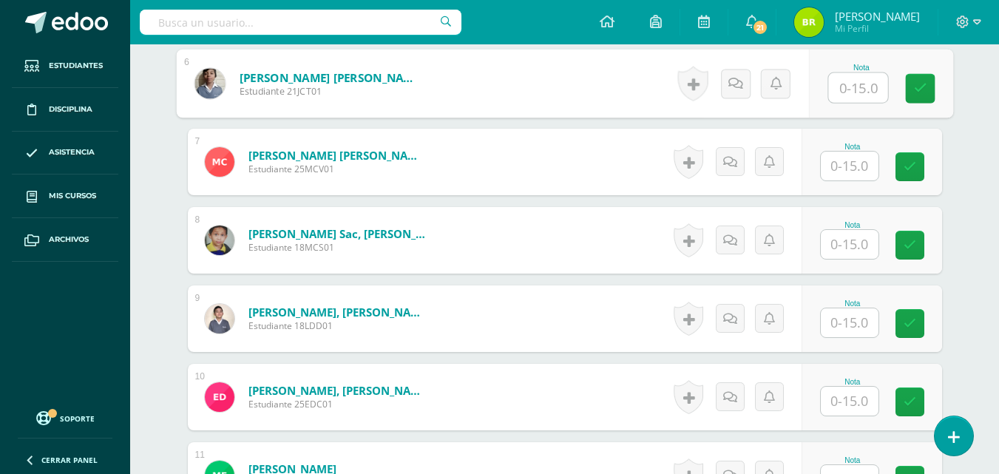
scroll to position [883, 0]
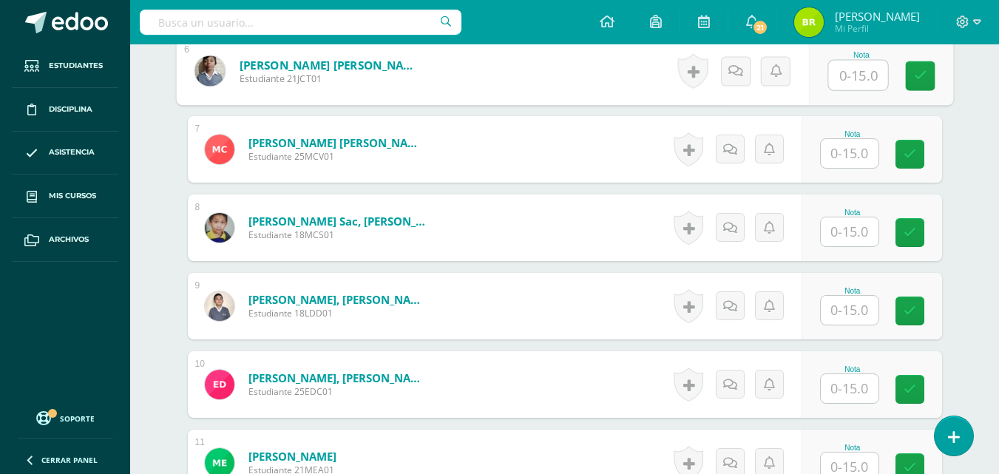
click at [842, 388] on input "text" at bounding box center [850, 388] width 58 height 29
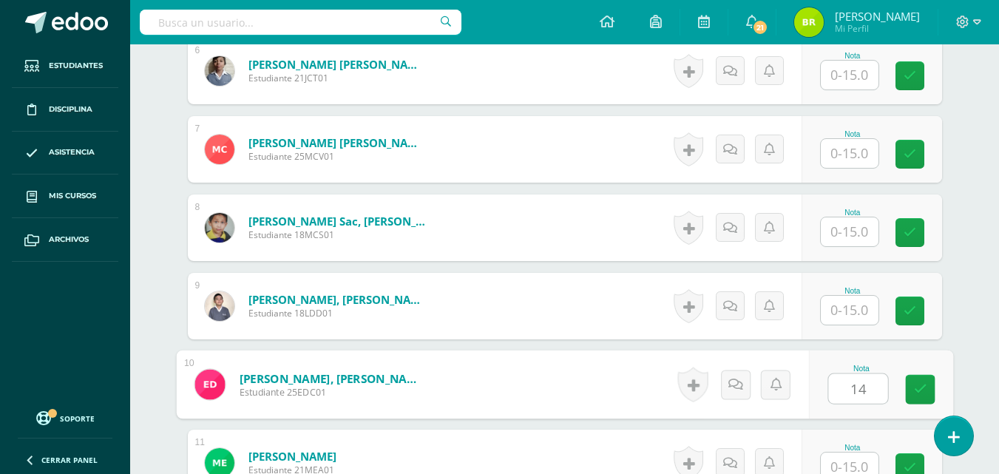
type input "14"
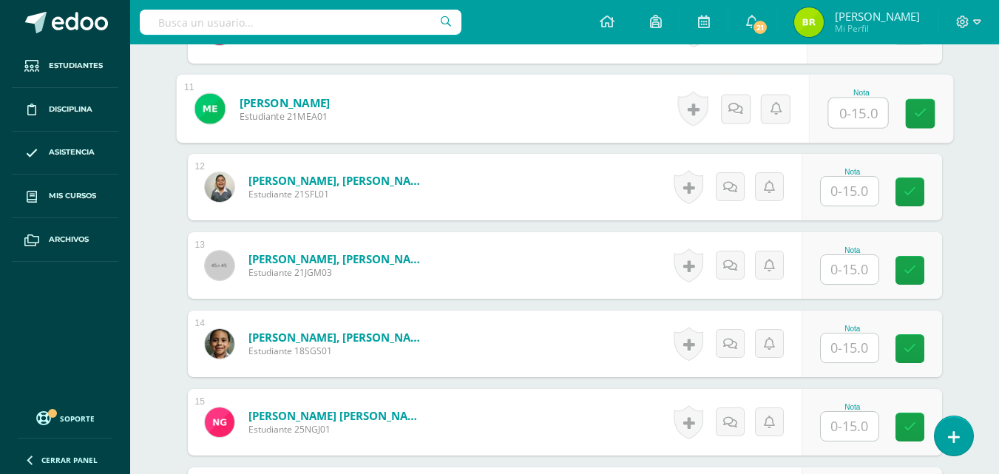
scroll to position [1244, 0]
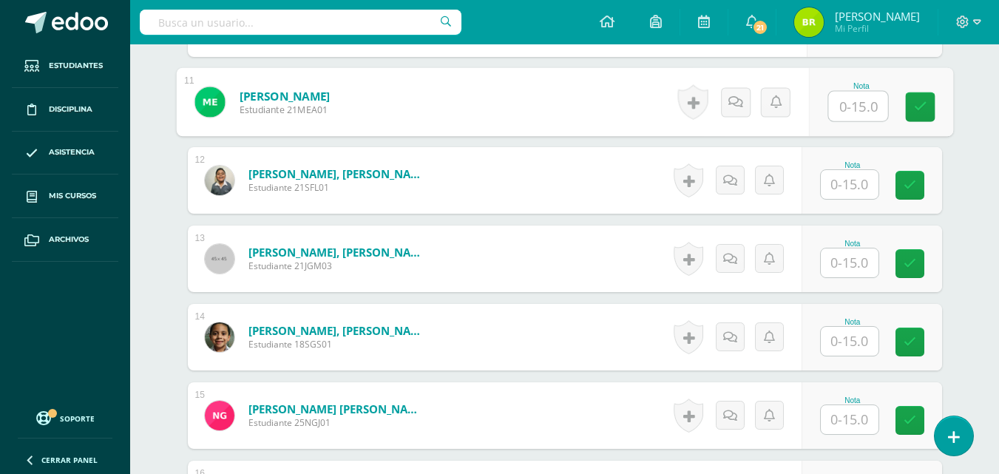
click at [842, 419] on input "text" at bounding box center [850, 419] width 58 height 29
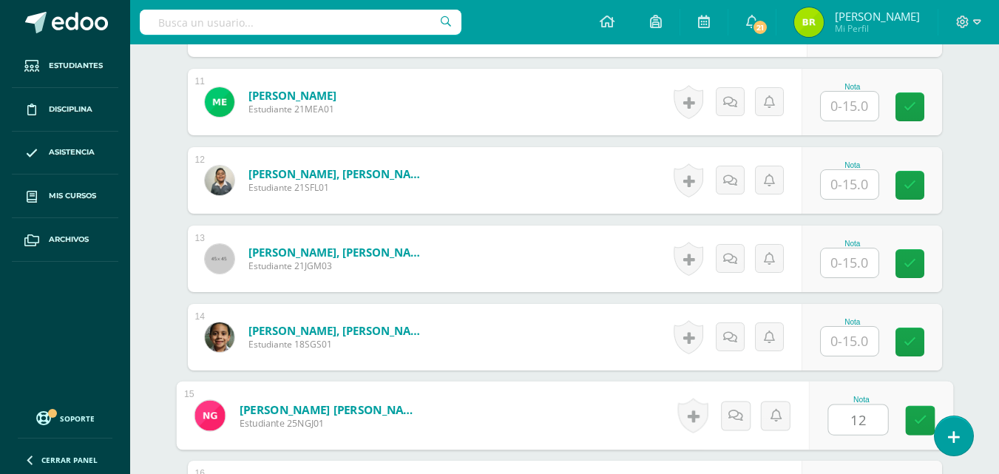
type input "12"
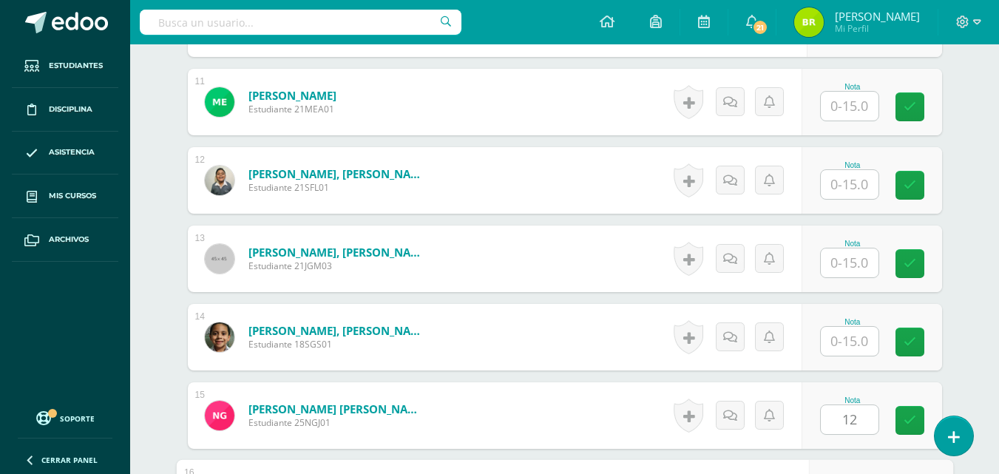
scroll to position [1505, 0]
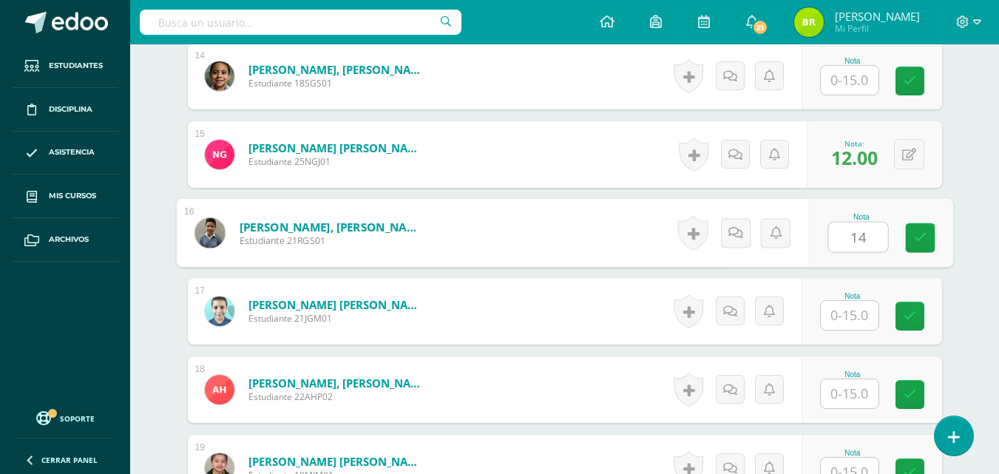
type input "14"
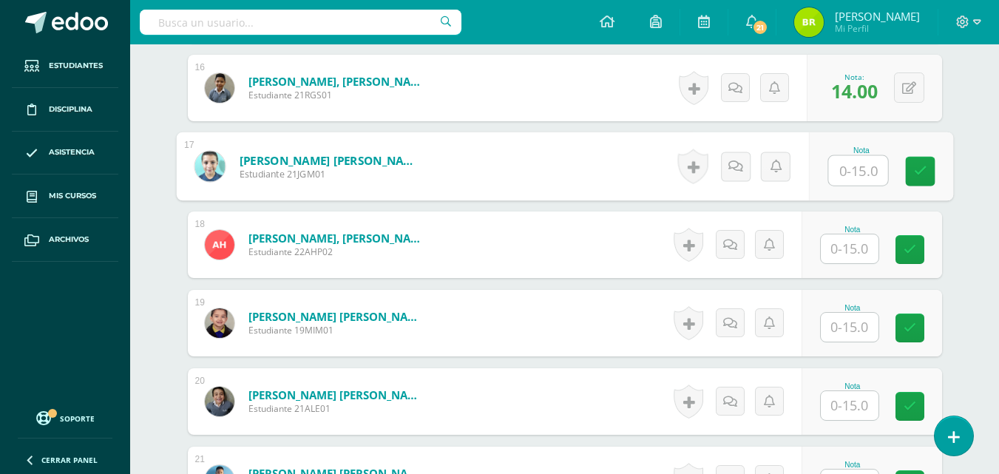
scroll to position [1656, 0]
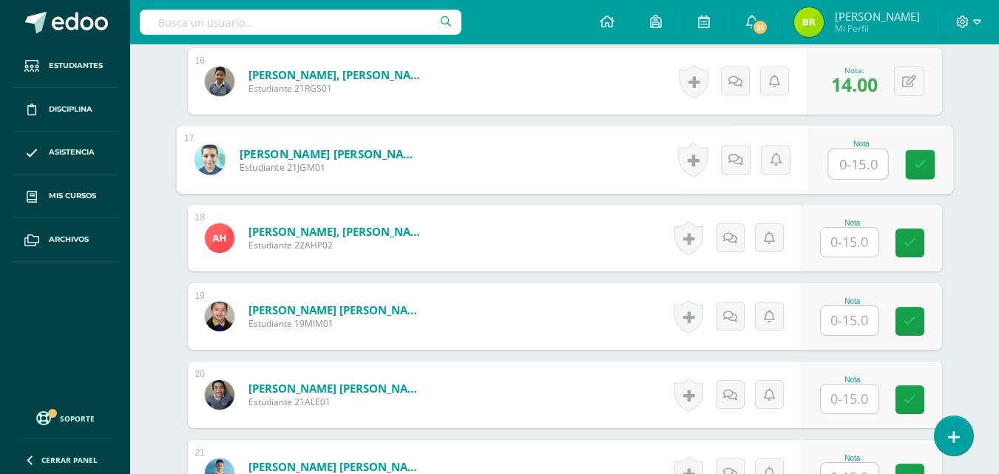
click at [846, 322] on input "text" at bounding box center [850, 320] width 58 height 29
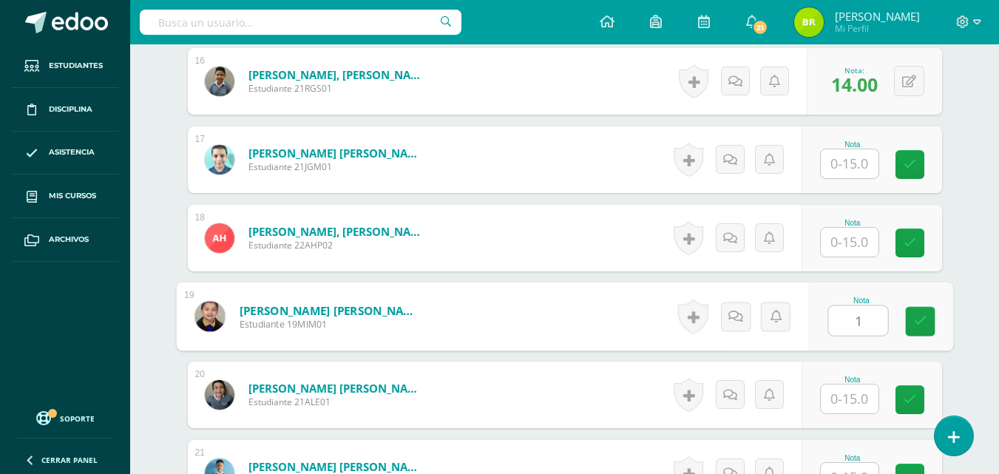
type input "13"
click at [928, 326] on link at bounding box center [921, 322] width 30 height 30
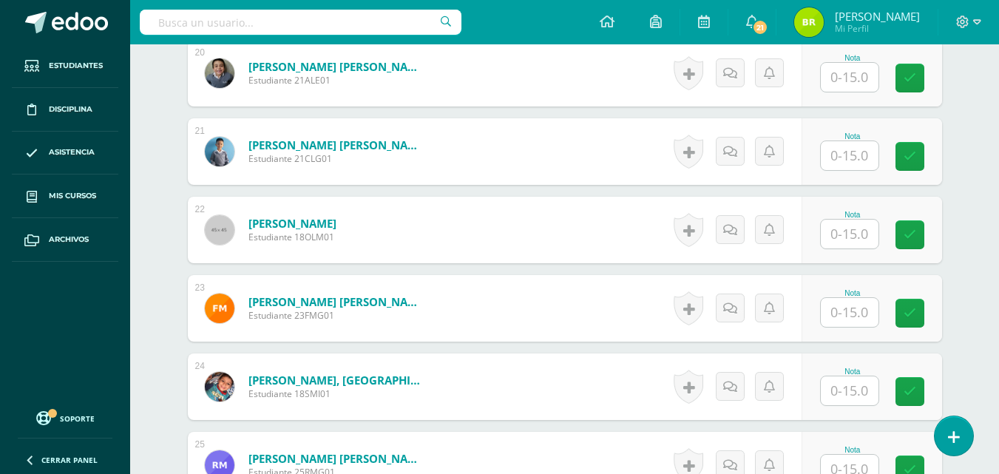
scroll to position [1985, 0]
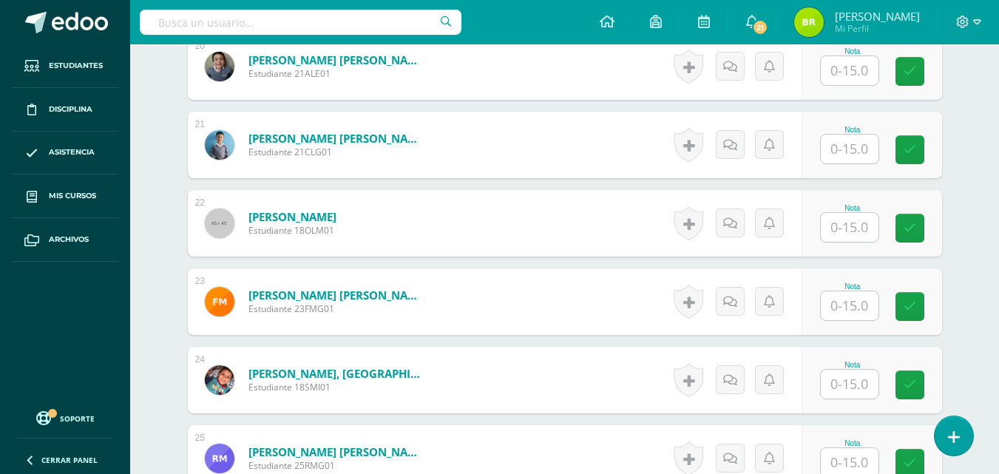
click at [866, 379] on input "text" at bounding box center [850, 384] width 58 height 29
type input "8"
click at [914, 382] on icon at bounding box center [920, 385] width 13 height 13
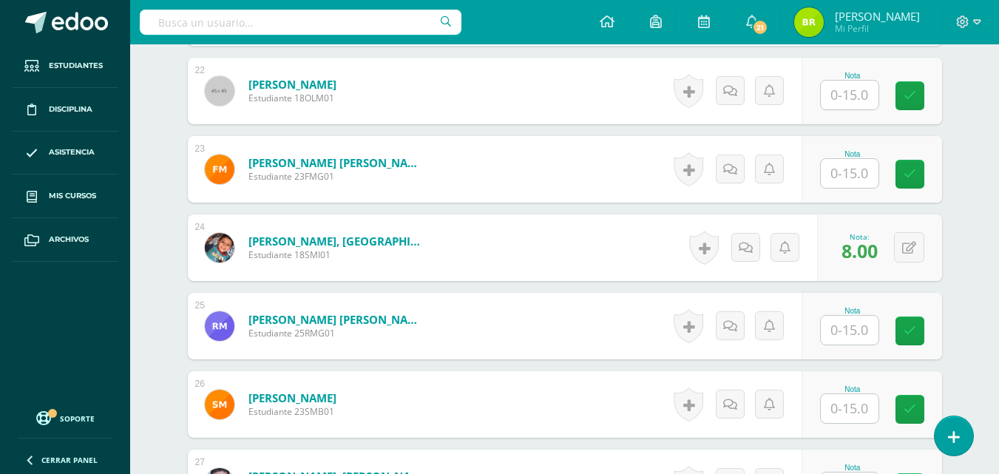
scroll to position [2130, 0]
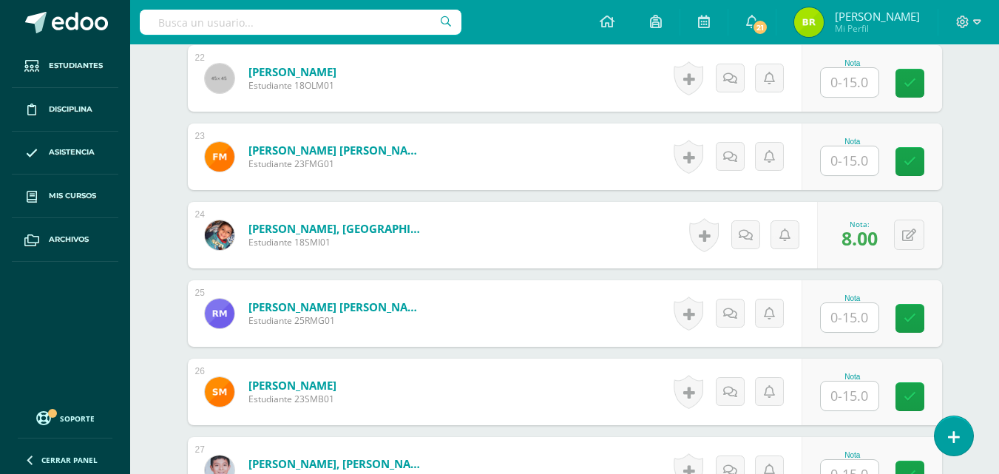
click at [841, 317] on input "text" at bounding box center [850, 317] width 58 height 29
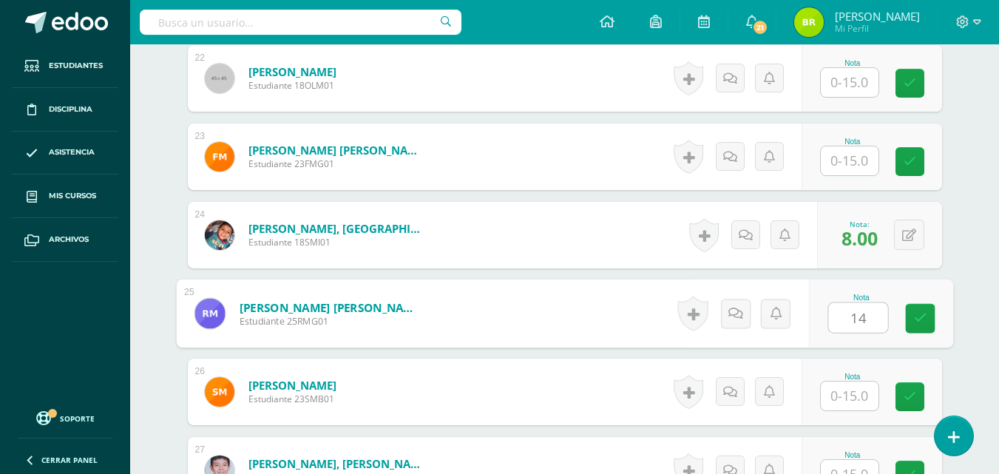
type input "14"
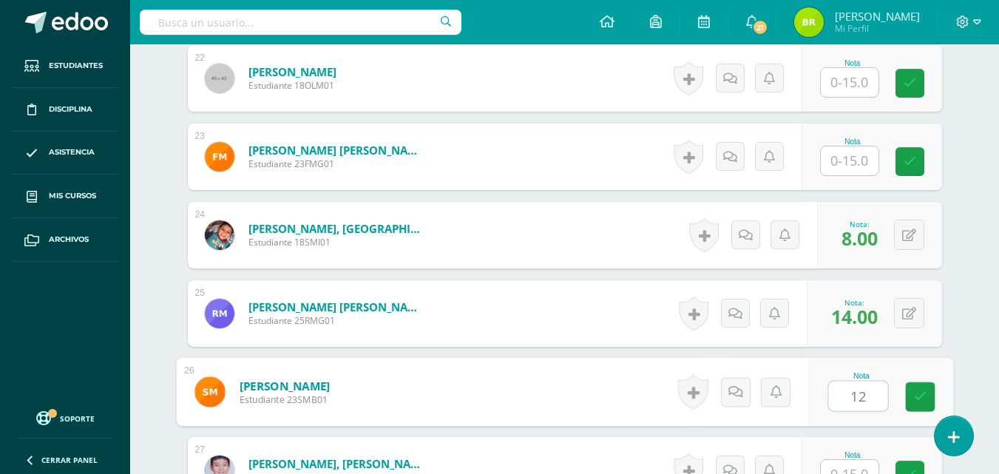
type input "12"
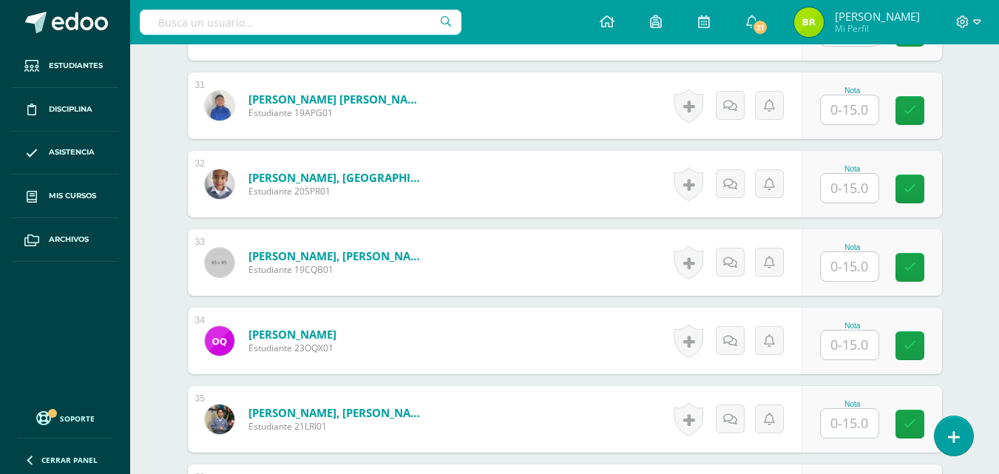
scroll to position [2815, 0]
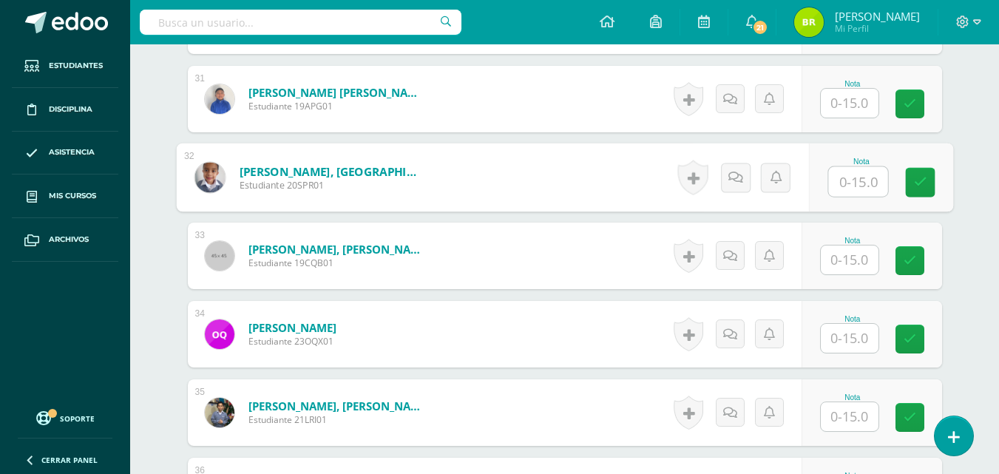
click at [852, 189] on input "text" at bounding box center [858, 182] width 59 height 30
type input "3"
type input "13"
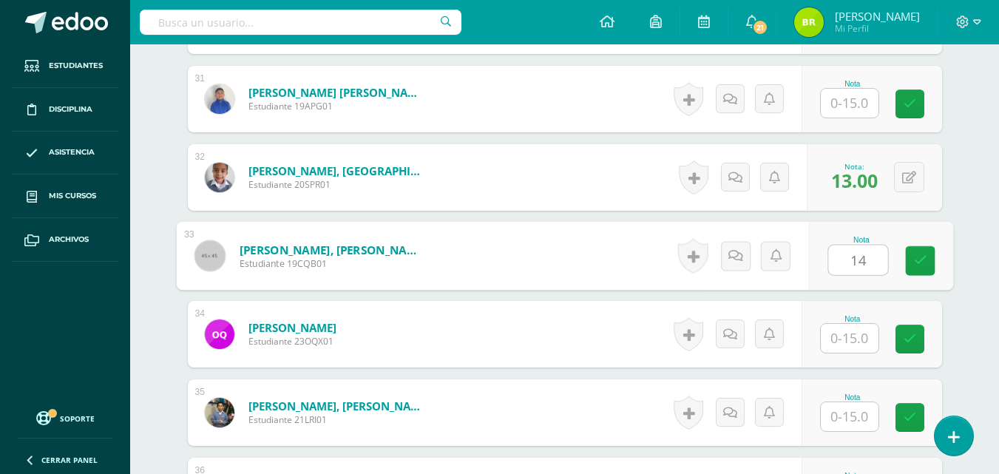
type input "14"
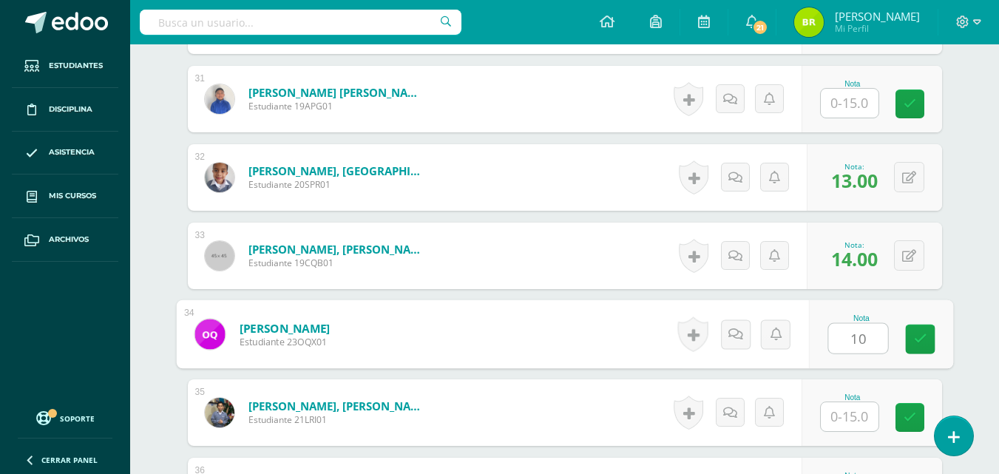
type input "10"
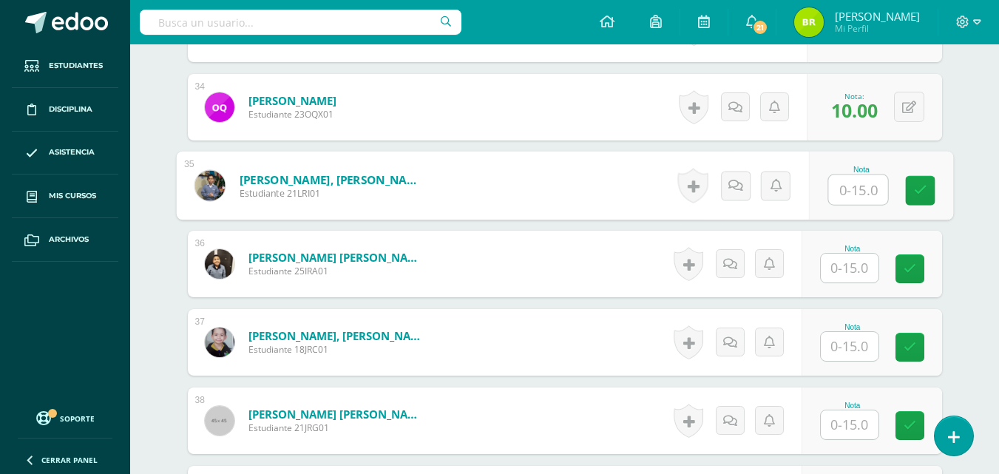
scroll to position [3029, 0]
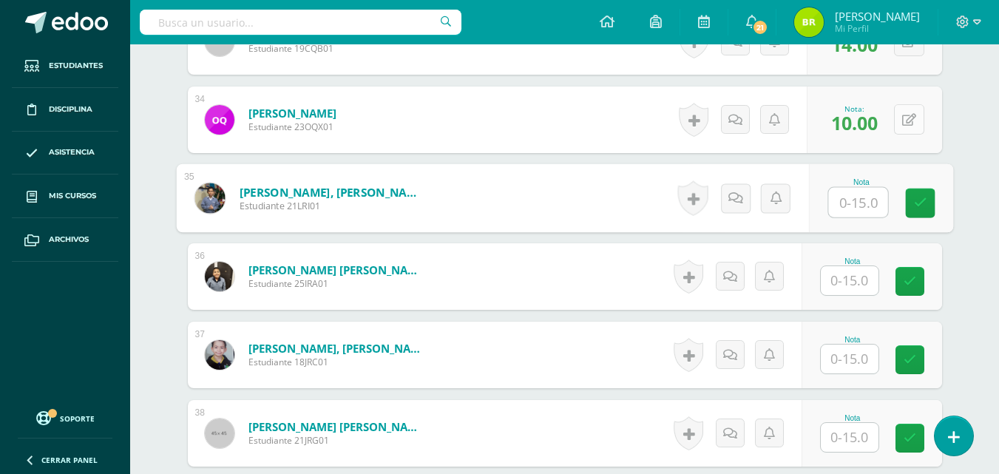
click at [905, 129] on button at bounding box center [909, 119] width 30 height 30
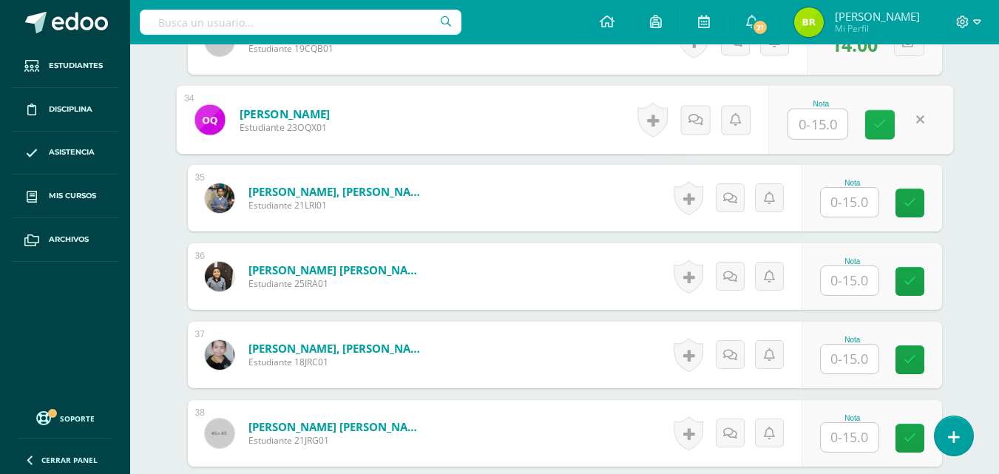
click at [884, 125] on icon at bounding box center [880, 124] width 13 height 13
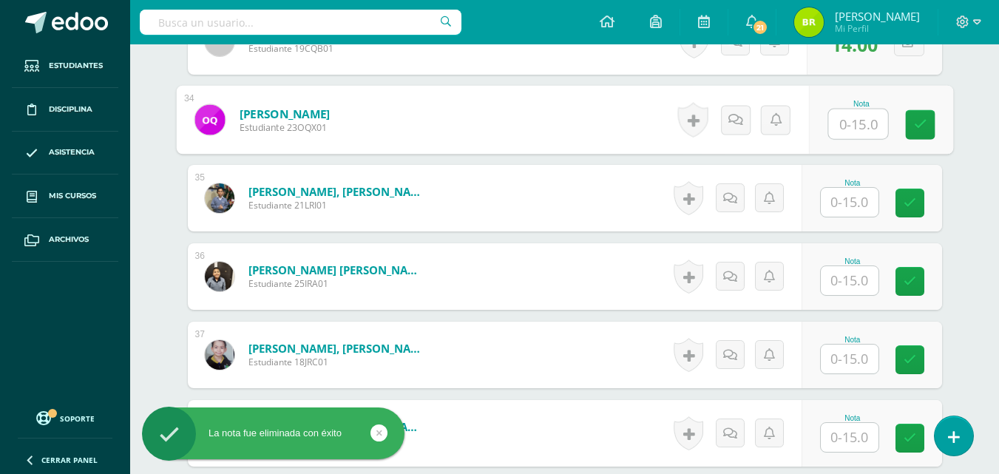
click at [864, 371] on input "text" at bounding box center [850, 359] width 58 height 29
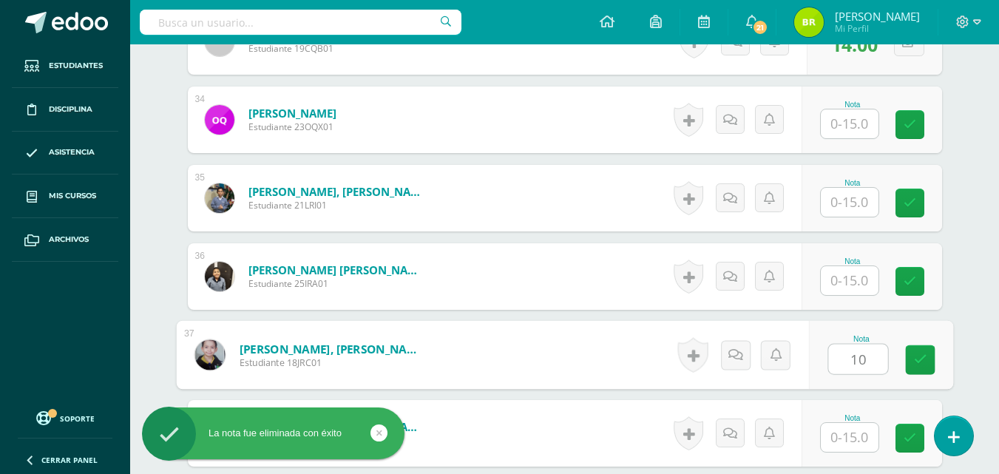
type input "10"
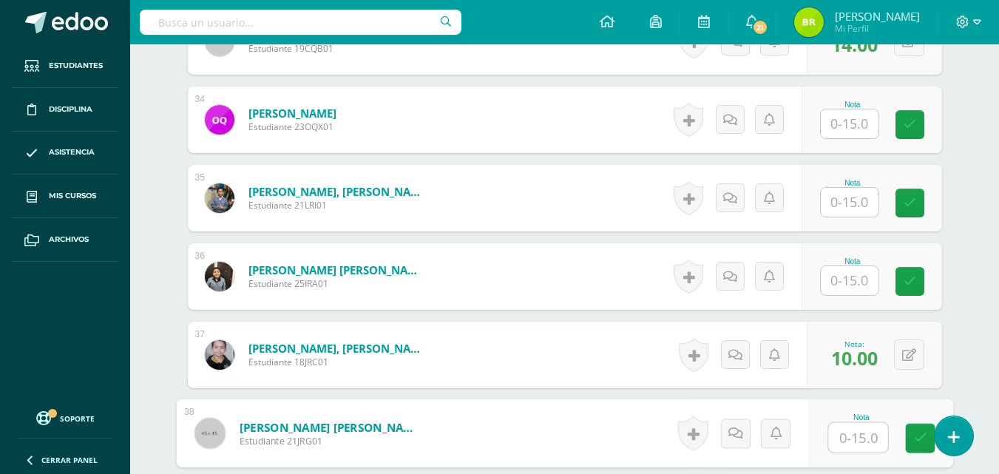
click at [847, 199] on input "text" at bounding box center [850, 202] width 58 height 29
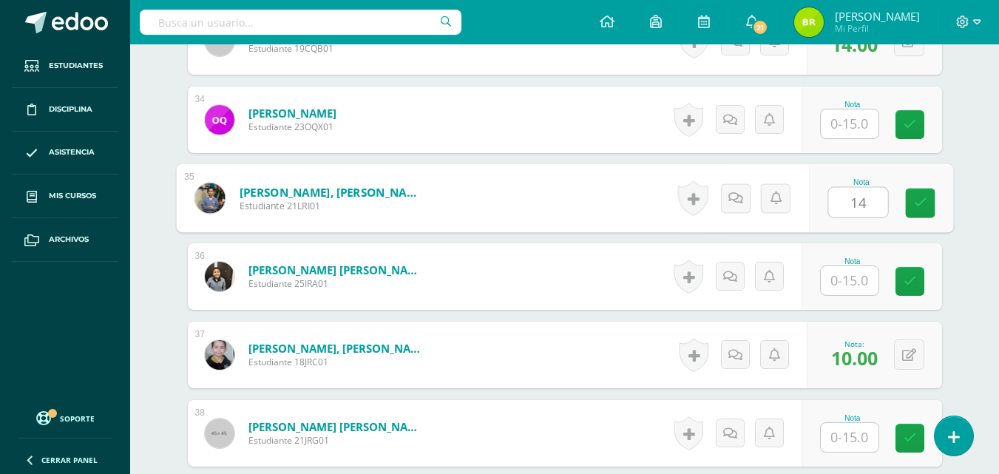
type input "14"
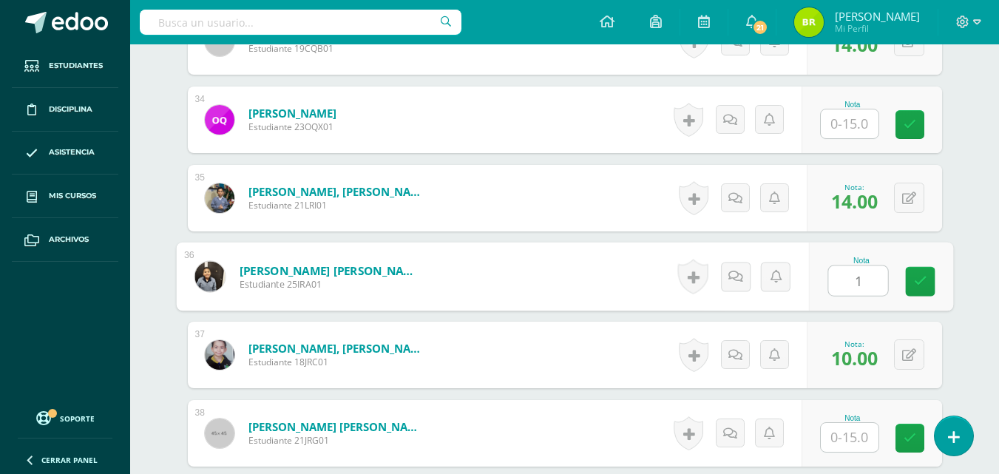
type input "14"
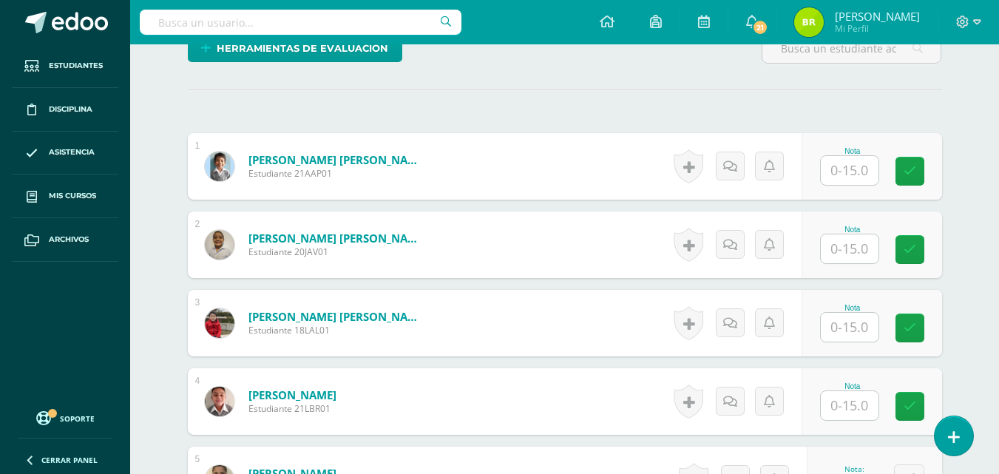
scroll to position [351, 0]
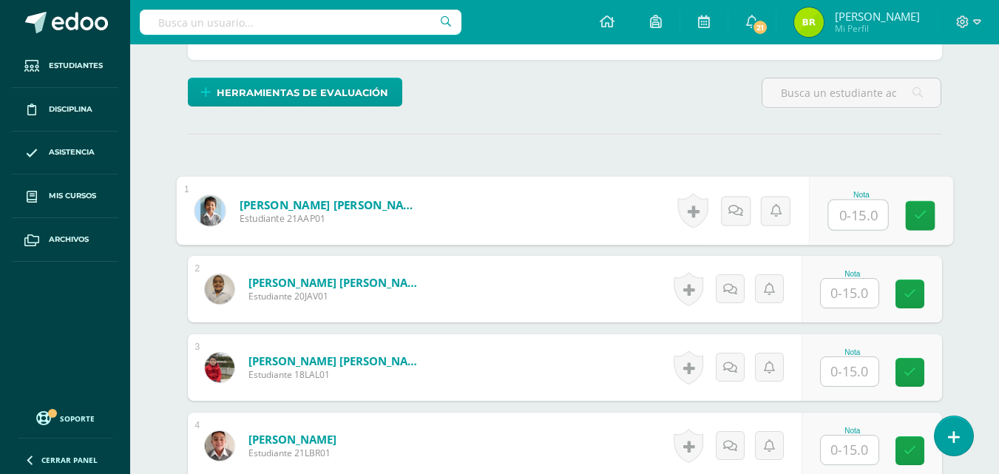
click at [837, 224] on input "text" at bounding box center [858, 215] width 59 height 30
type input "15"
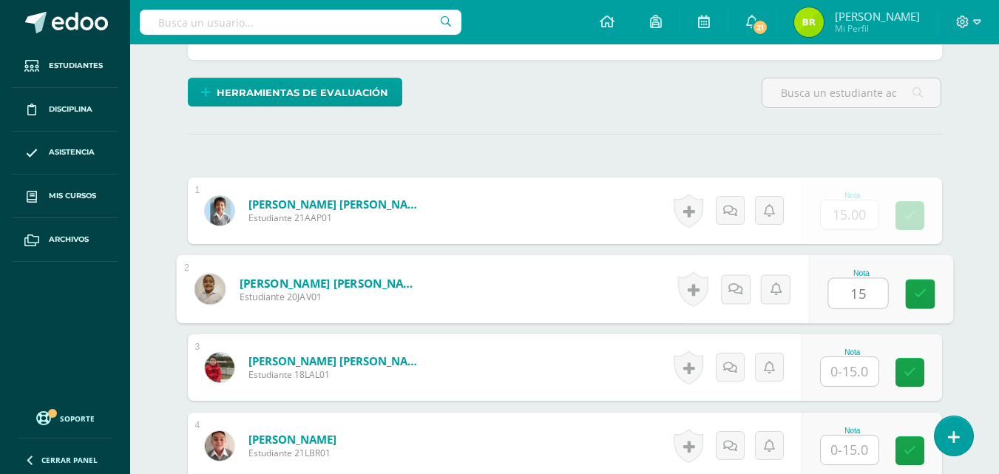
type input "15"
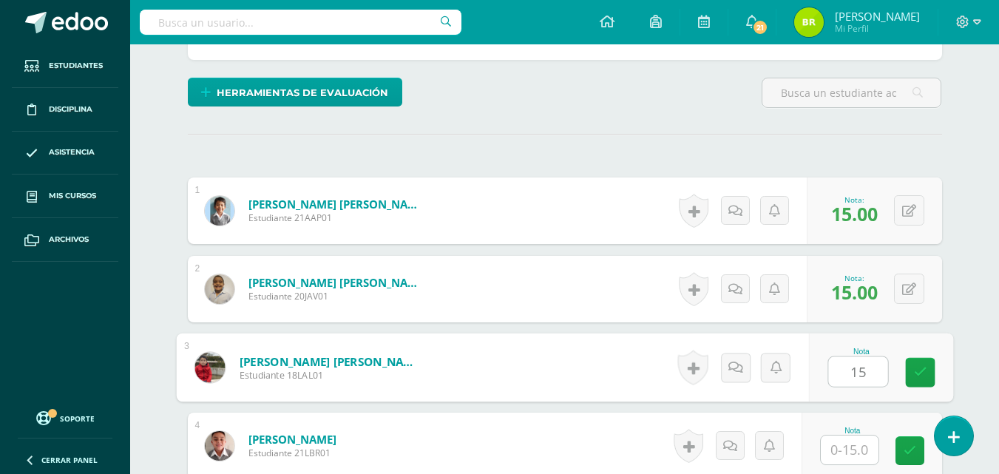
type input "15"
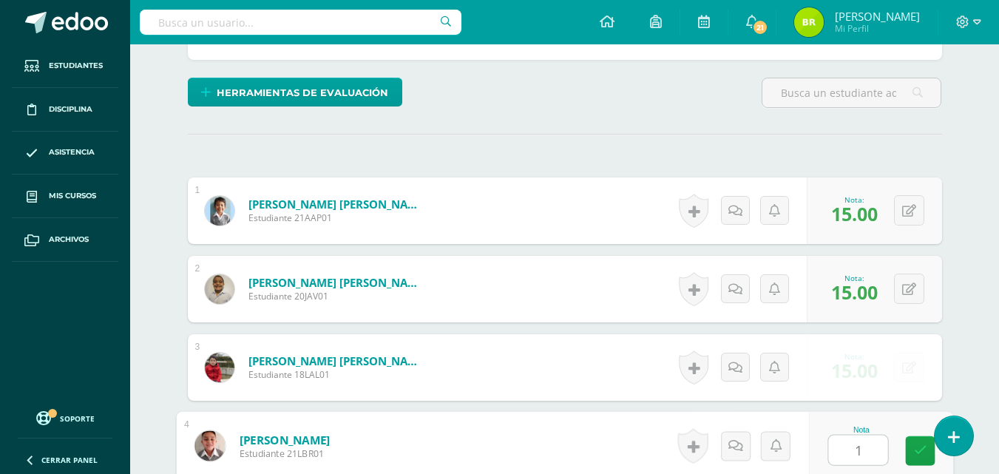
type input "15"
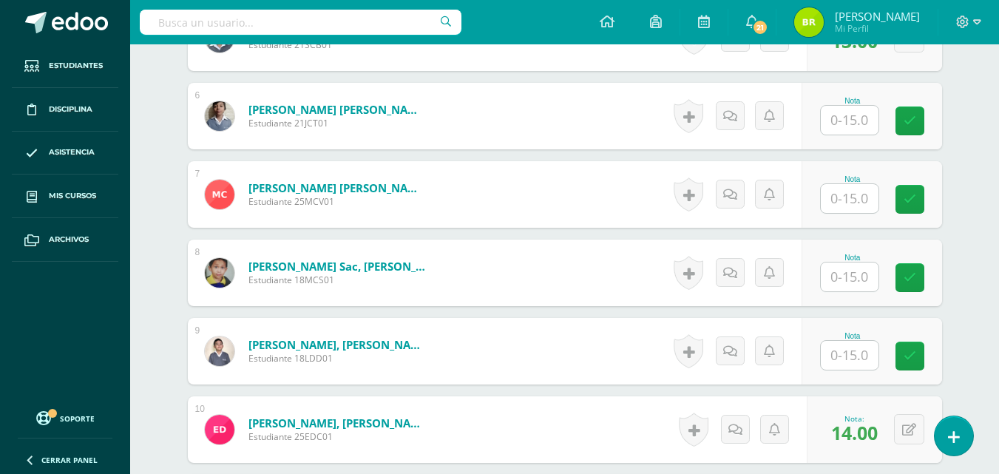
scroll to position [856, 0]
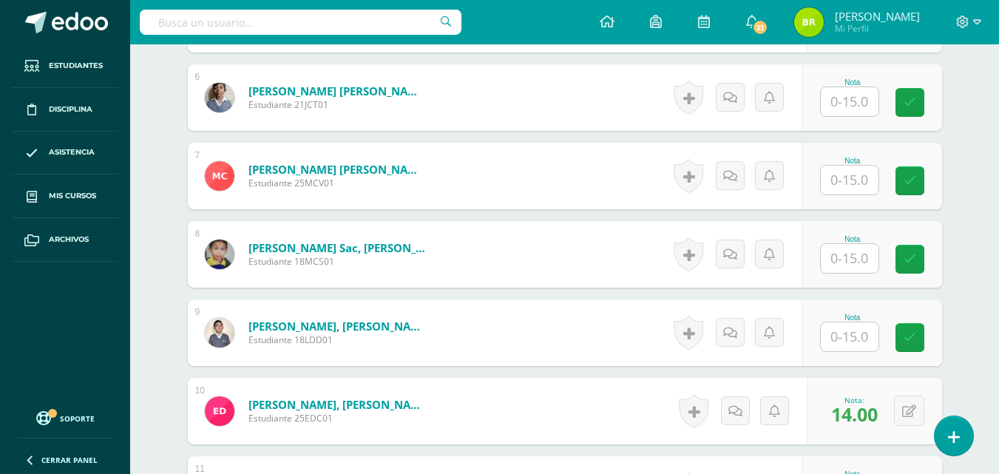
click at [869, 100] on input "text" at bounding box center [850, 101] width 58 height 29
type input "15"
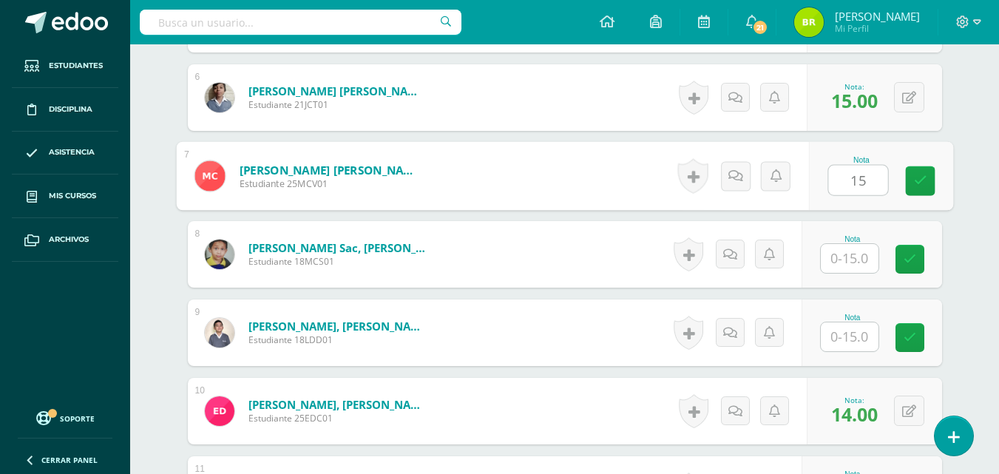
type input "15"
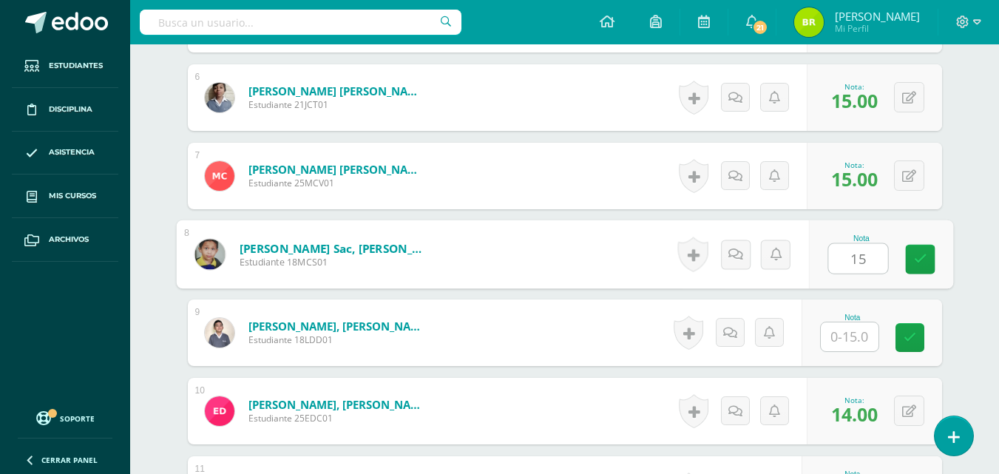
type input "15"
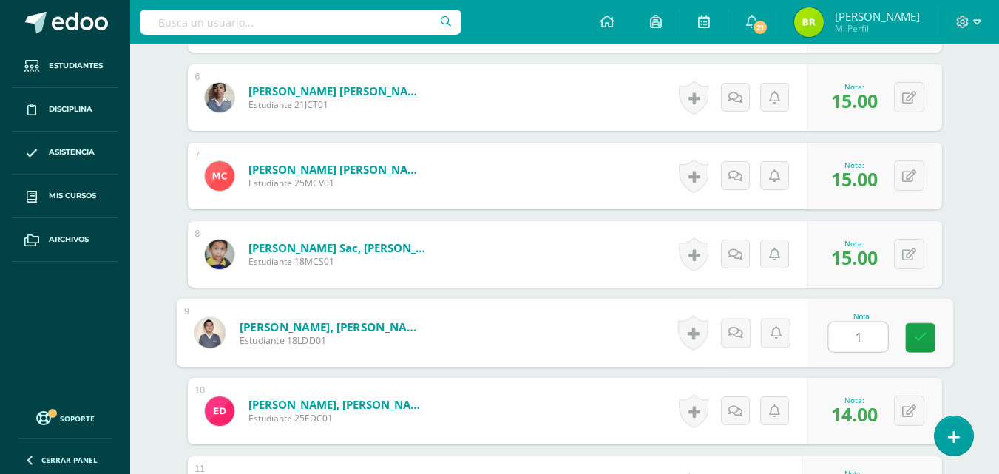
type input "15"
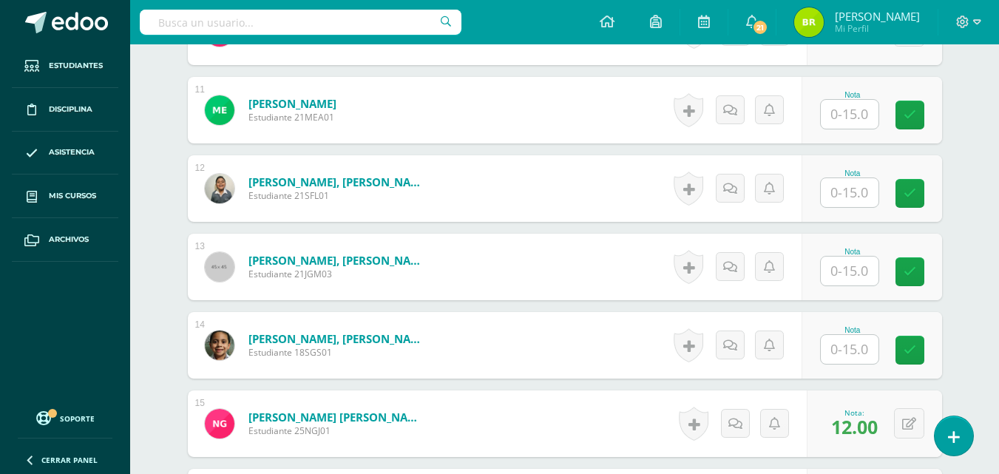
scroll to position [1248, 0]
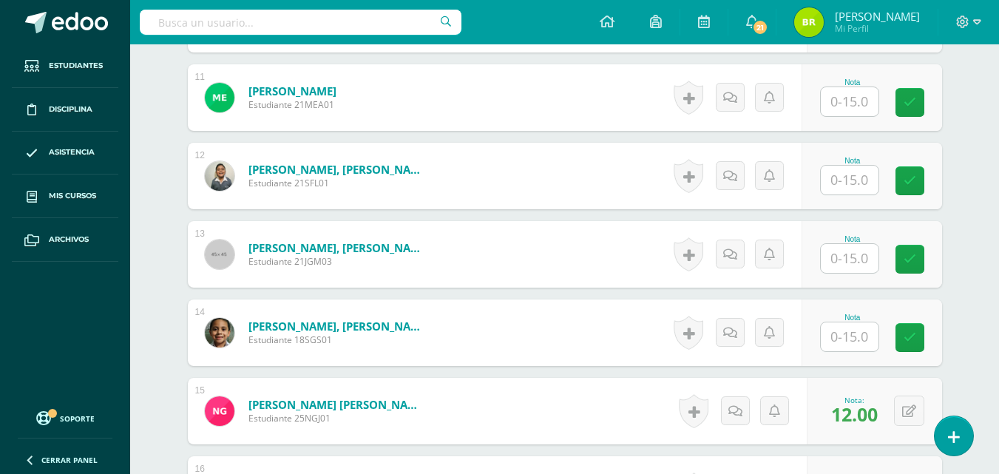
click at [866, 101] on input "text" at bounding box center [850, 101] width 58 height 29
type input "15"
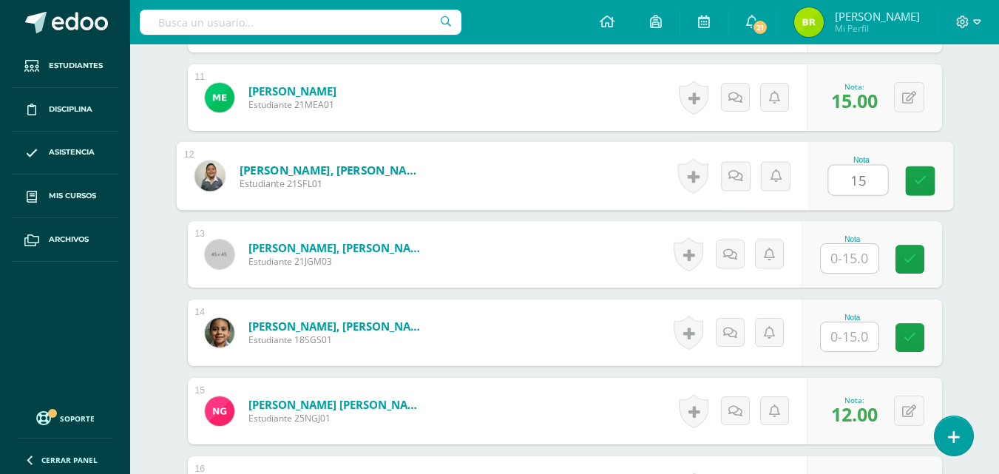
type input "15"
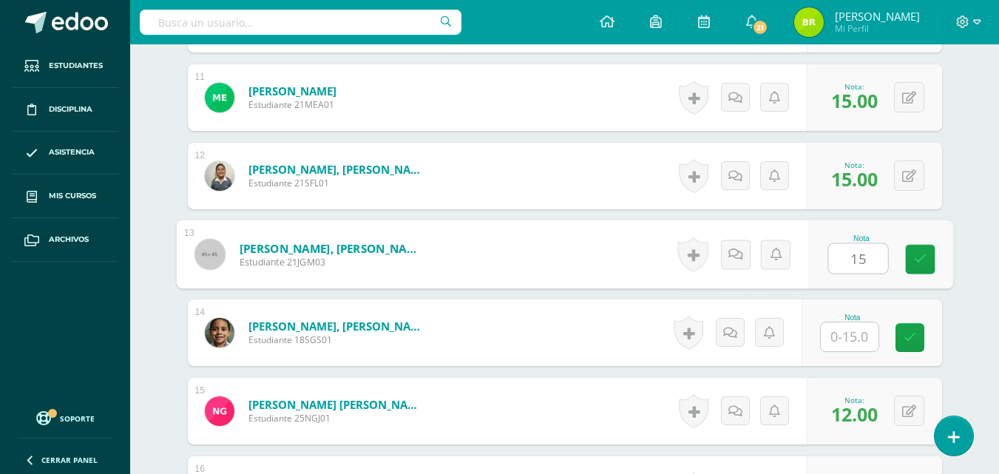
type input "15"
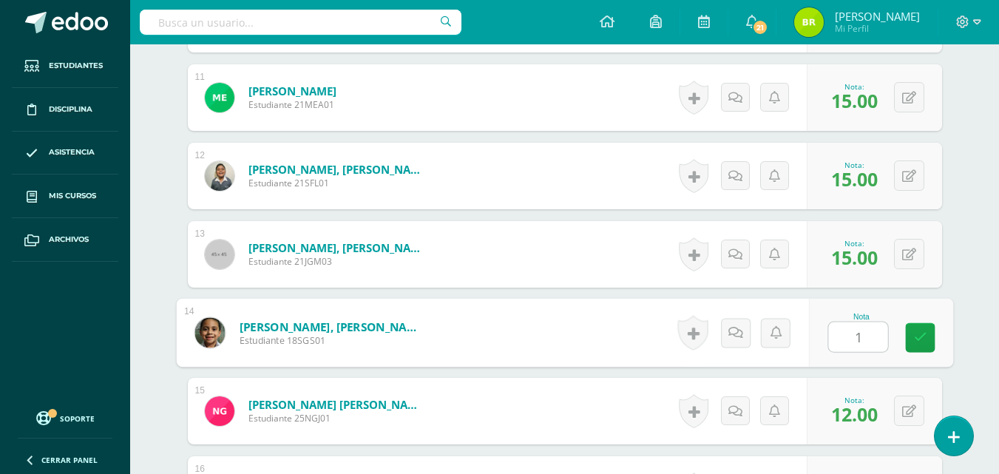
type input "15"
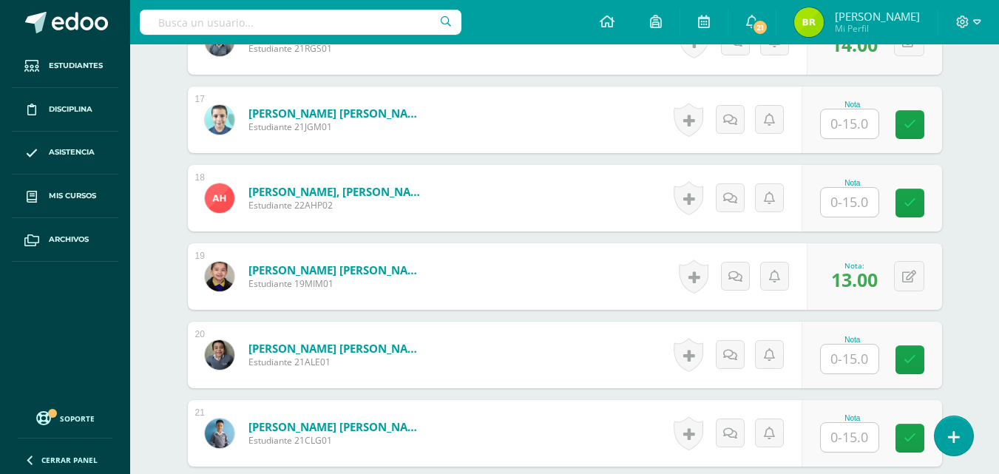
scroll to position [1772, 0]
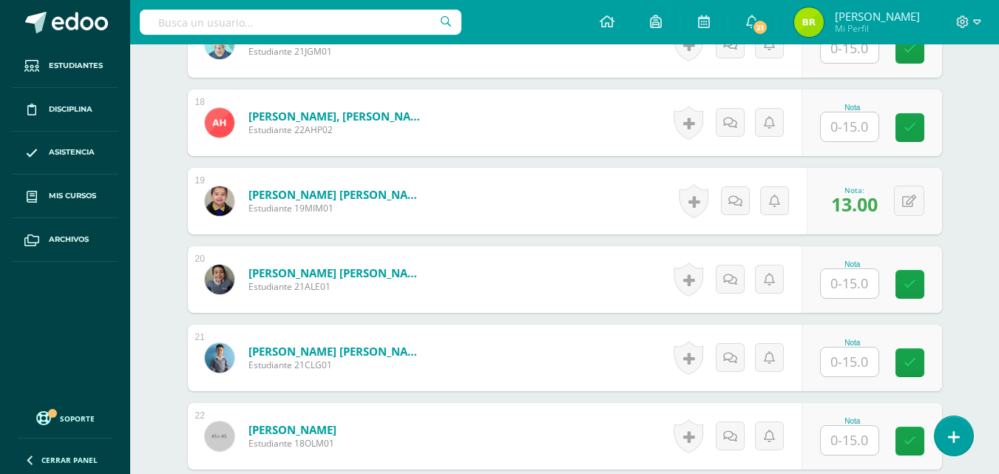
click at [850, 49] on input "text" at bounding box center [850, 48] width 58 height 29
type input "15"
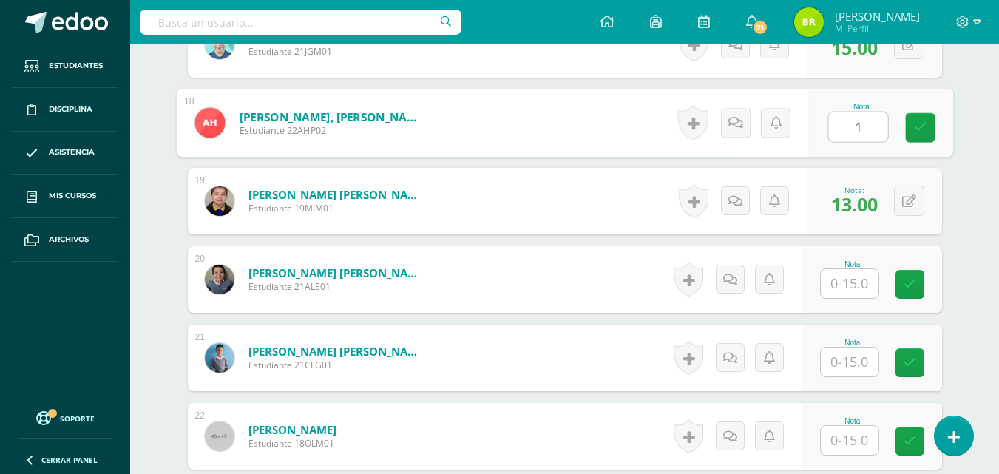
type input "15"
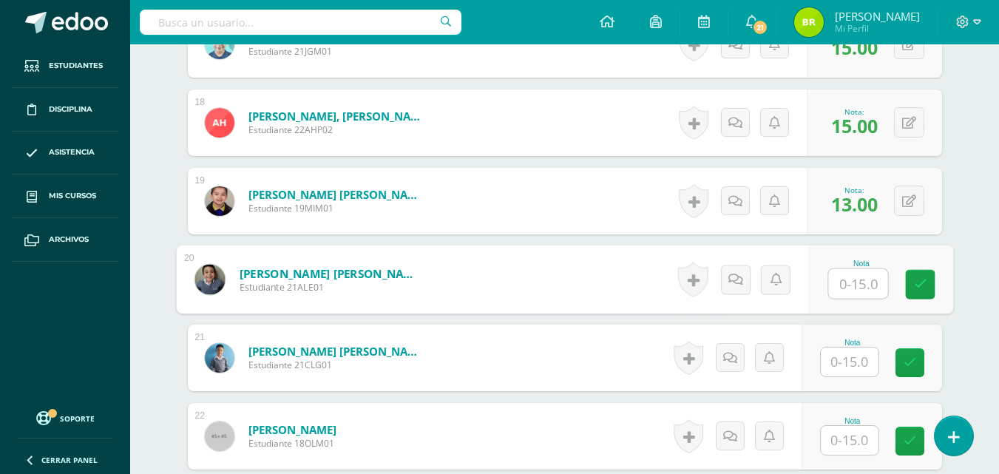
click at [850, 280] on input "text" at bounding box center [858, 284] width 59 height 30
type input "15"
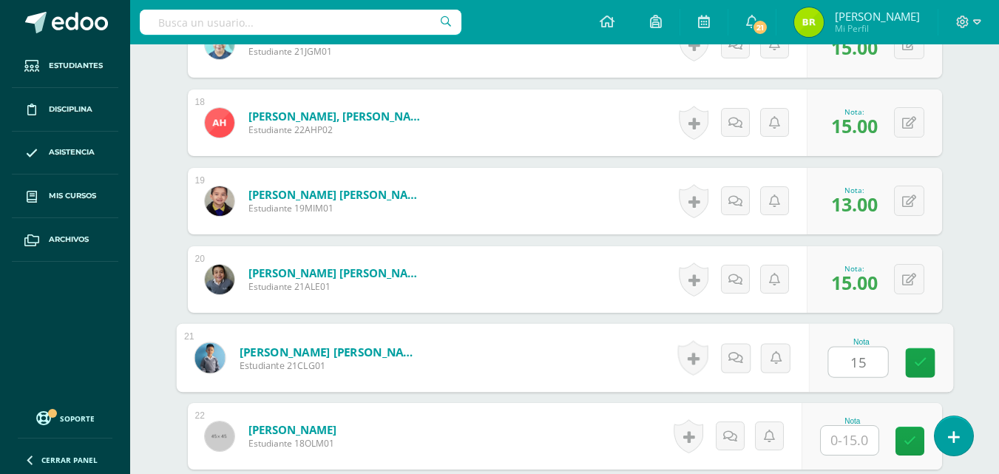
type input "15"
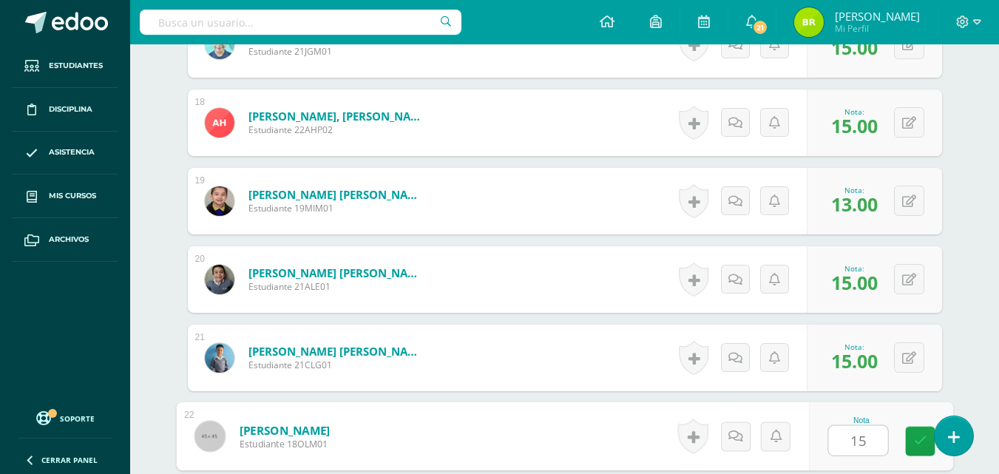
type input "15"
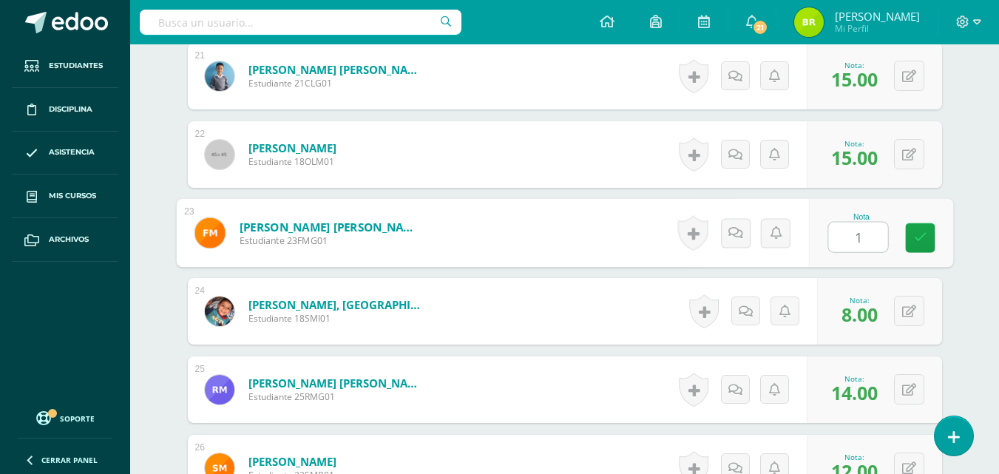
type input "15"
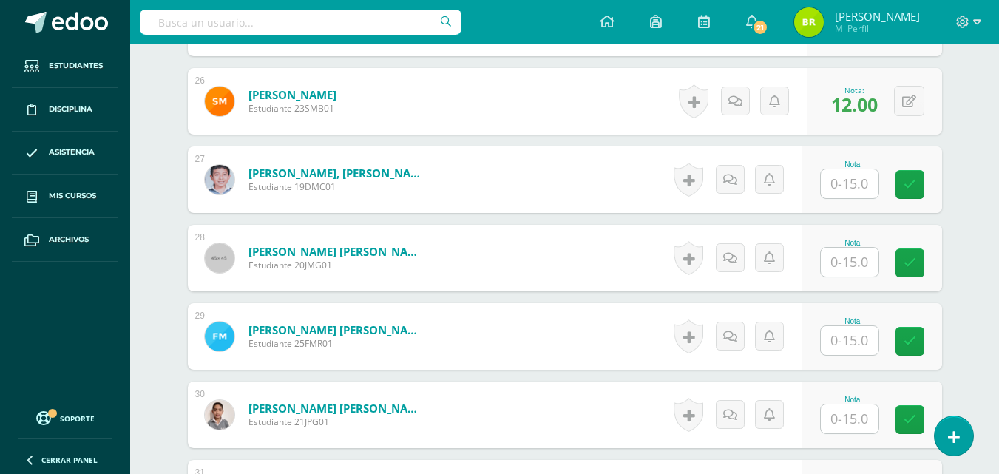
scroll to position [2446, 0]
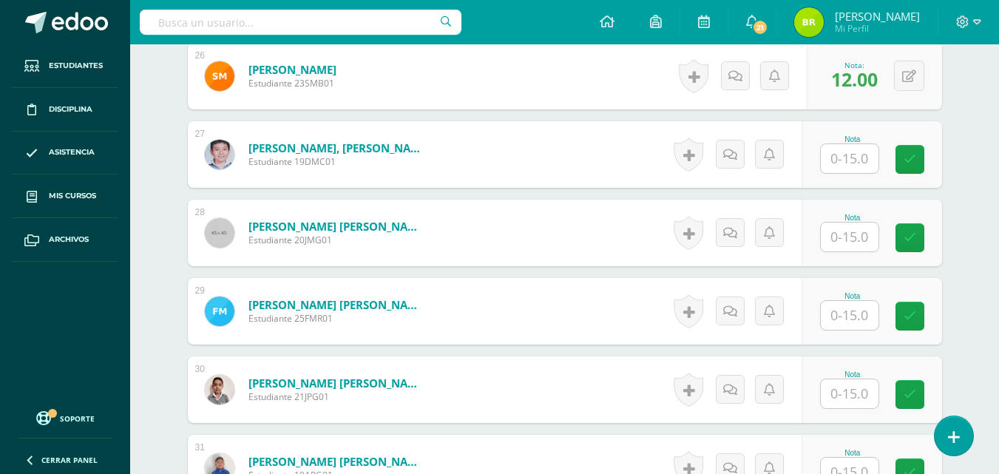
click at [863, 158] on input "text" at bounding box center [850, 158] width 58 height 29
type input "15"
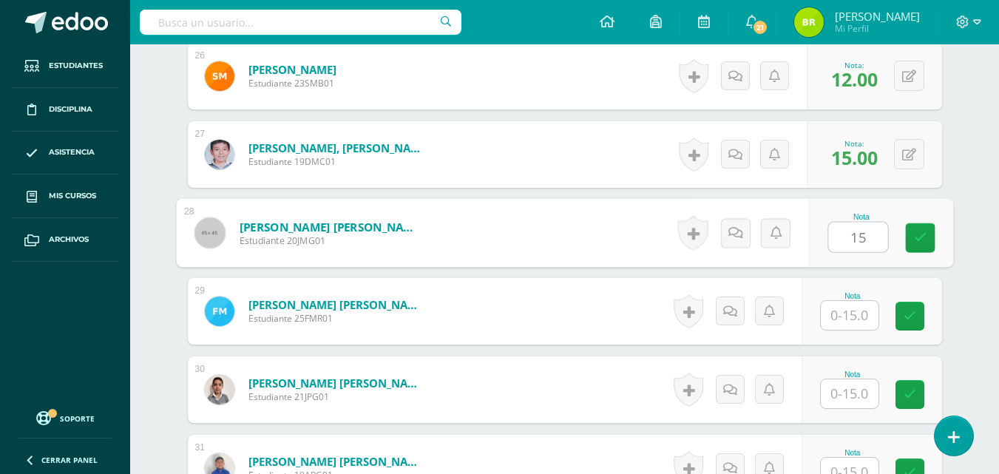
type input "15"
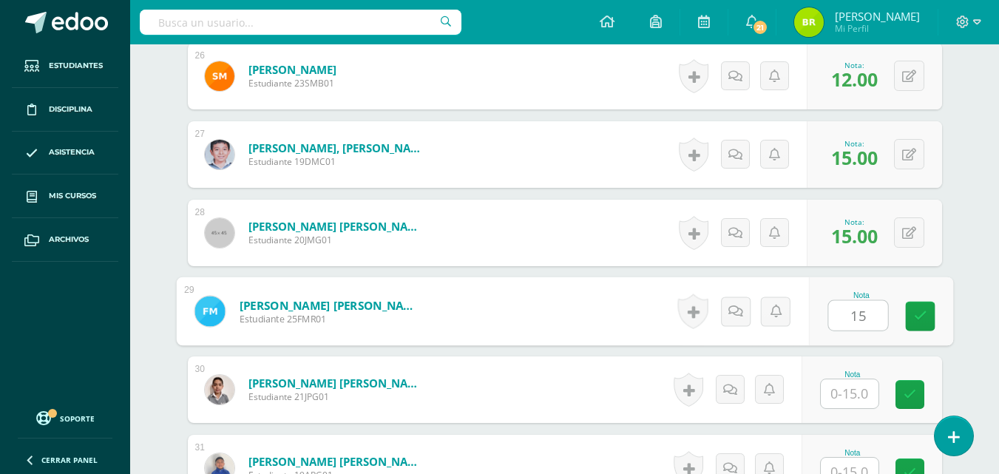
type input "15"
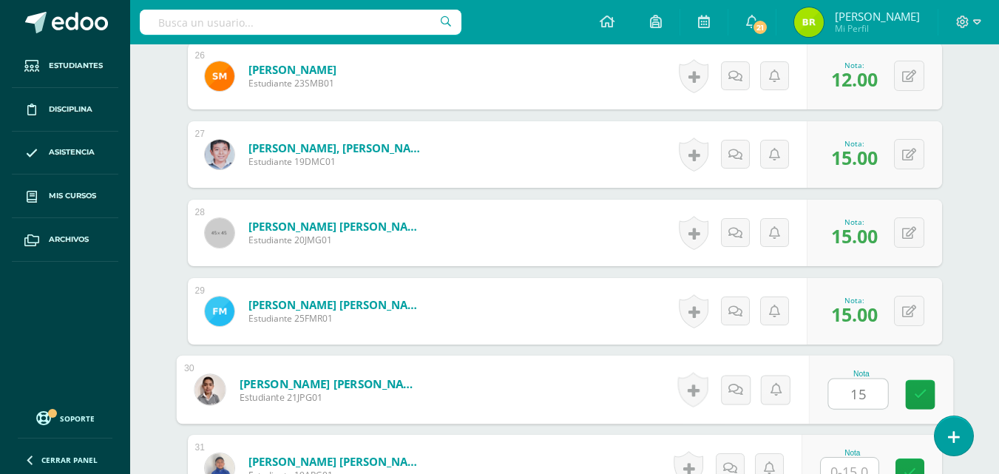
type input "15"
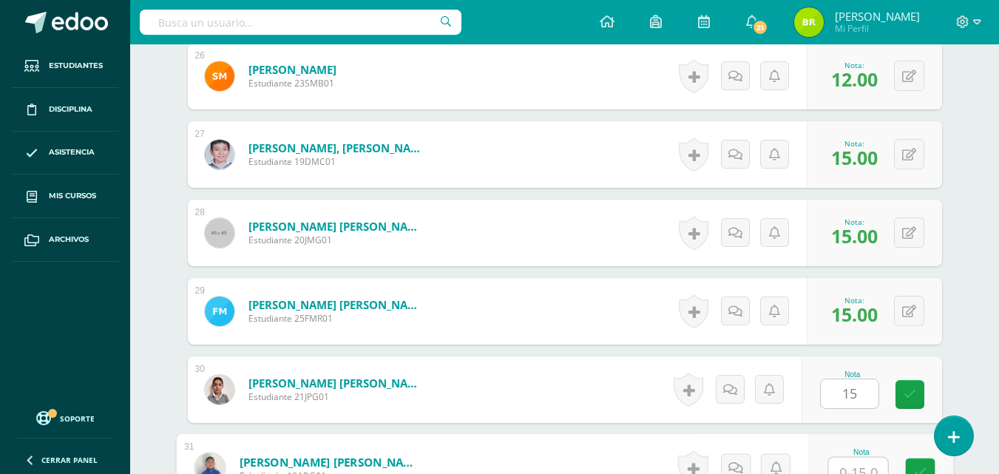
scroll to position [2458, 0]
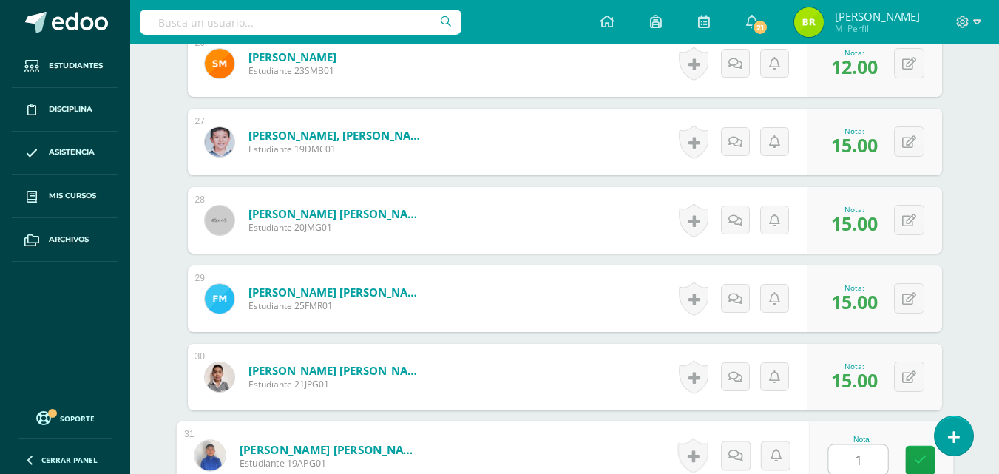
type input "15"
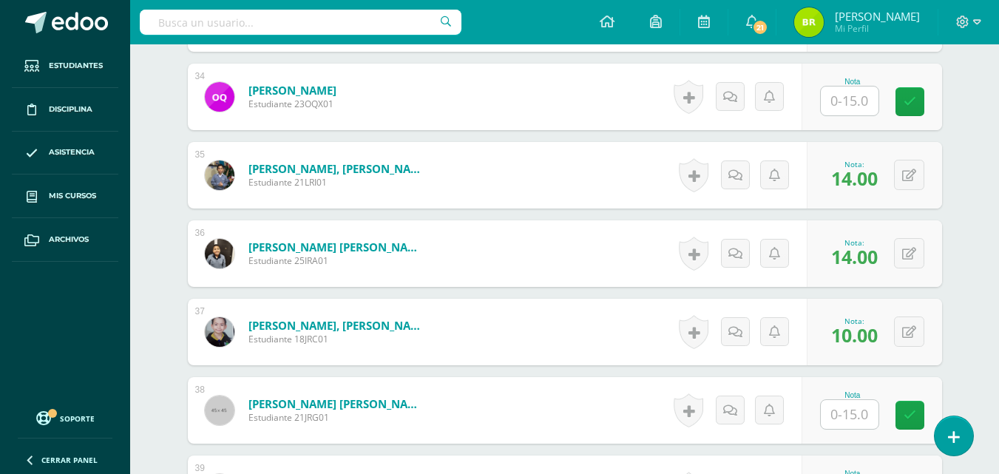
scroll to position [3071, 0]
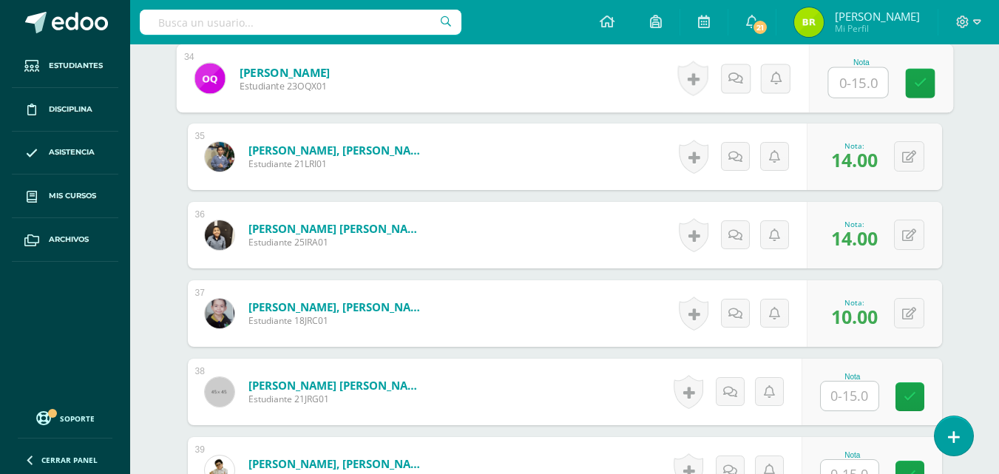
click at [858, 92] on input "text" at bounding box center [858, 83] width 59 height 30
type input "15"
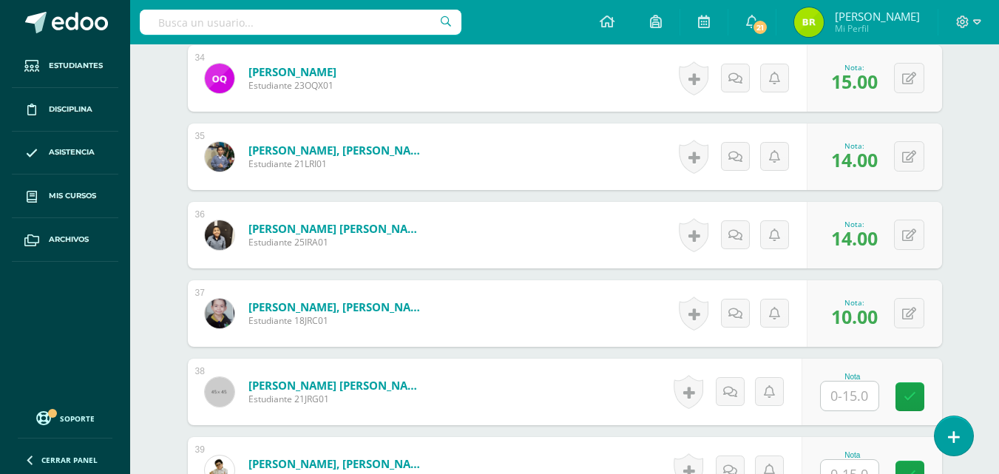
click at [834, 403] on input "text" at bounding box center [850, 396] width 58 height 29
type input "15"
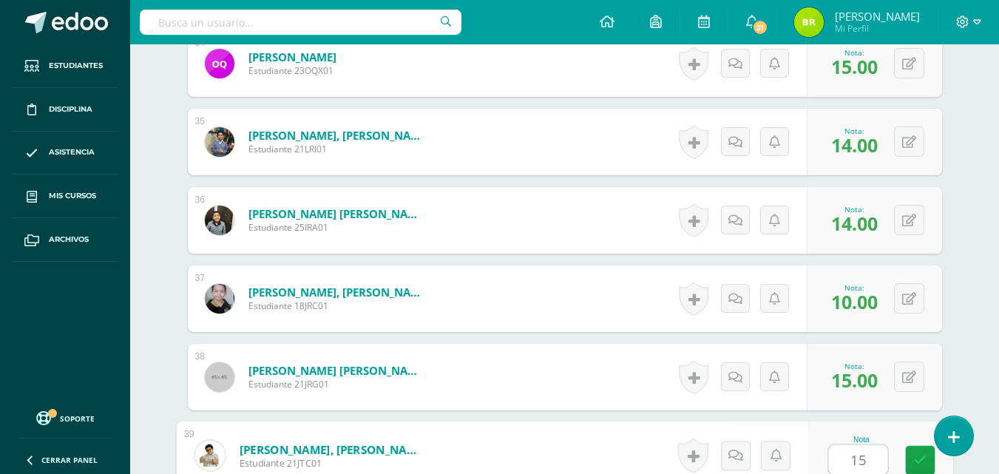
type input "15"
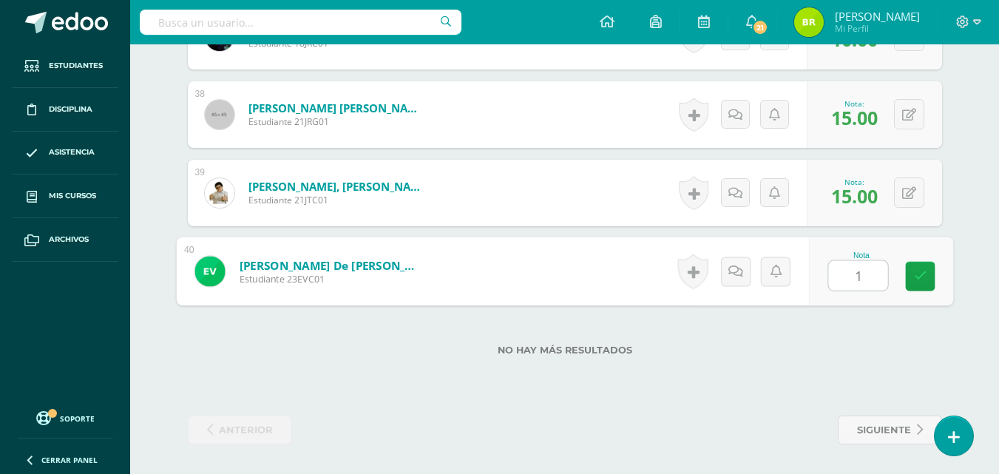
type input "15"
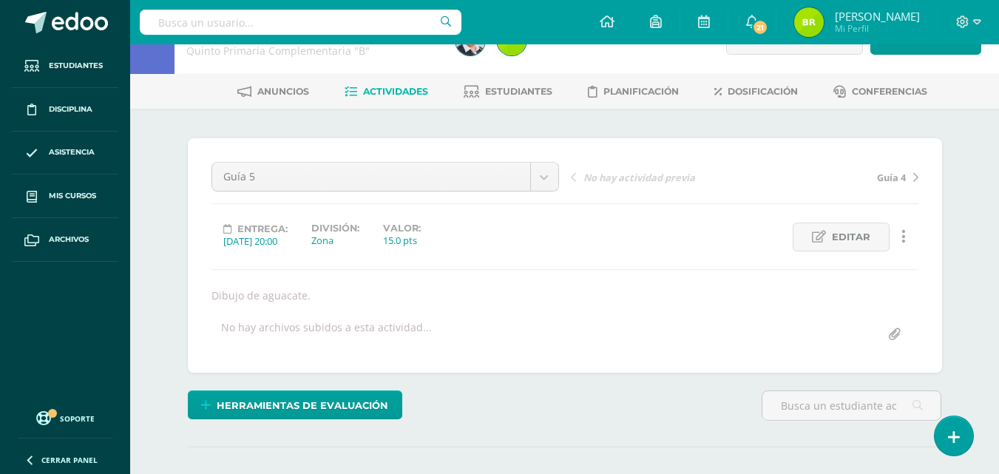
scroll to position [0, 0]
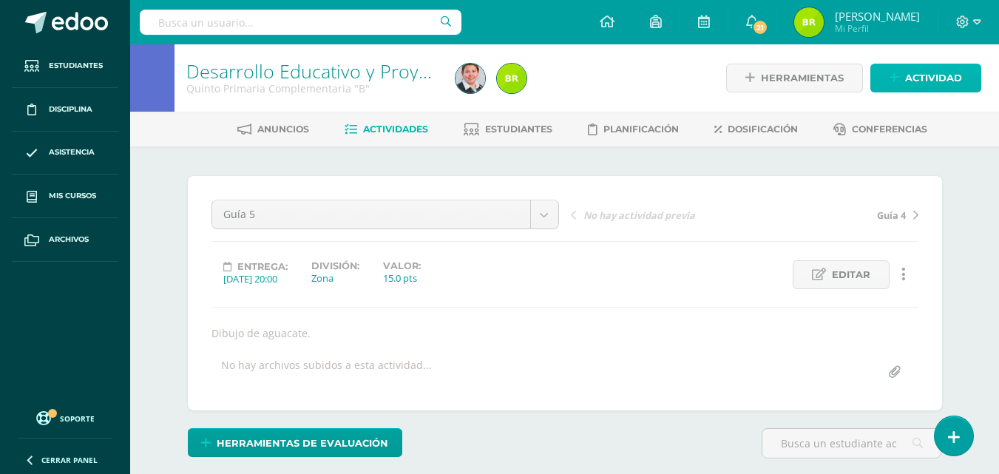
click at [928, 83] on span "Actividad" at bounding box center [934, 77] width 57 height 27
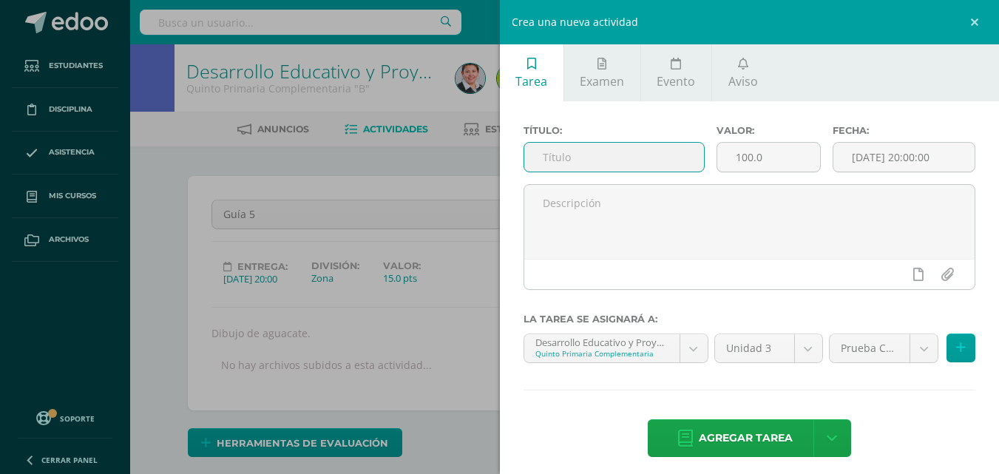
click at [644, 159] on input "text" at bounding box center [615, 157] width 180 height 29
type input "Guía 6"
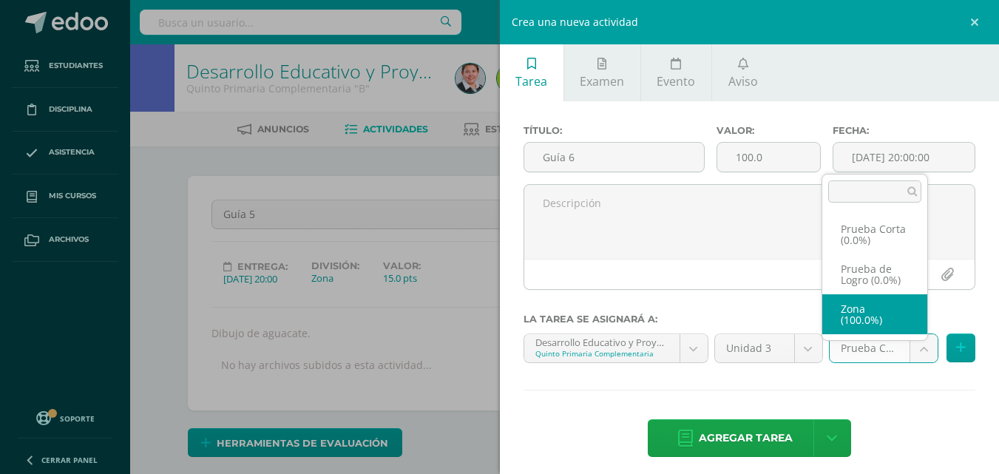
select select "155659"
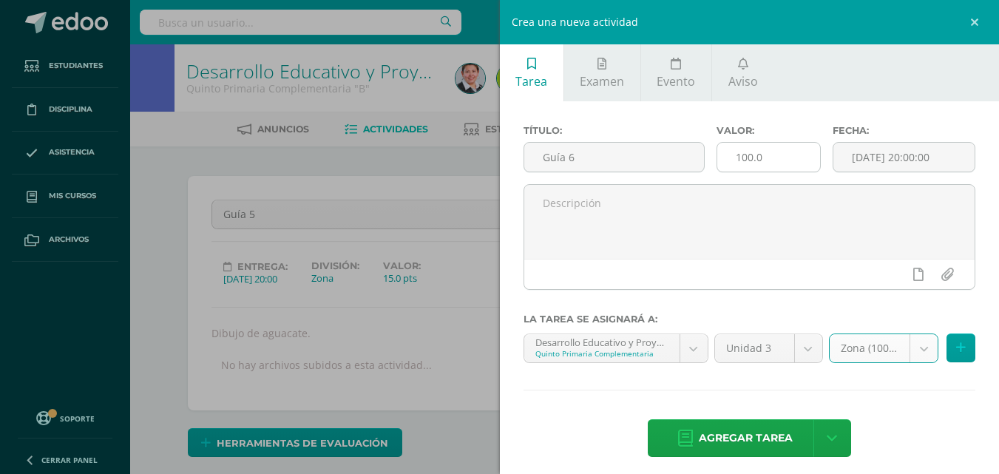
click at [775, 167] on input "100.0" at bounding box center [769, 157] width 103 height 29
type input "1"
type input "25"
click at [962, 338] on button at bounding box center [961, 348] width 29 height 29
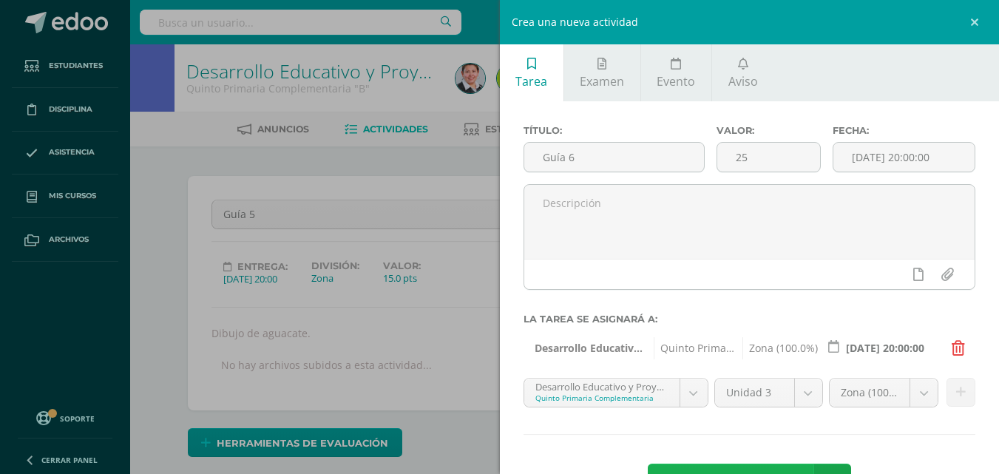
click at [789, 470] on link "Agregar tarea" at bounding box center [735, 483] width 175 height 38
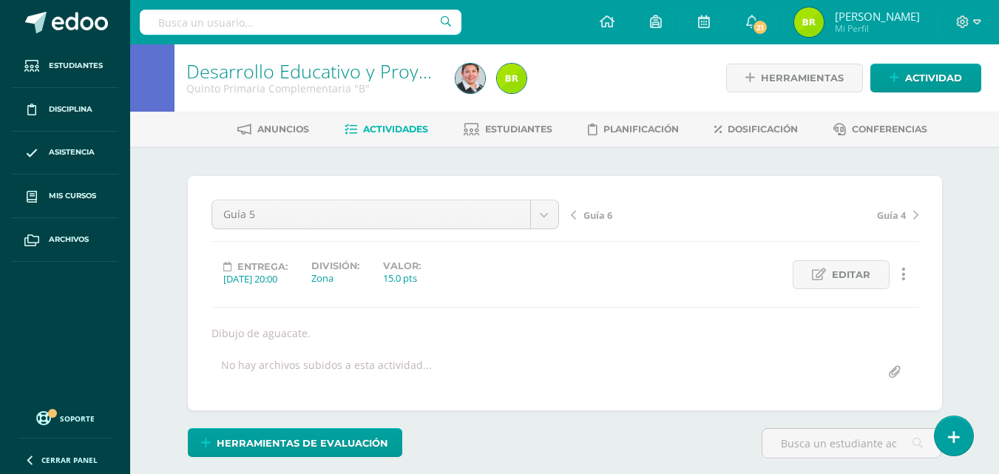
scroll to position [1, 0]
click at [593, 220] on span "Guía 6" at bounding box center [598, 214] width 29 height 13
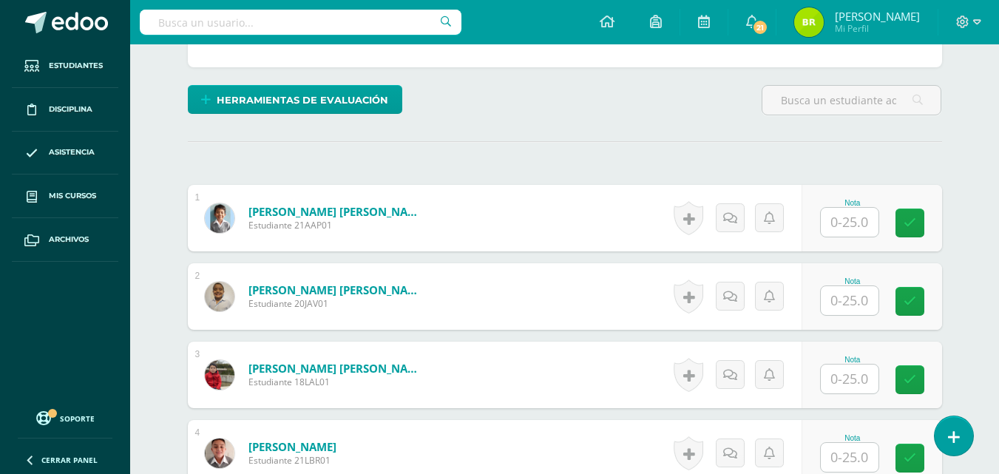
scroll to position [339, 0]
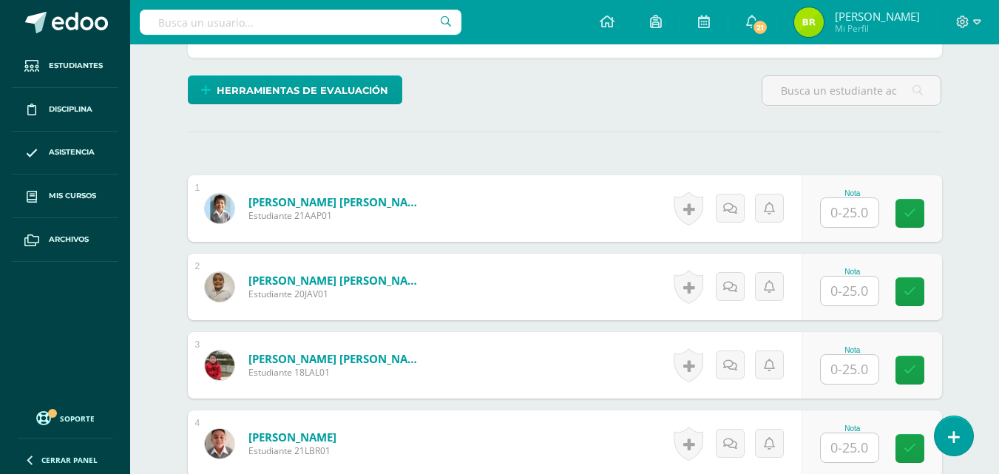
click at [848, 215] on input "text" at bounding box center [850, 212] width 58 height 29
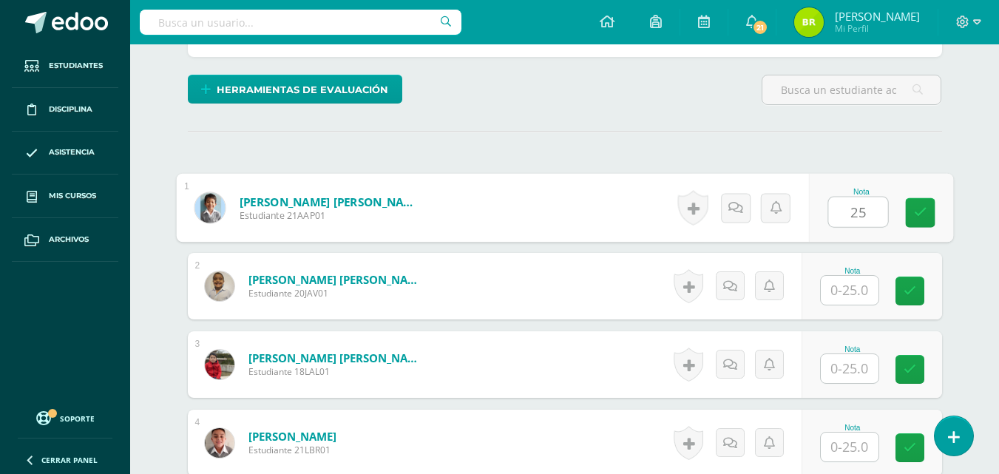
type input "25"
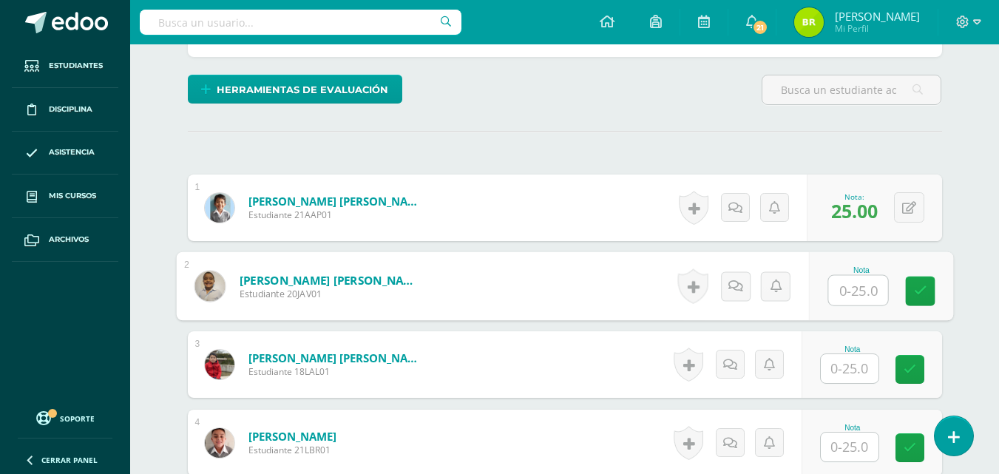
scroll to position [340, 0]
type input "23"
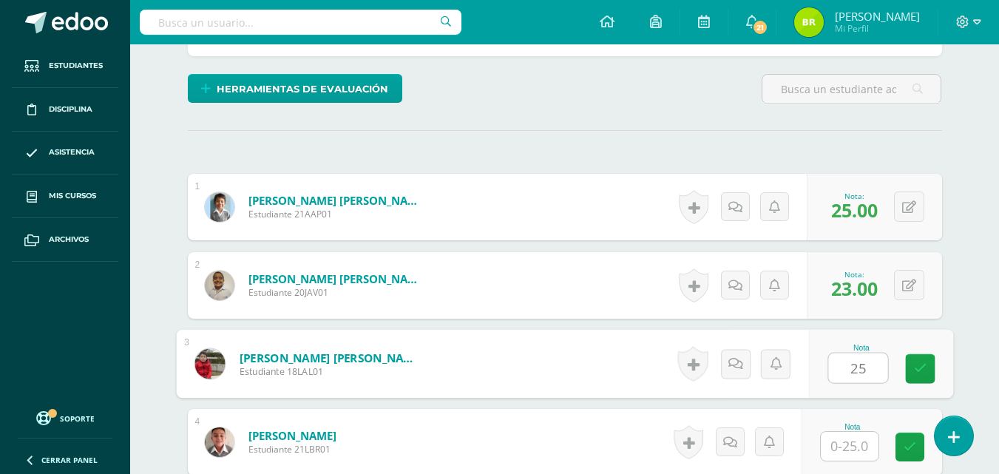
type input "25"
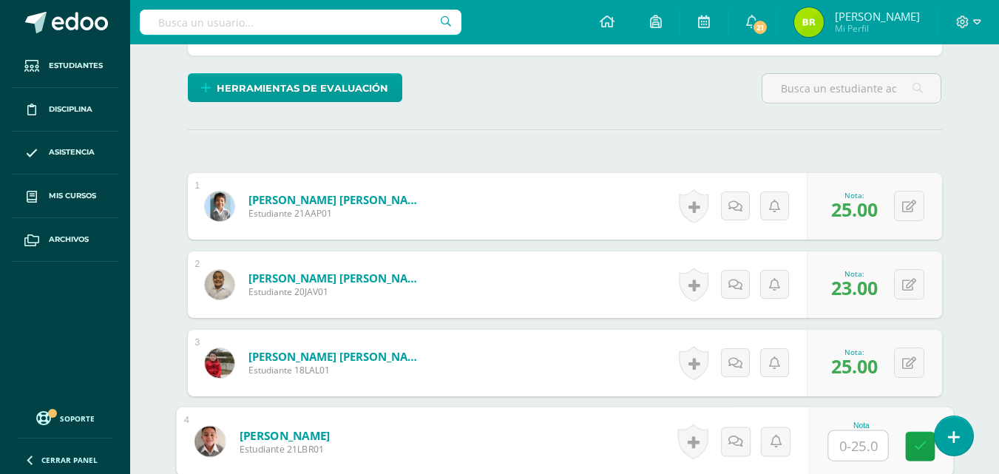
scroll to position [342, 0]
type input "20"
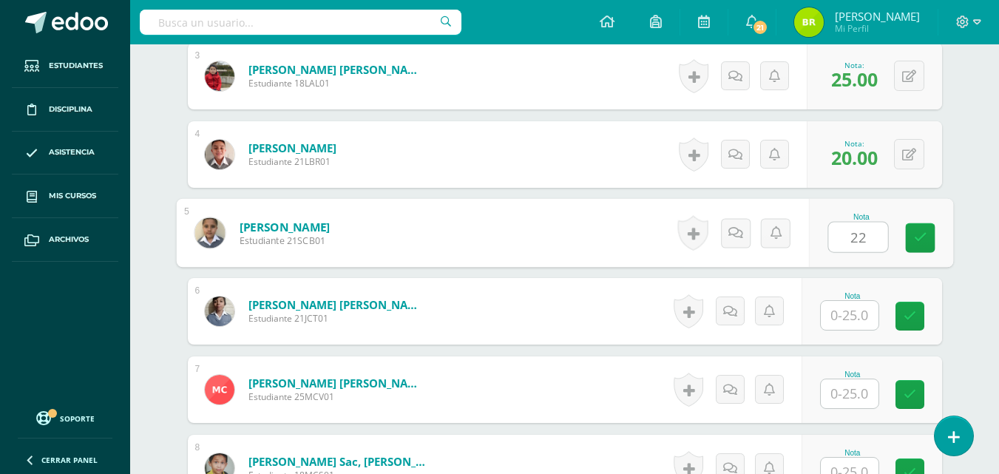
type input "22"
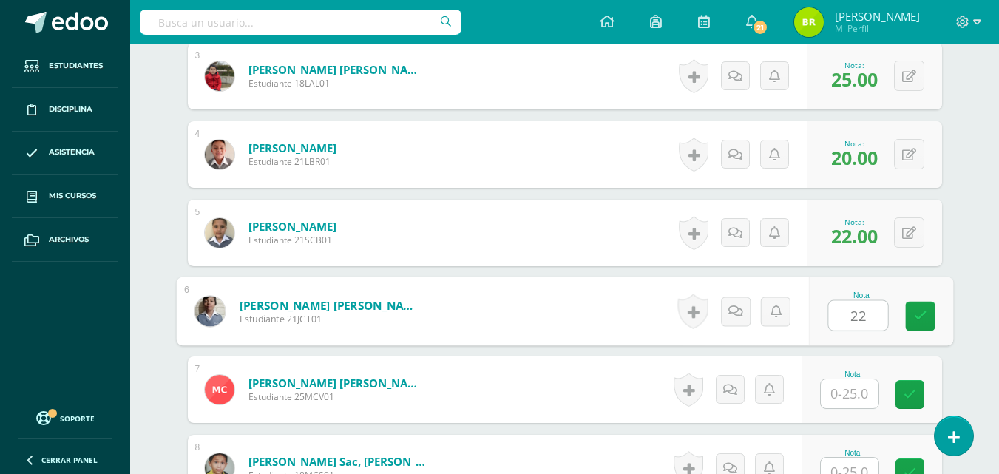
type input "22"
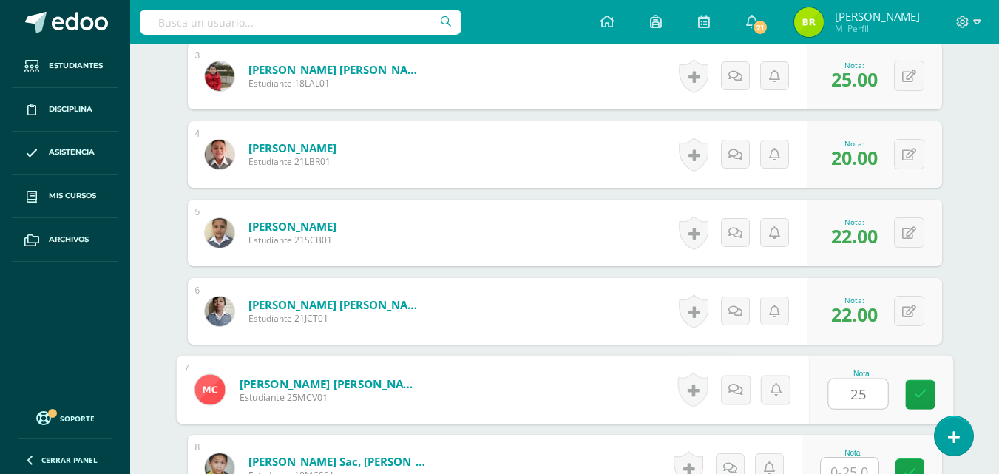
type input "25"
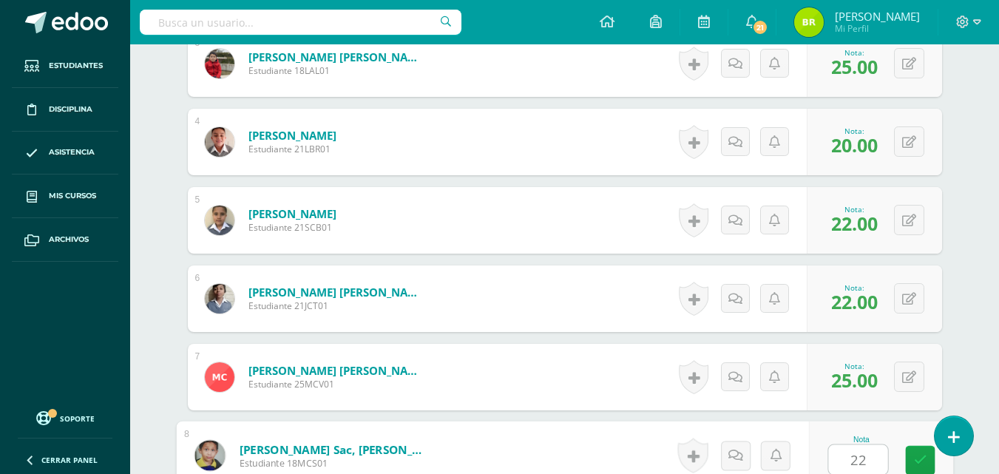
type input "22"
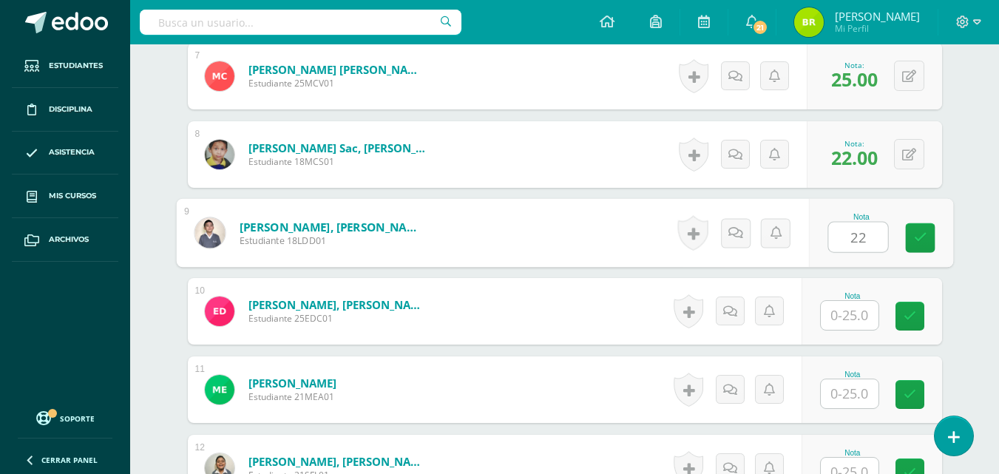
type input "22"
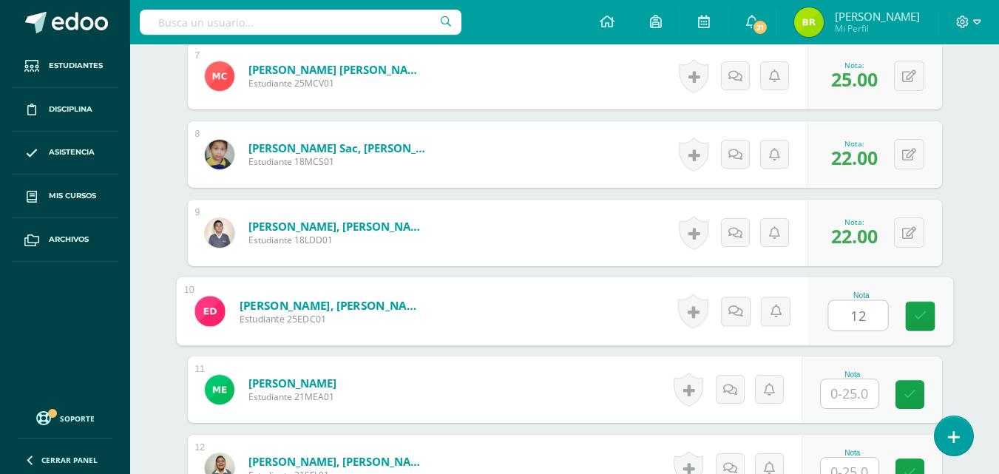
type input "12"
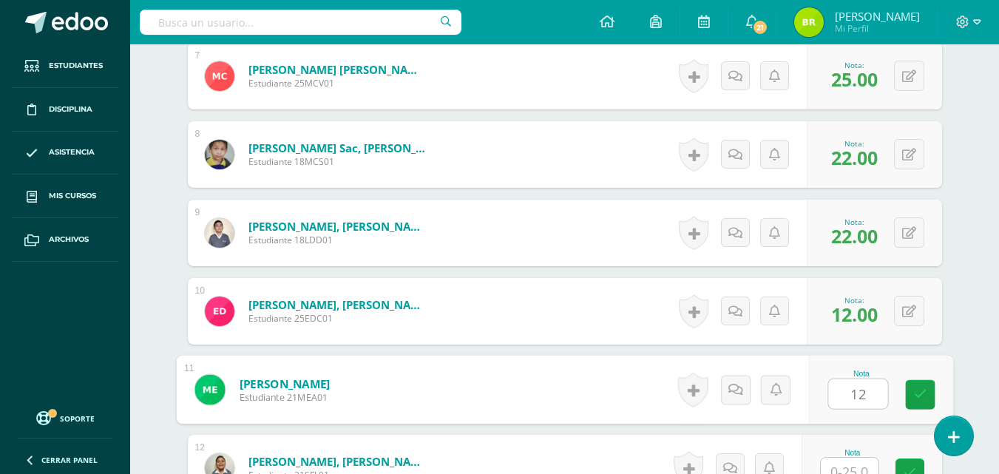
type input "12"
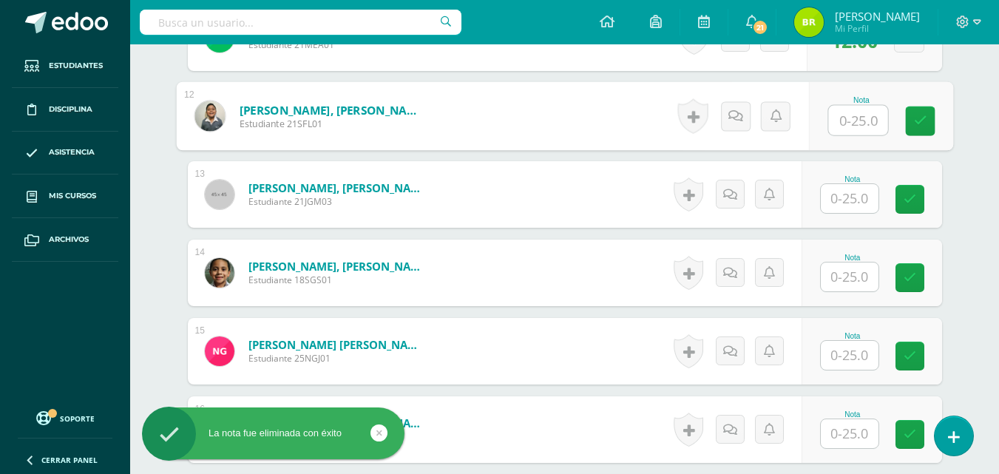
scroll to position [1313, 0]
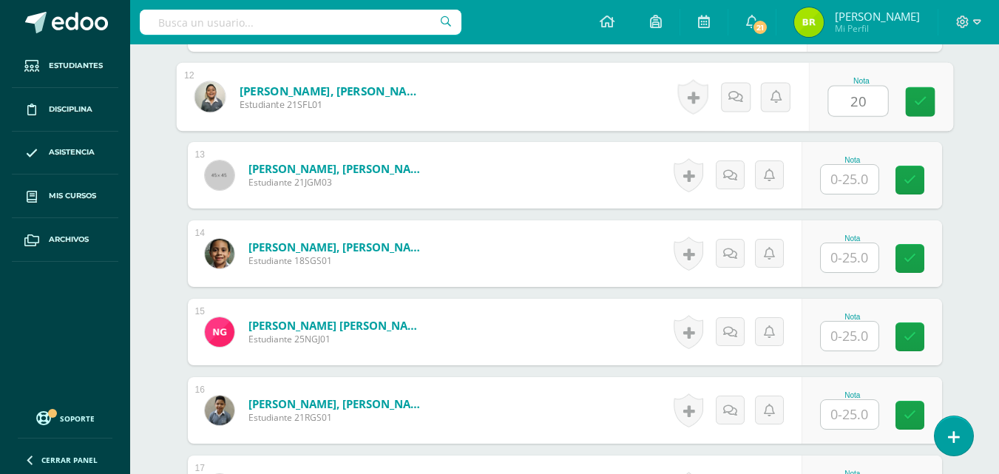
type input "20"
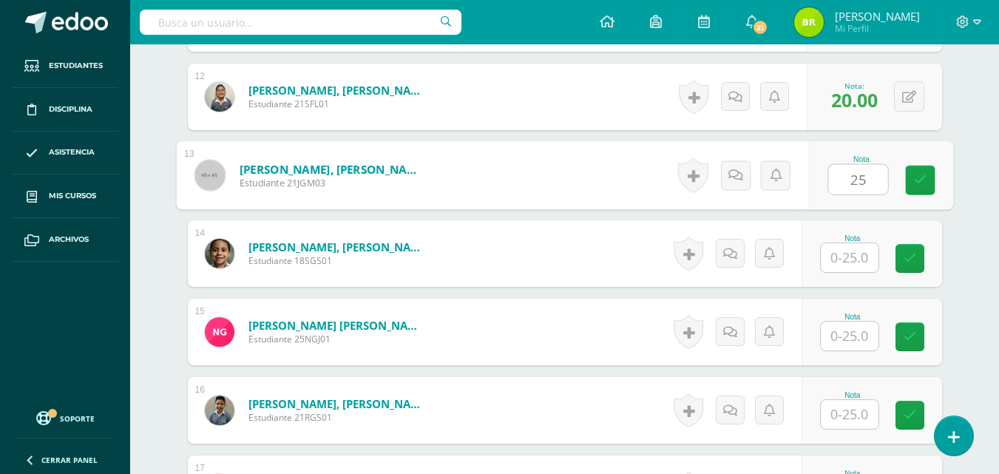
type input "25"
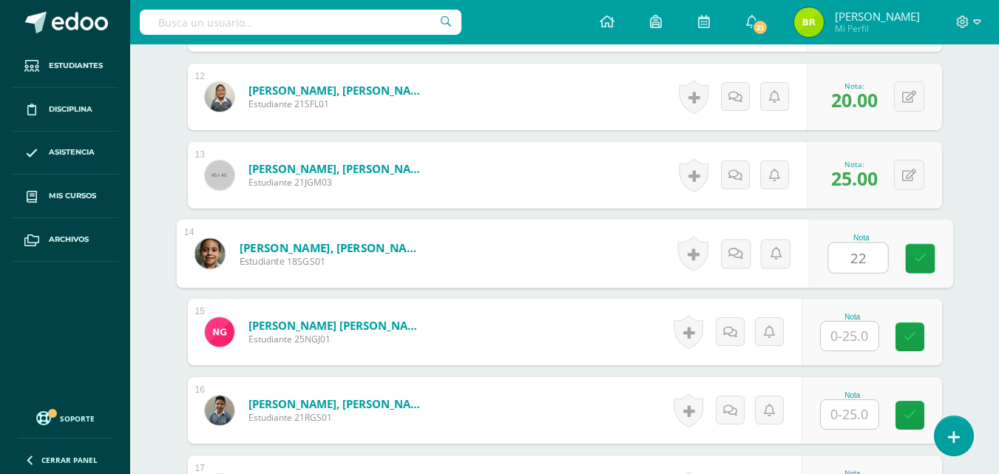
type input "22"
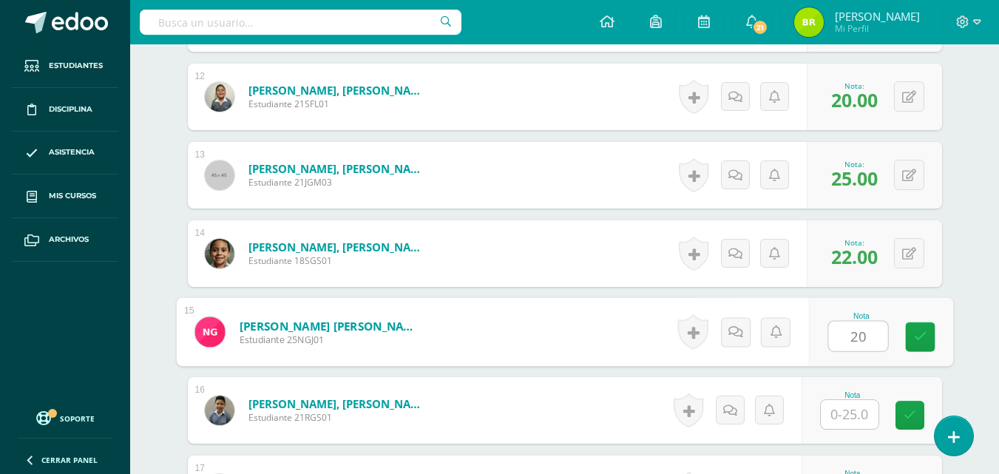
type input "20"
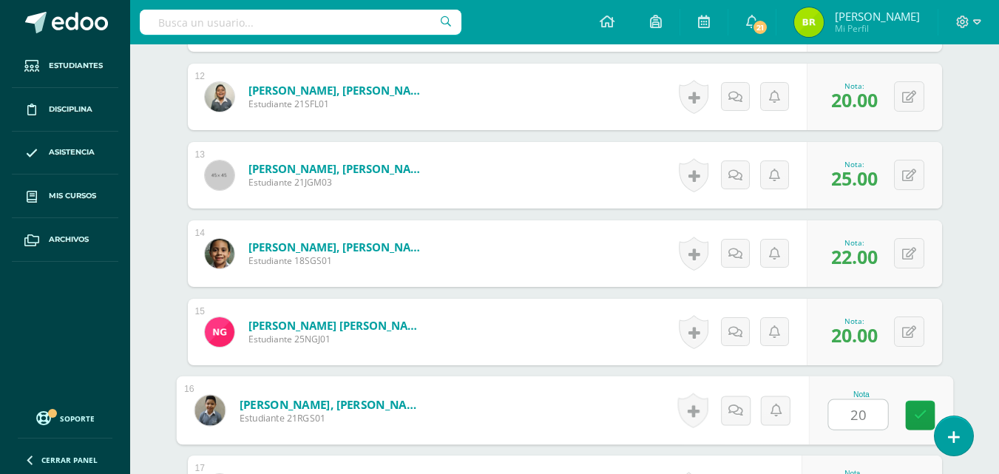
type input "20"
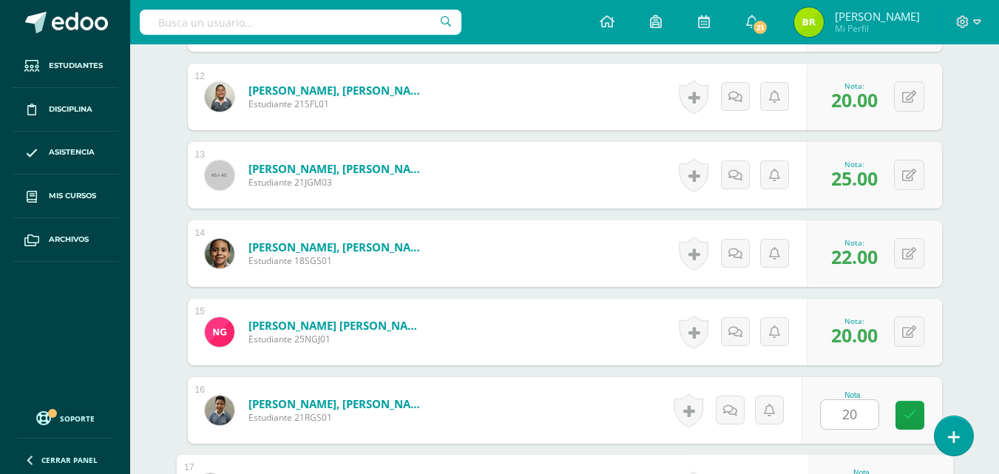
scroll to position [1569, 0]
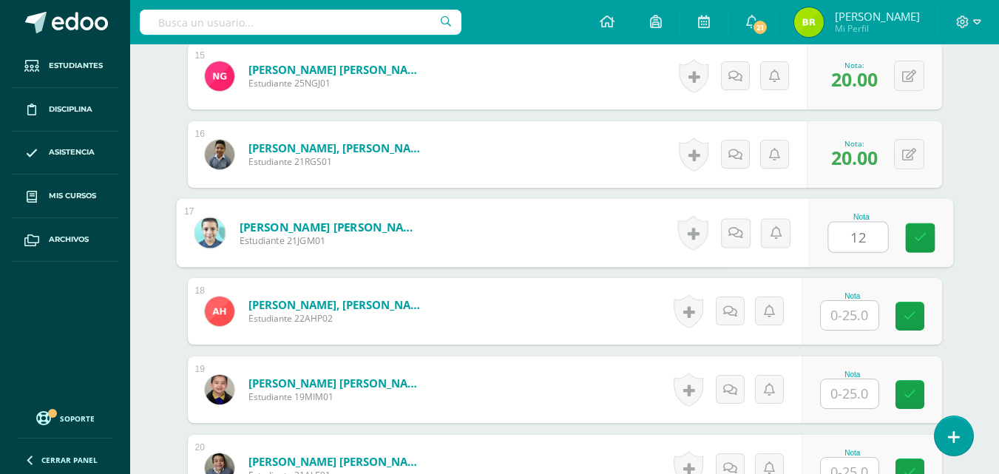
type input "12"
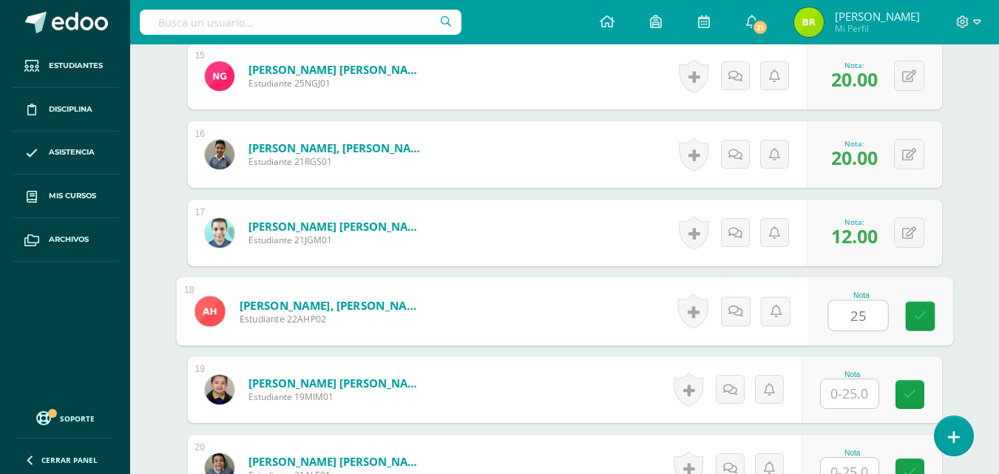
type input "25"
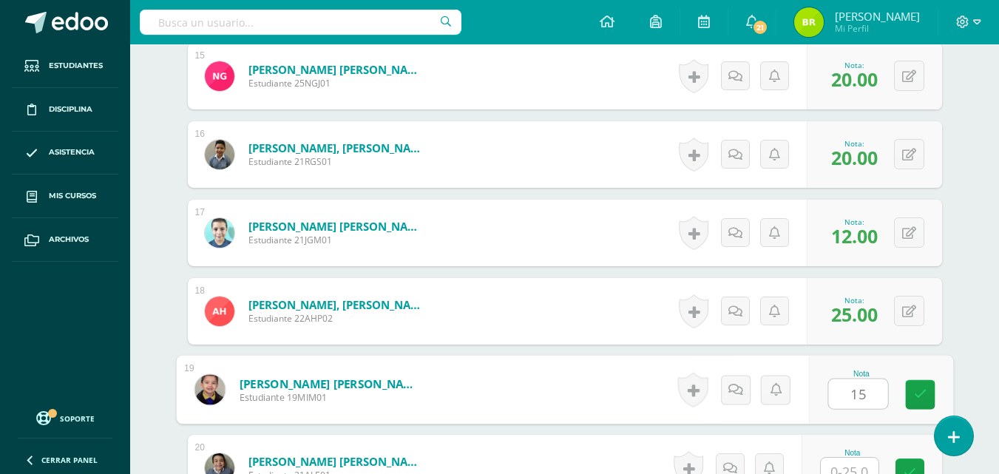
type input "15"
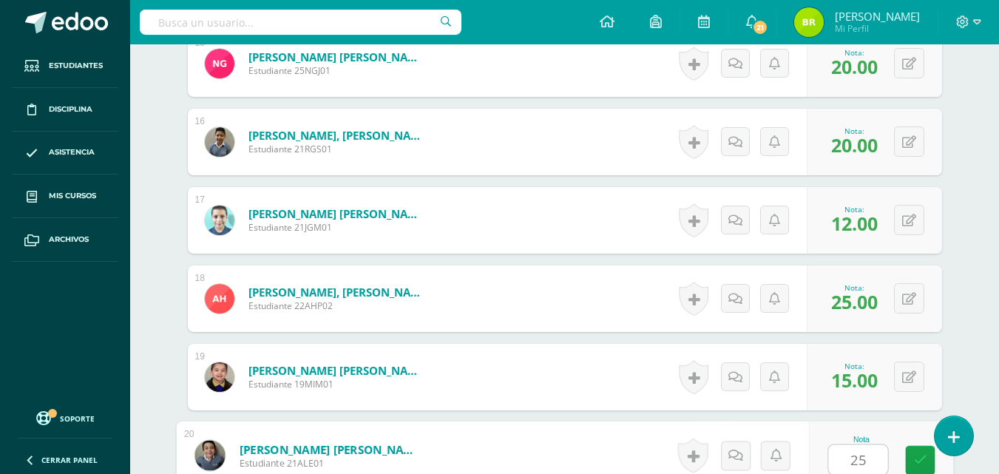
type input "25"
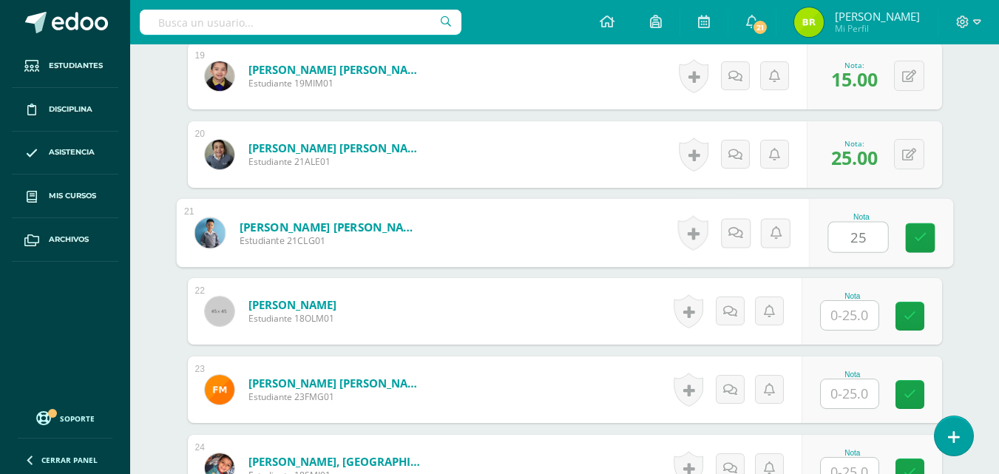
type input "25"
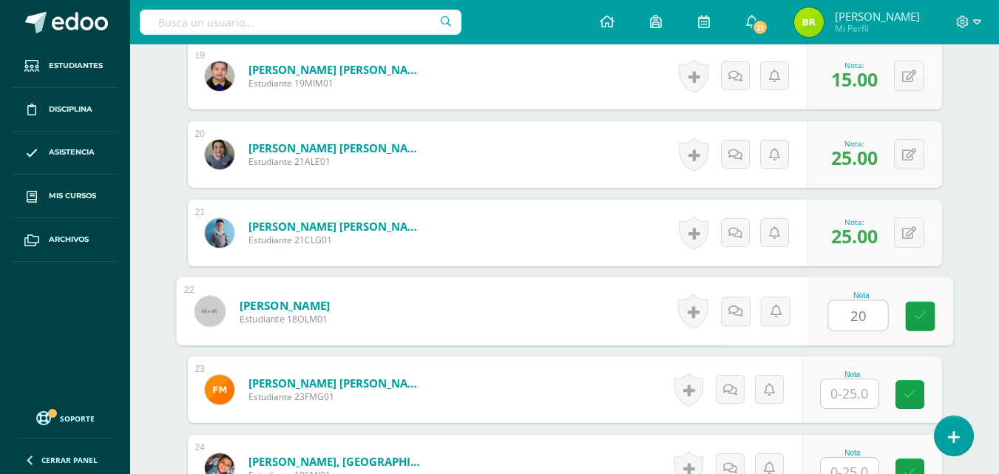
type input "20"
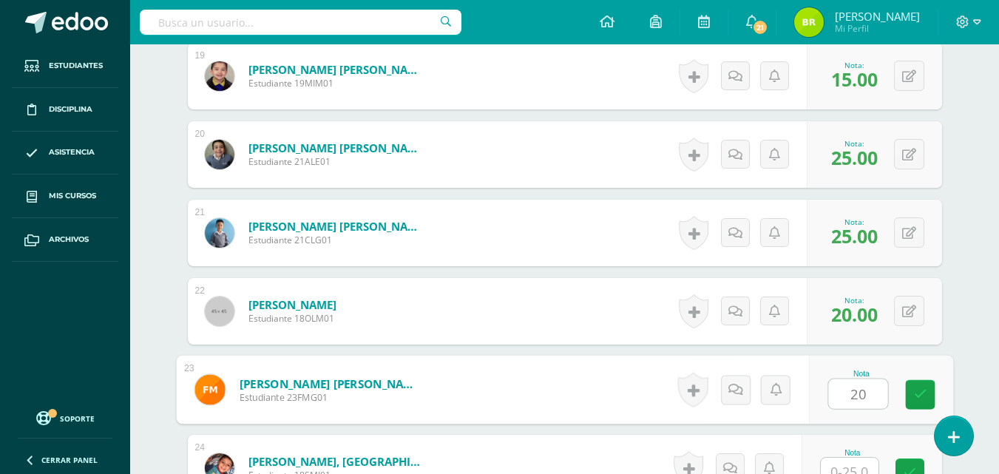
type input "20"
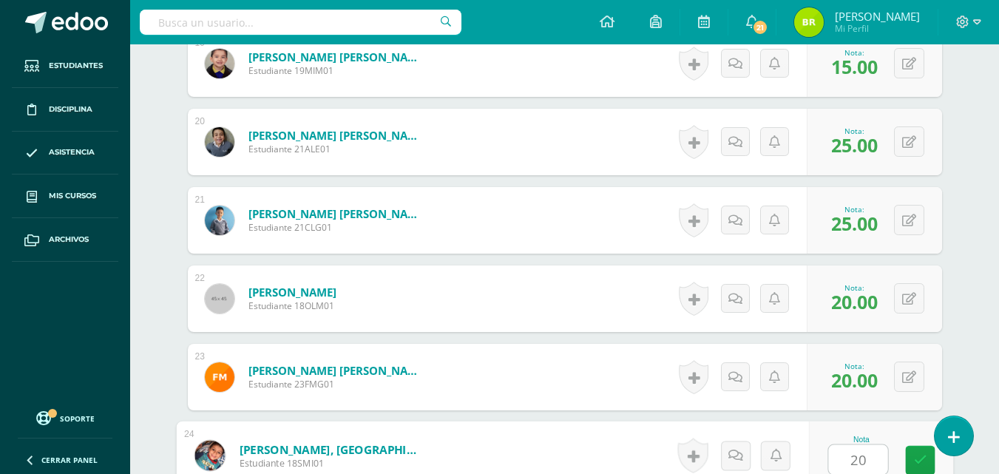
type input "20"
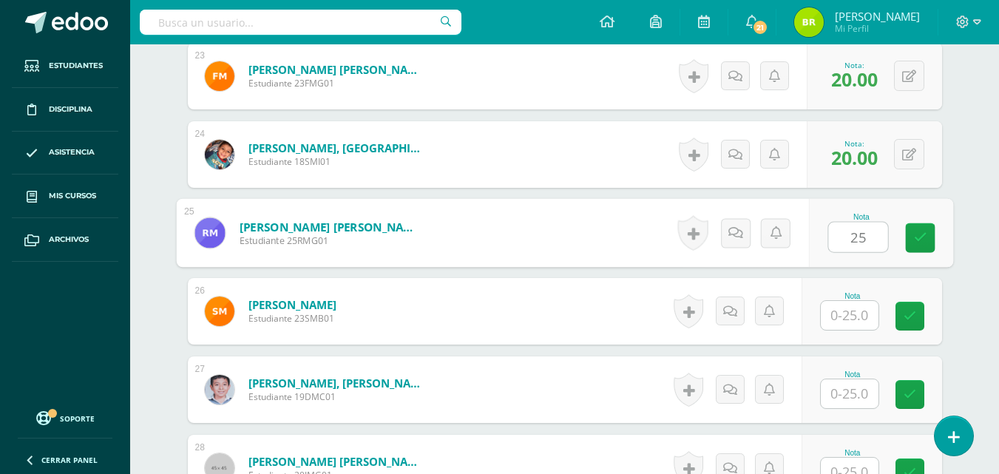
type input "25"
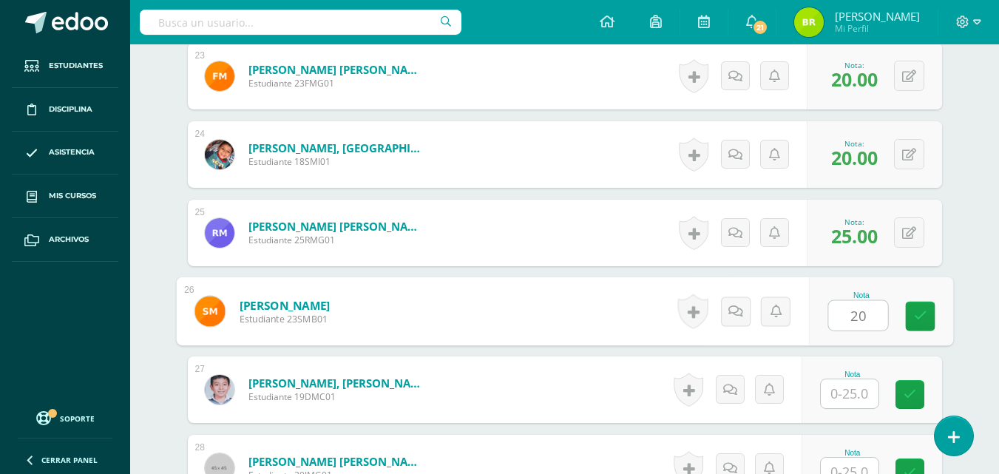
type input "20"
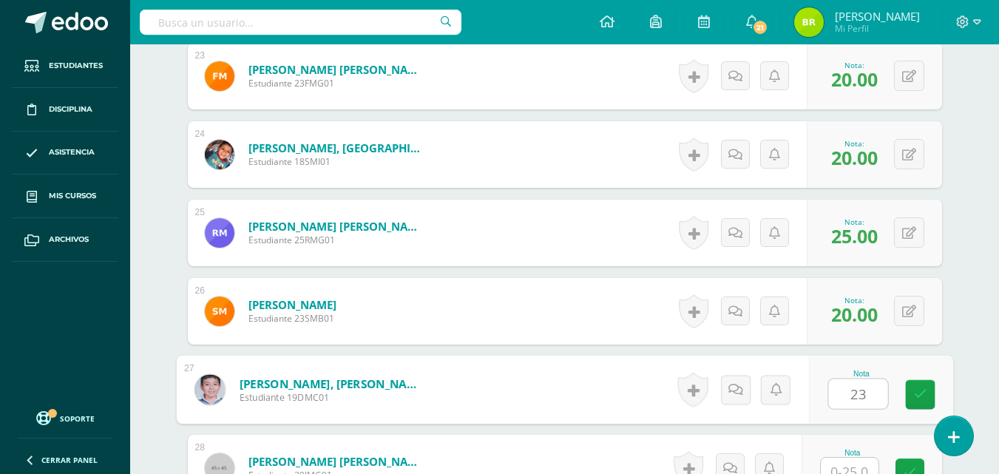
type input "23"
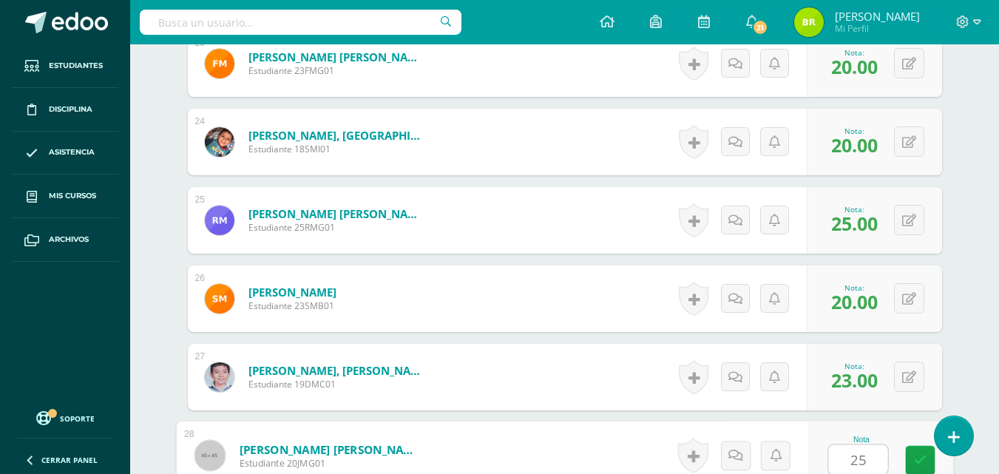
type input "25"
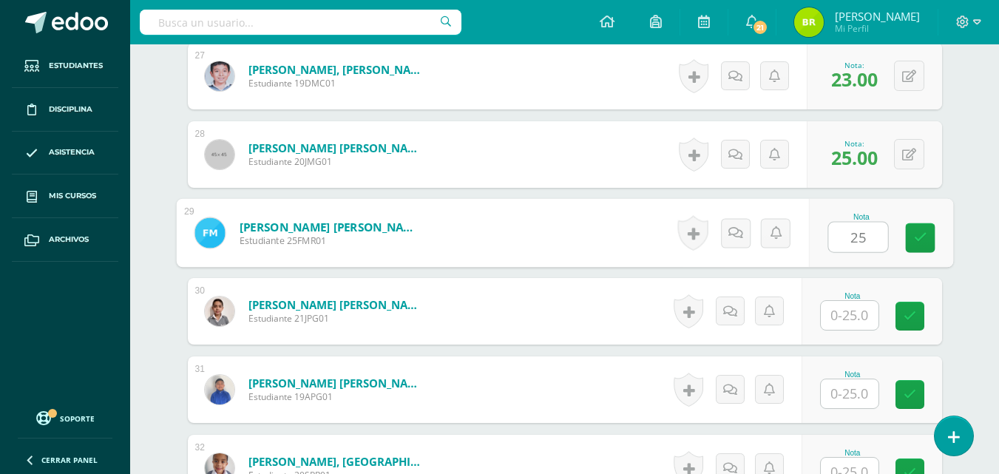
type input "25"
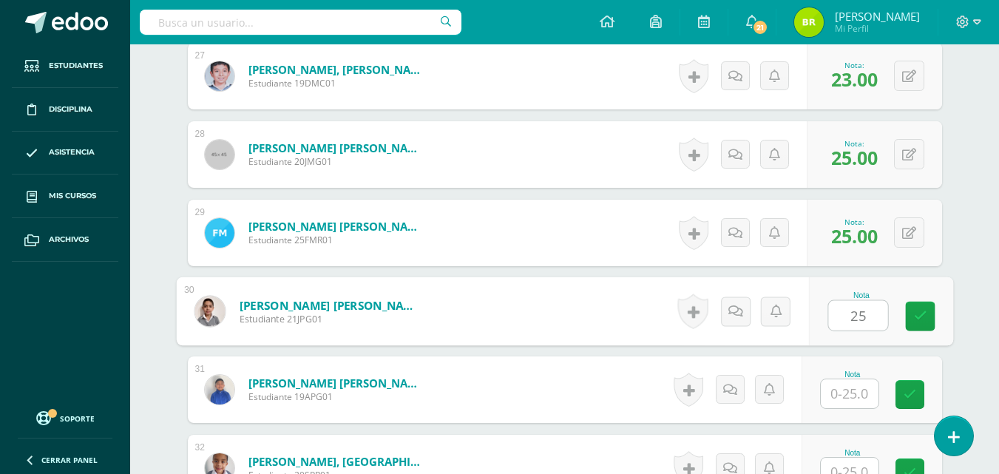
type input "25"
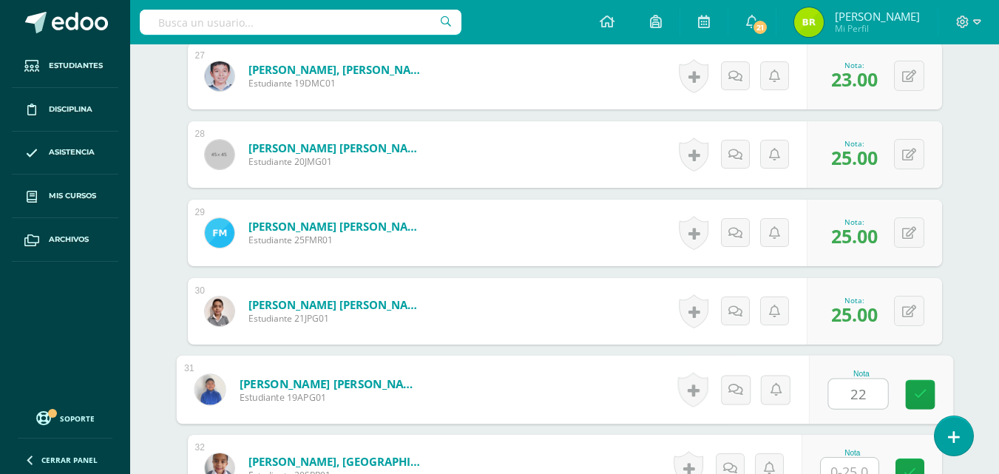
type input "22"
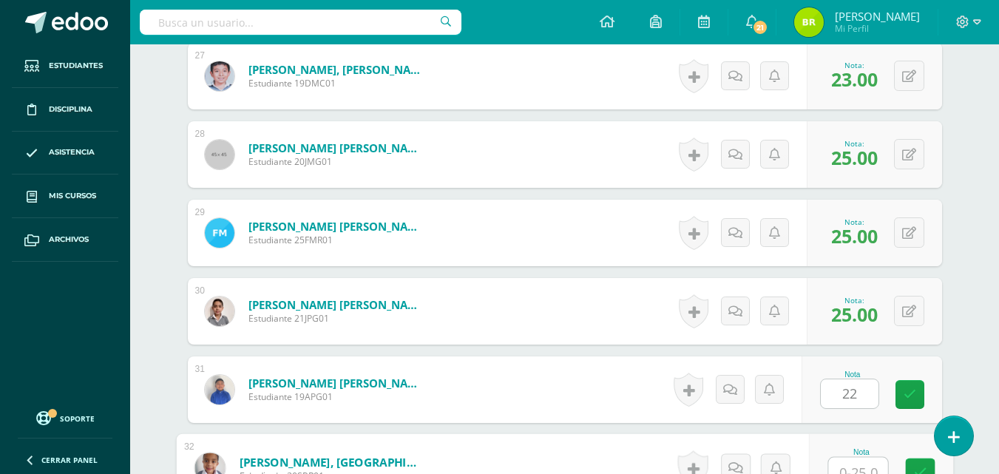
scroll to position [2523, 0]
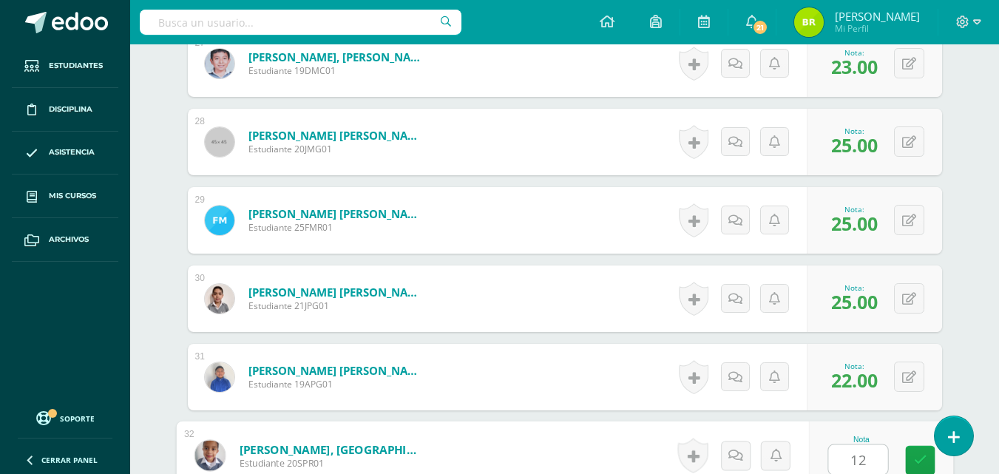
type input "12"
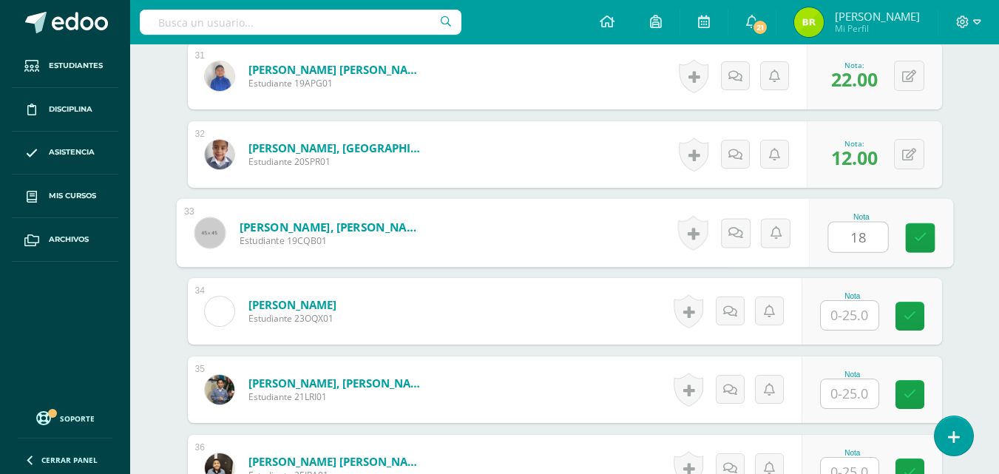
type input "18"
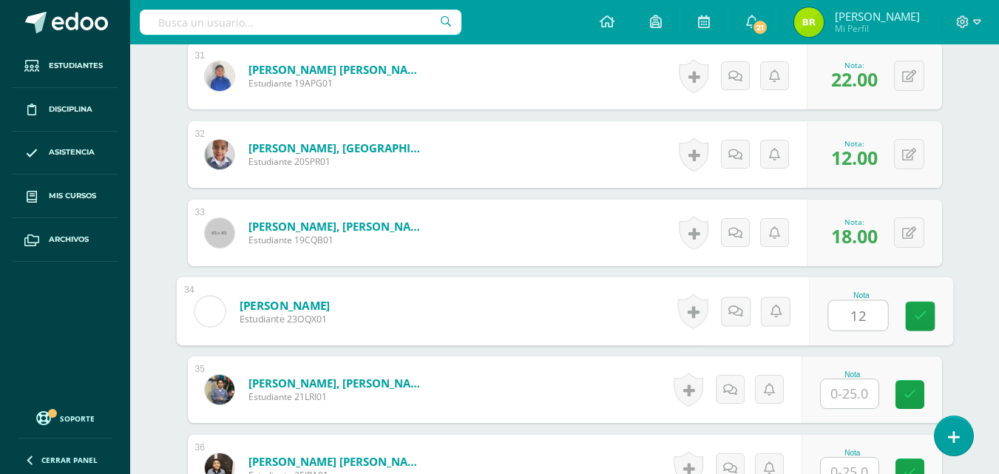
type input "12"
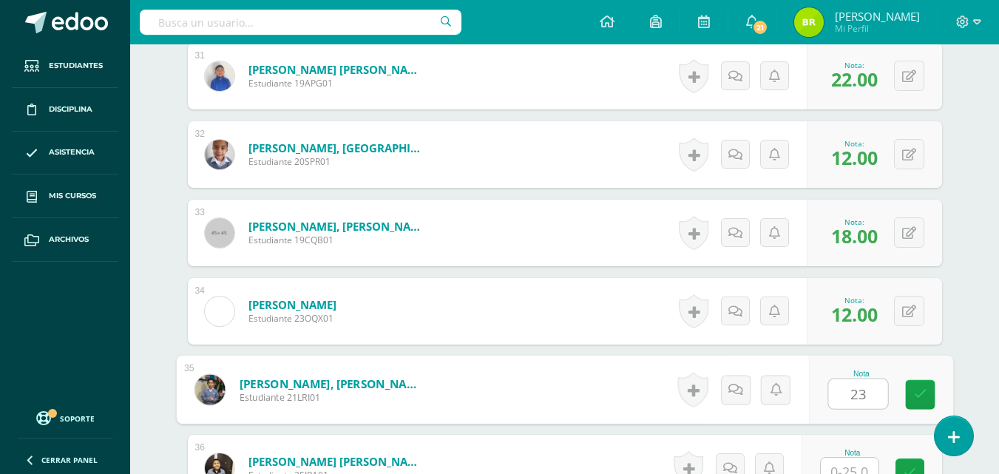
type input "23"
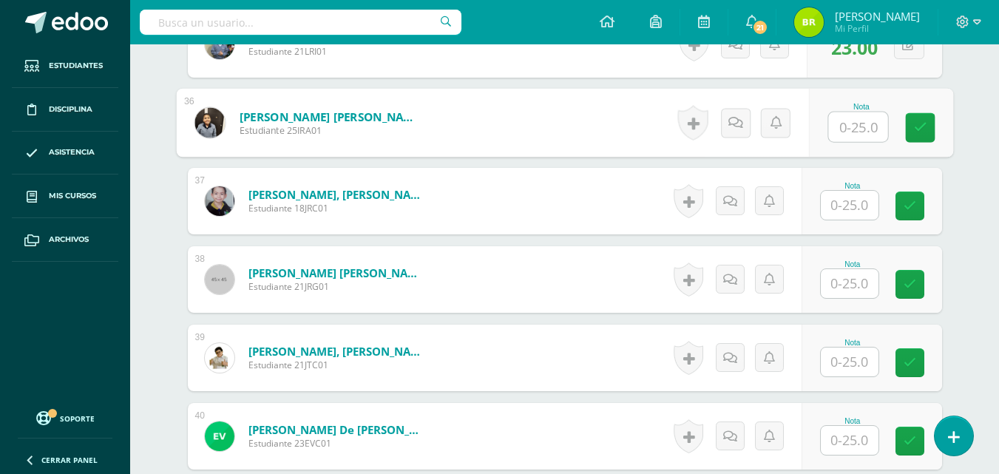
scroll to position [3182, 0]
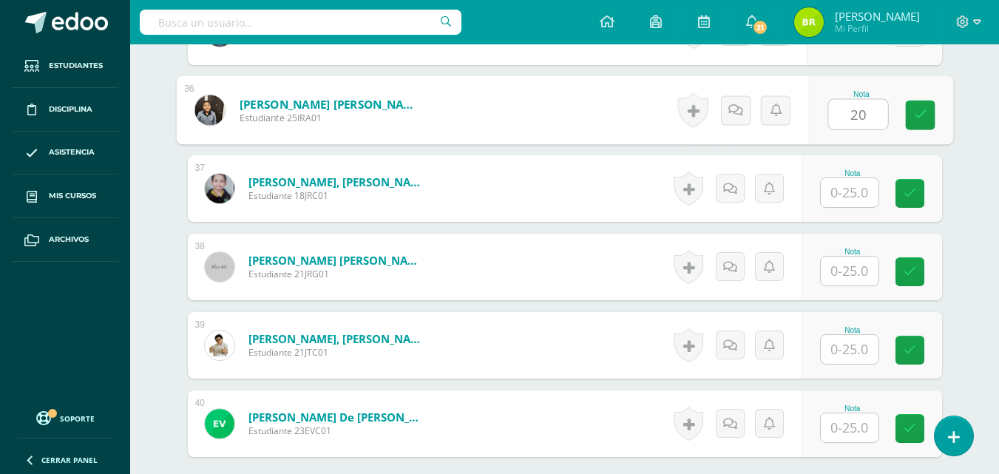
type input "20"
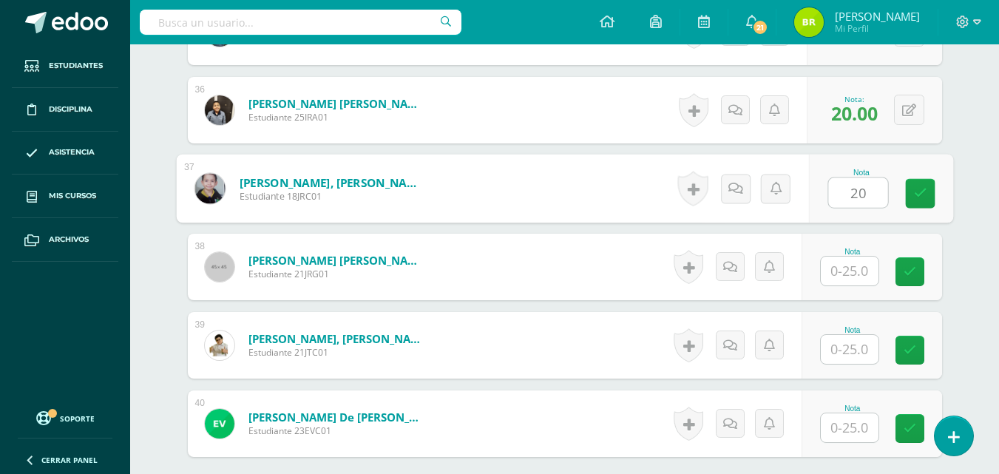
type input "20"
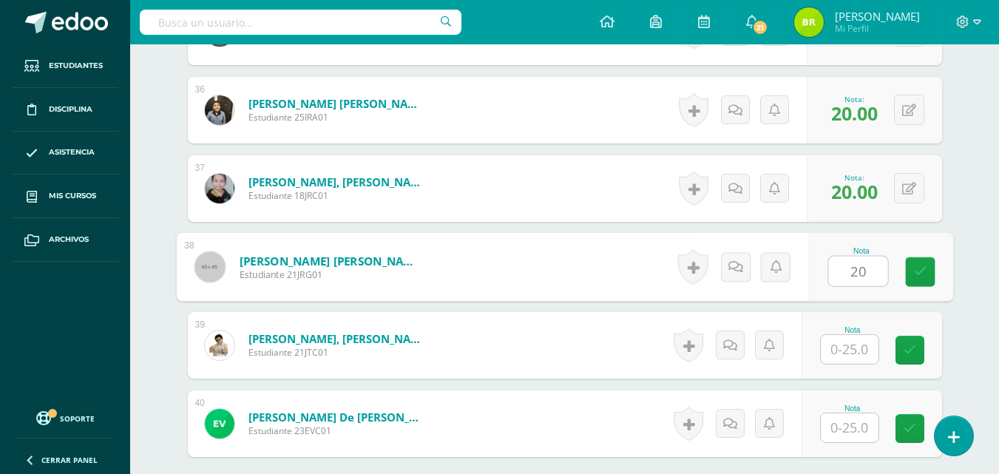
type input "20"
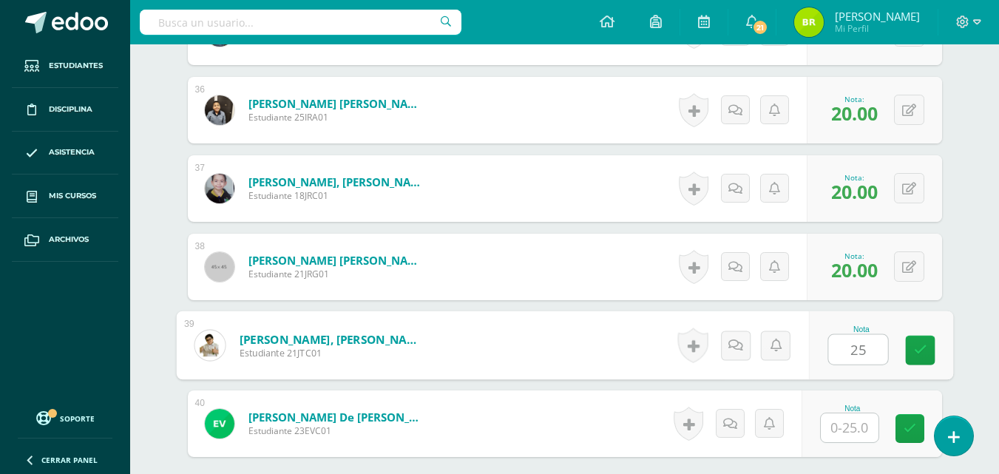
type input "25"
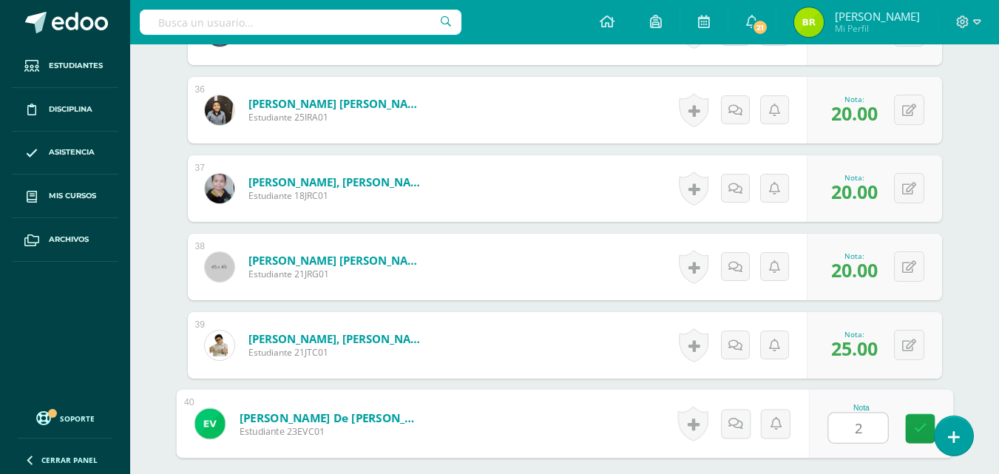
type input "25"
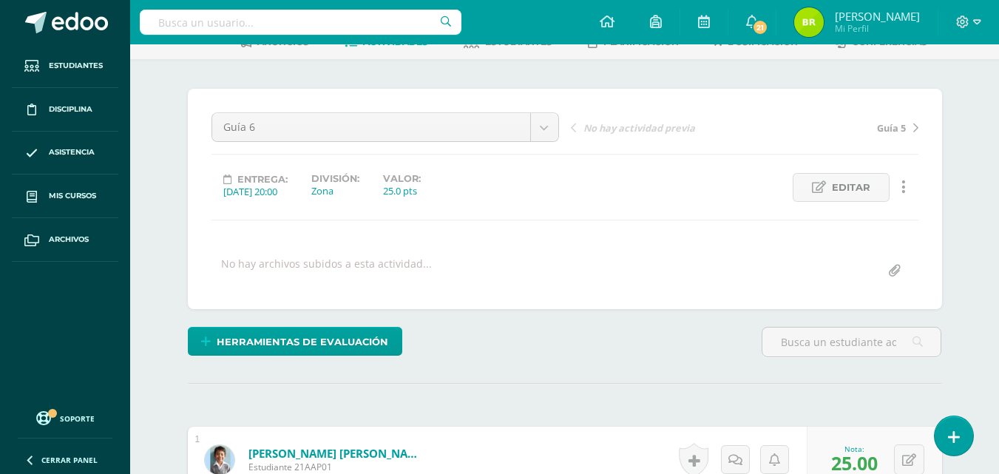
scroll to position [0, 0]
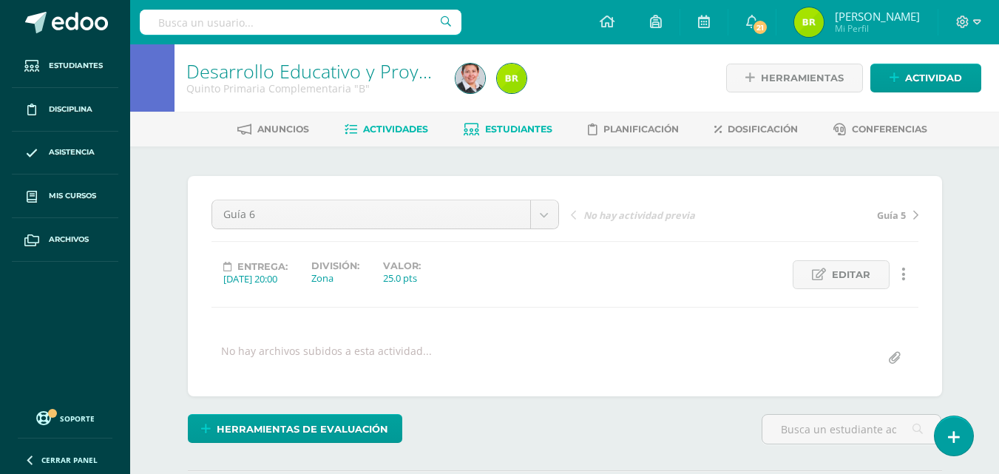
click at [499, 133] on span "Estudiantes" at bounding box center [518, 129] width 67 height 11
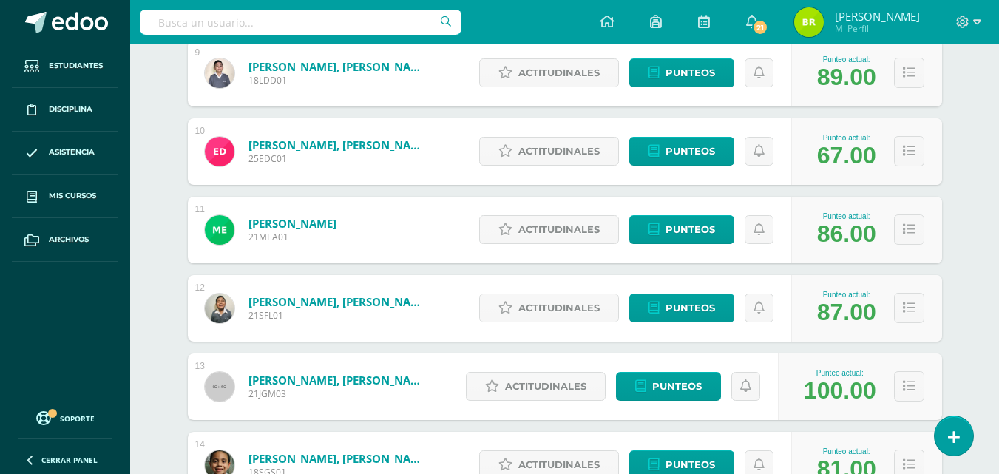
scroll to position [903, 0]
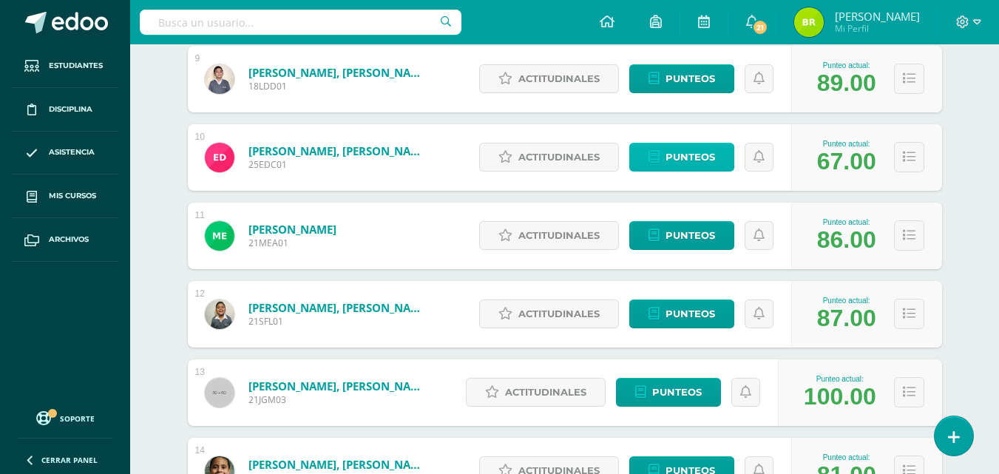
click at [731, 167] on link "Punteos" at bounding box center [682, 157] width 105 height 29
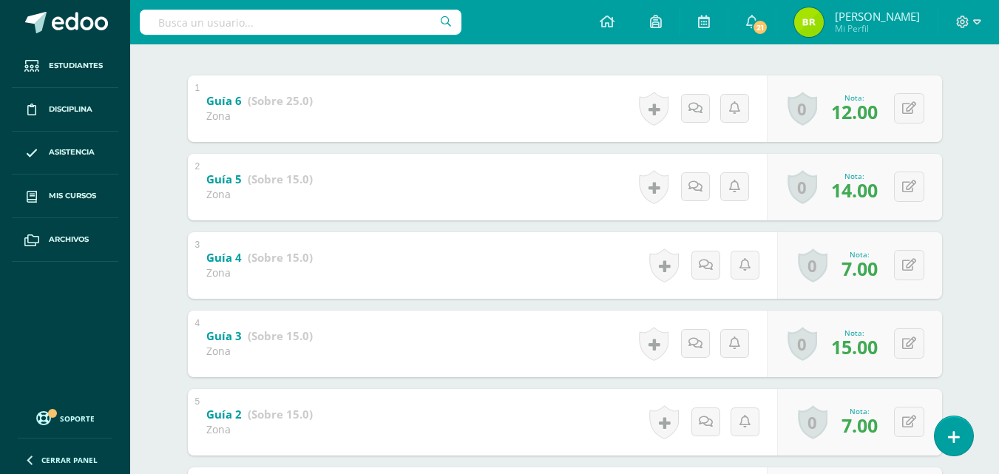
scroll to position [292, 0]
click at [907, 198] on button at bounding box center [909, 188] width 30 height 30
type input "15"
click at [908, 109] on button at bounding box center [909, 110] width 30 height 30
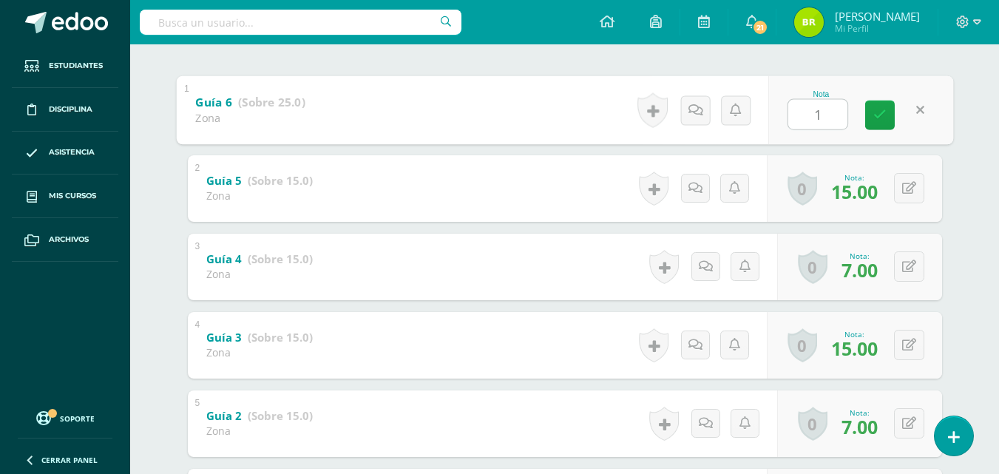
type input "13"
click at [883, 116] on icon at bounding box center [880, 115] width 13 height 13
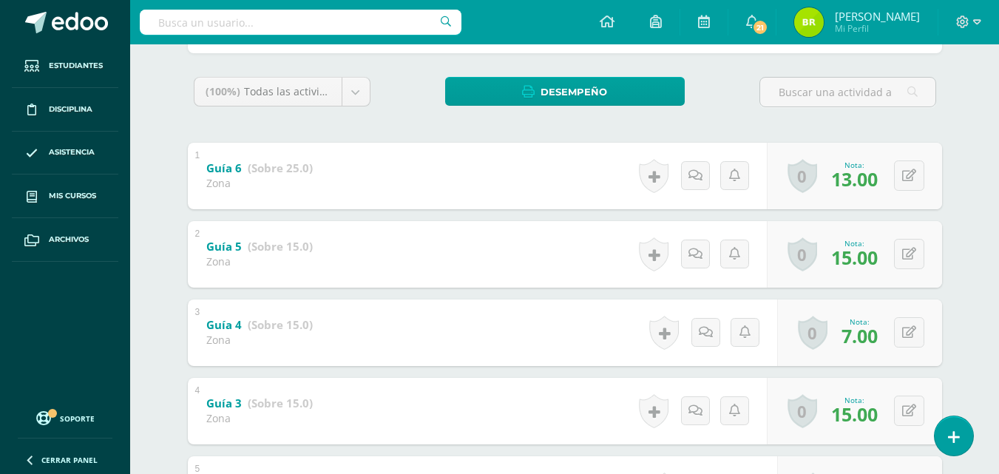
scroll to position [228, 0]
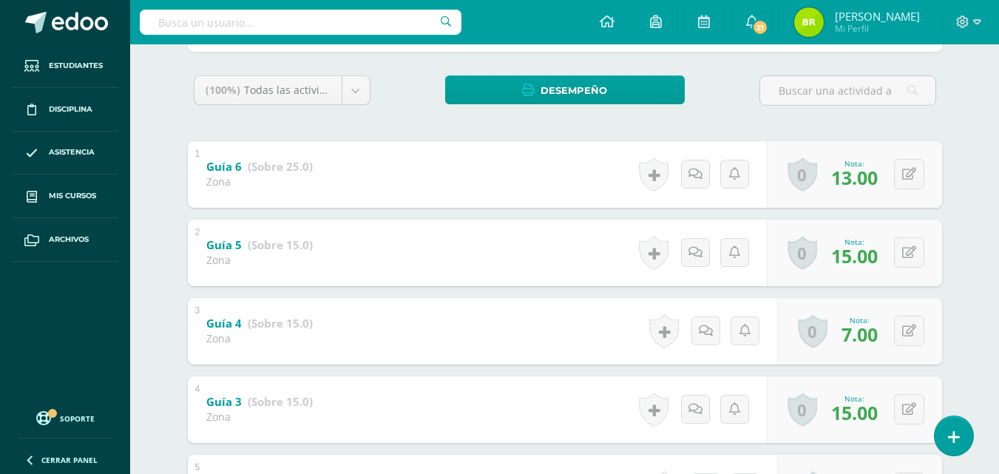
drag, startPoint x: 972, startPoint y: 158, endPoint x: 963, endPoint y: 188, distance: 30.9
click at [963, 188] on div "Desarrollo Educativo y Proyecto de Vida Quinto Primaria Complementaria "B" Herr…" at bounding box center [564, 258] width 869 height 882
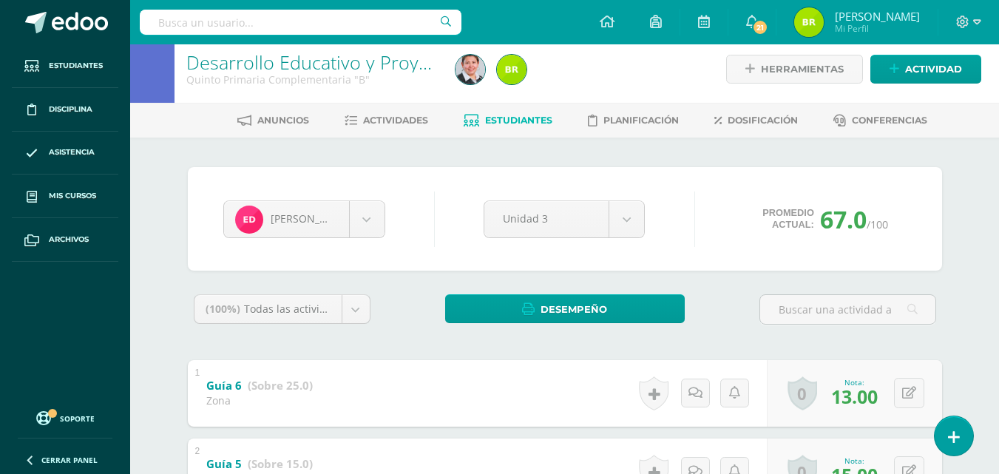
scroll to position [0, 0]
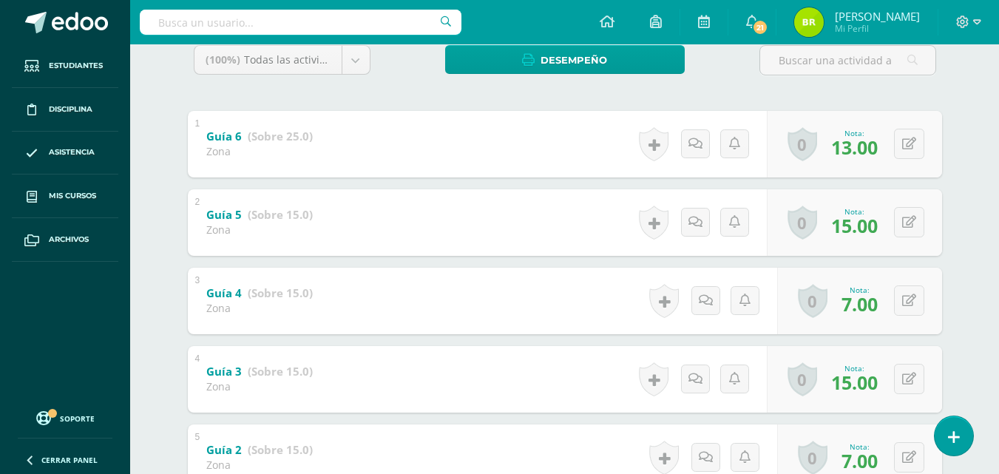
scroll to position [260, 0]
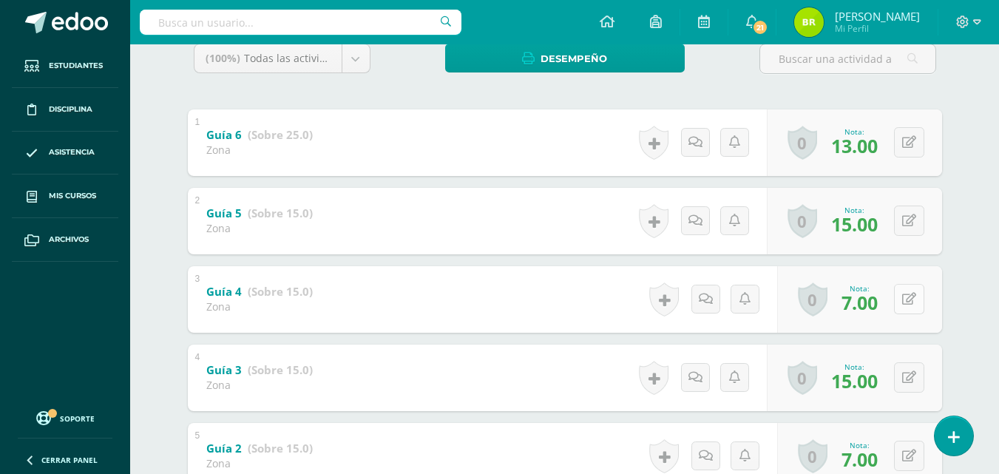
click at [910, 296] on icon at bounding box center [910, 299] width 14 height 13
type input "8"
click at [886, 308] on icon at bounding box center [880, 304] width 13 height 13
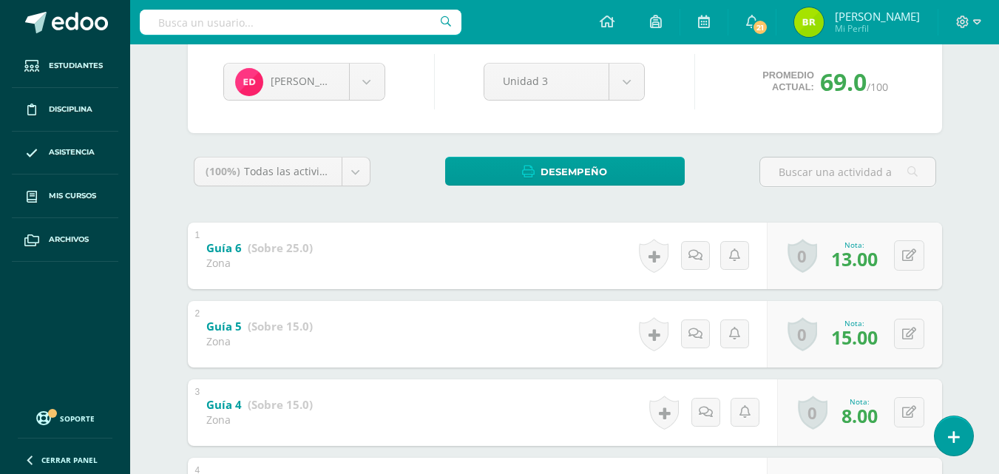
scroll to position [133, 0]
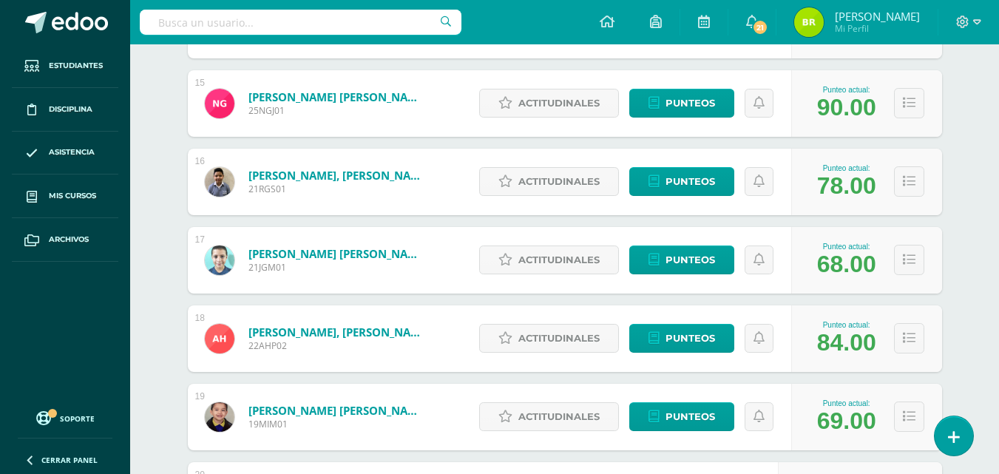
scroll to position [1352, 0]
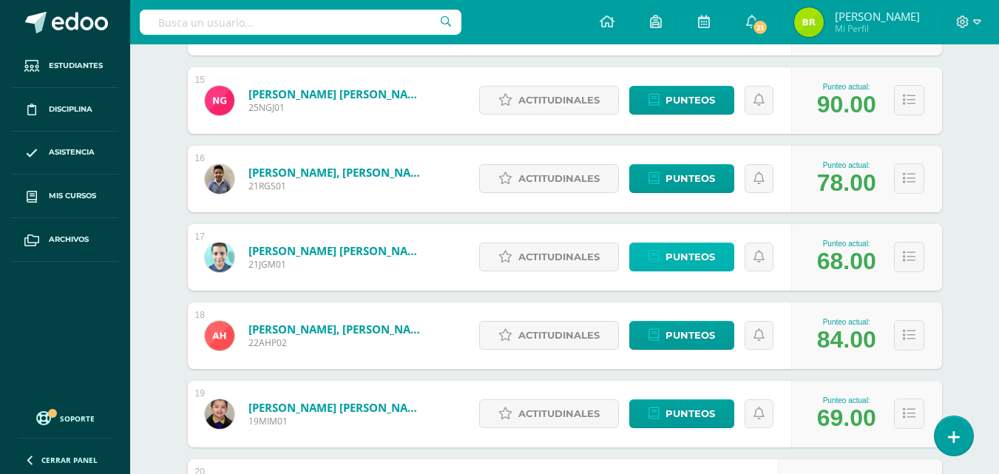
click at [712, 271] on span "Punteos" at bounding box center [691, 256] width 50 height 27
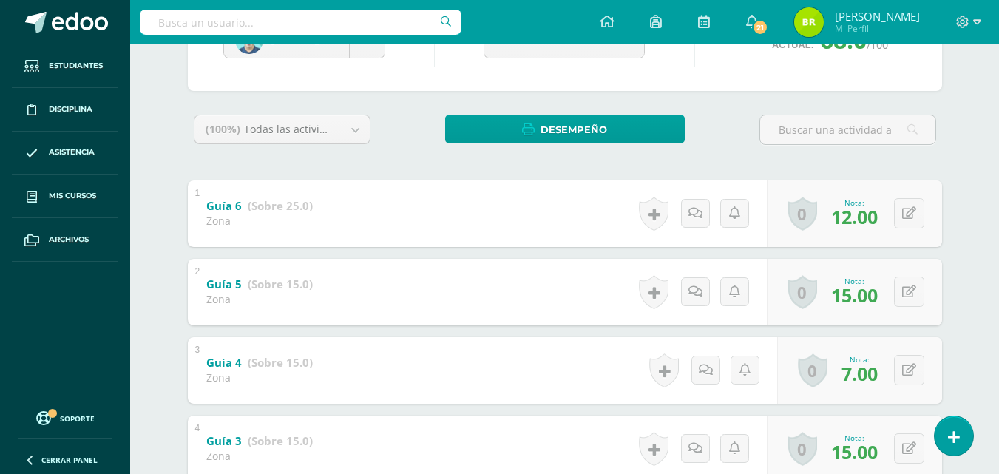
scroll to position [178, 0]
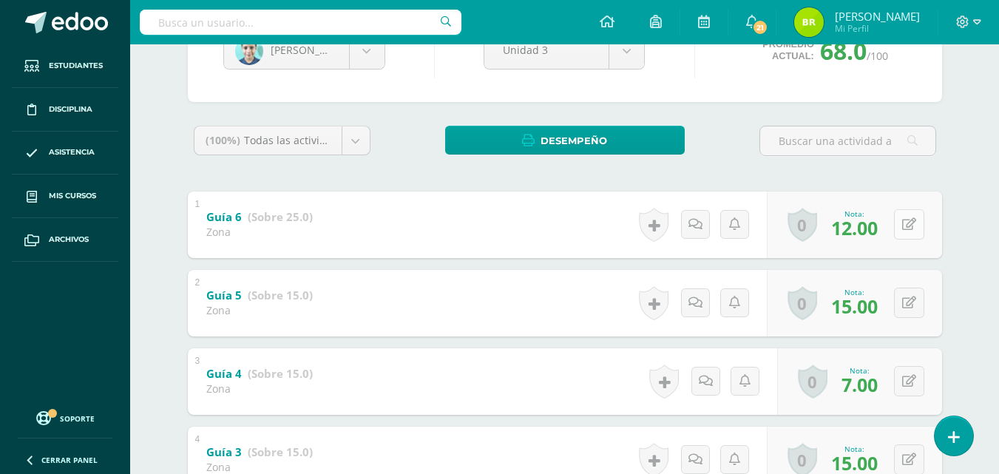
click at [917, 228] on button at bounding box center [909, 224] width 30 height 30
type input "10"
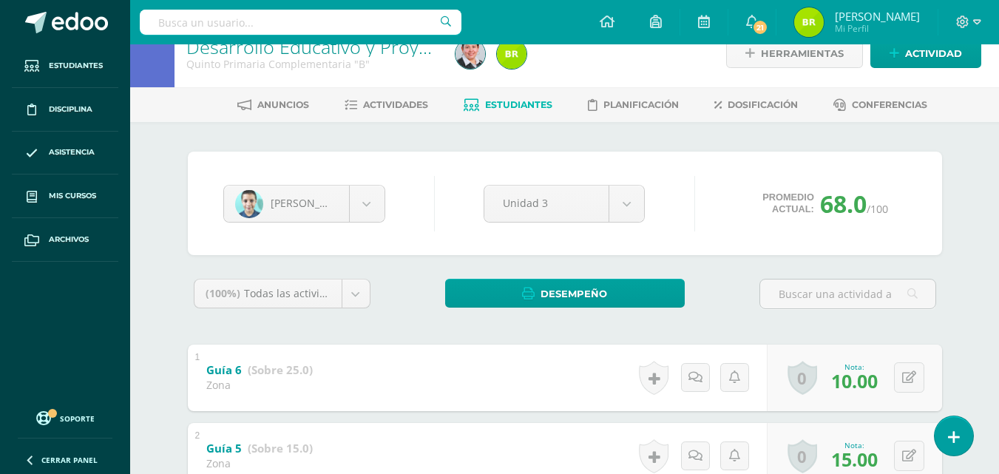
scroll to position [23, 0]
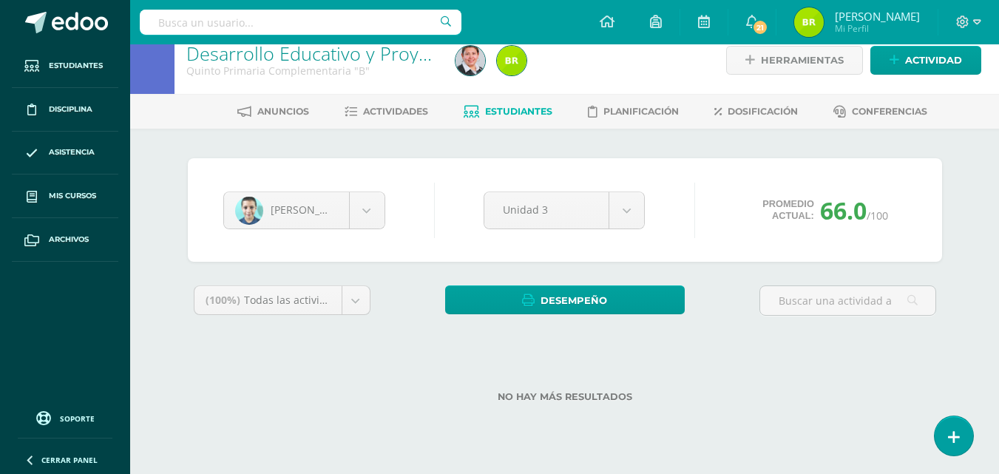
scroll to position [18, 0]
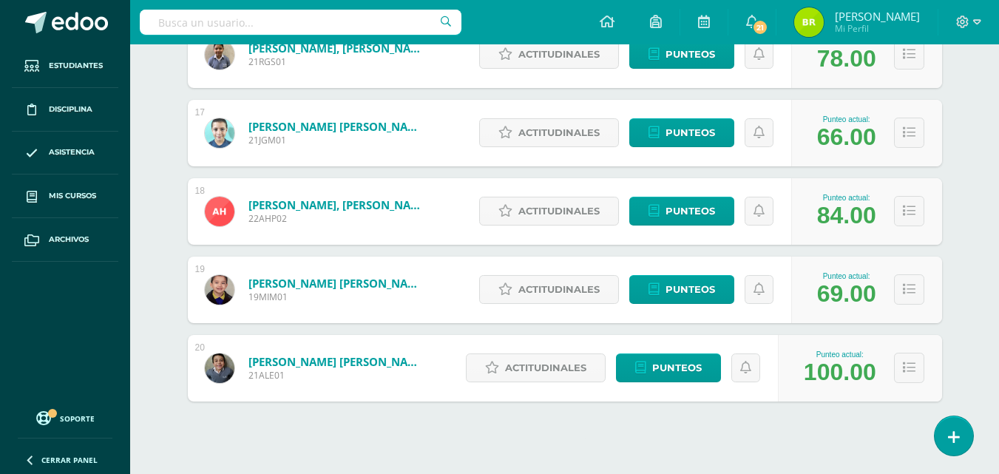
scroll to position [1497, 0]
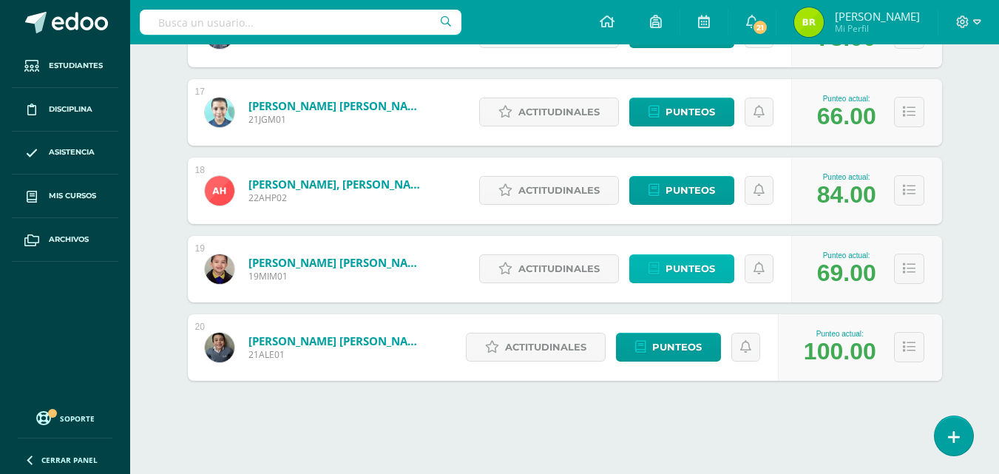
click at [718, 276] on link "Punteos" at bounding box center [682, 268] width 105 height 29
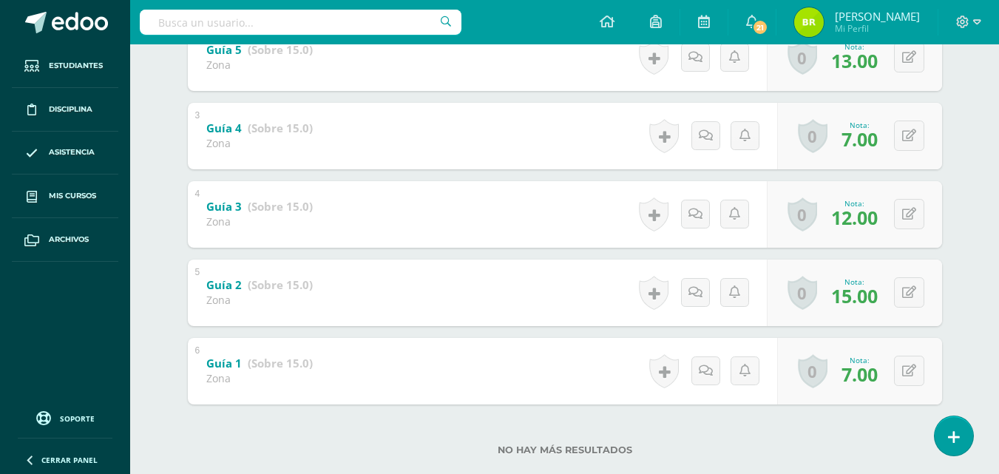
scroll to position [426, 0]
click at [909, 364] on button at bounding box center [909, 368] width 30 height 30
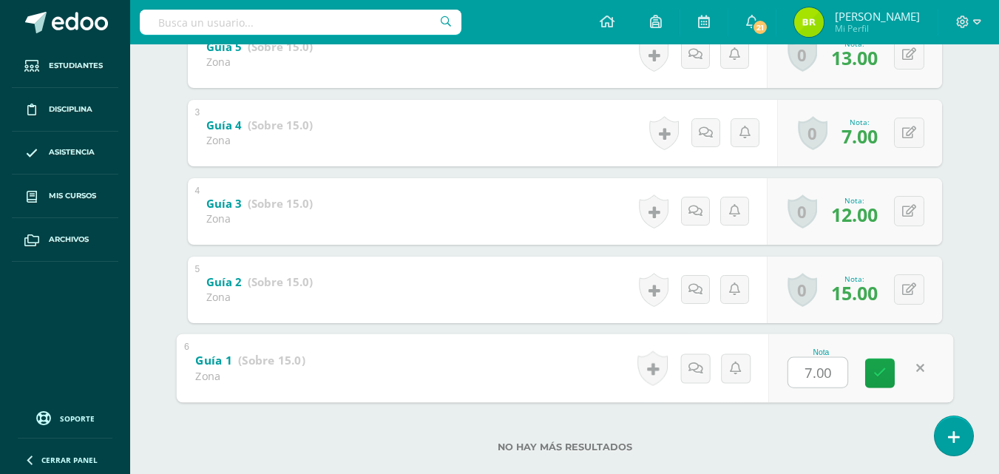
type input "8"
click at [892, 373] on link at bounding box center [881, 373] width 30 height 30
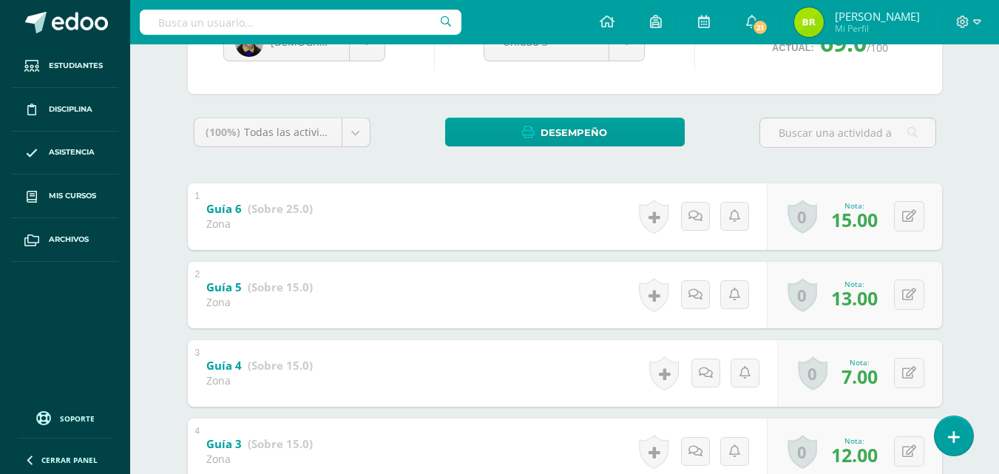
scroll to position [0, 0]
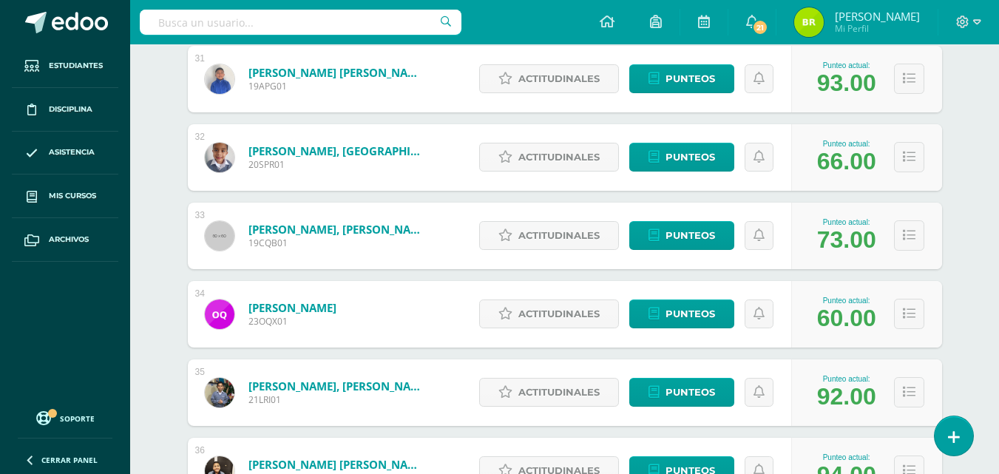
scroll to position [2634, 0]
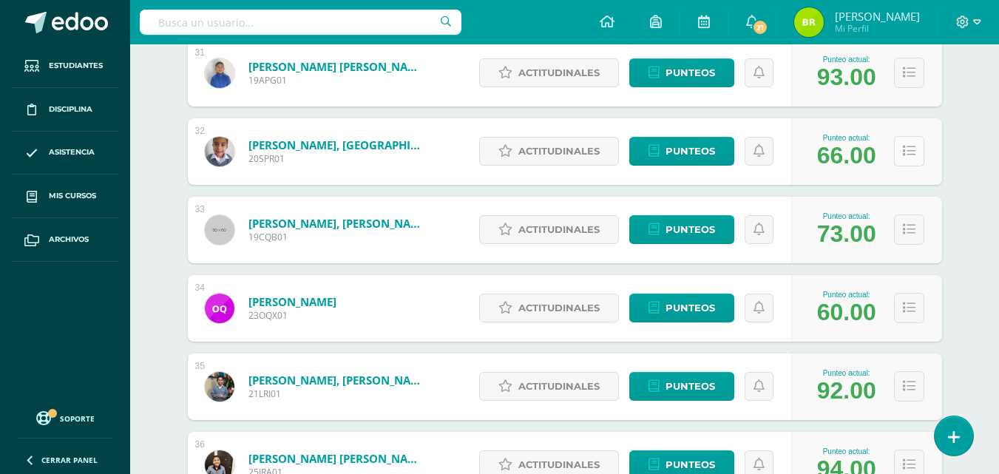
click at [897, 147] on button at bounding box center [909, 151] width 30 height 30
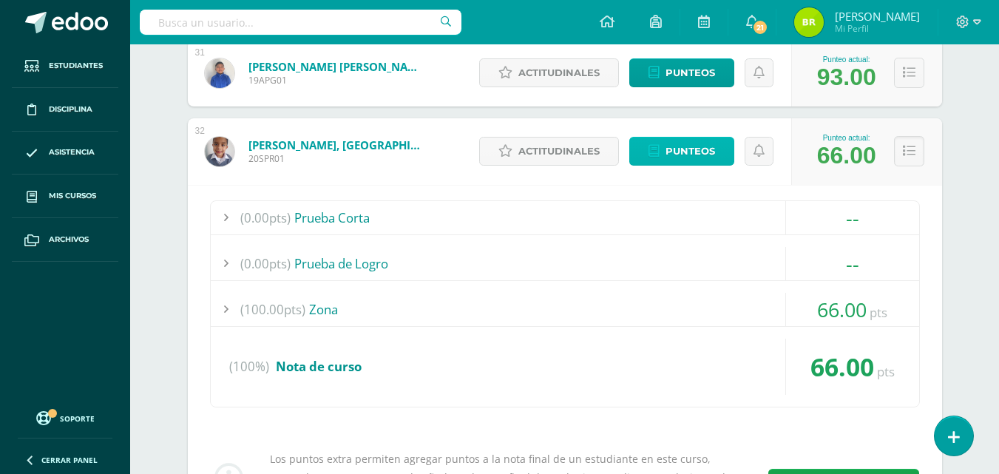
click at [711, 158] on span "Punteos" at bounding box center [691, 151] width 50 height 27
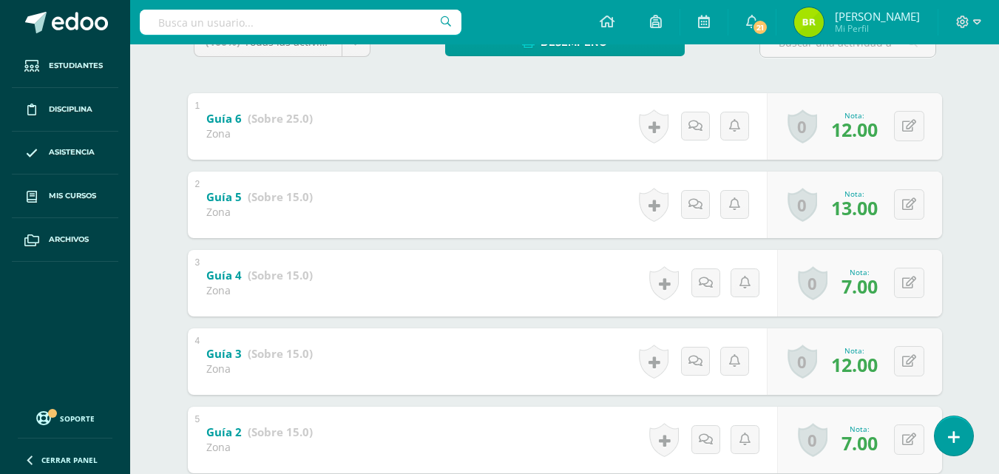
scroll to position [270, 0]
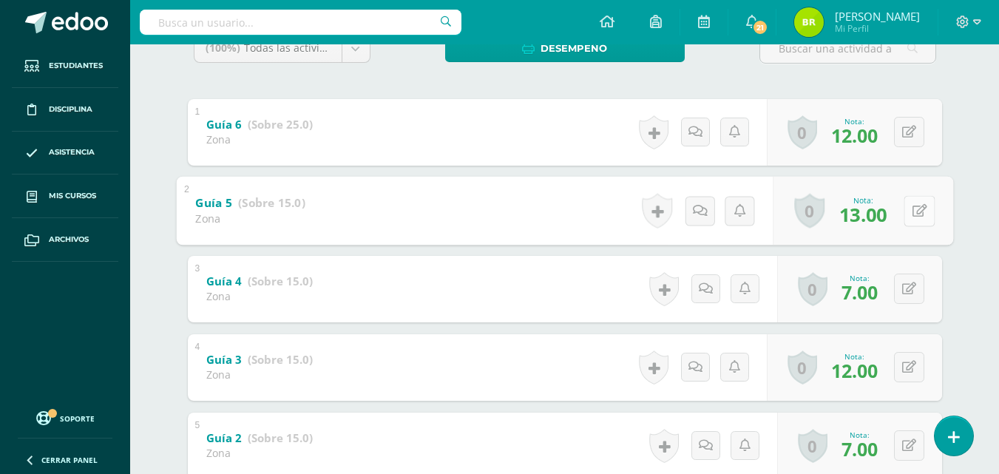
click at [912, 202] on button at bounding box center [919, 210] width 31 height 31
type input "15"
click at [901, 371] on div "0 Logros Logros obtenidos Aún no hay logros agregados Nota: 12.00" at bounding box center [854, 367] width 175 height 67
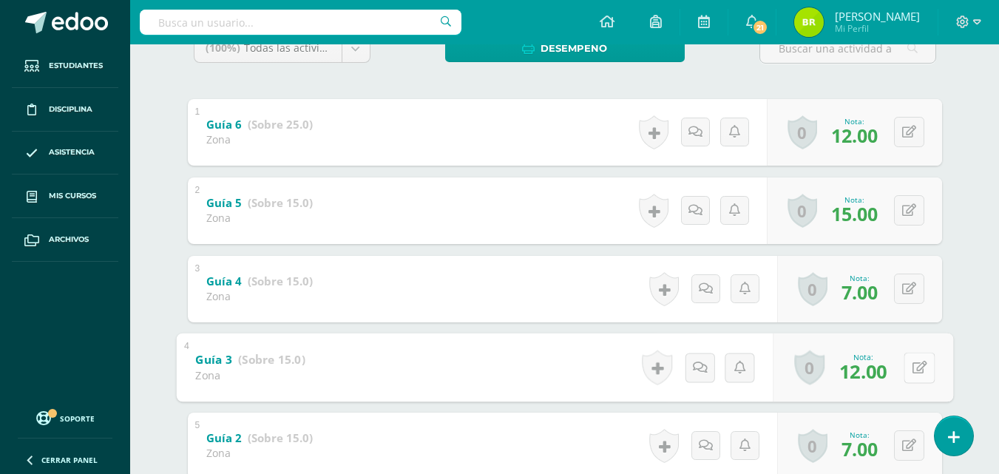
click at [901, 371] on div "0 Logros Logros obtenidos Aún no hay logros agregados Nota: 12.00" at bounding box center [863, 367] width 181 height 69
click at [912, 374] on button at bounding box center [919, 367] width 31 height 31
type input "15"
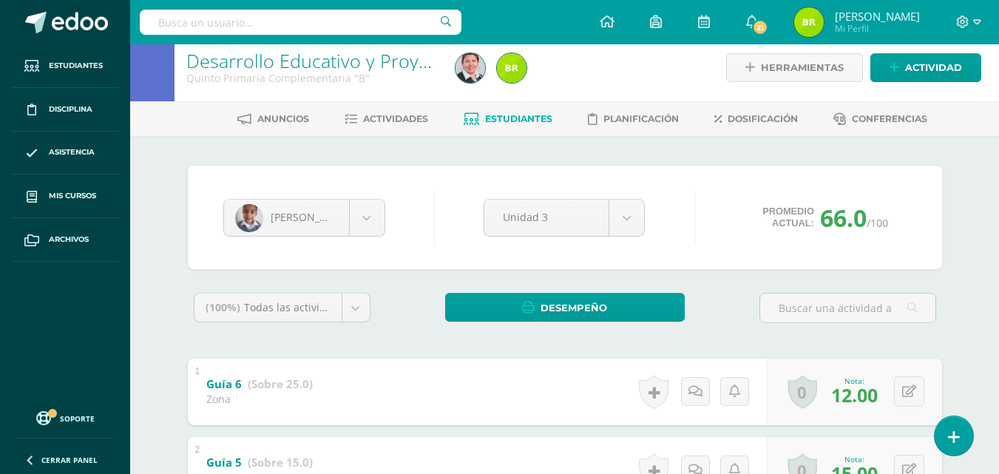
scroll to position [0, 0]
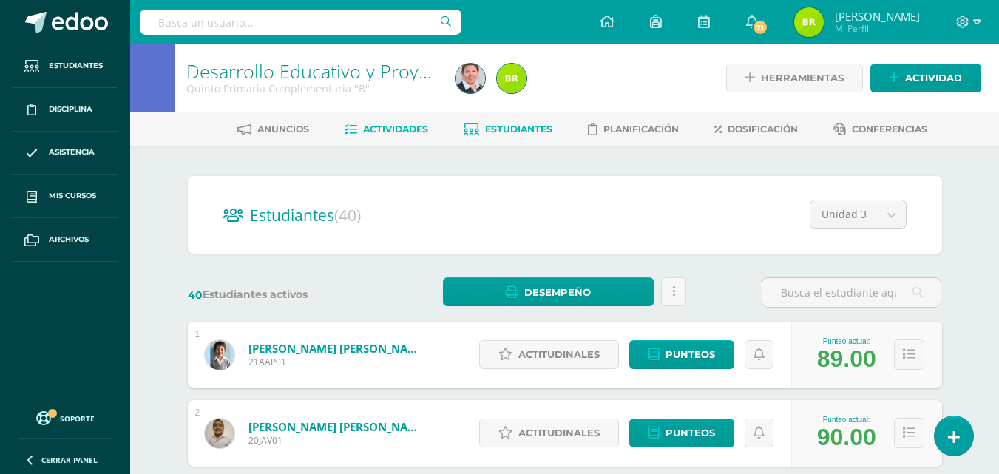
click at [397, 130] on span "Actividades" at bounding box center [395, 129] width 65 height 11
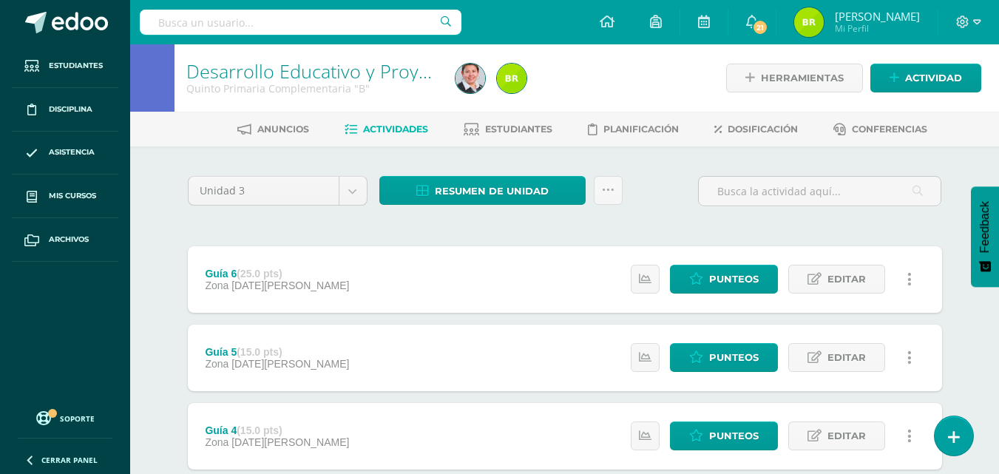
drag, startPoint x: 999, startPoint y: 24, endPoint x: 1009, endPoint y: 78, distance: 54.3
click at [999, 78] on html "Estudiantes Disciplina Asistencia Mis cursos Archivos Soporte Centro de ayuda Ú…" at bounding box center [499, 401] width 999 height 803
click at [991, 45] on div "Desarrollo Educativo y Proyecto de Vida Quinto Primaria Complementaria "B" Herr…" at bounding box center [564, 77] width 869 height 67
click at [624, 21] on link at bounding box center [607, 22] width 50 height 44
